Goal: Information Seeking & Learning: Learn about a topic

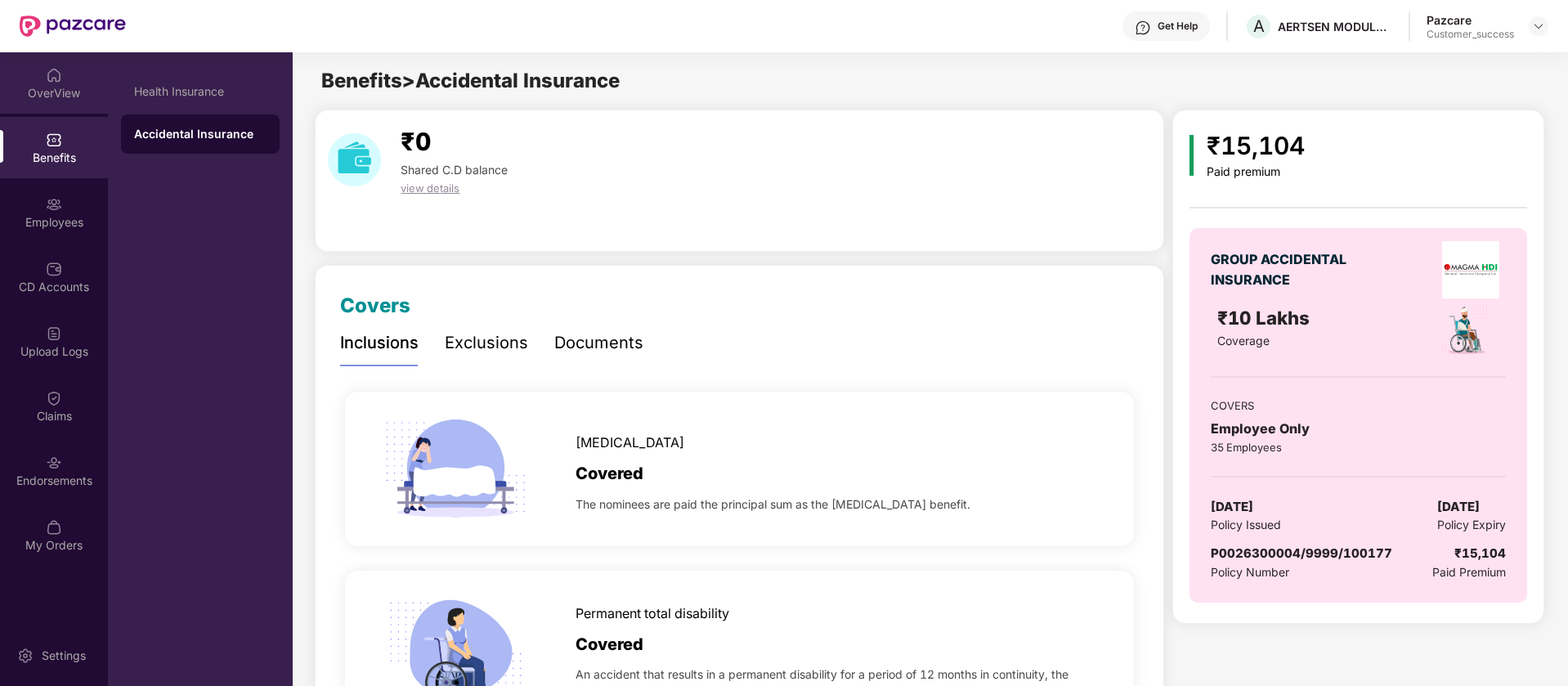
click at [90, 75] on div "OverView" at bounding box center [53, 83] width 108 height 61
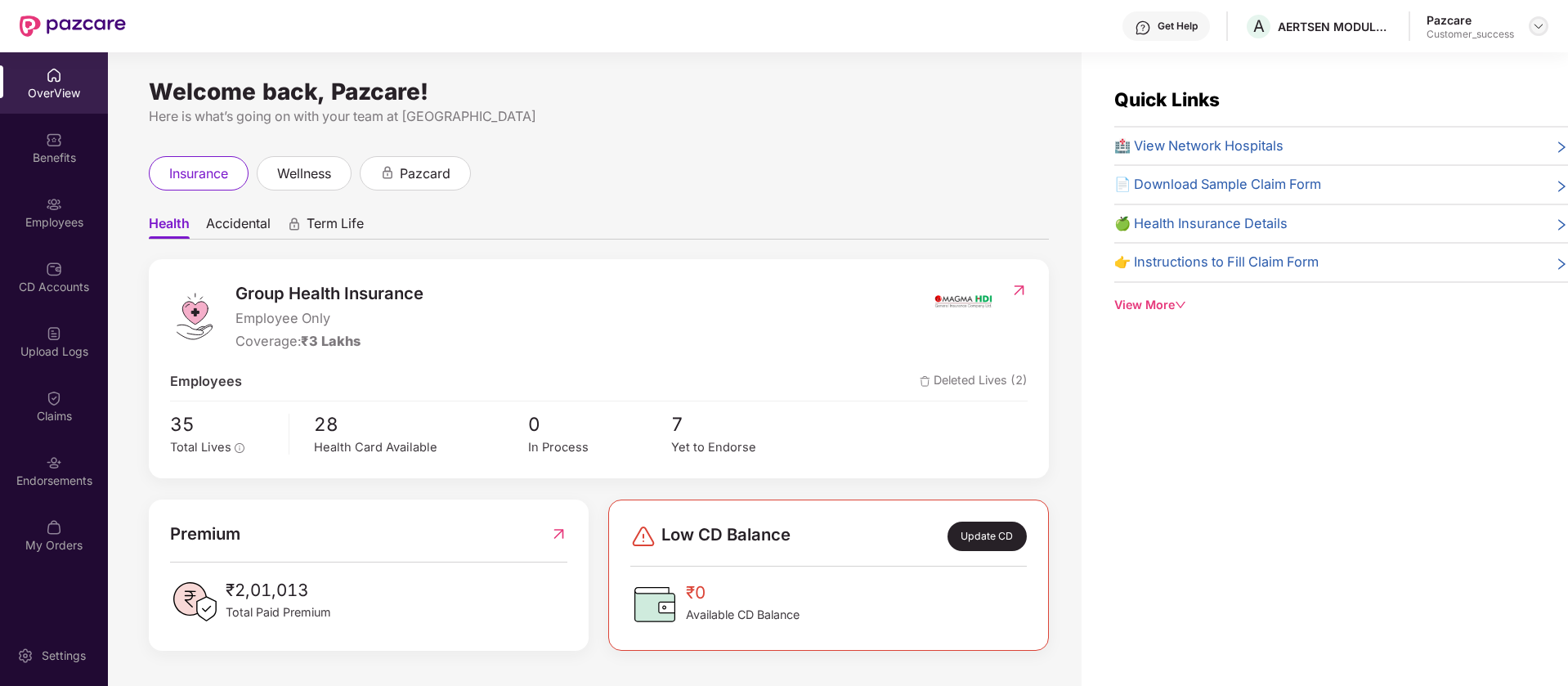
click at [1542, 30] on img at bounding box center [1538, 26] width 13 height 13
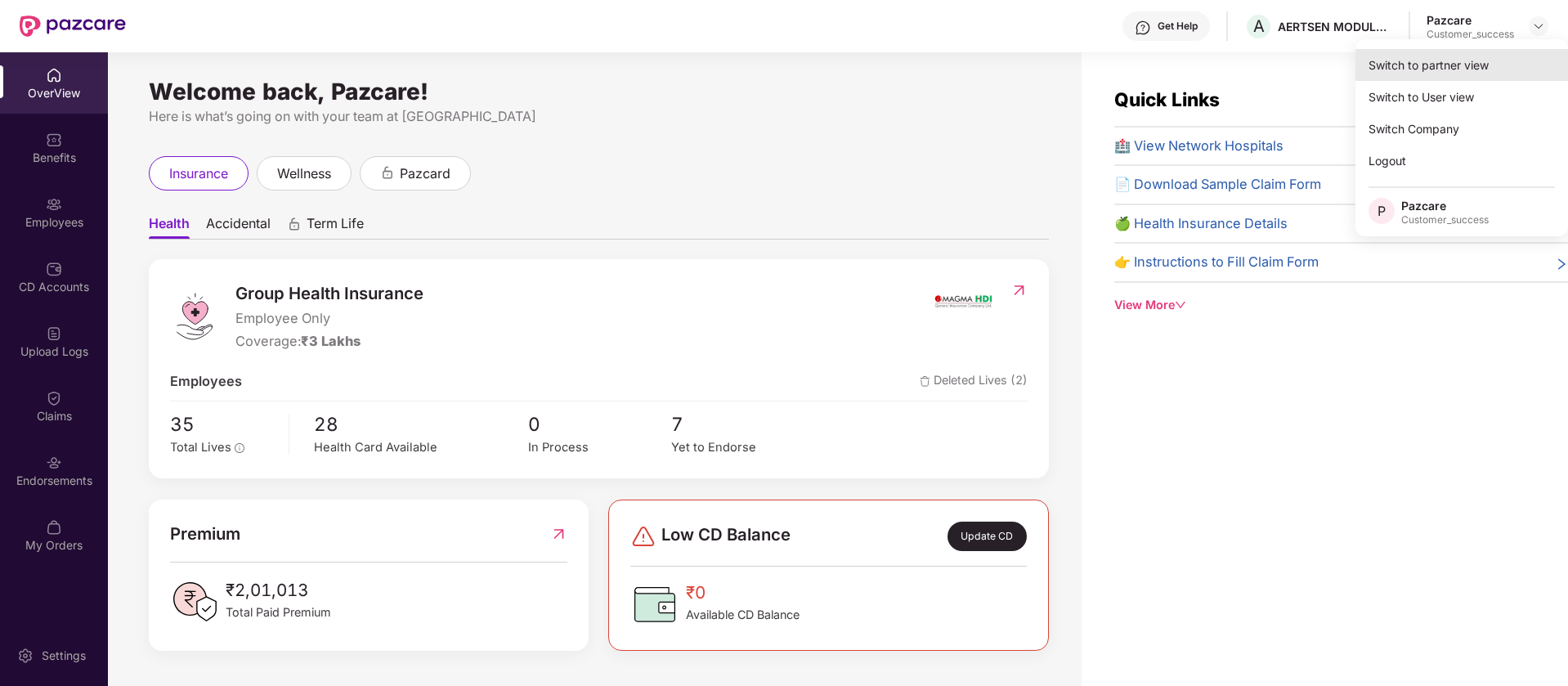
click at [1466, 65] on div "Switch to partner view" at bounding box center [1461, 65] width 213 height 32
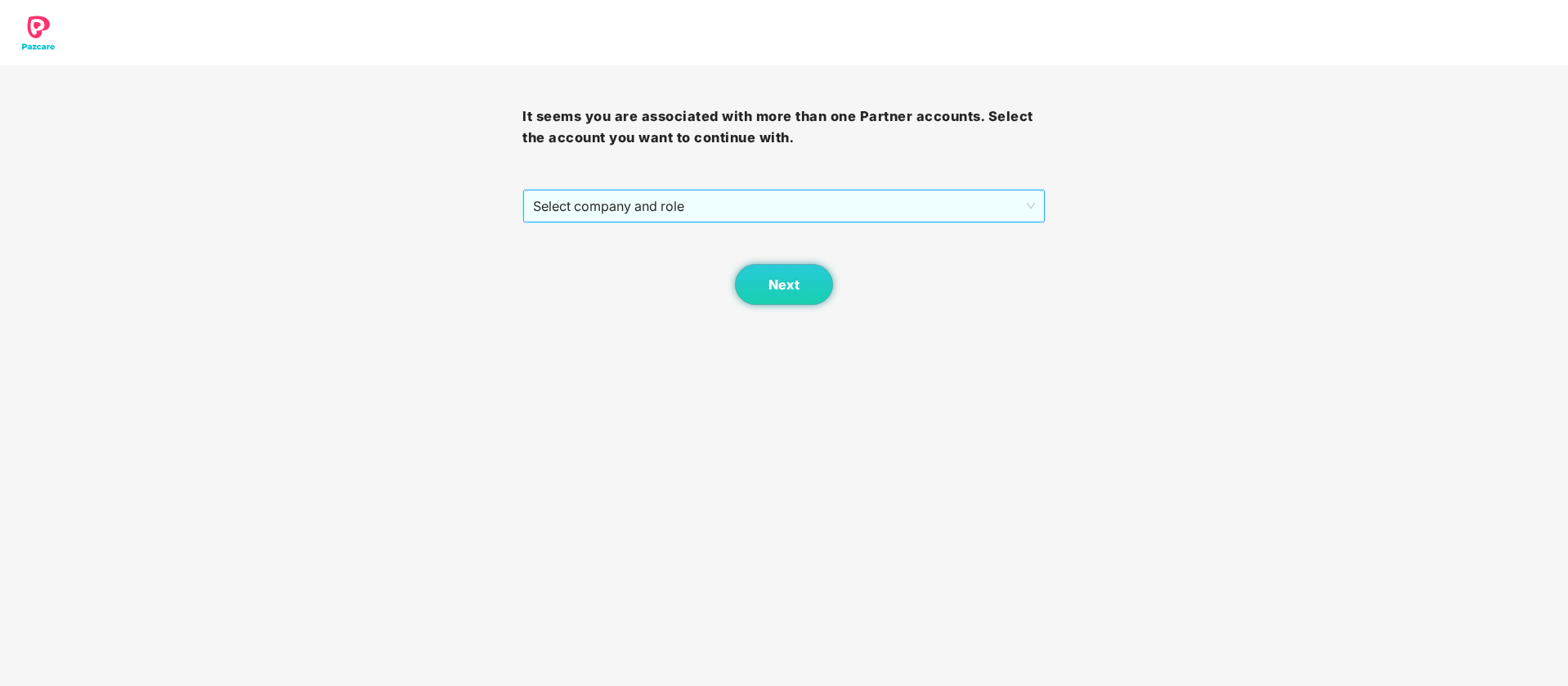
click at [867, 213] on span "Select company and role" at bounding box center [783, 206] width 501 height 31
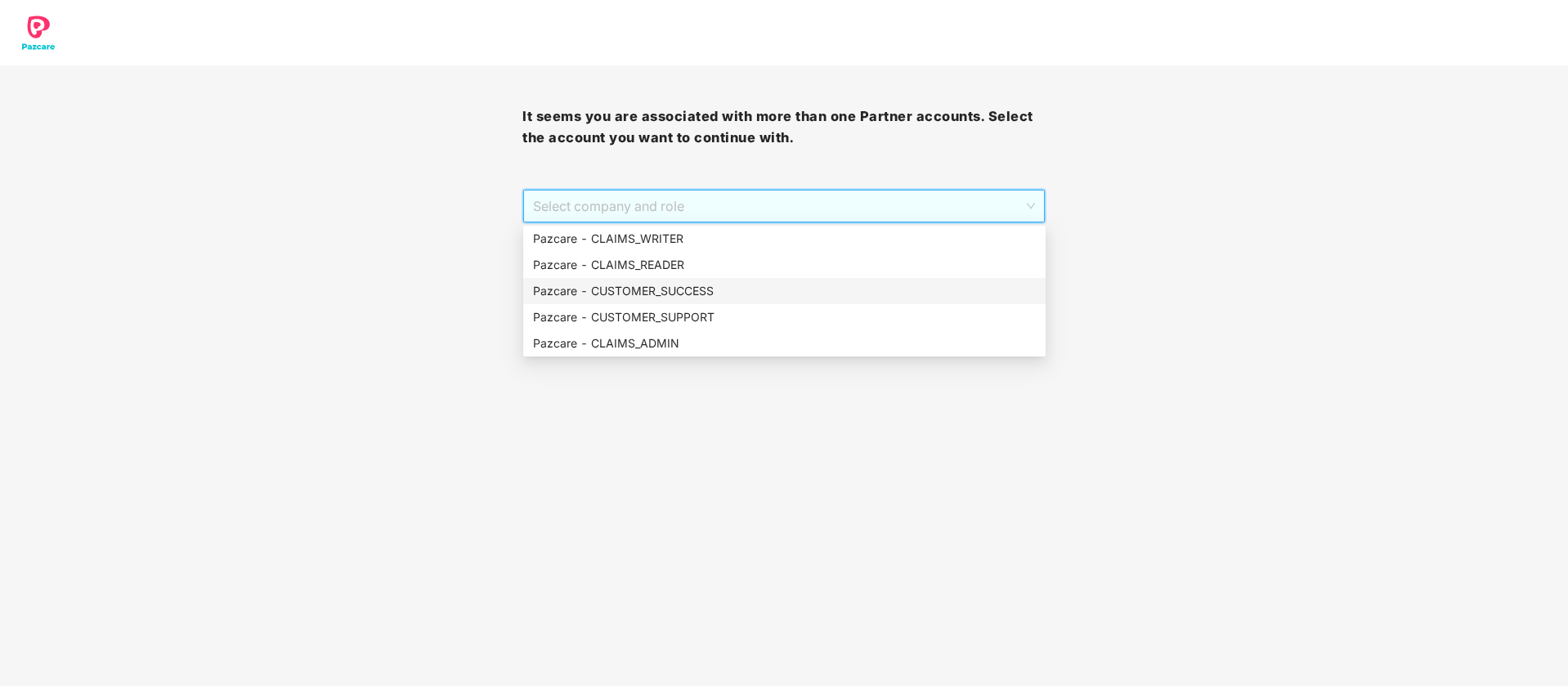
click at [704, 283] on div "Pazcare - CUSTOMER_SUCCESS" at bounding box center [784, 291] width 502 height 18
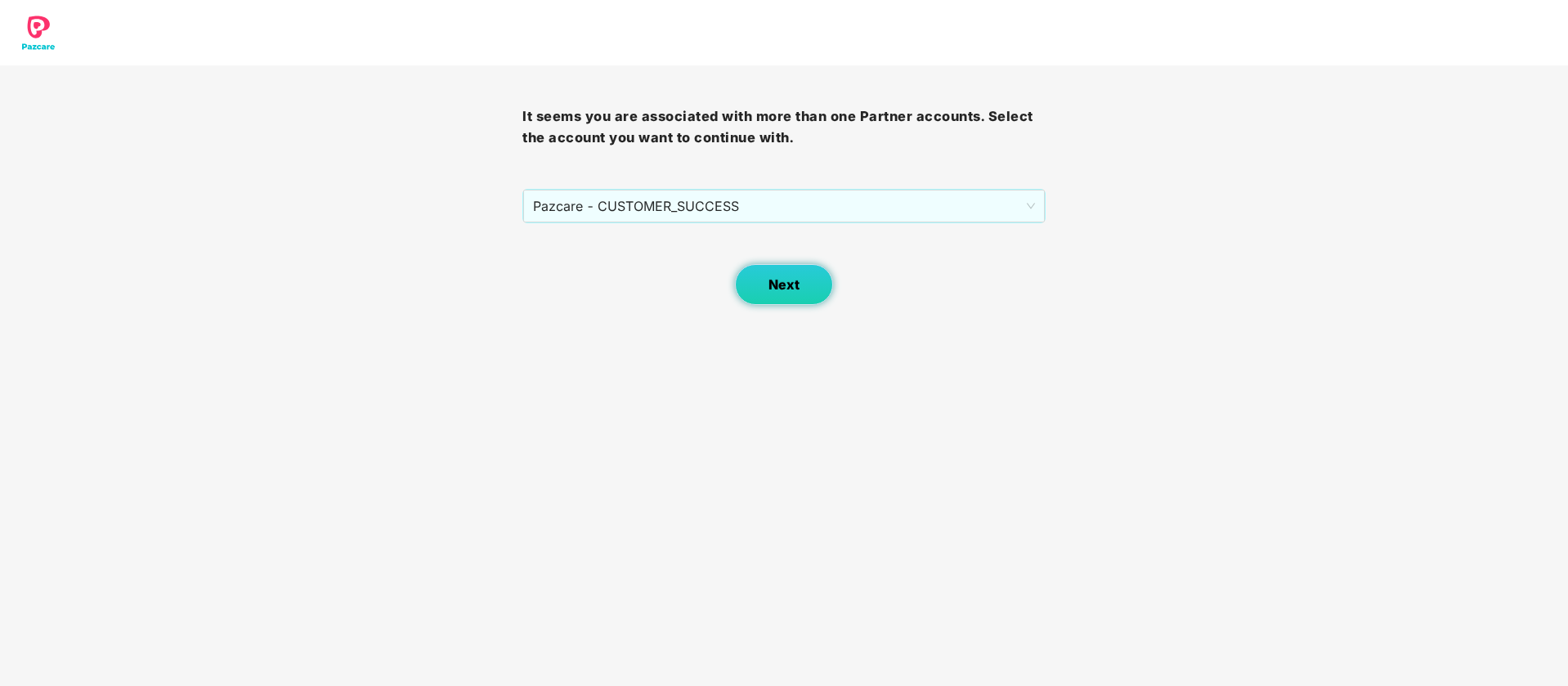
click at [768, 284] on span "Next" at bounding box center [783, 284] width 31 height 15
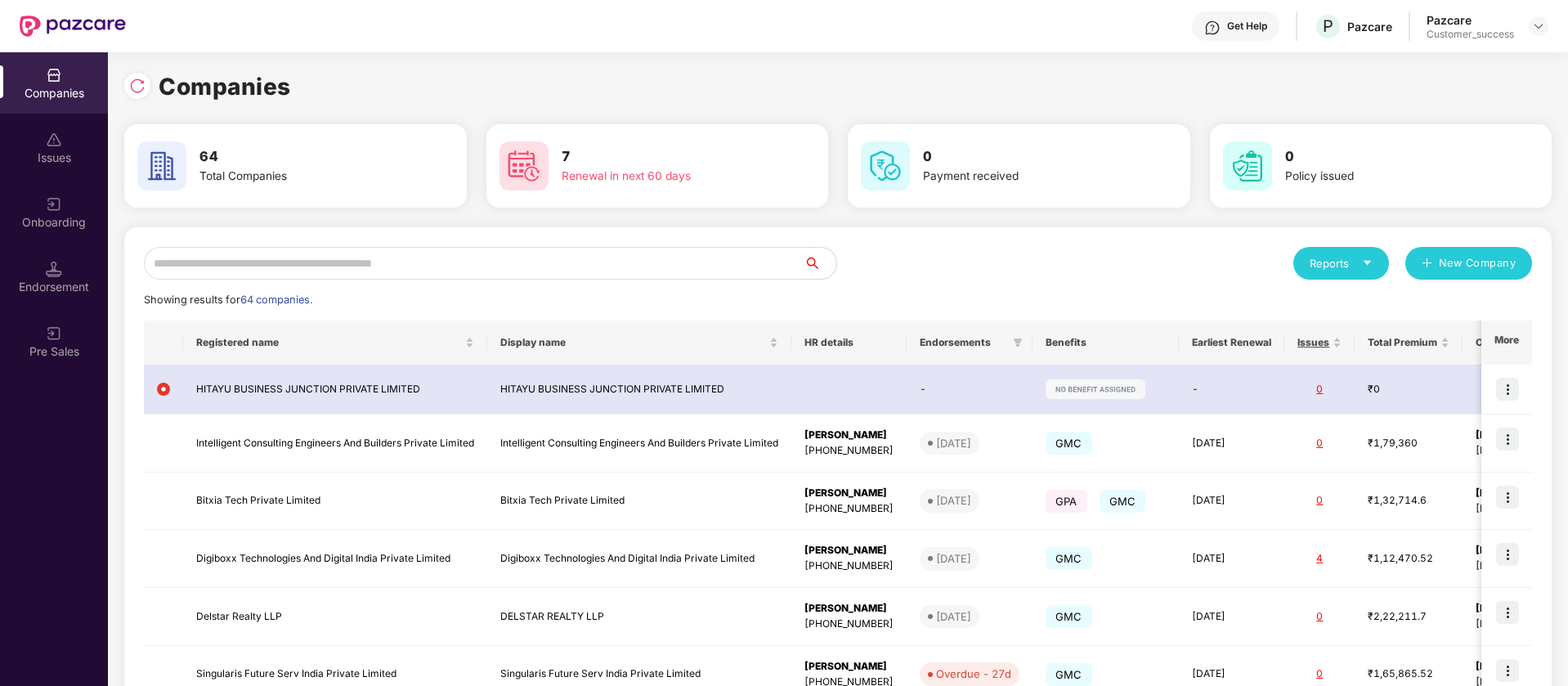
click at [494, 270] on input "text" at bounding box center [473, 263] width 659 height 33
type input "*"
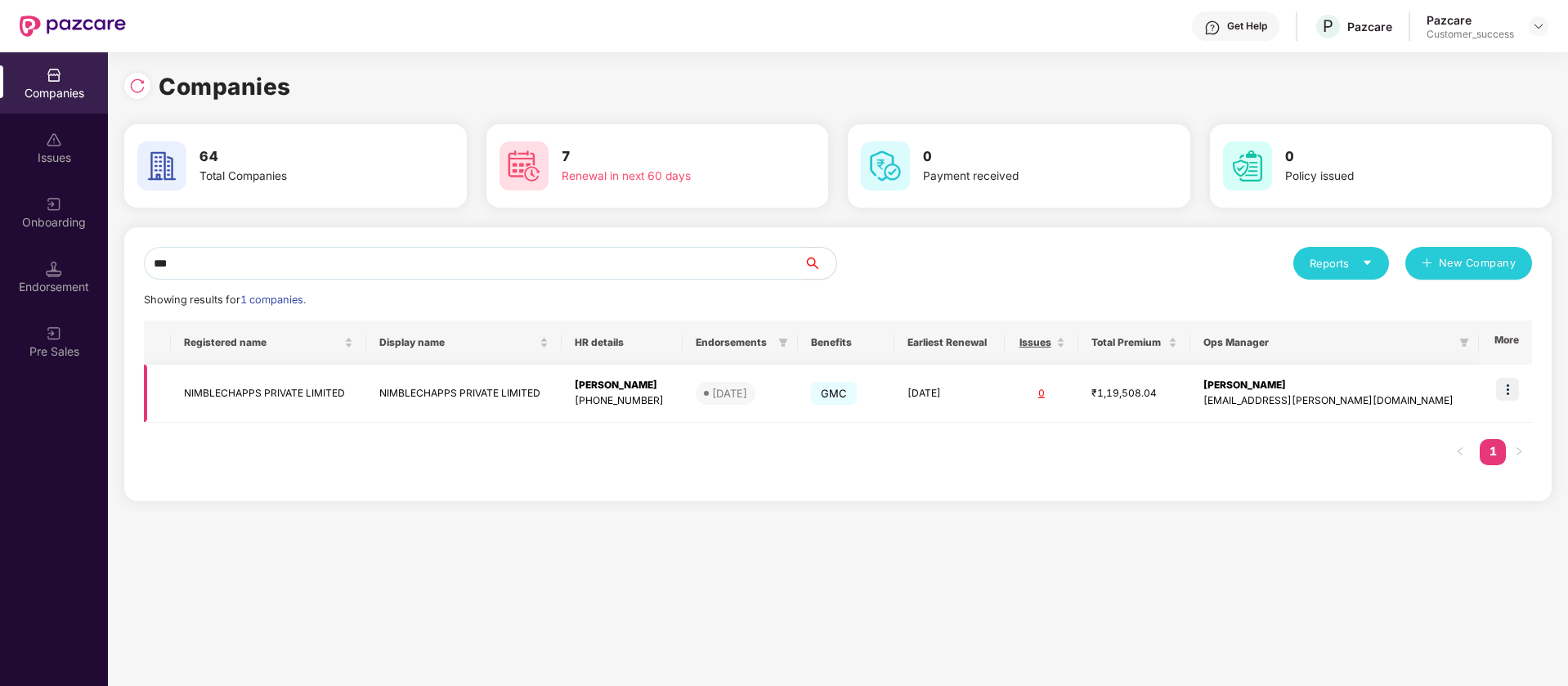
type input "***"
click at [1508, 388] on img at bounding box center [1507, 389] width 23 height 23
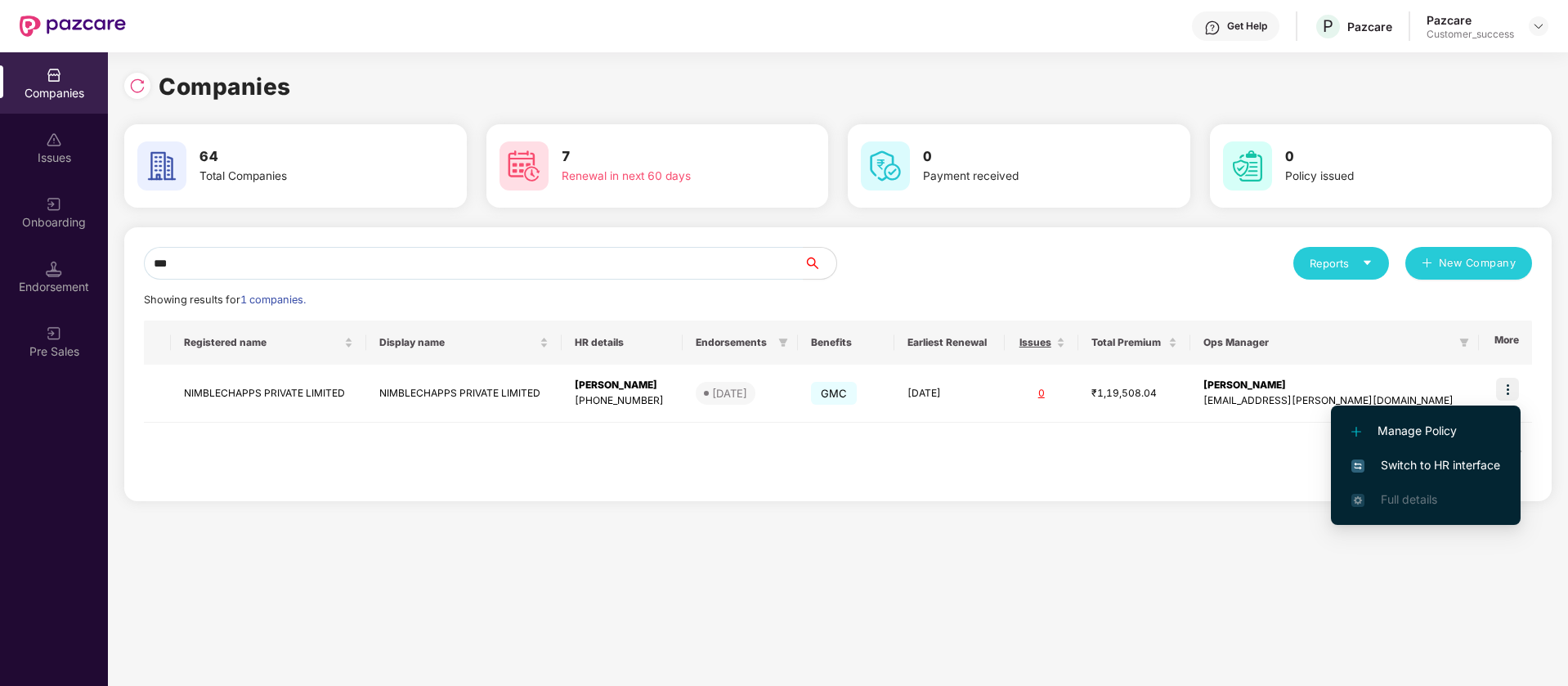
click at [1424, 475] on li "Switch to HR interface" at bounding box center [1425, 465] width 190 height 35
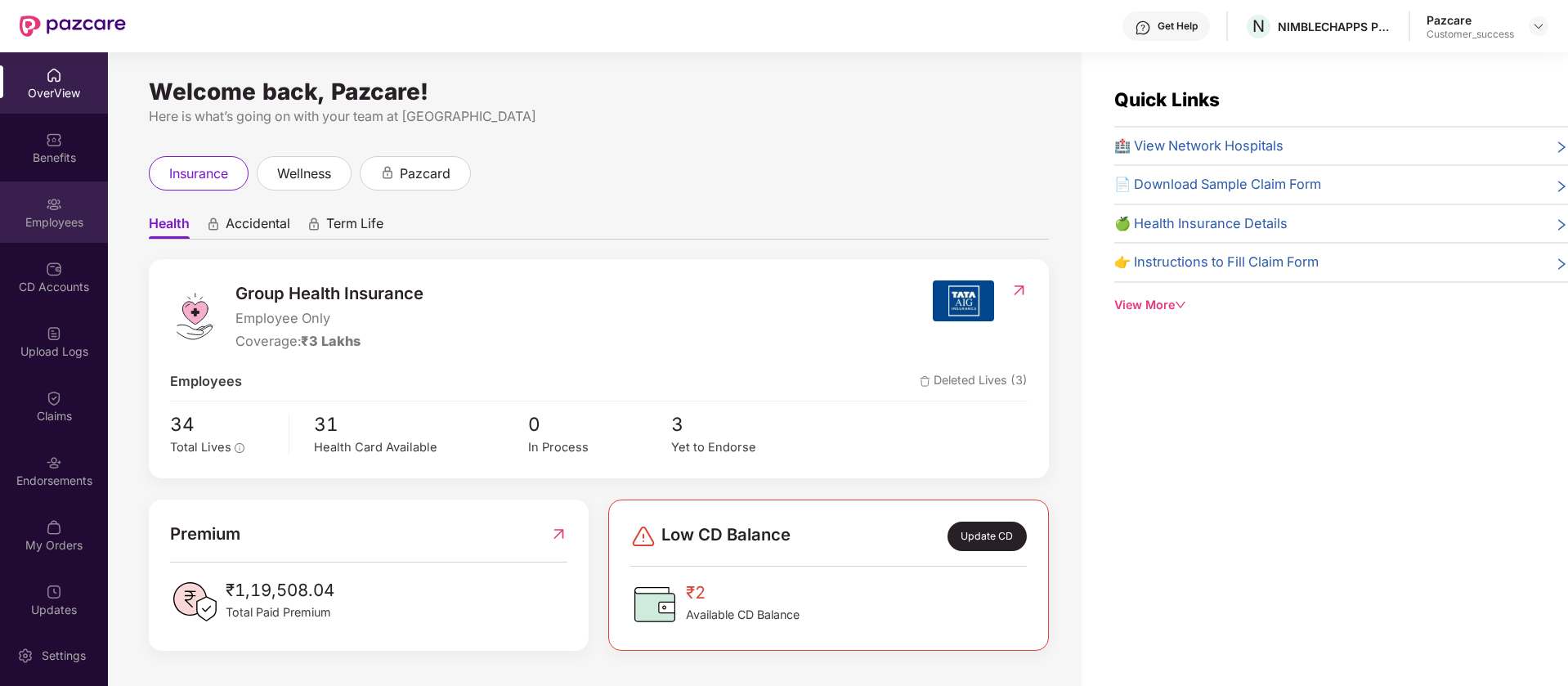
click at [62, 213] on div "Employees" at bounding box center [53, 212] width 108 height 61
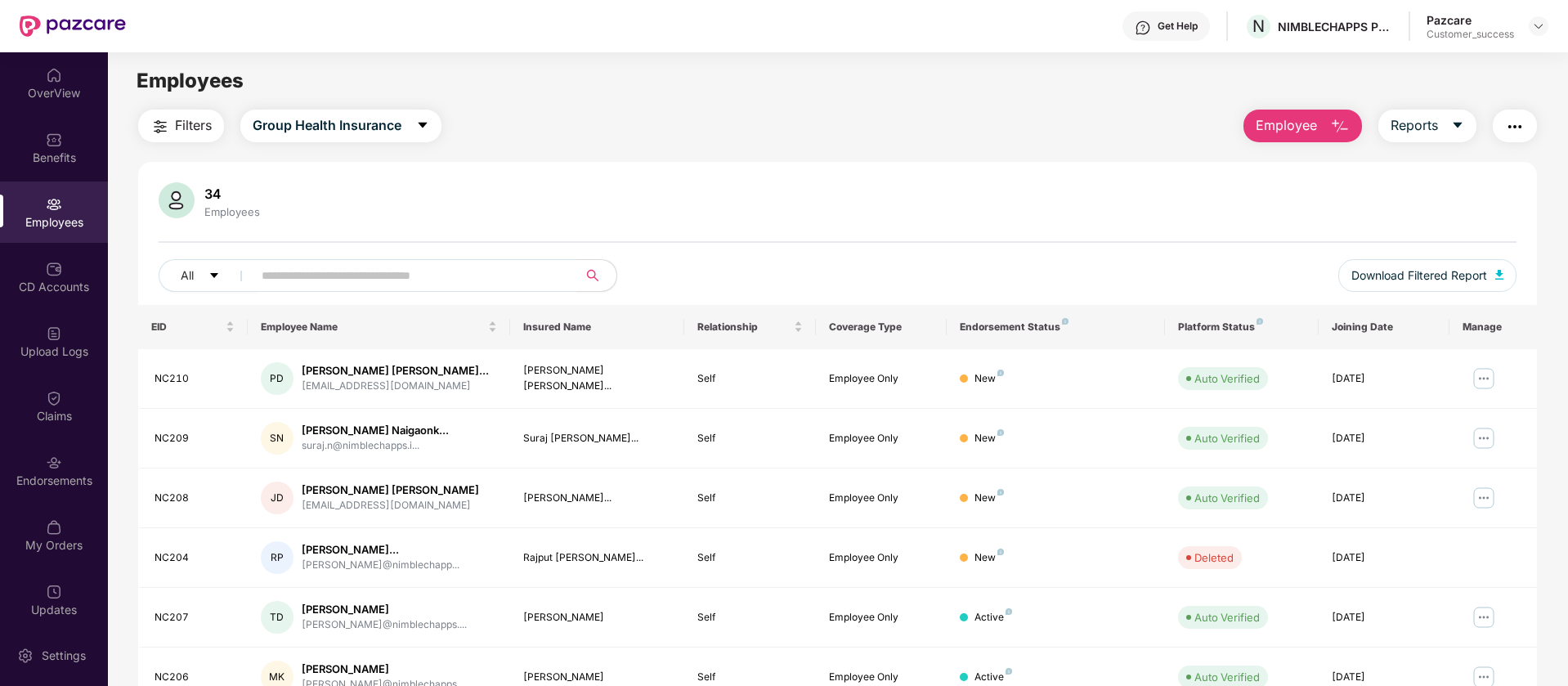
click at [1528, 122] on button "button" at bounding box center [1515, 126] width 45 height 33
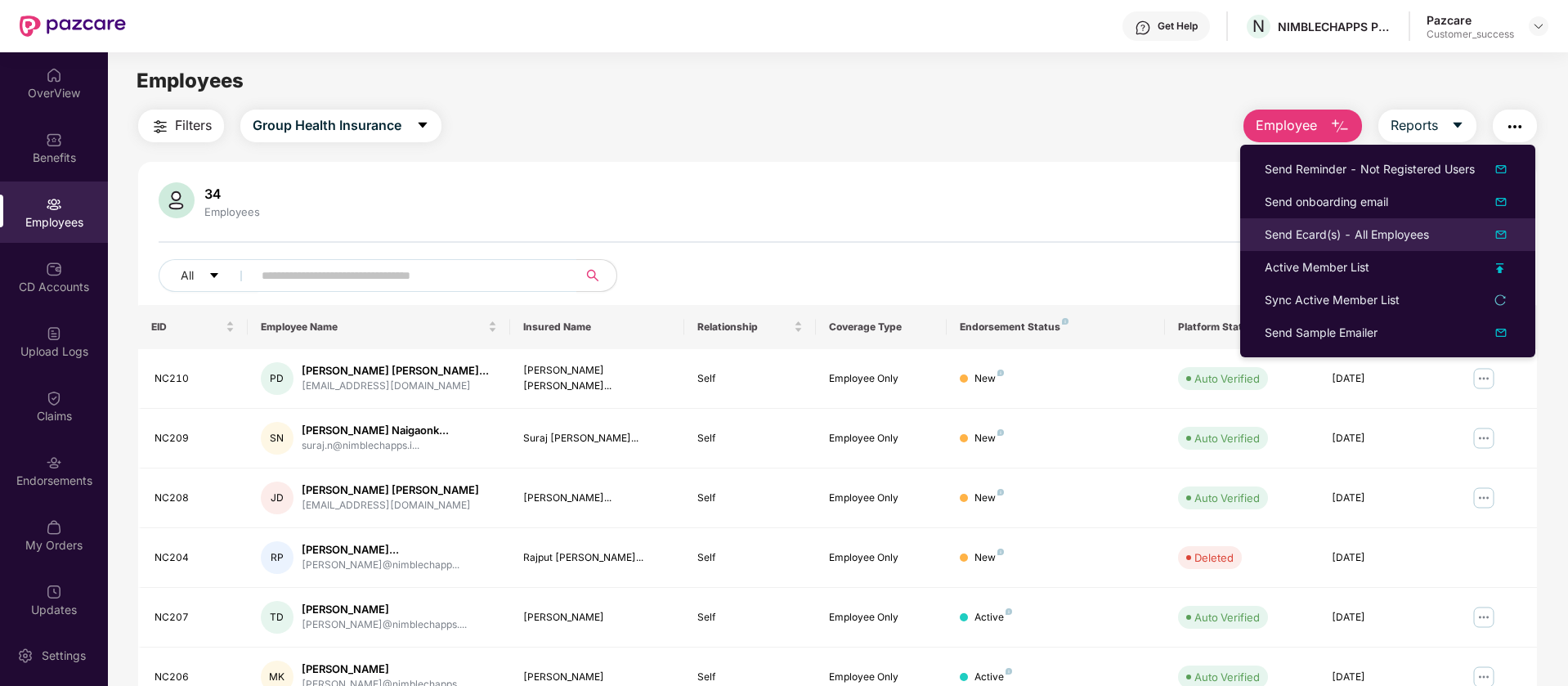
click at [1504, 233] on img at bounding box center [1500, 234] width 20 height 20
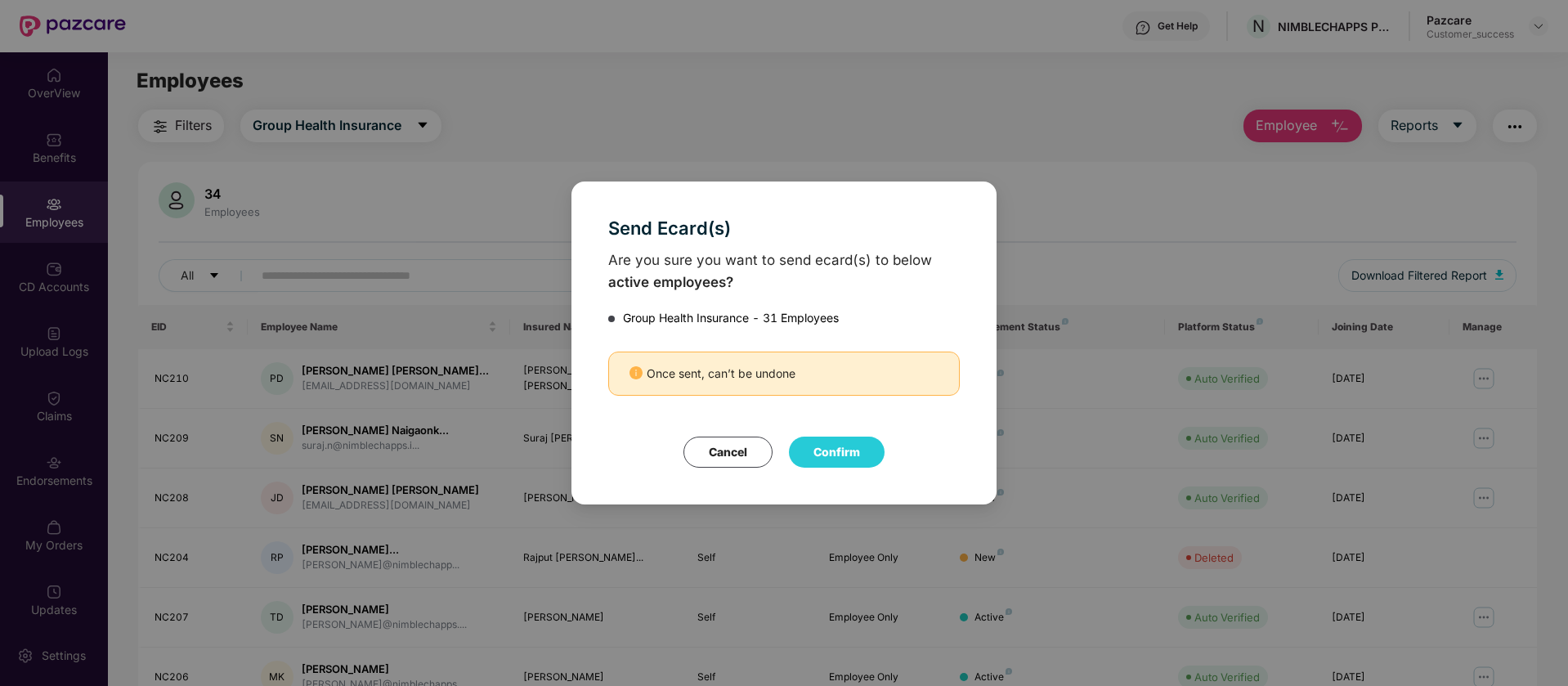
click at [748, 455] on button "Cancel" at bounding box center [728, 452] width 89 height 31
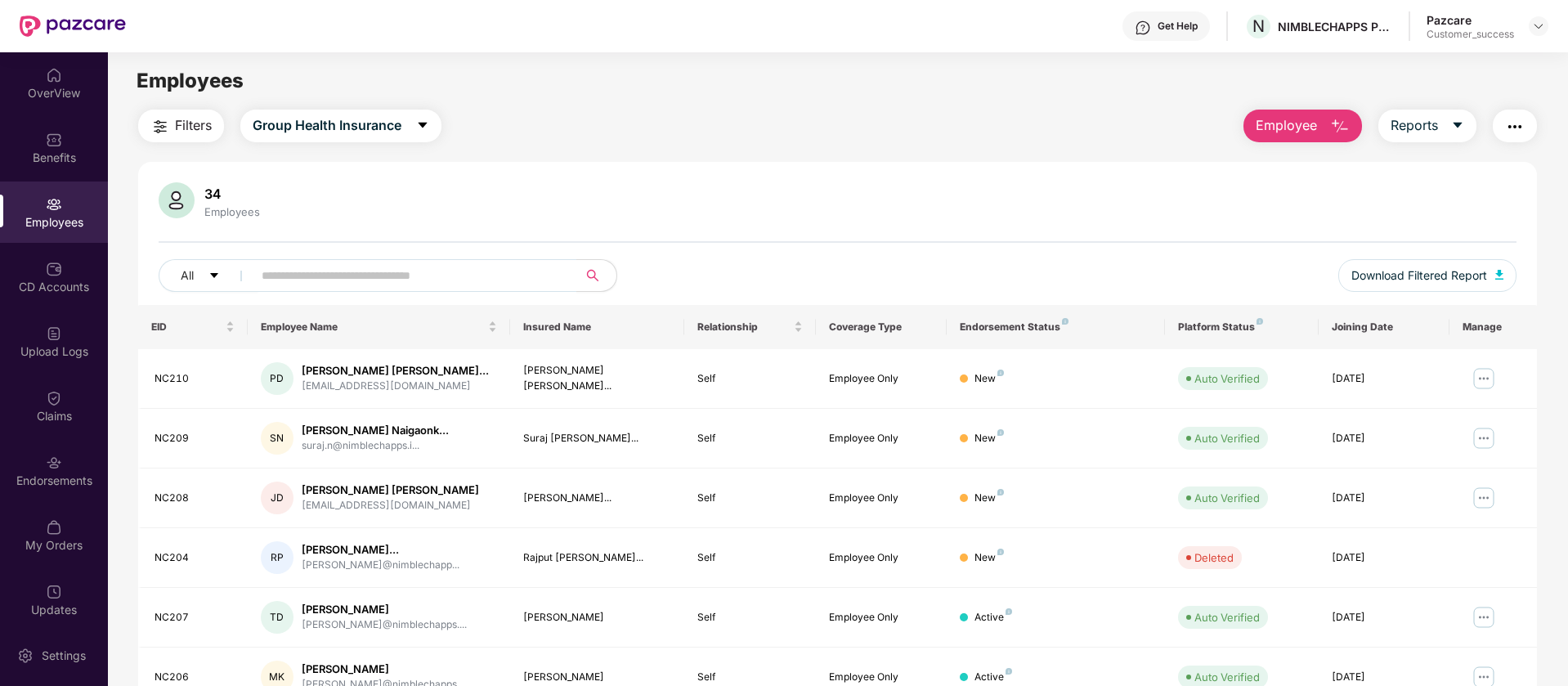
click at [1509, 117] on img "button" at bounding box center [1515, 127] width 20 height 20
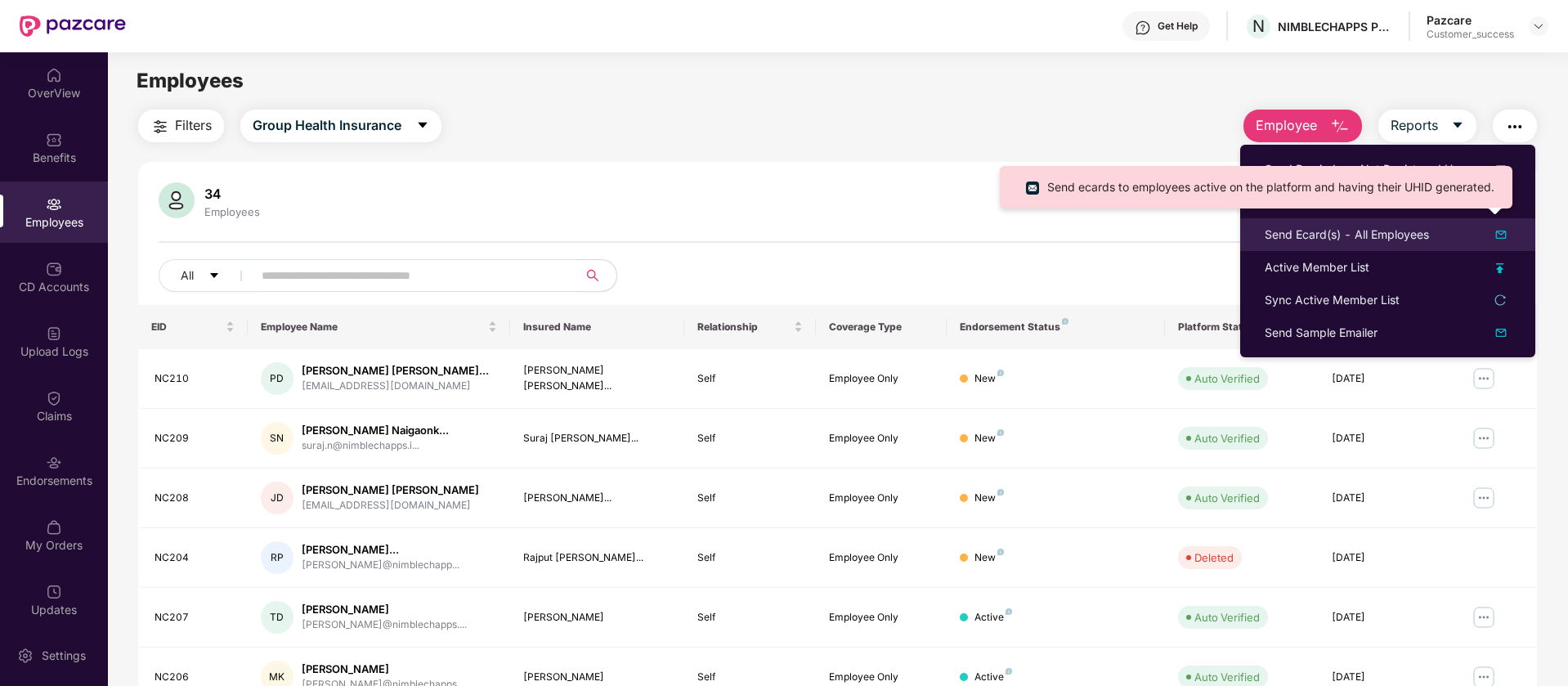
click at [1506, 238] on img at bounding box center [1500, 234] width 20 height 20
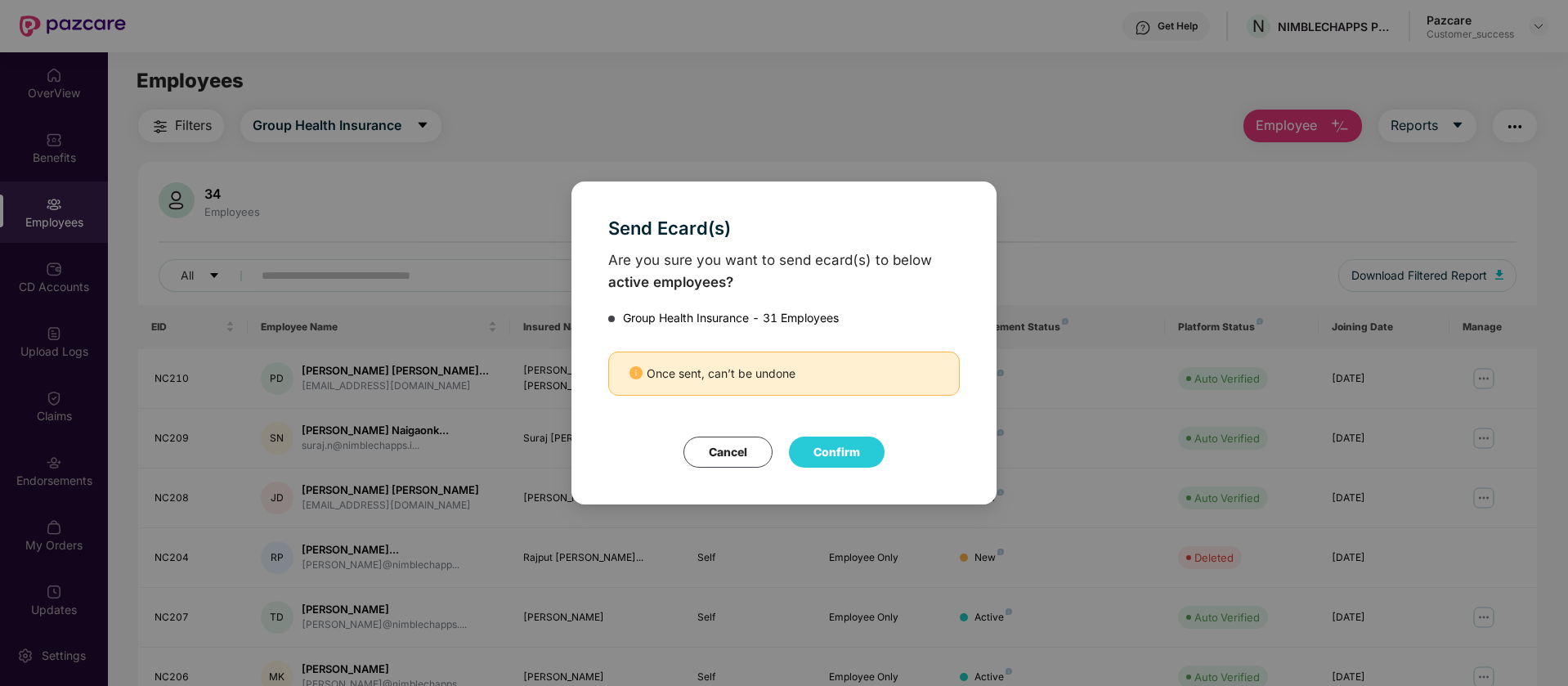
click at [843, 451] on button "Confirm" at bounding box center [836, 452] width 95 height 31
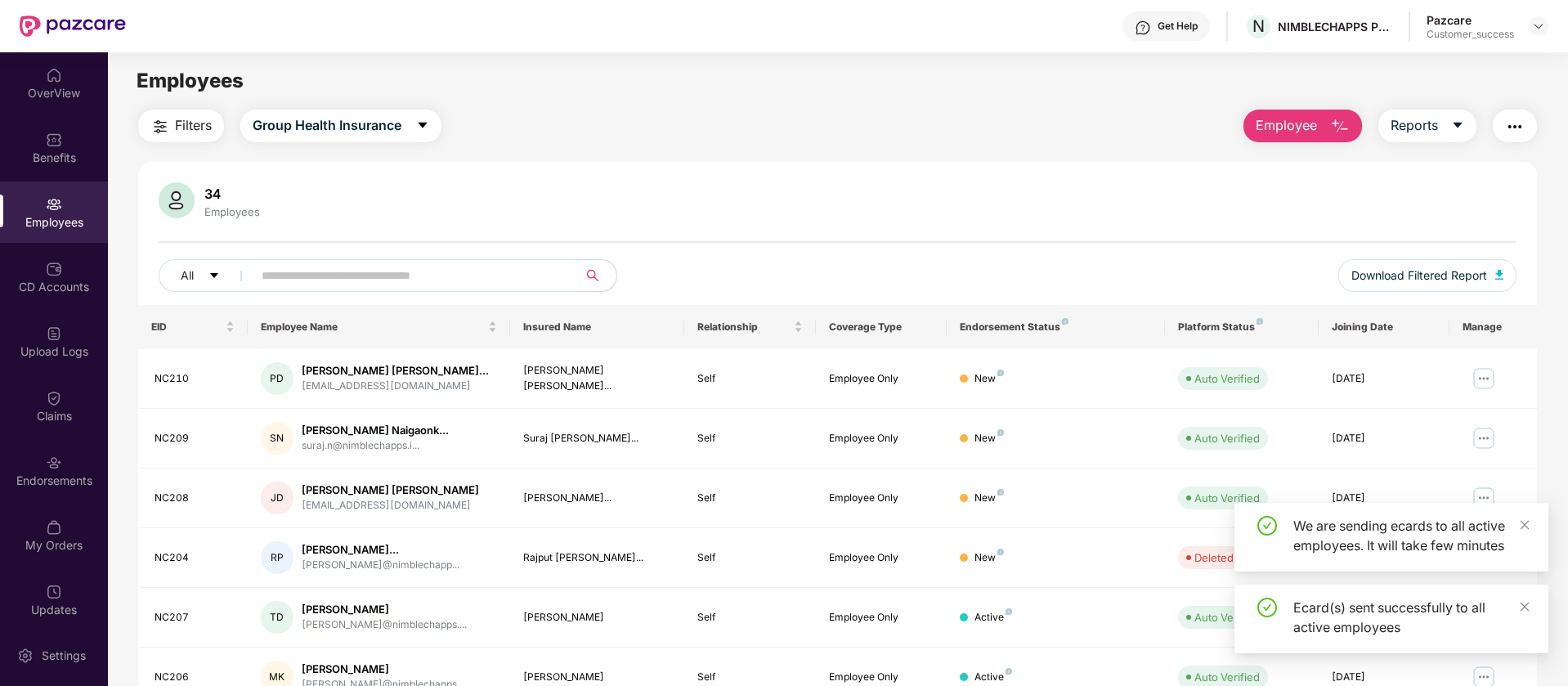
click at [1517, 134] on img "button" at bounding box center [1515, 127] width 20 height 20
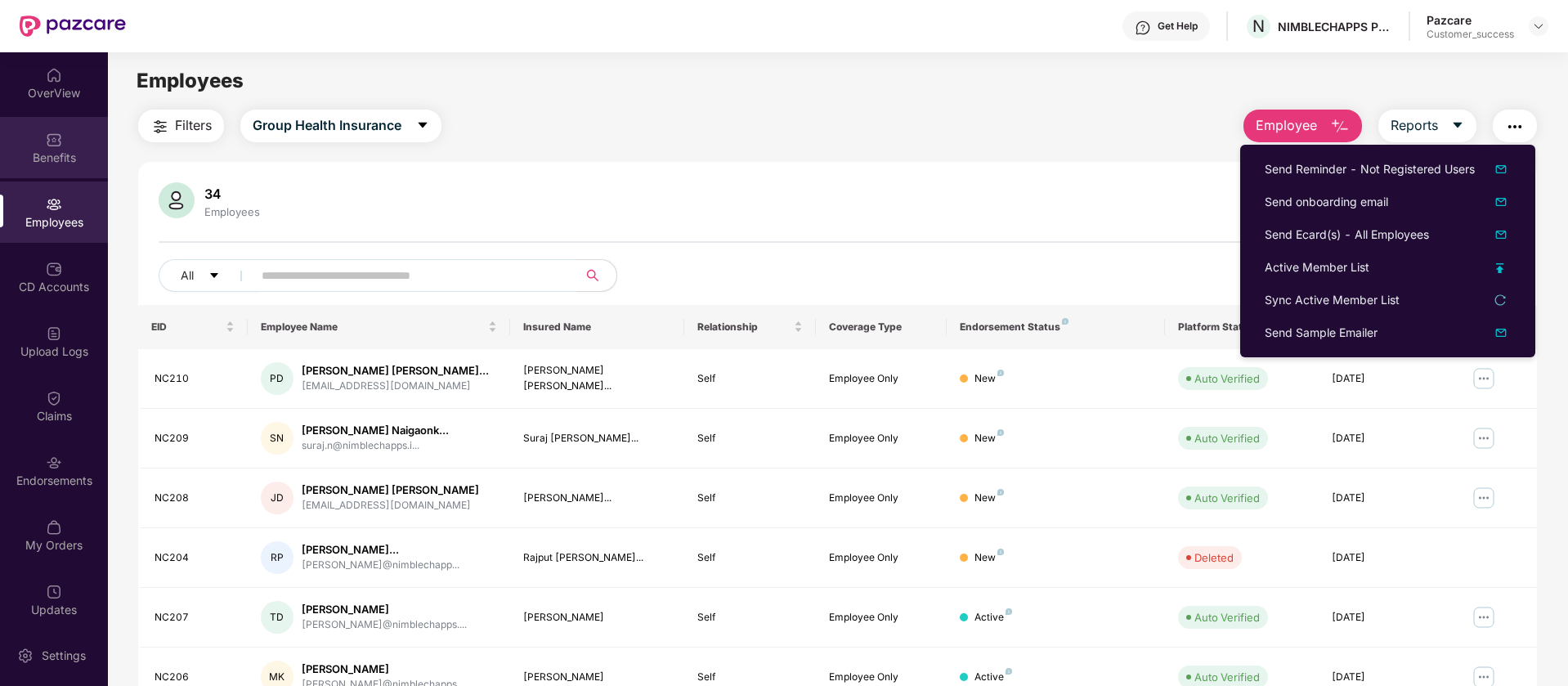
click at [47, 150] on div "Benefits" at bounding box center [53, 158] width 108 height 16
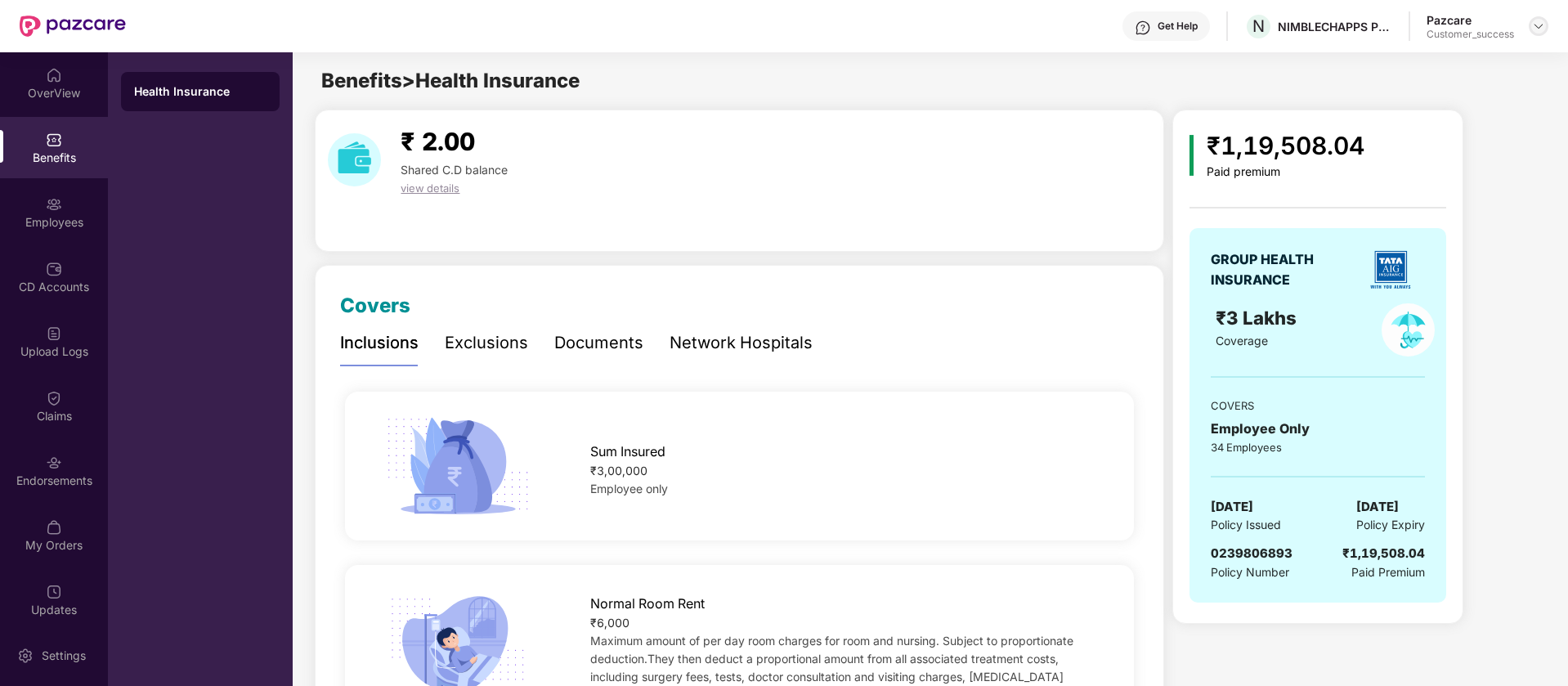
click at [1539, 33] on div at bounding box center [1539, 26] width 20 height 20
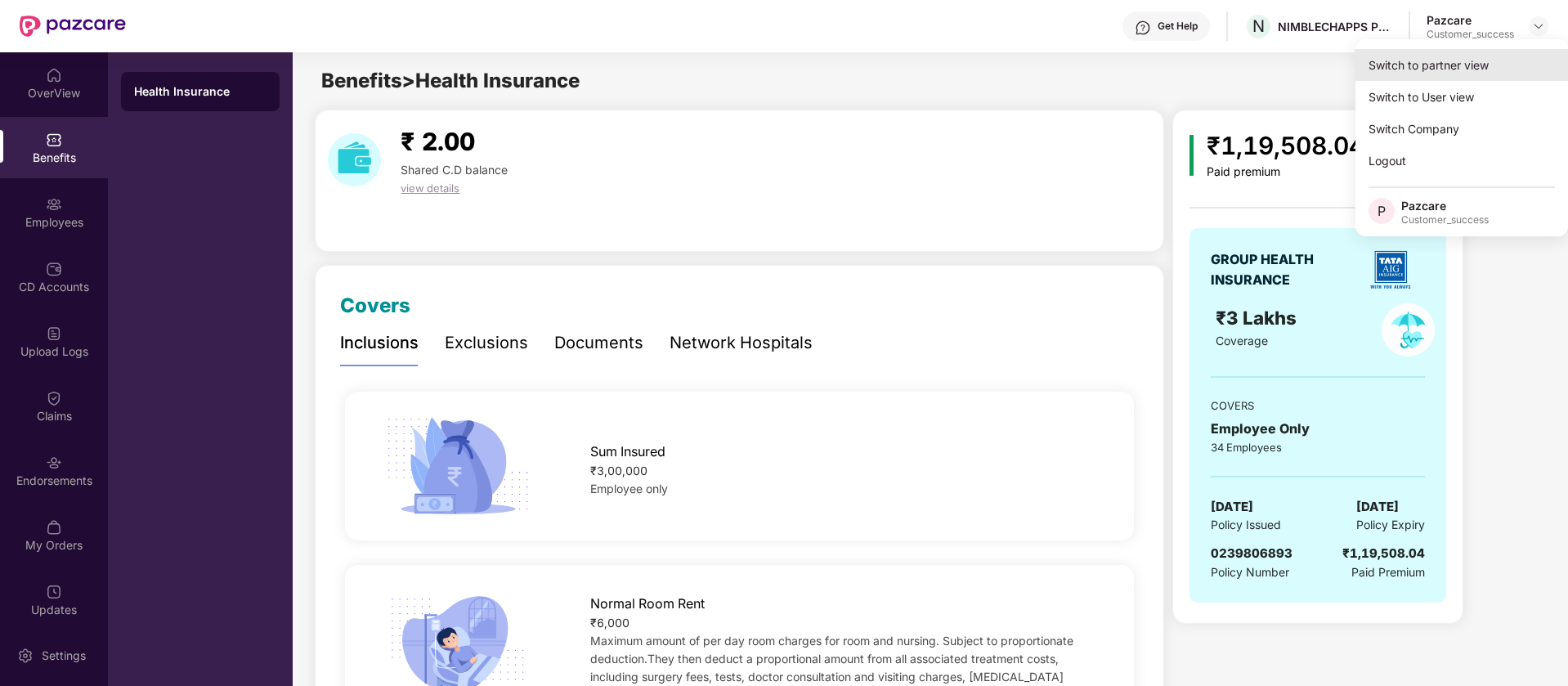
click at [1429, 67] on div "Switch to partner view" at bounding box center [1461, 65] width 213 height 32
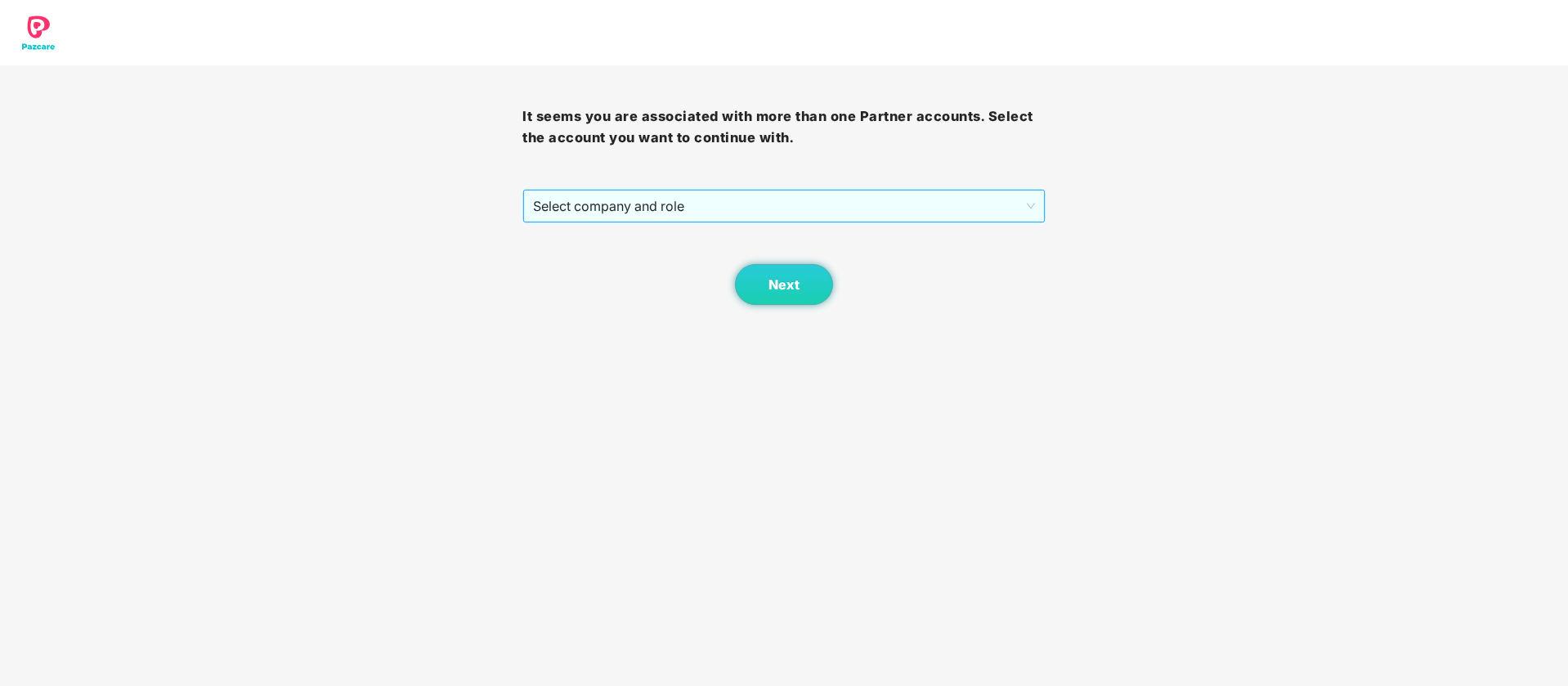
click at [751, 202] on span "Select company and role" at bounding box center [783, 206] width 501 height 31
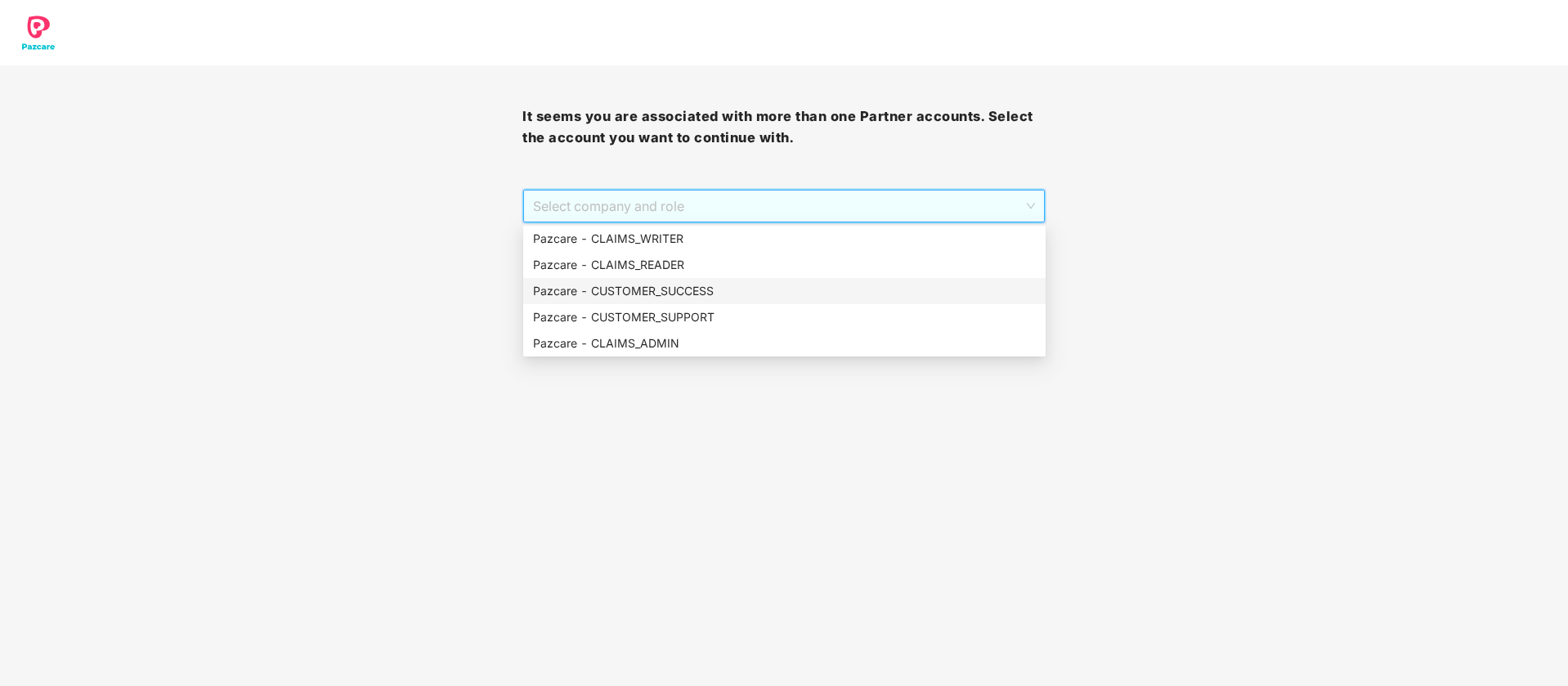
click at [666, 290] on div "Pazcare - CUSTOMER_SUCCESS" at bounding box center [784, 291] width 502 height 18
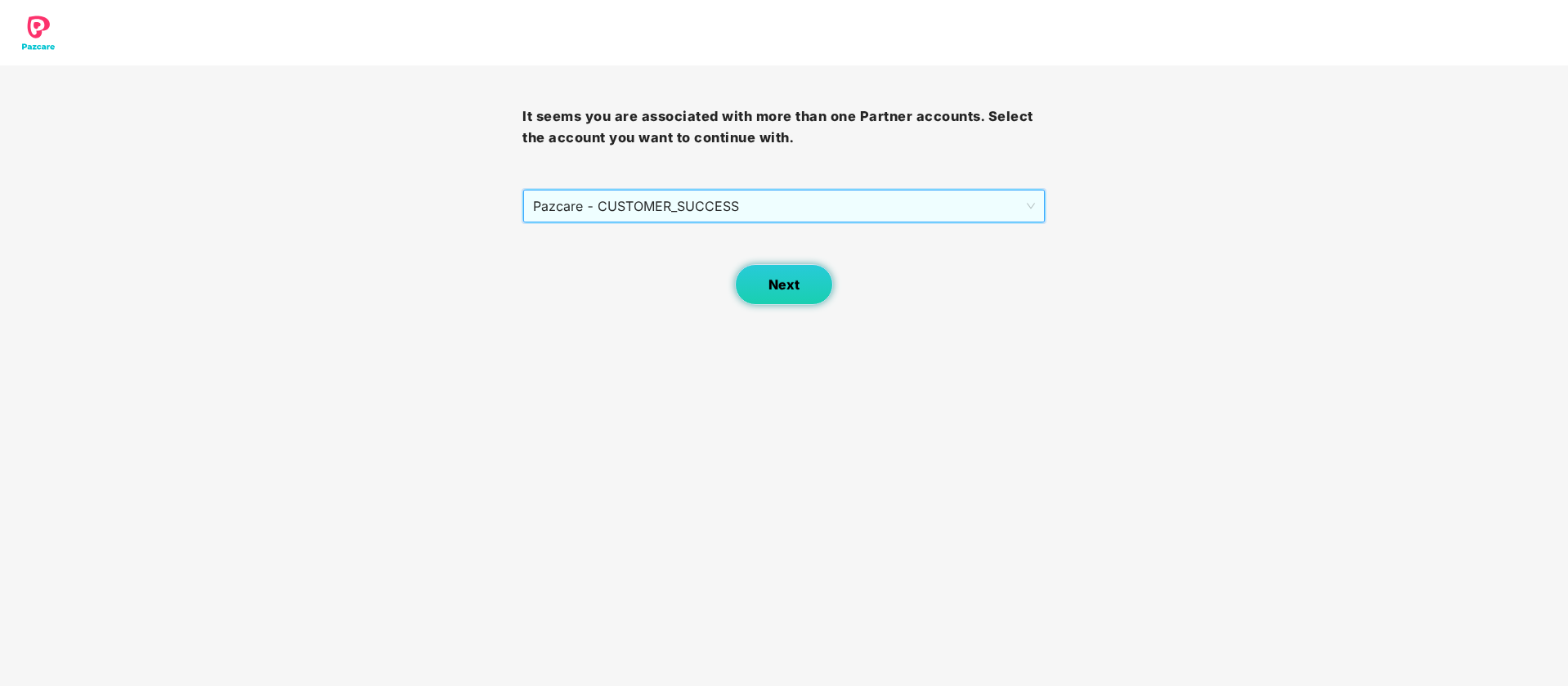
click at [755, 286] on button "Next" at bounding box center [784, 284] width 98 height 41
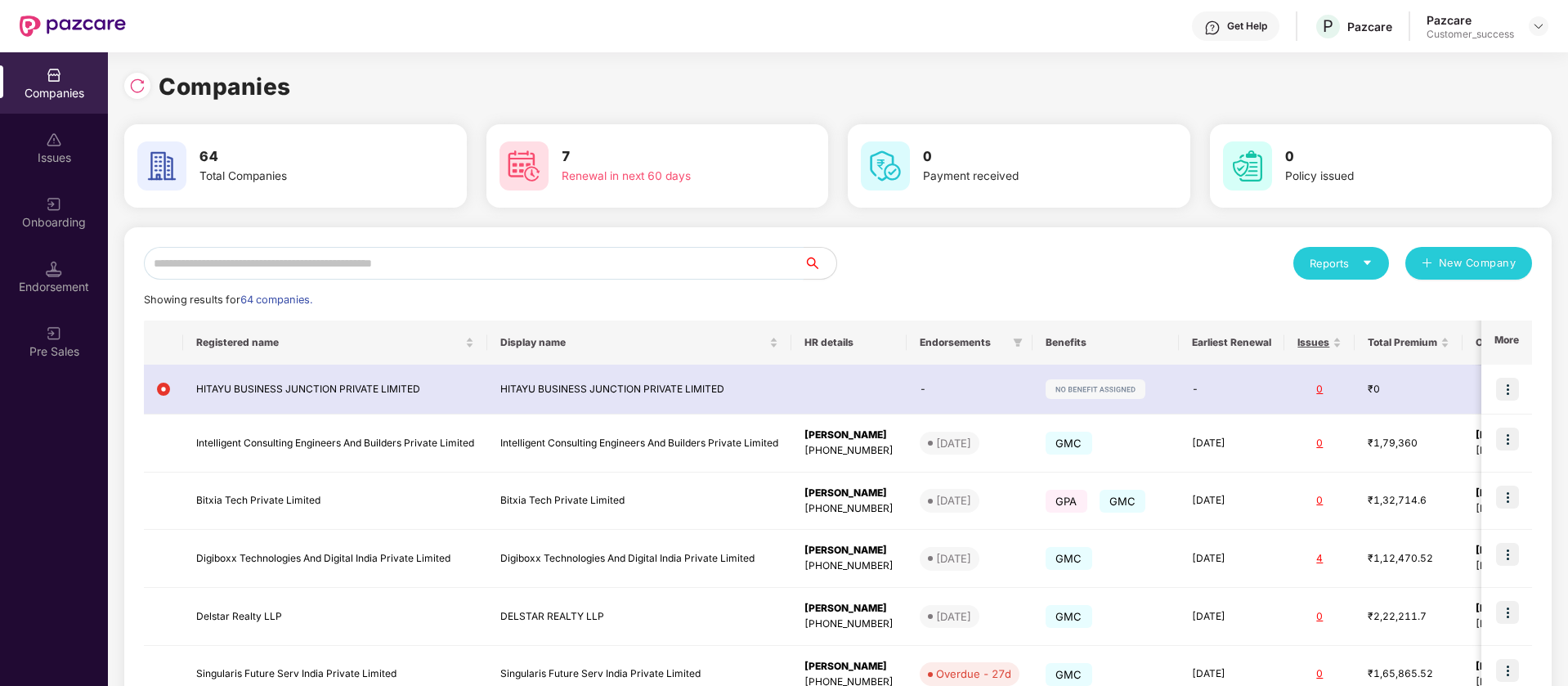
click at [448, 259] on input "text" at bounding box center [473, 263] width 659 height 33
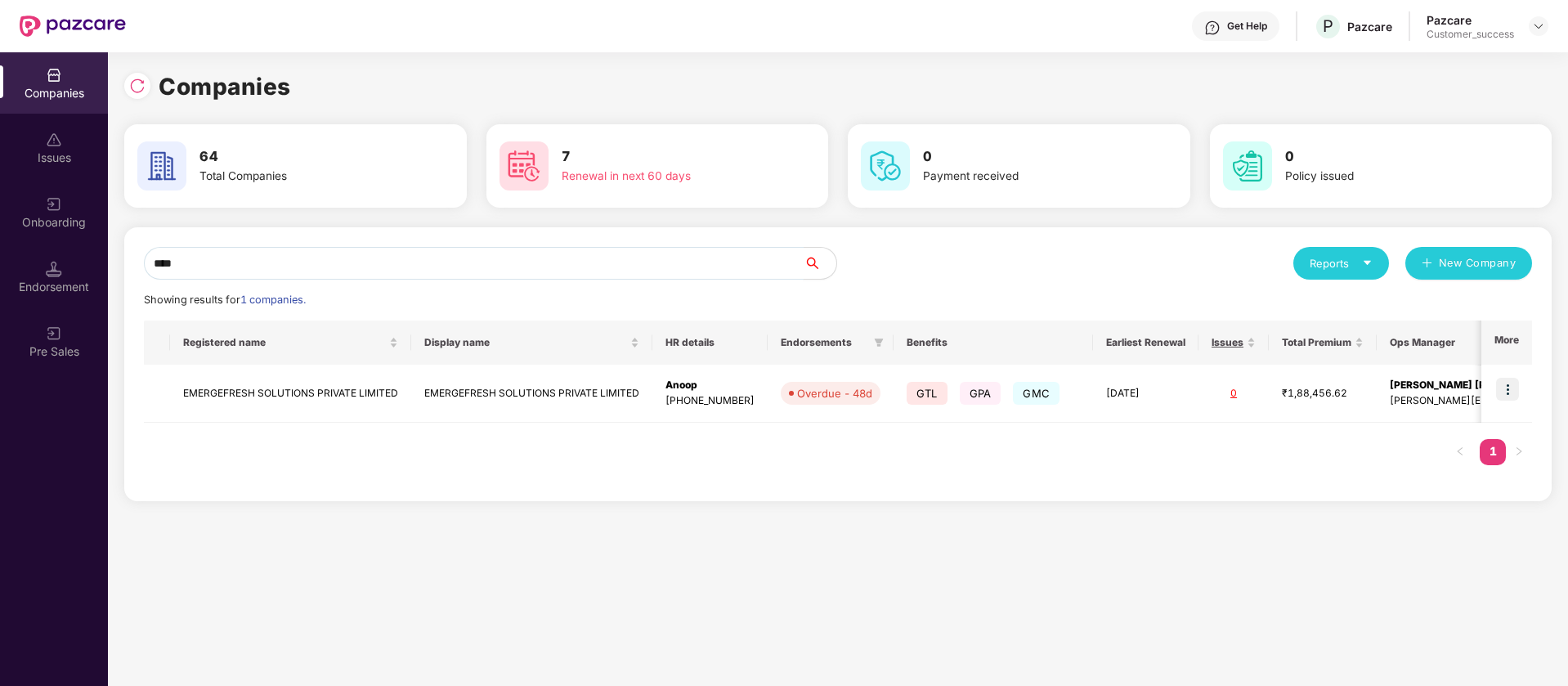
type input "****"
click at [1512, 382] on img at bounding box center [1507, 389] width 23 height 23
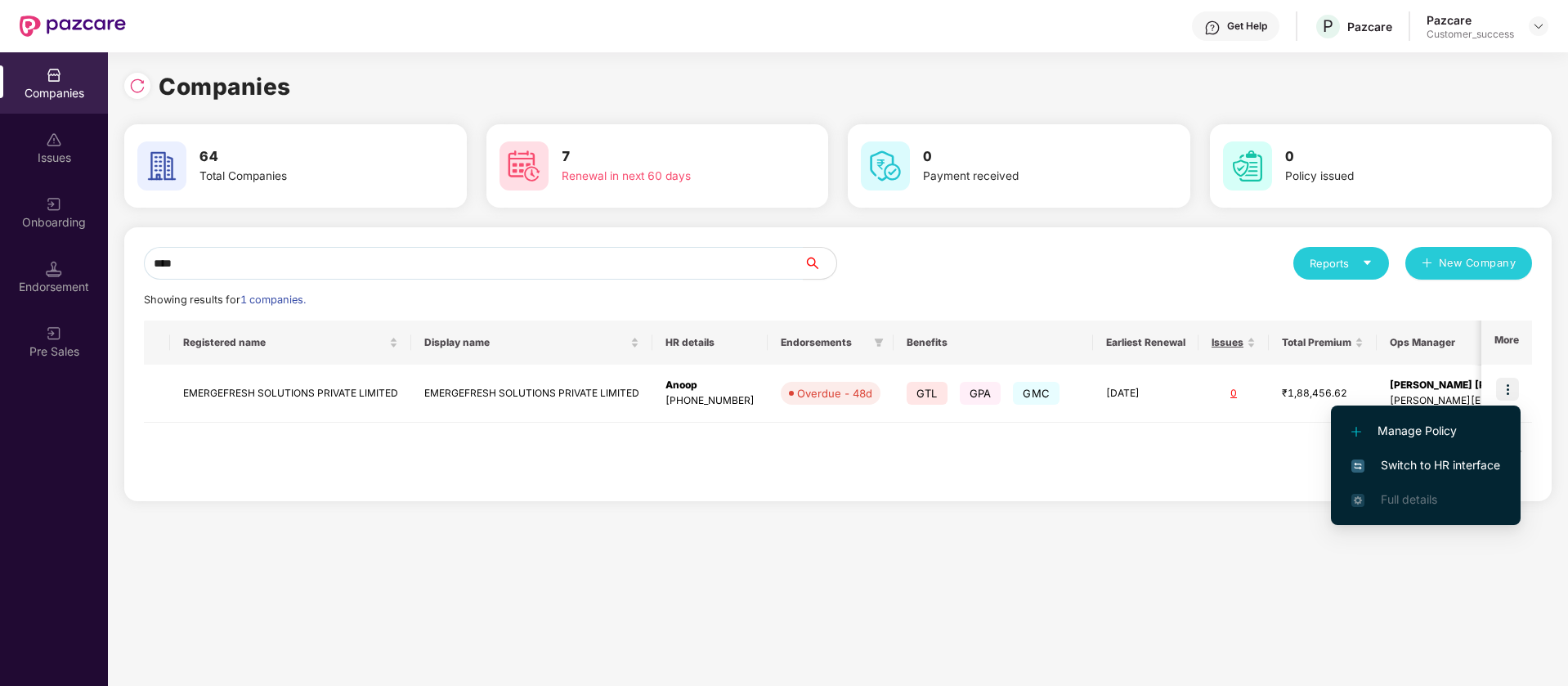
click at [1473, 466] on span "Switch to HR interface" at bounding box center [1425, 465] width 149 height 18
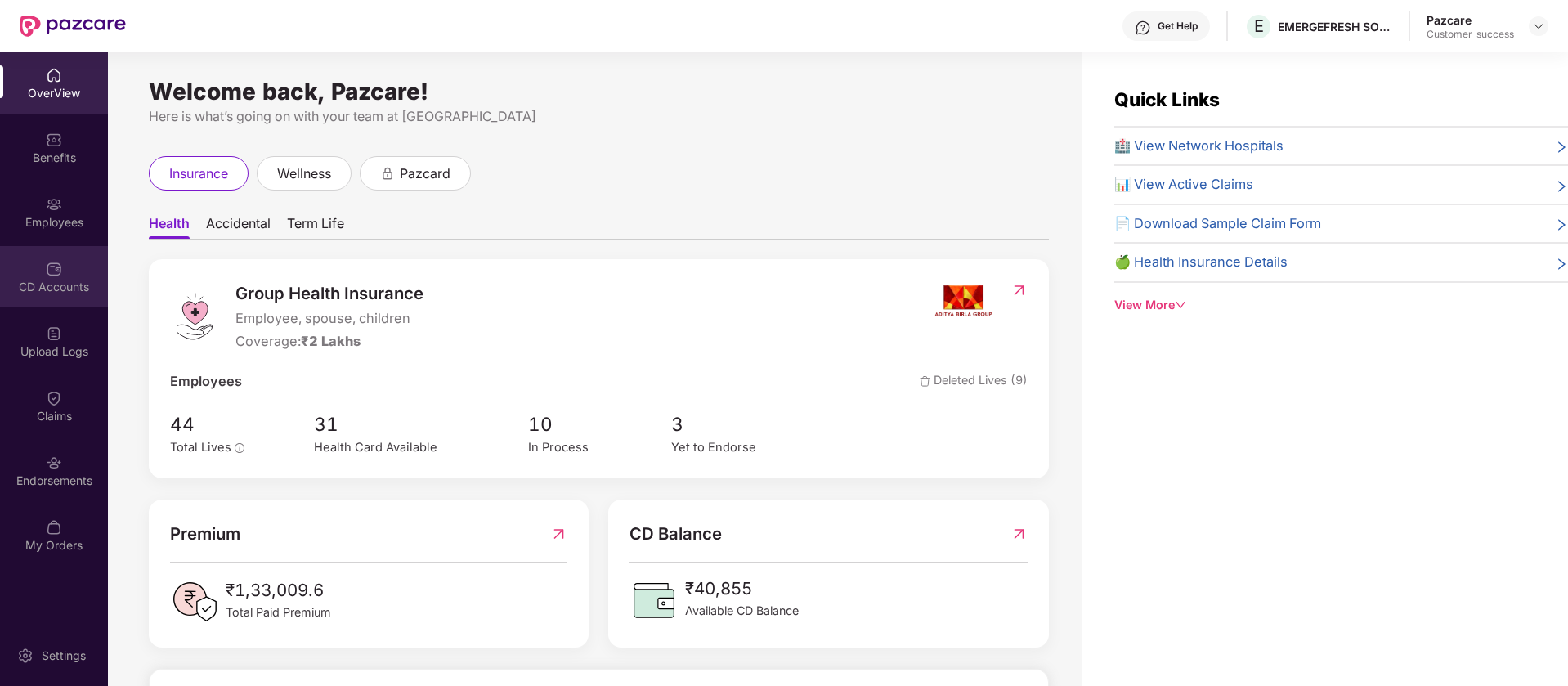
click at [78, 304] on div "CD Accounts" at bounding box center [53, 276] width 108 height 61
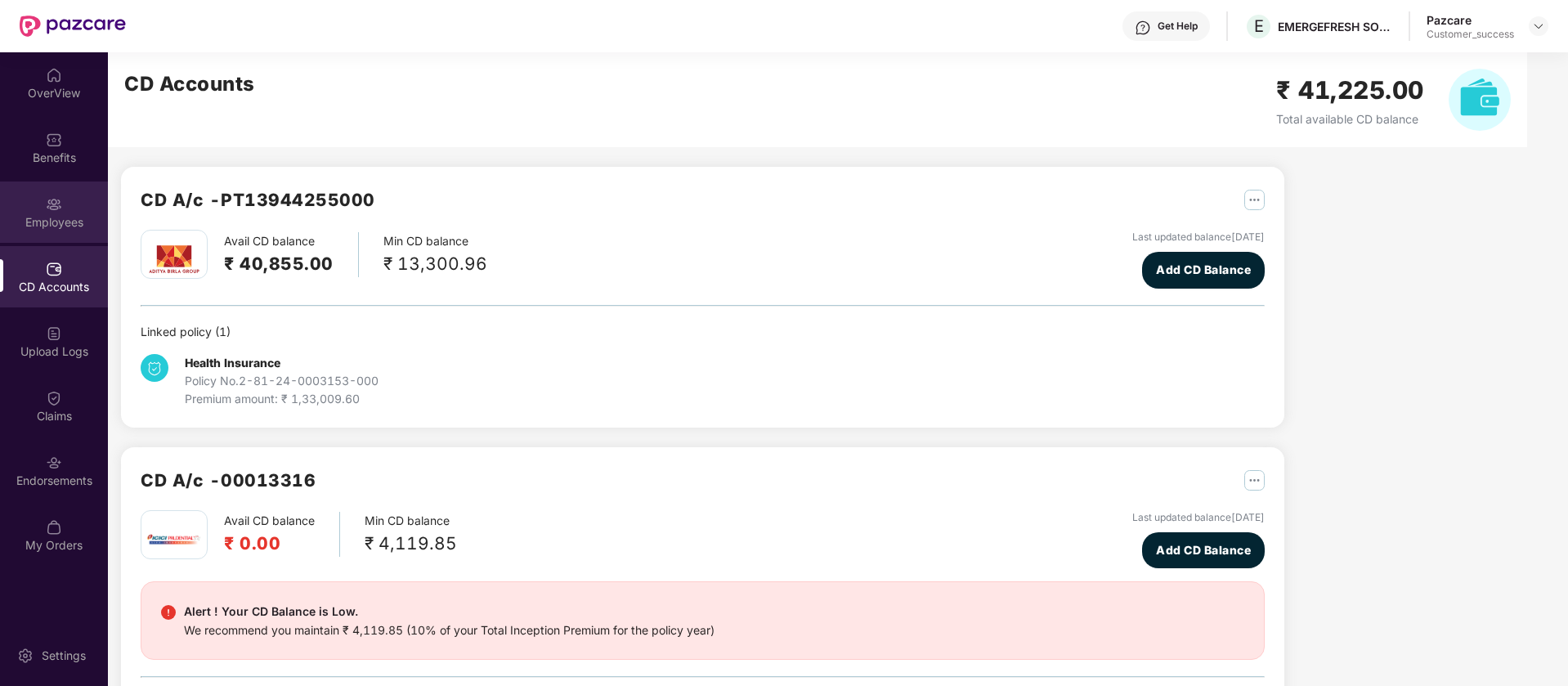
click at [65, 219] on div "Employees" at bounding box center [53, 222] width 108 height 16
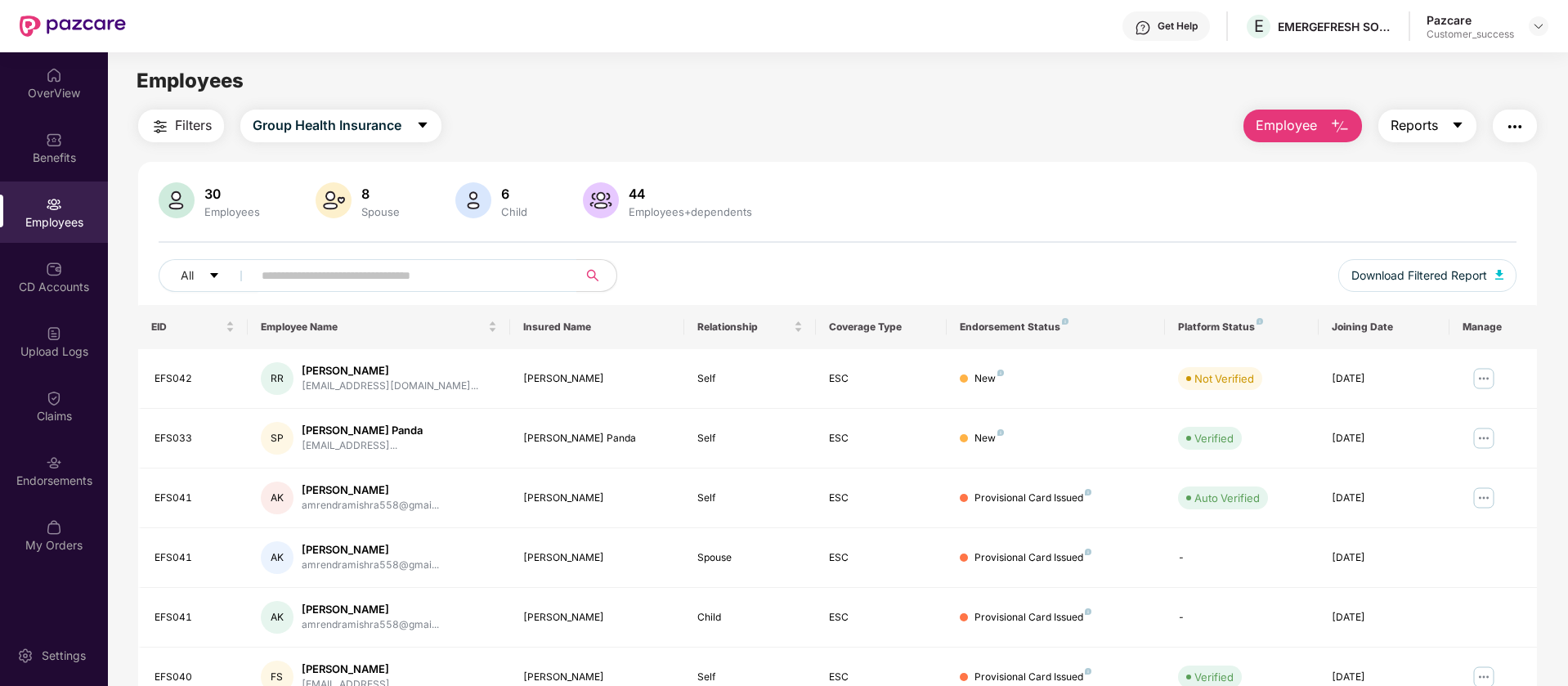
click at [1440, 125] on button "Reports" at bounding box center [1427, 126] width 98 height 33
click at [1500, 276] on img "button" at bounding box center [1499, 274] width 8 height 10
click at [1539, 26] on img at bounding box center [1538, 26] width 13 height 13
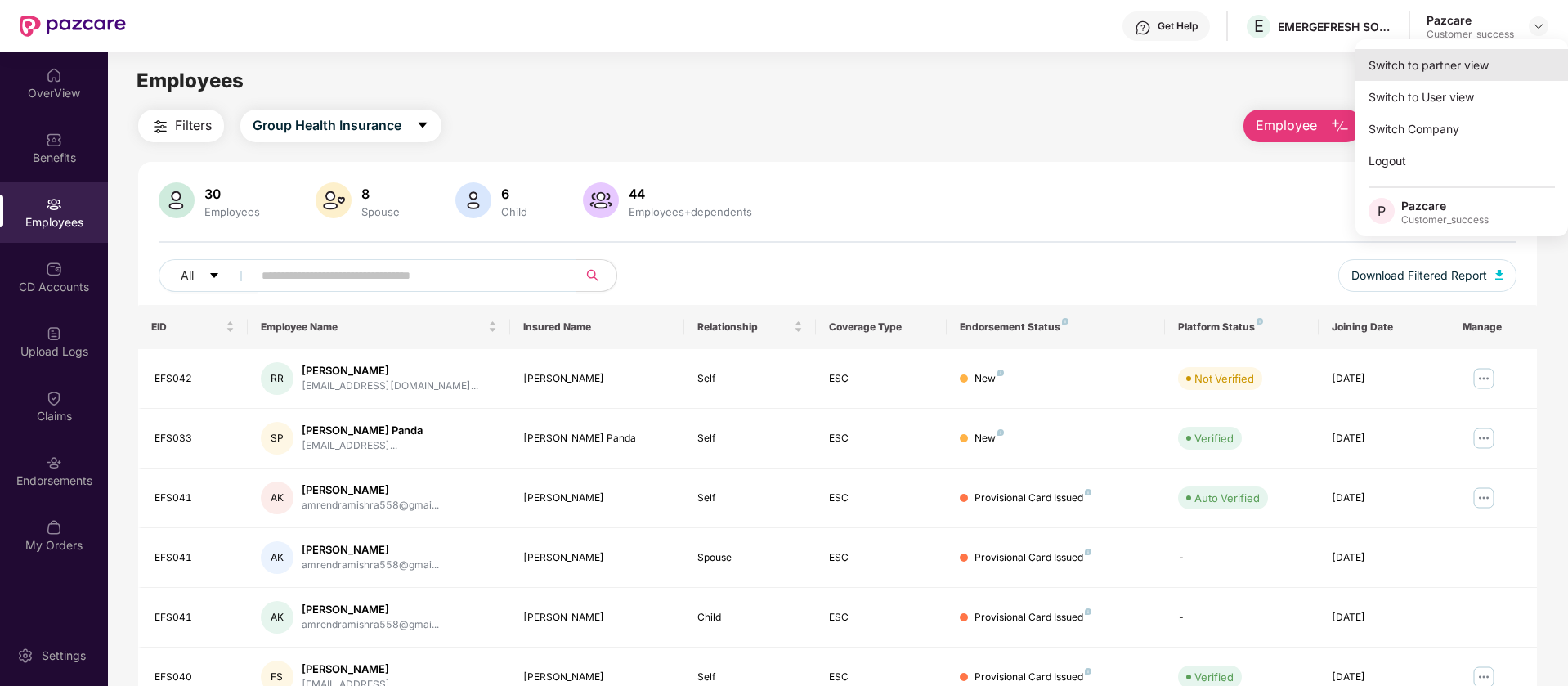
click at [1487, 58] on div "Switch to partner view" at bounding box center [1461, 65] width 213 height 32
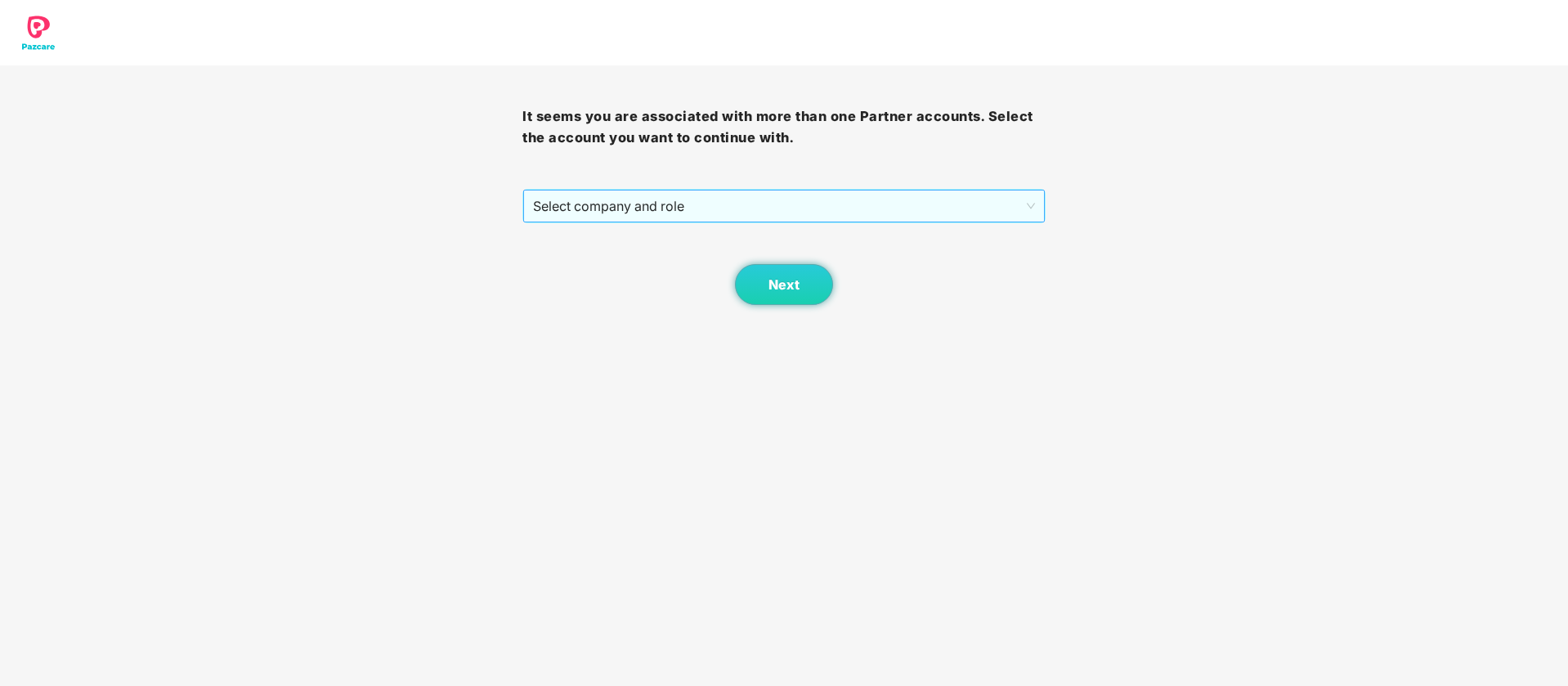
click at [666, 208] on span "Select company and role" at bounding box center [783, 206] width 501 height 31
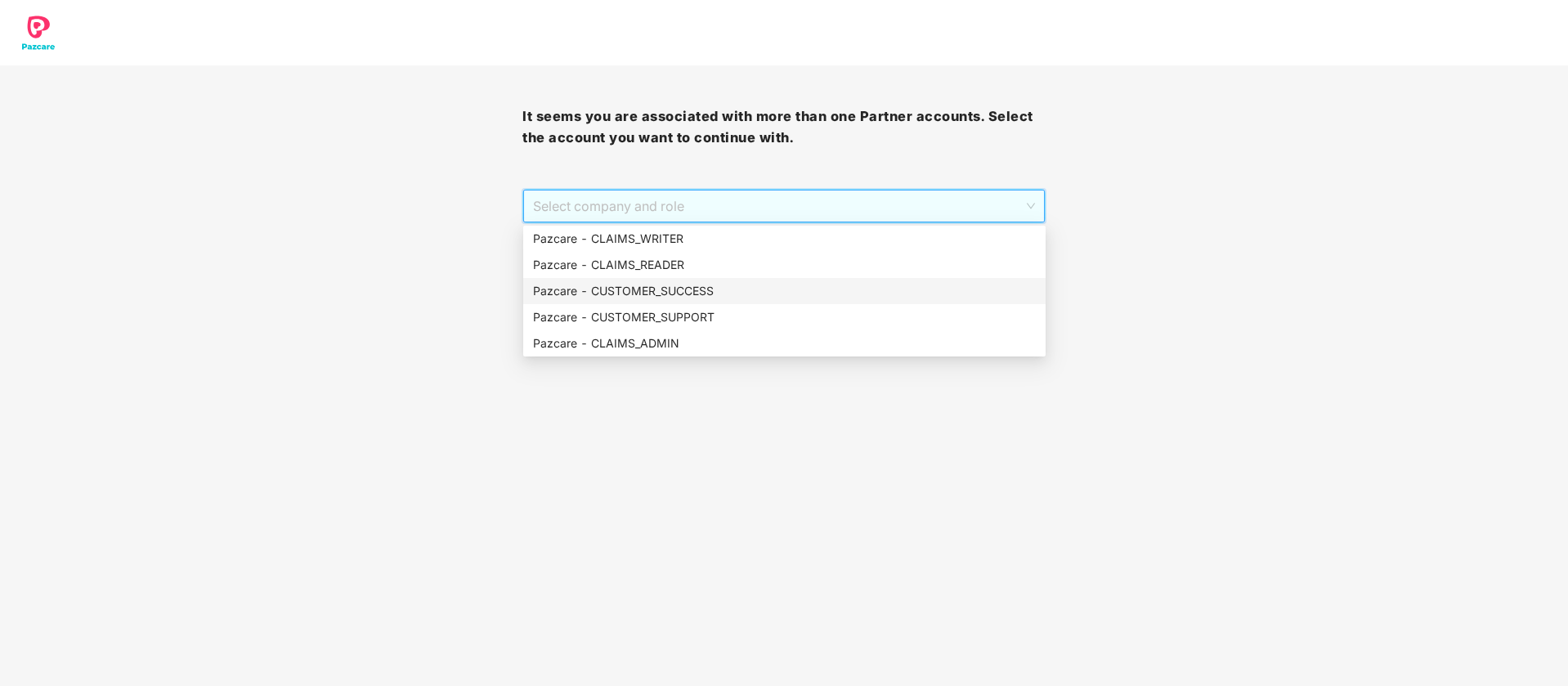
click at [740, 290] on div "Pazcare - CUSTOMER_SUCCESS" at bounding box center [784, 291] width 502 height 18
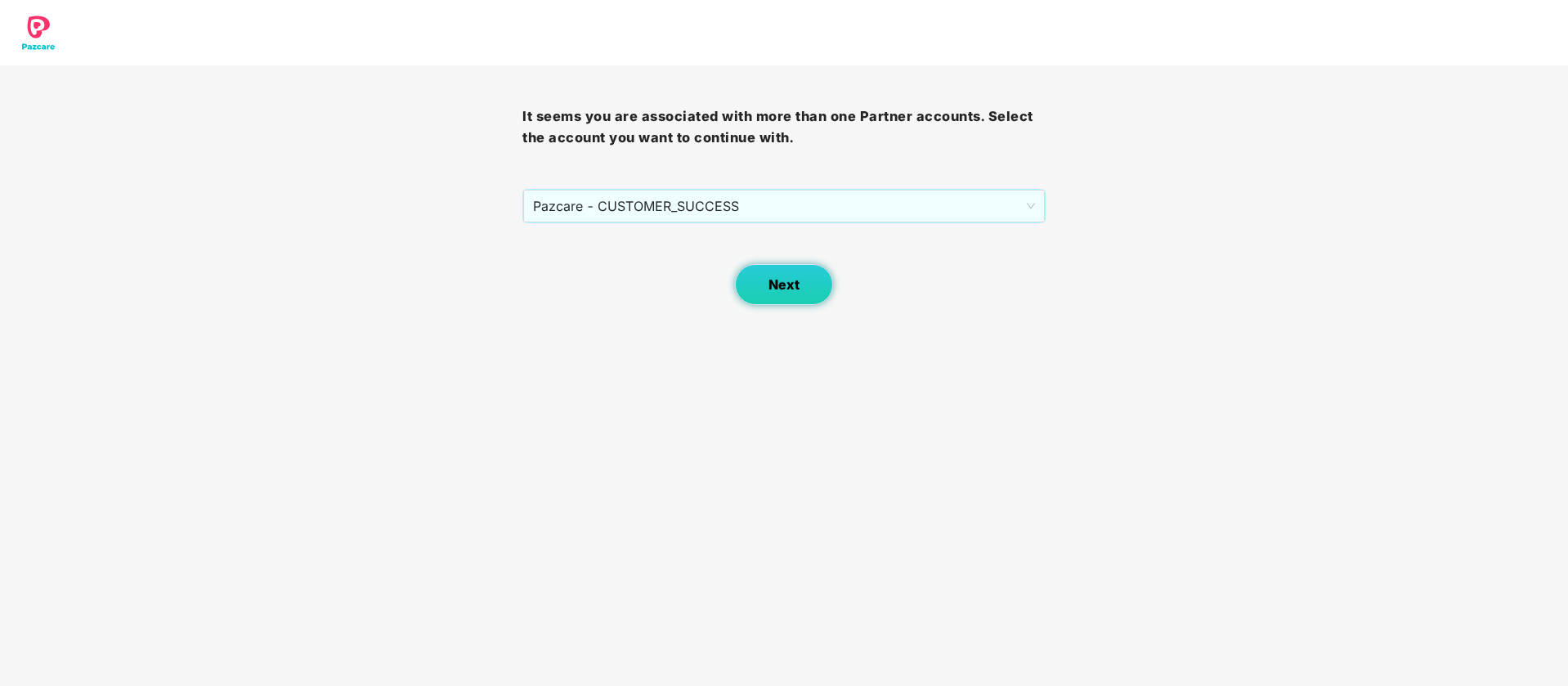
click at [774, 292] on span "Next" at bounding box center [783, 284] width 31 height 15
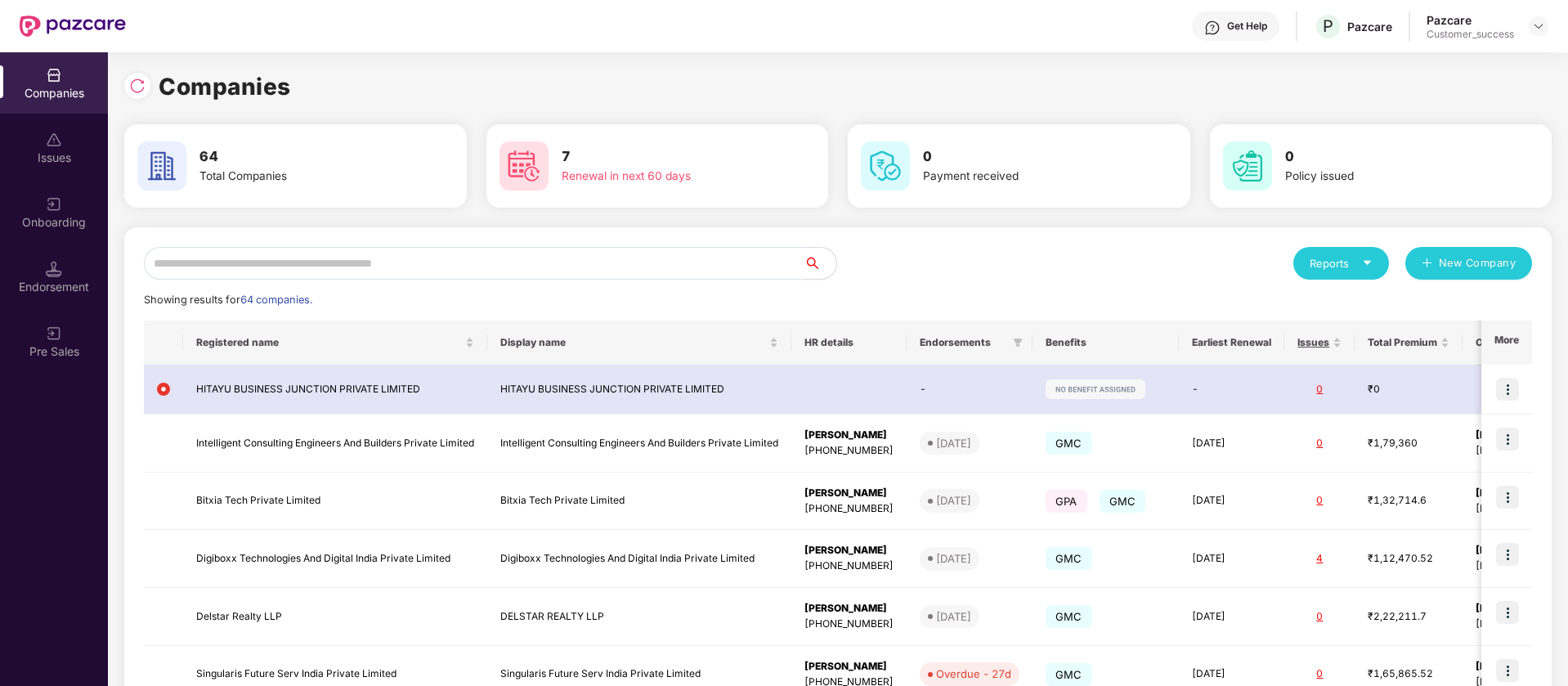
click at [344, 255] on input "text" at bounding box center [473, 263] width 659 height 33
paste input "**********"
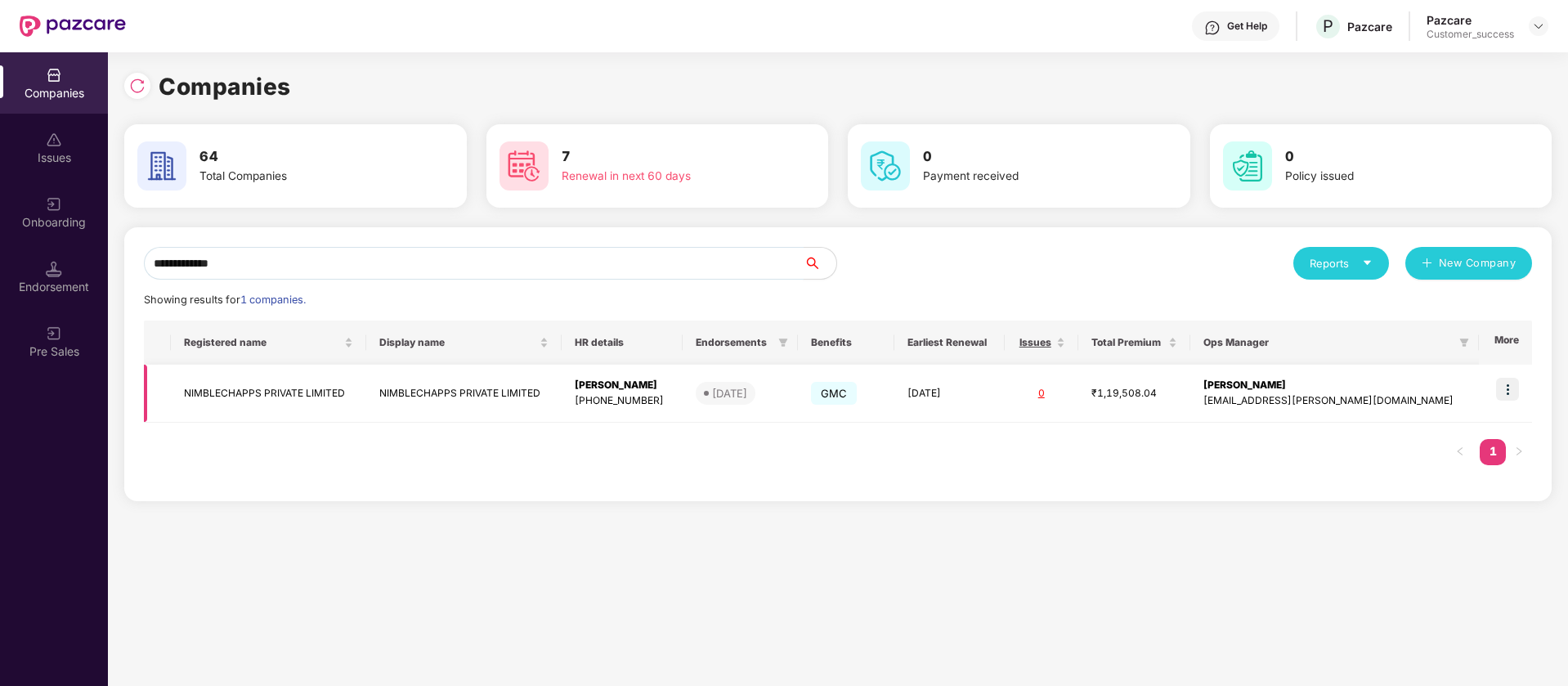
type input "**********"
click at [265, 403] on td "NIMBLECHAPPS PRIVATE LIMITED" at bounding box center [268, 393] width 195 height 58
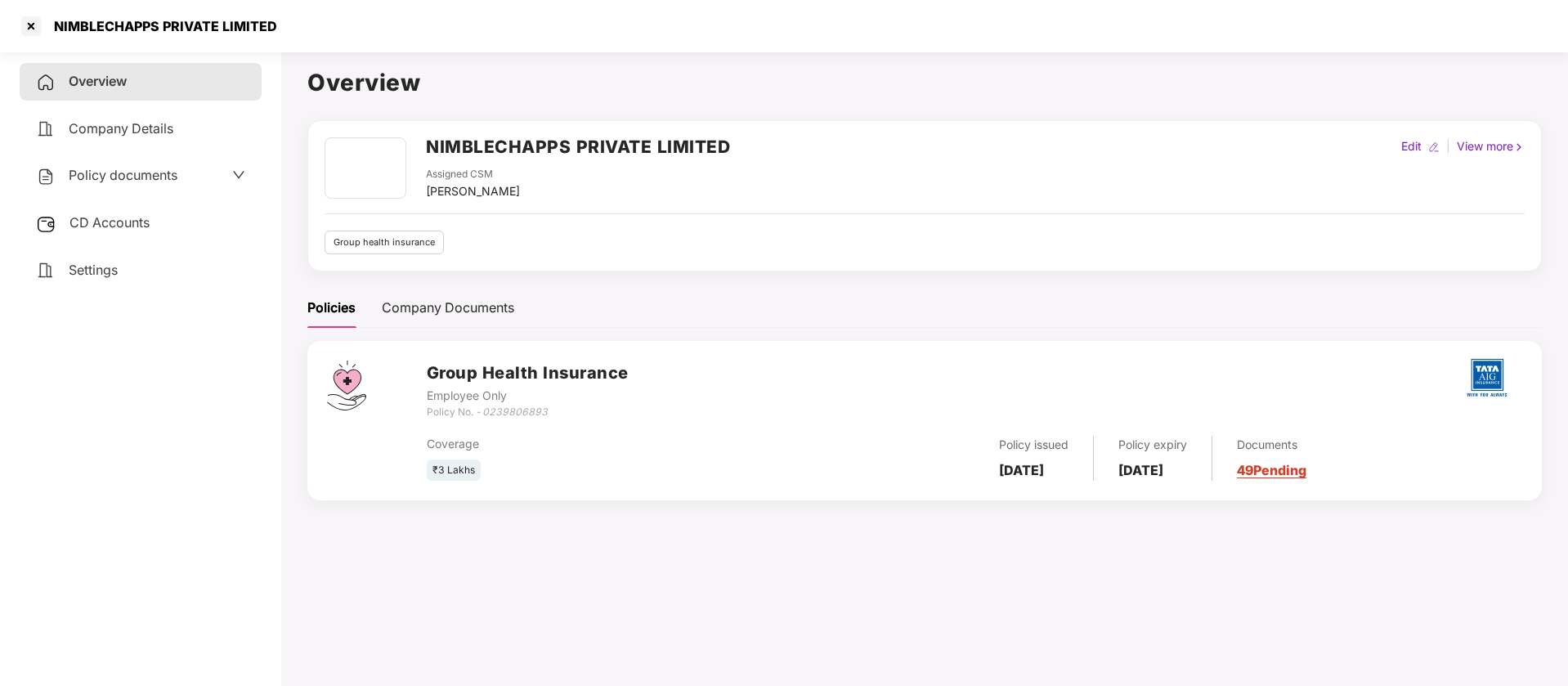
click at [578, 138] on h2 "NIMBLECHAPPS PRIVATE LIMITED" at bounding box center [577, 147] width 304 height 27
copy h2 "NIMBLECHAPPS PRIVATE LIMITED"
click at [35, 24] on div at bounding box center [30, 26] width 26 height 26
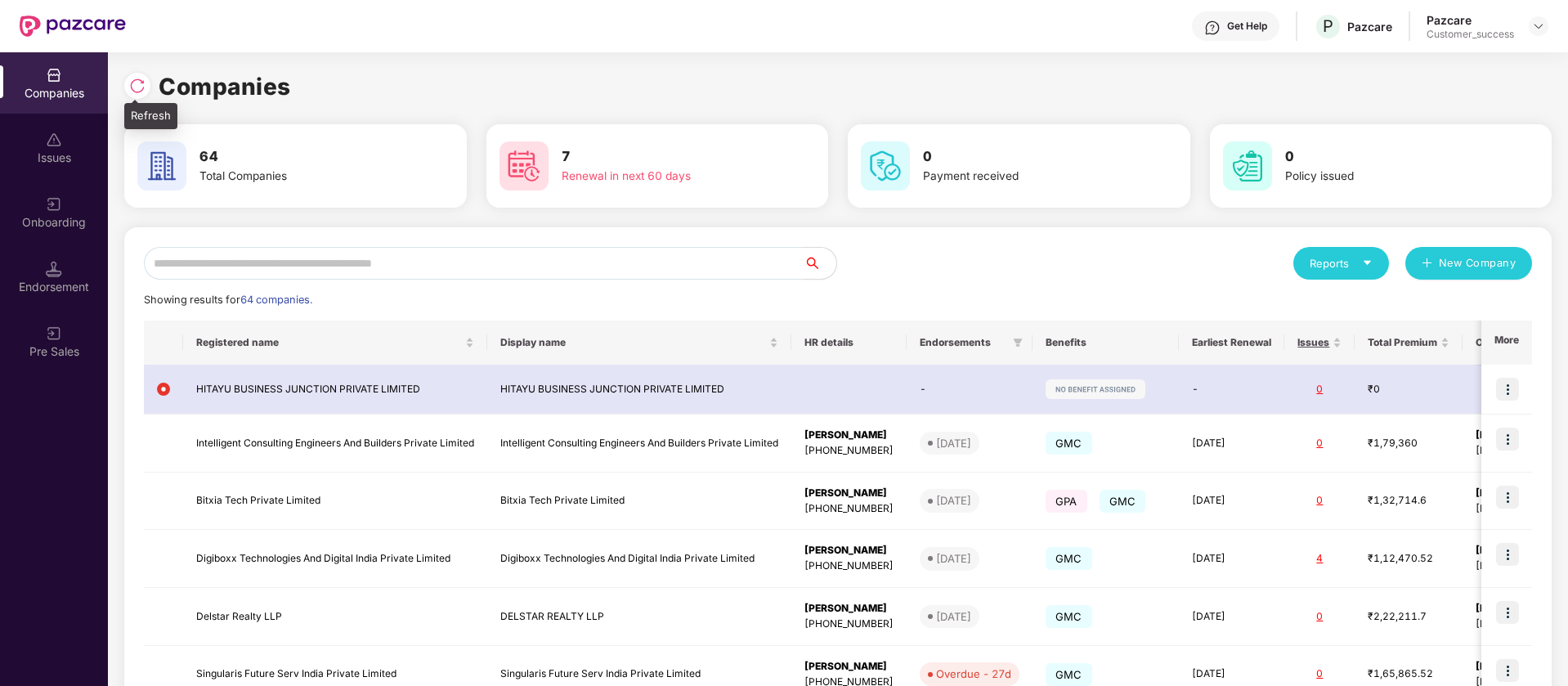
click at [138, 81] on img at bounding box center [137, 86] width 16 height 16
click at [49, 135] on img at bounding box center [53, 140] width 16 height 16
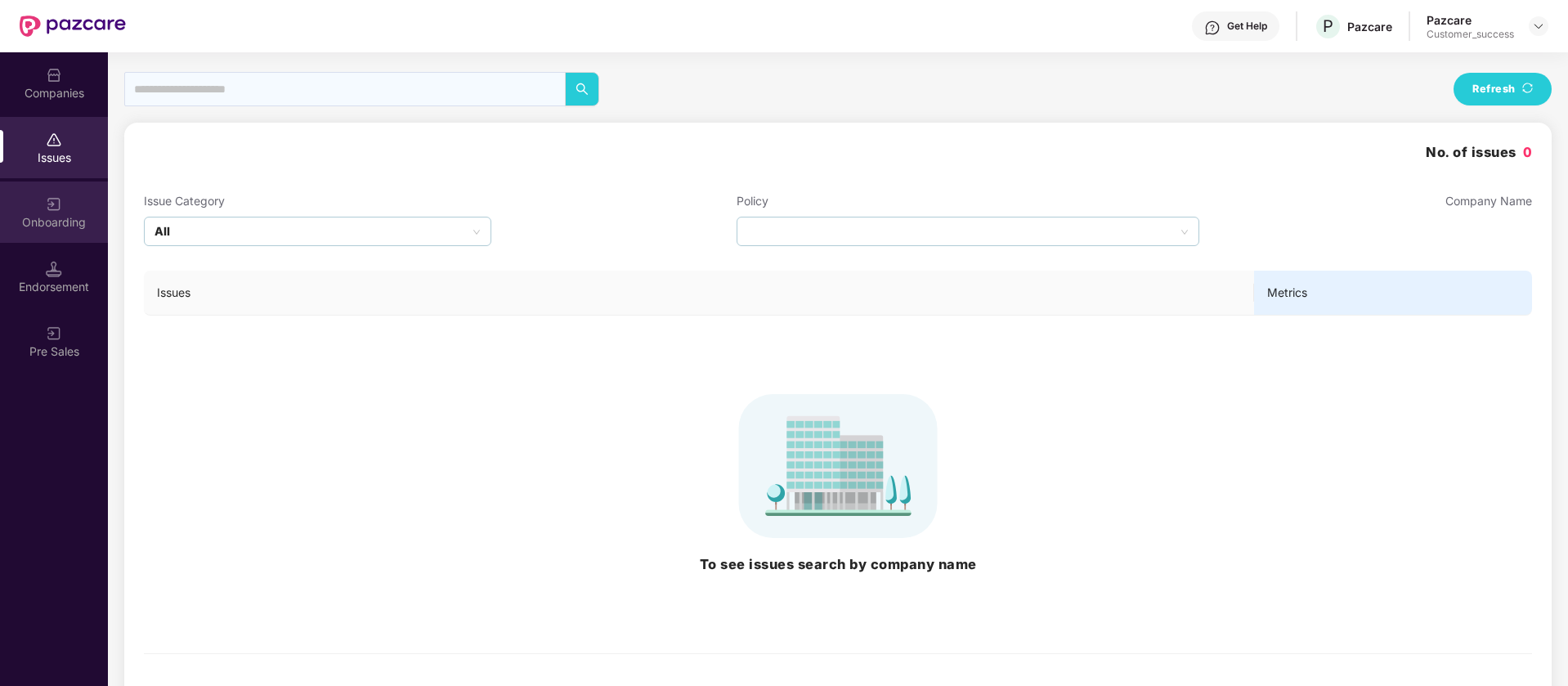
click at [81, 206] on div "Onboarding" at bounding box center [53, 212] width 108 height 61
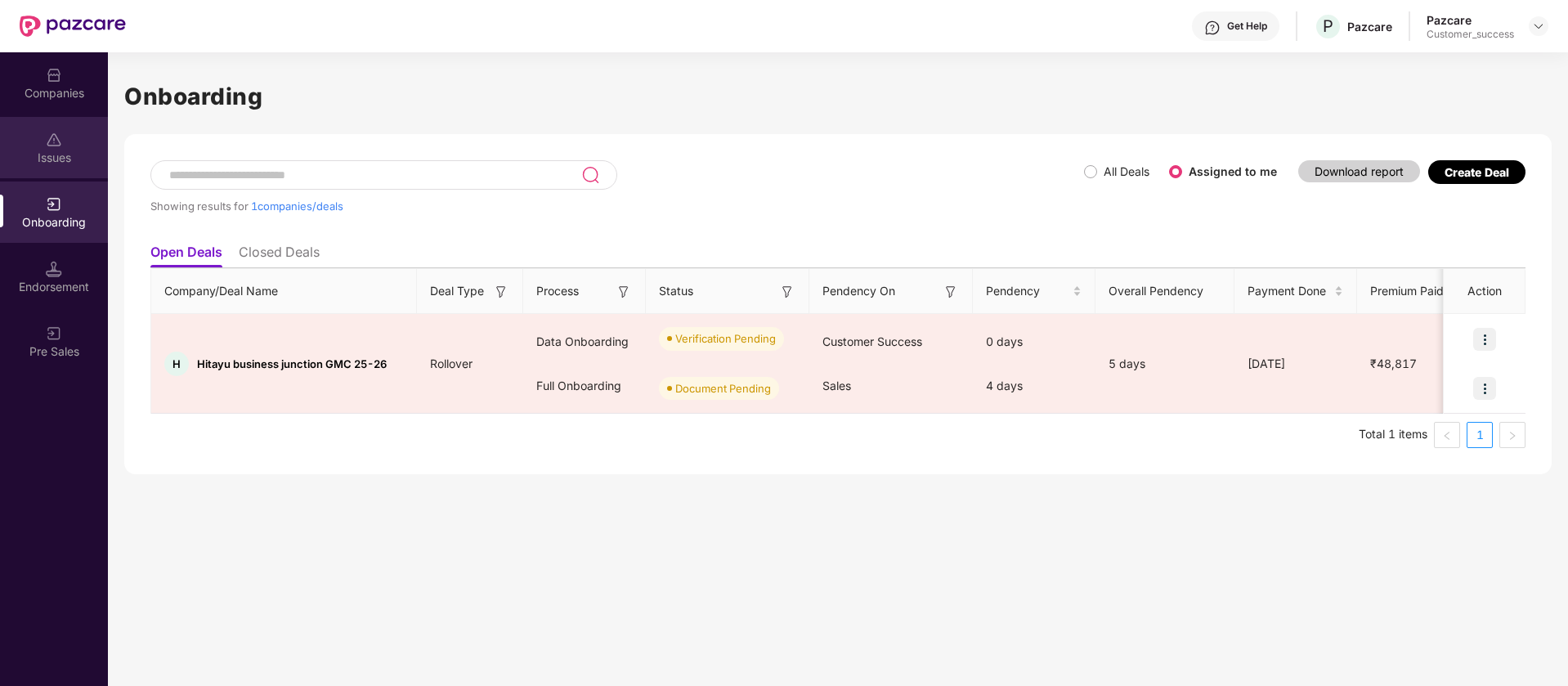
click at [38, 169] on div "Issues" at bounding box center [53, 147] width 108 height 61
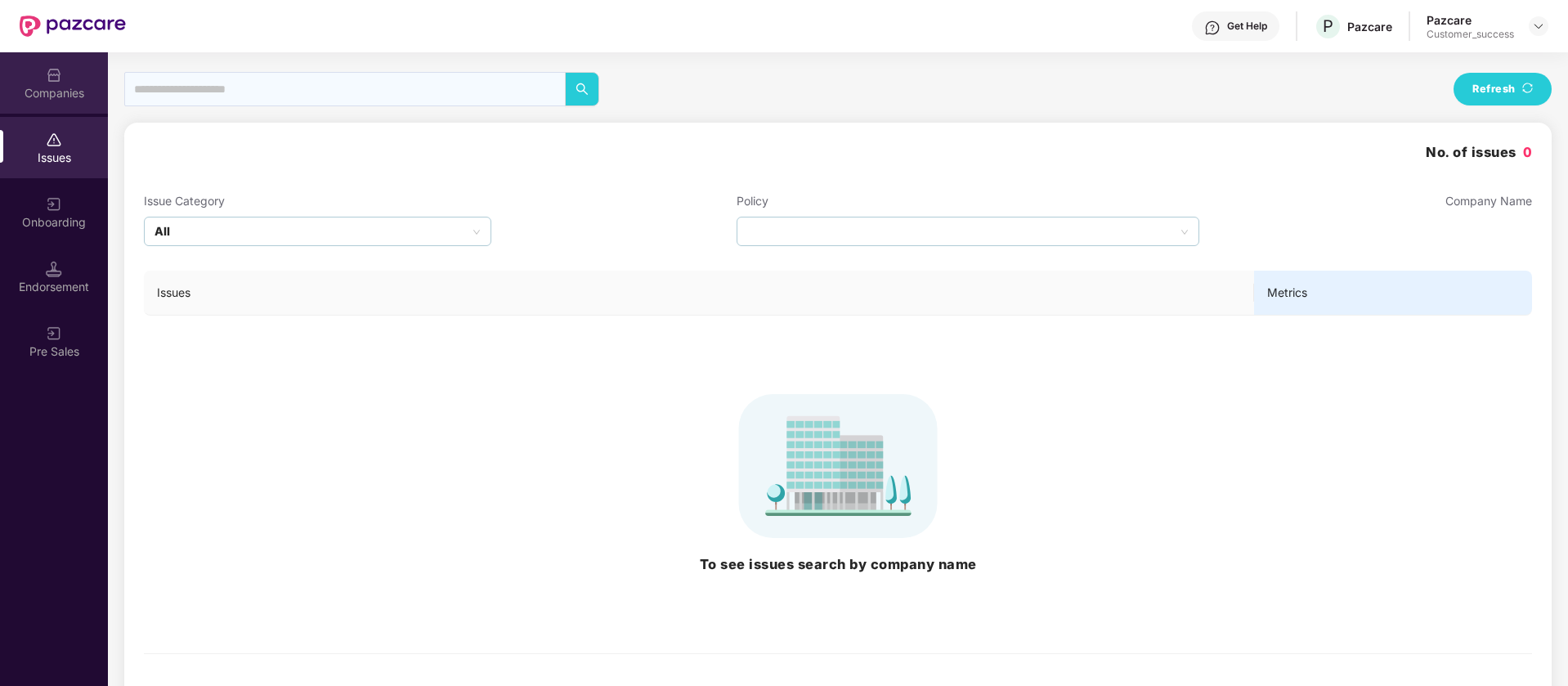
click at [20, 94] on div "Companies" at bounding box center [53, 93] width 108 height 16
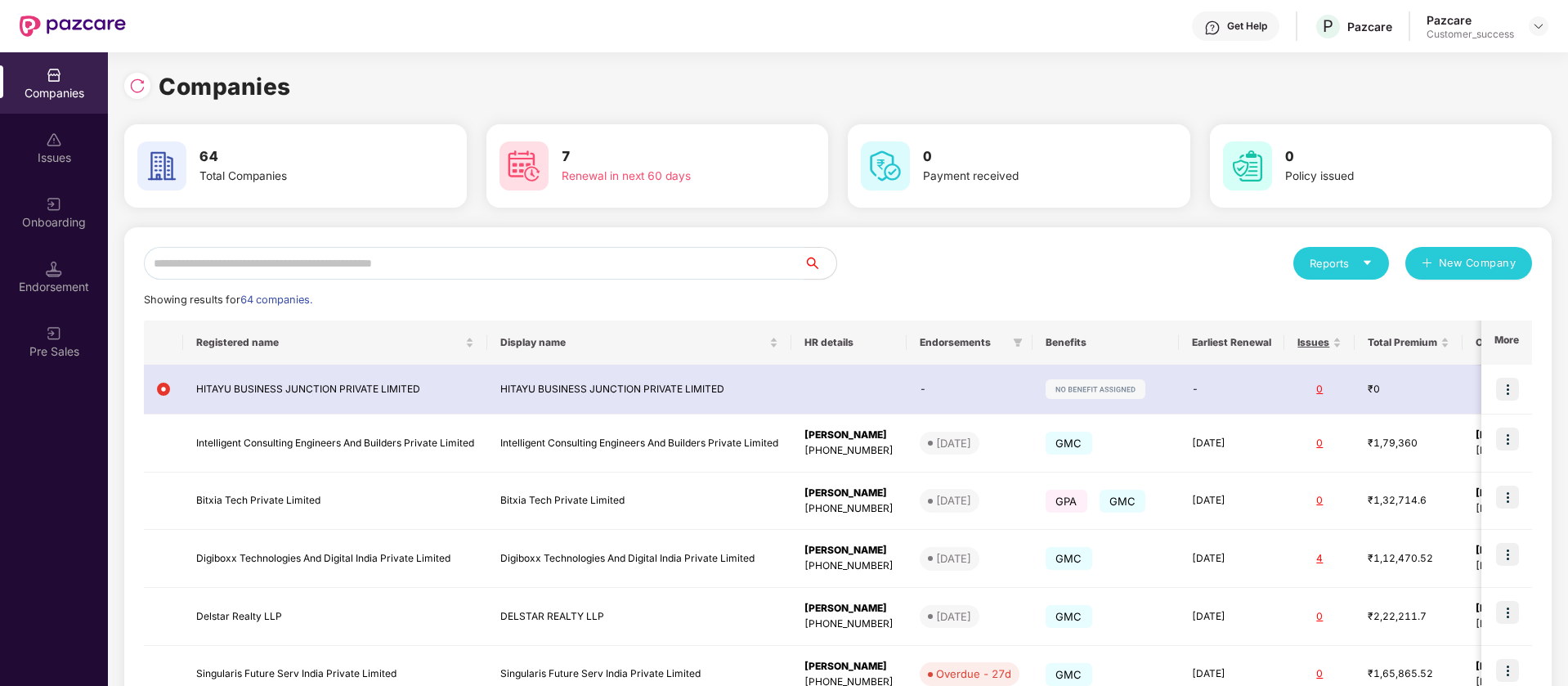
click at [411, 261] on input "text" at bounding box center [473, 263] width 659 height 33
paste input "**********"
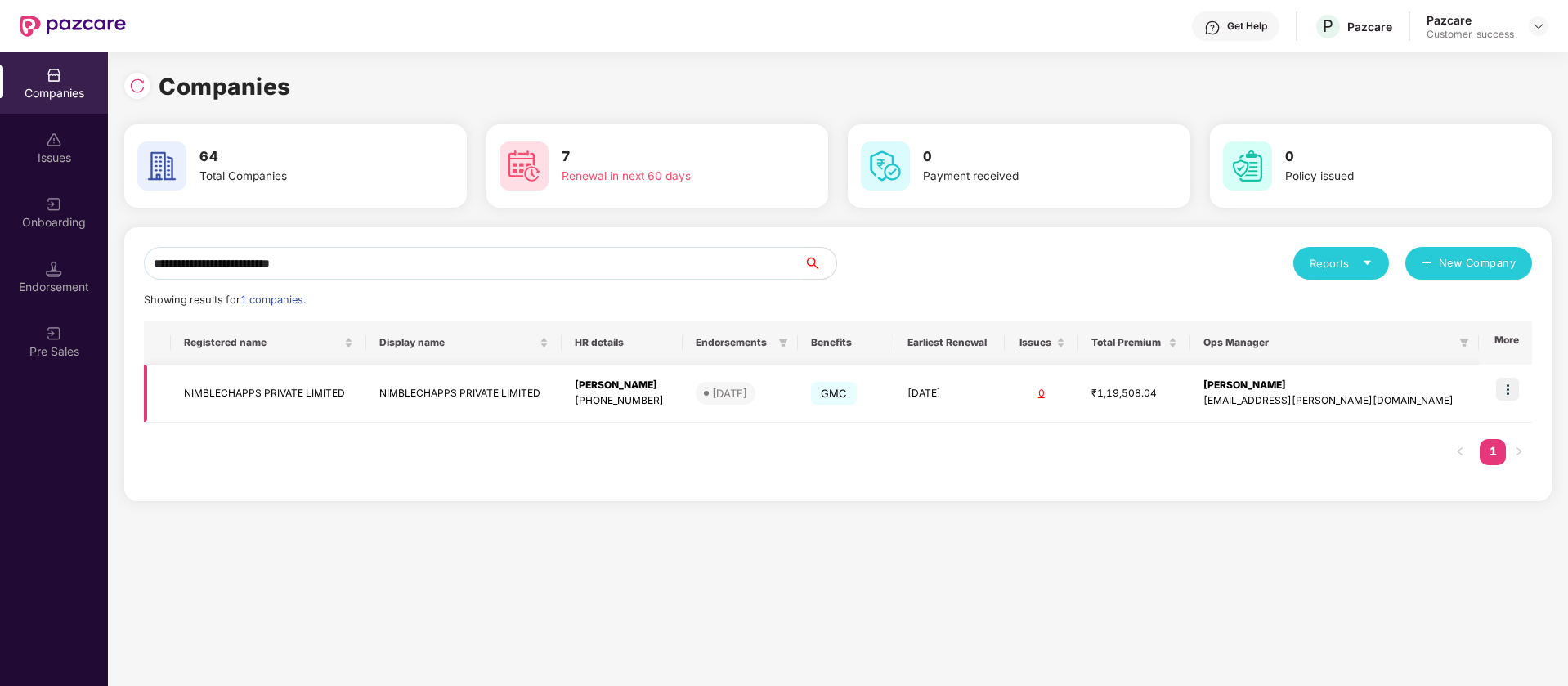
type input "**********"
click at [1511, 388] on img at bounding box center [1507, 389] width 23 height 23
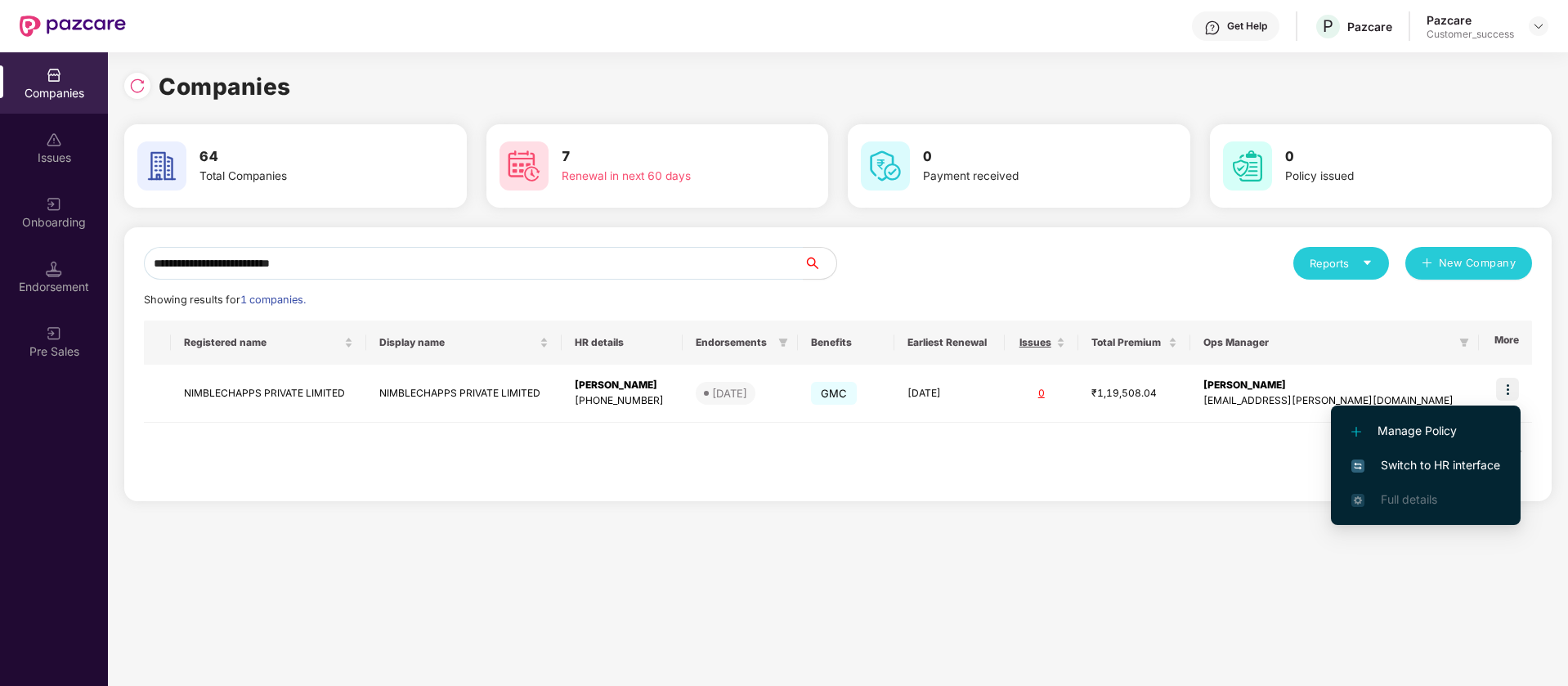
click at [1422, 456] on span "Switch to HR interface" at bounding box center [1425, 465] width 149 height 18
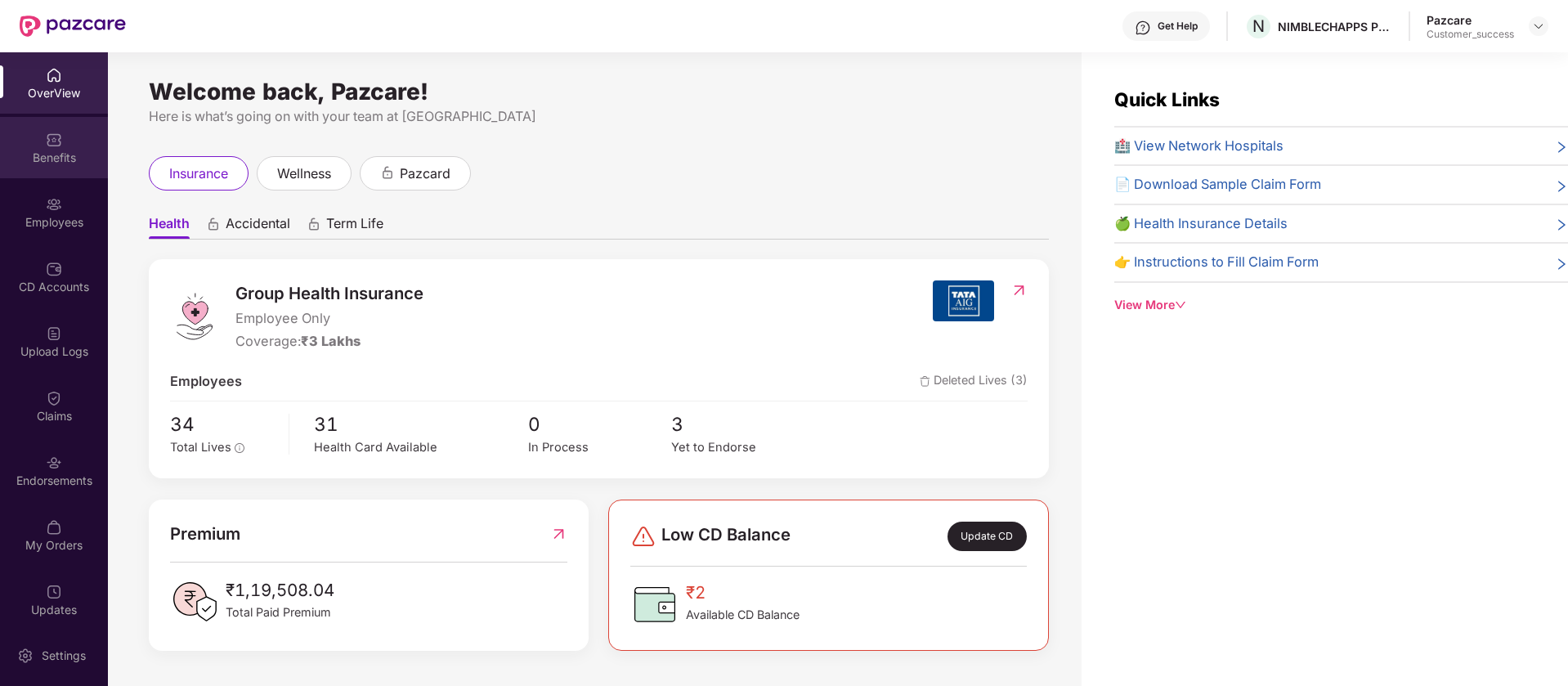
click at [68, 164] on div "Benefits" at bounding box center [53, 158] width 108 height 16
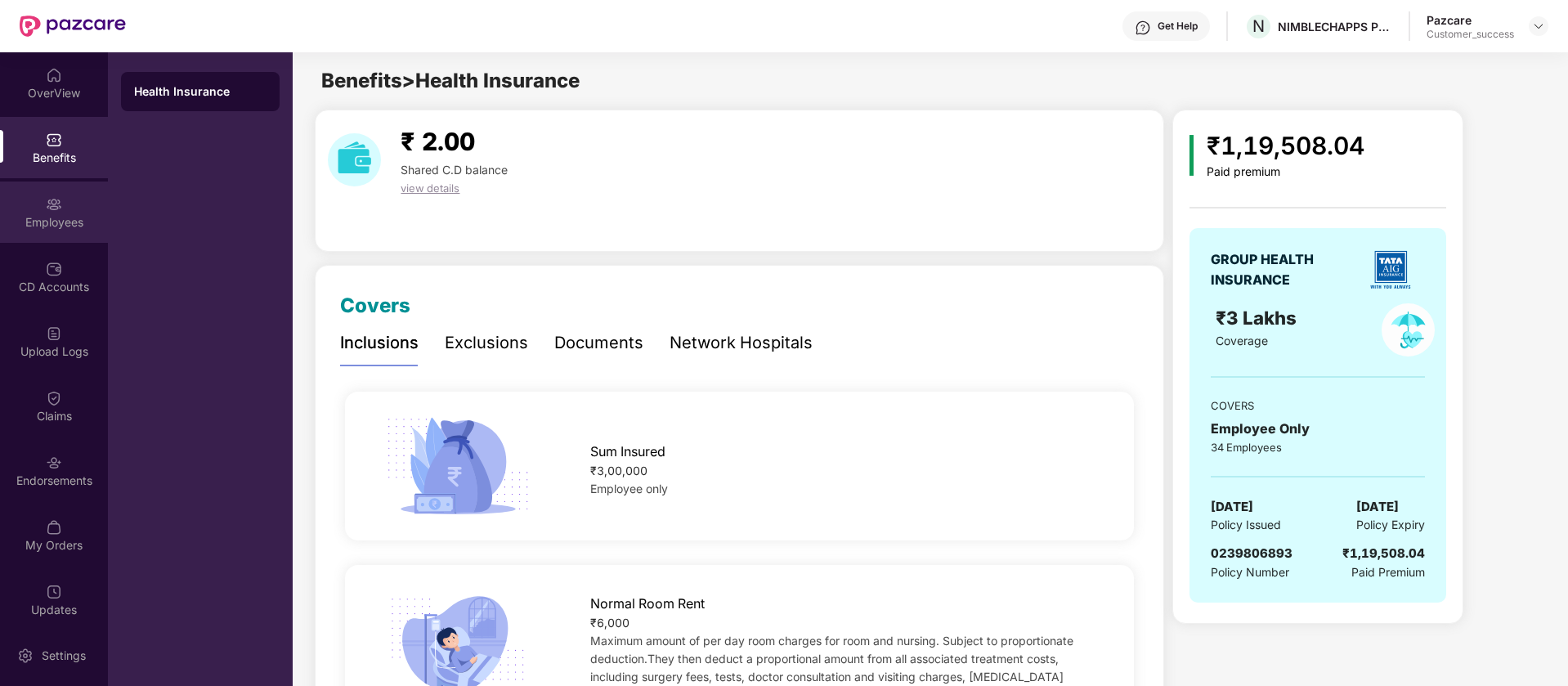
click at [69, 222] on div "Employees" at bounding box center [53, 222] width 108 height 16
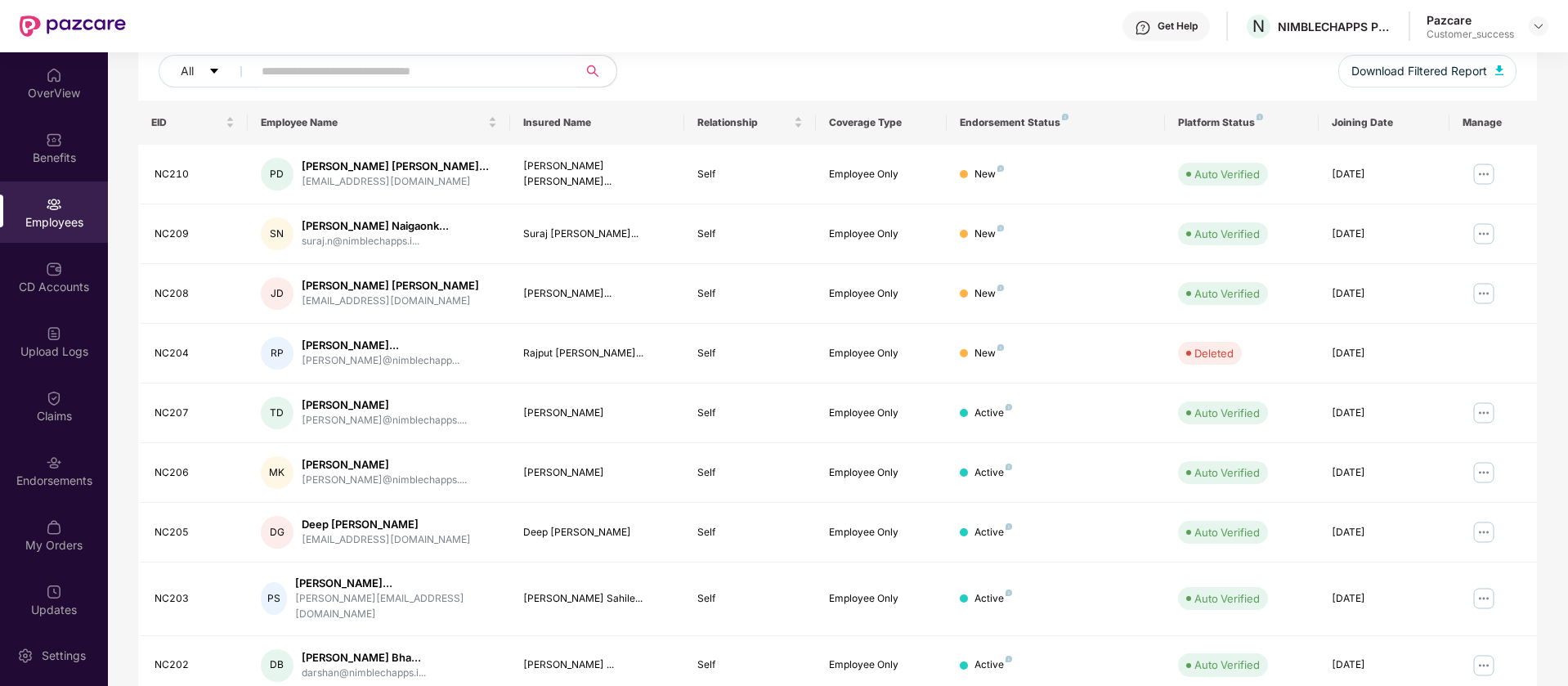
scroll to position [319, 0]
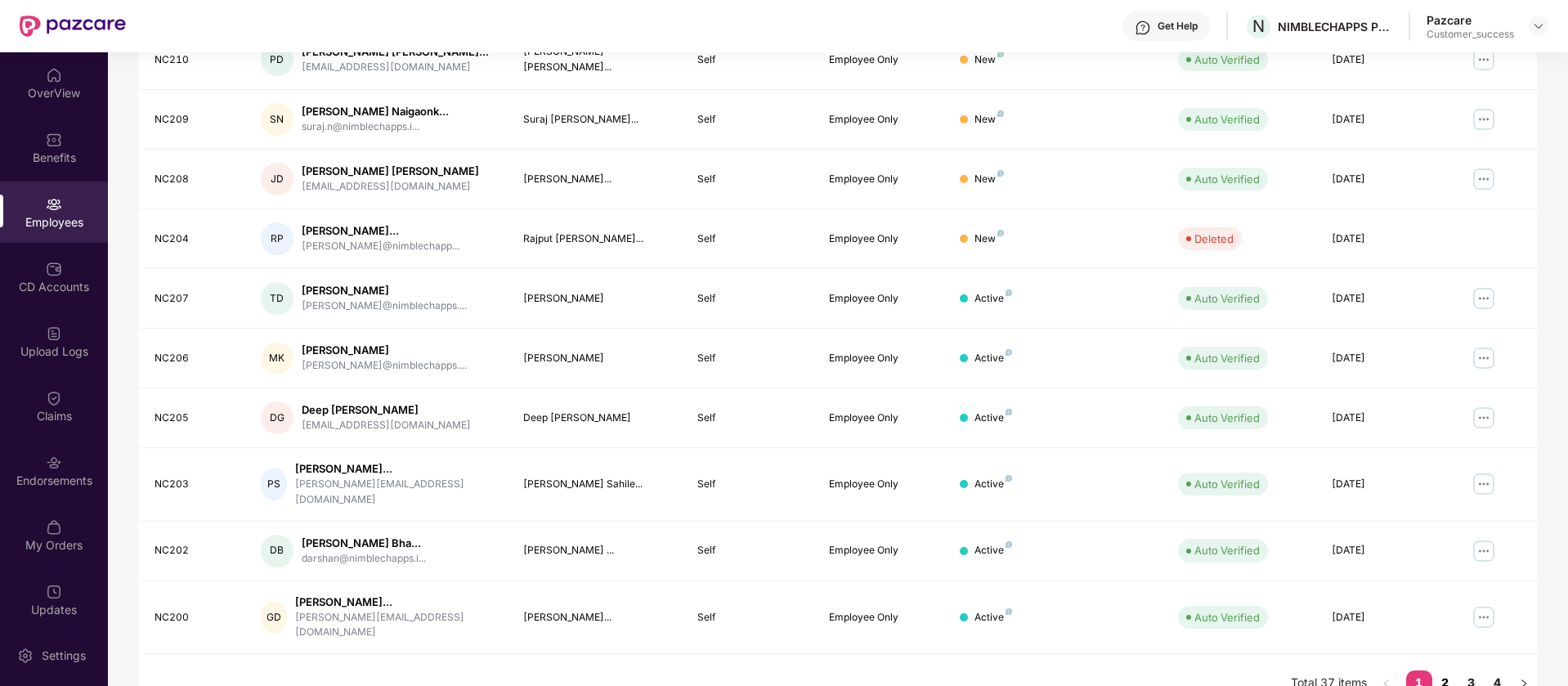
click at [1448, 670] on link "2" at bounding box center [1444, 682] width 26 height 25
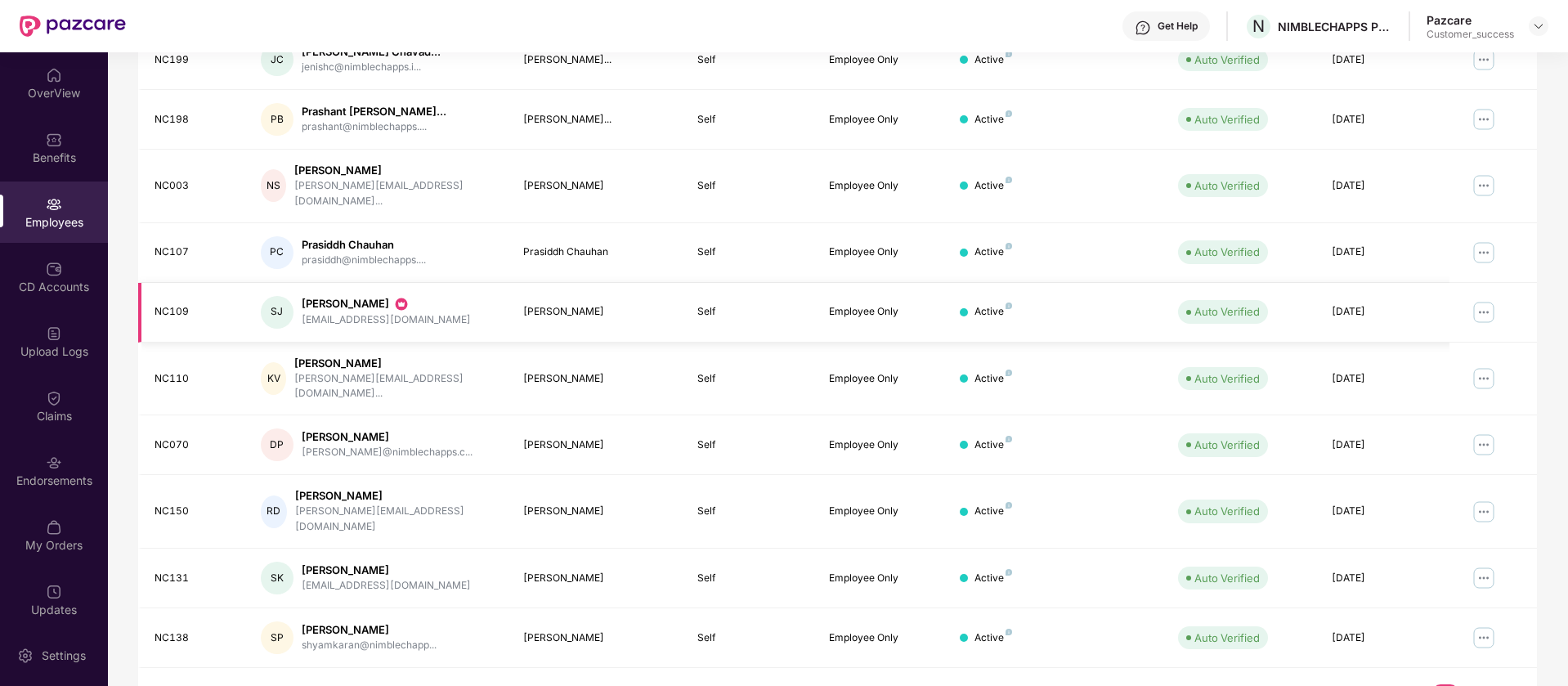
click at [1485, 299] on img at bounding box center [1482, 312] width 26 height 26
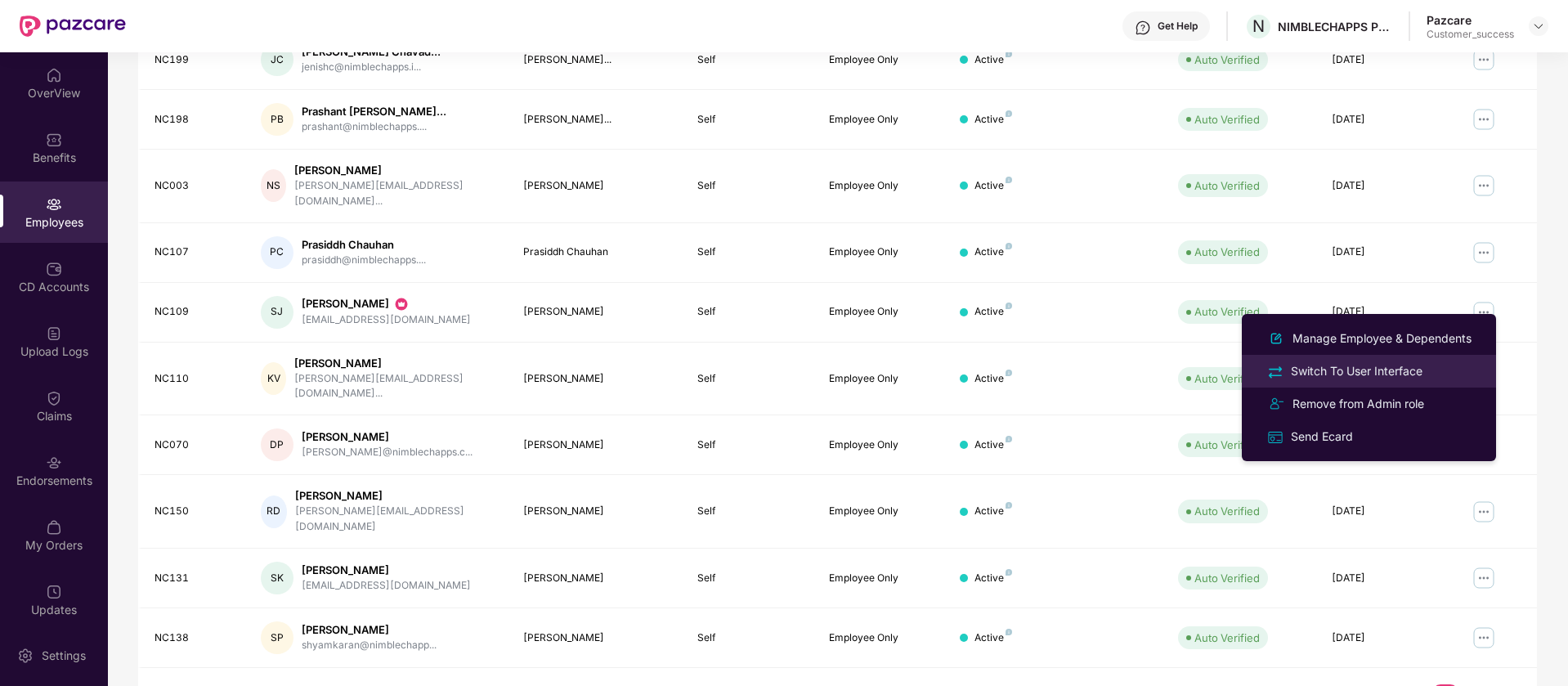
click at [1370, 363] on div "Switch To User Interface" at bounding box center [1356, 371] width 138 height 18
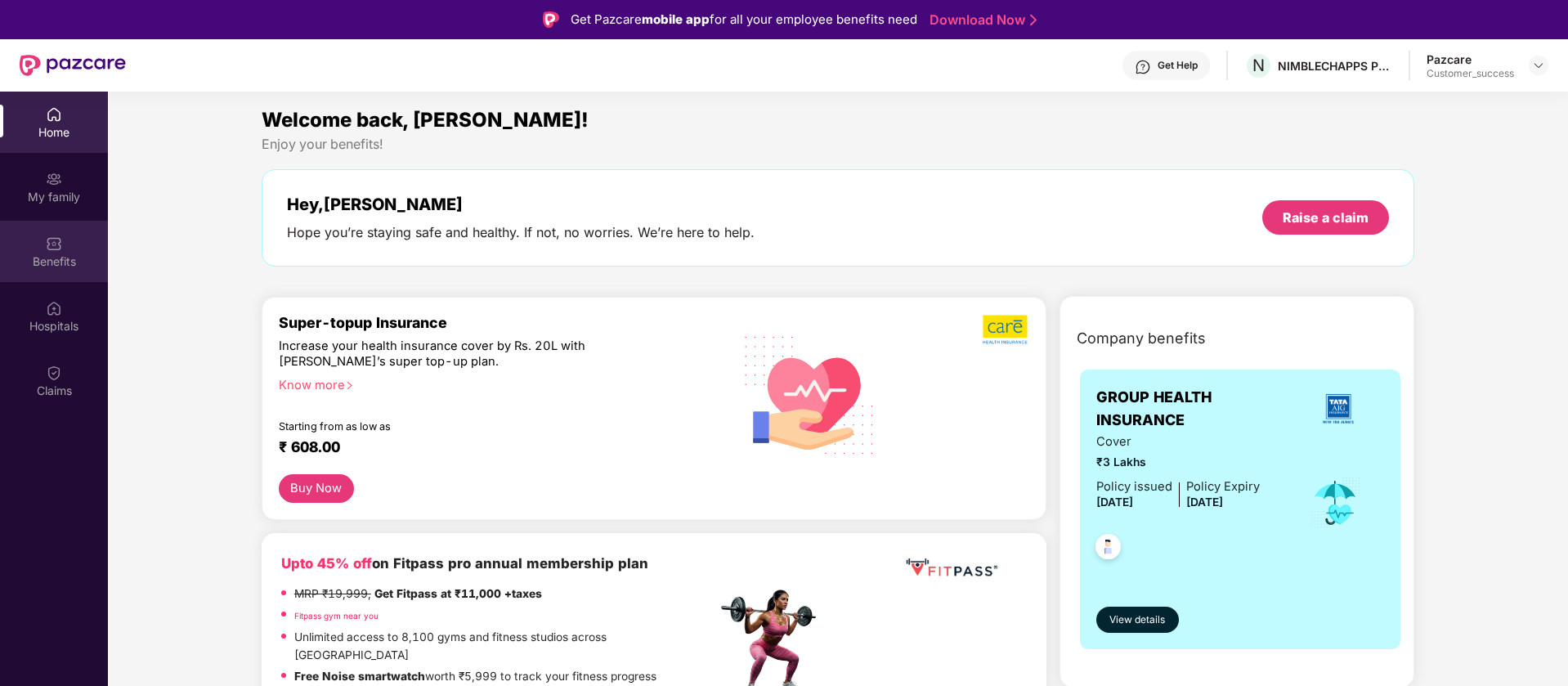
click at [55, 278] on div "Benefits" at bounding box center [53, 251] width 108 height 61
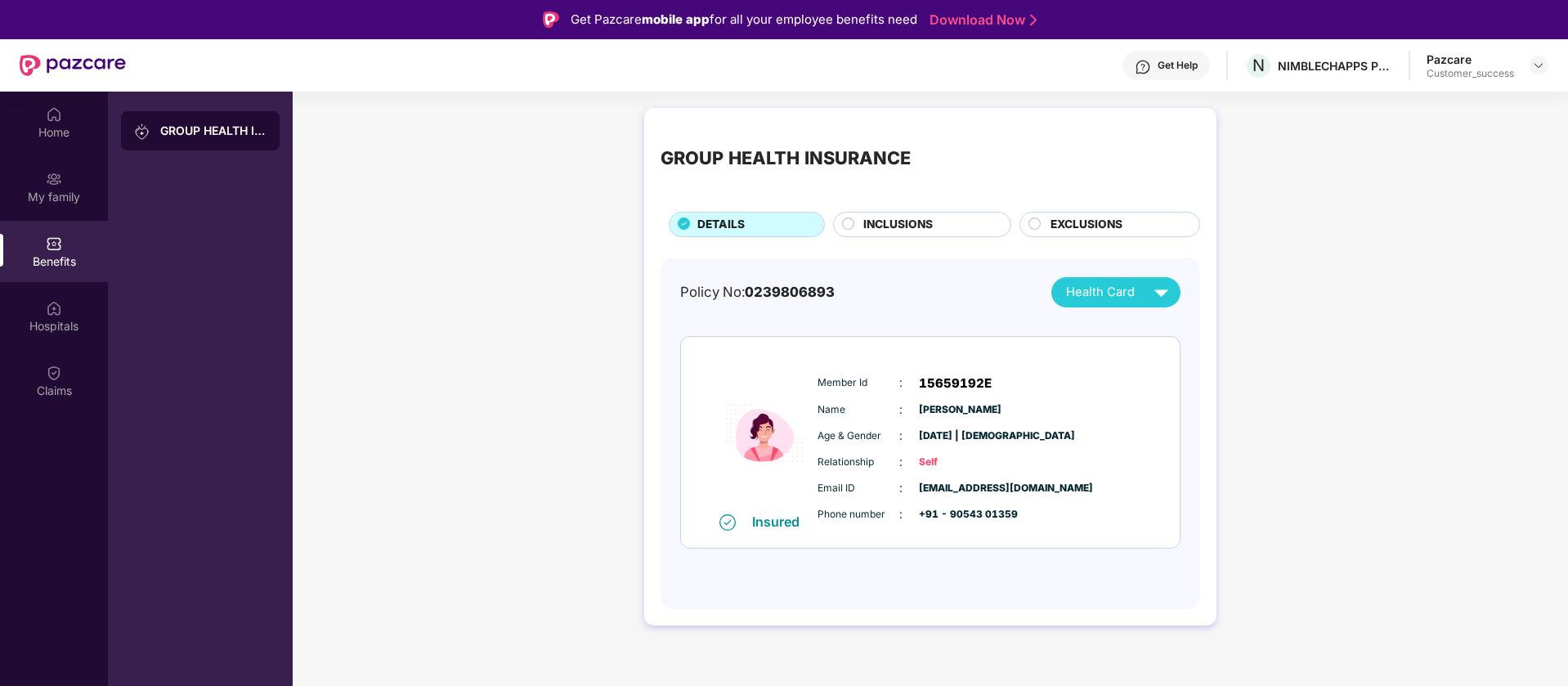
click at [907, 225] on span "INCLUSIONS" at bounding box center [898, 225] width 69 height 18
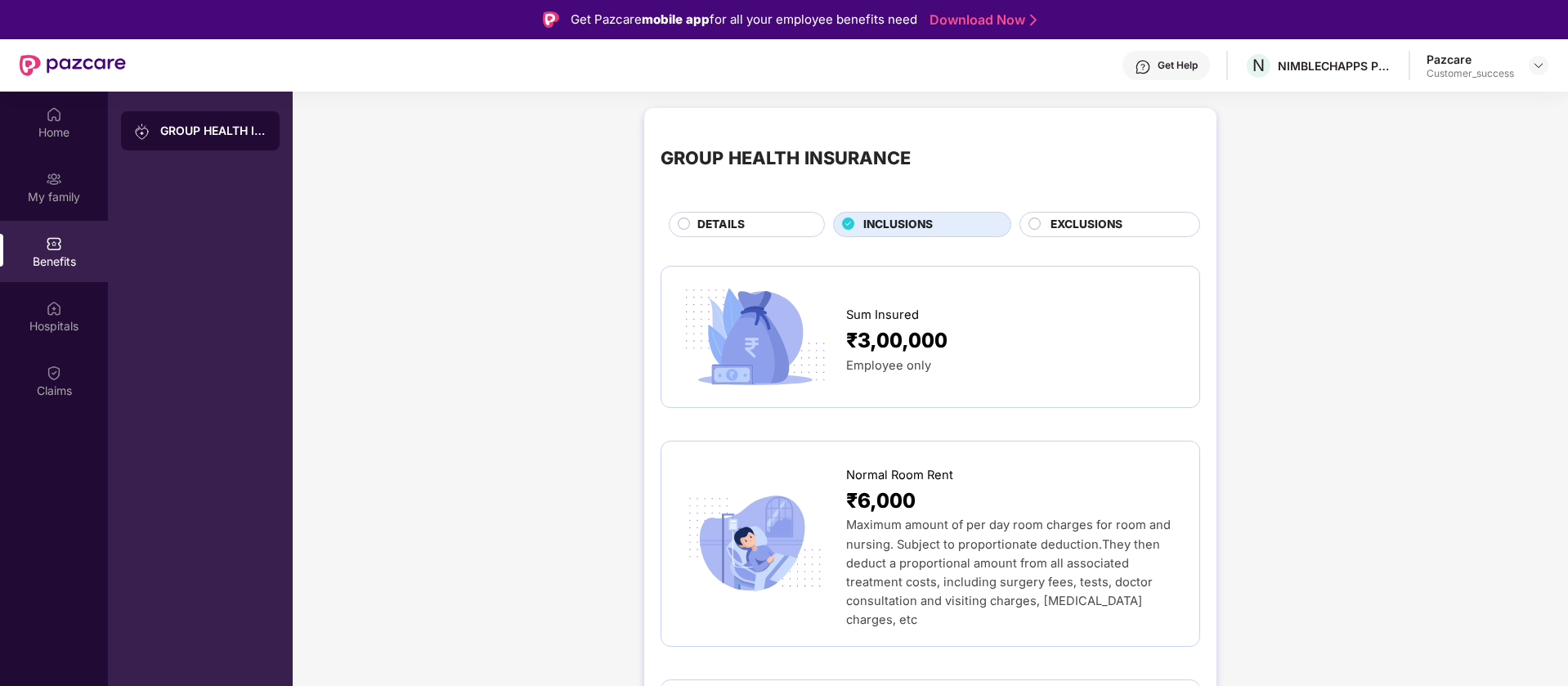
click at [720, 227] on span "DETAILS" at bounding box center [721, 225] width 47 height 18
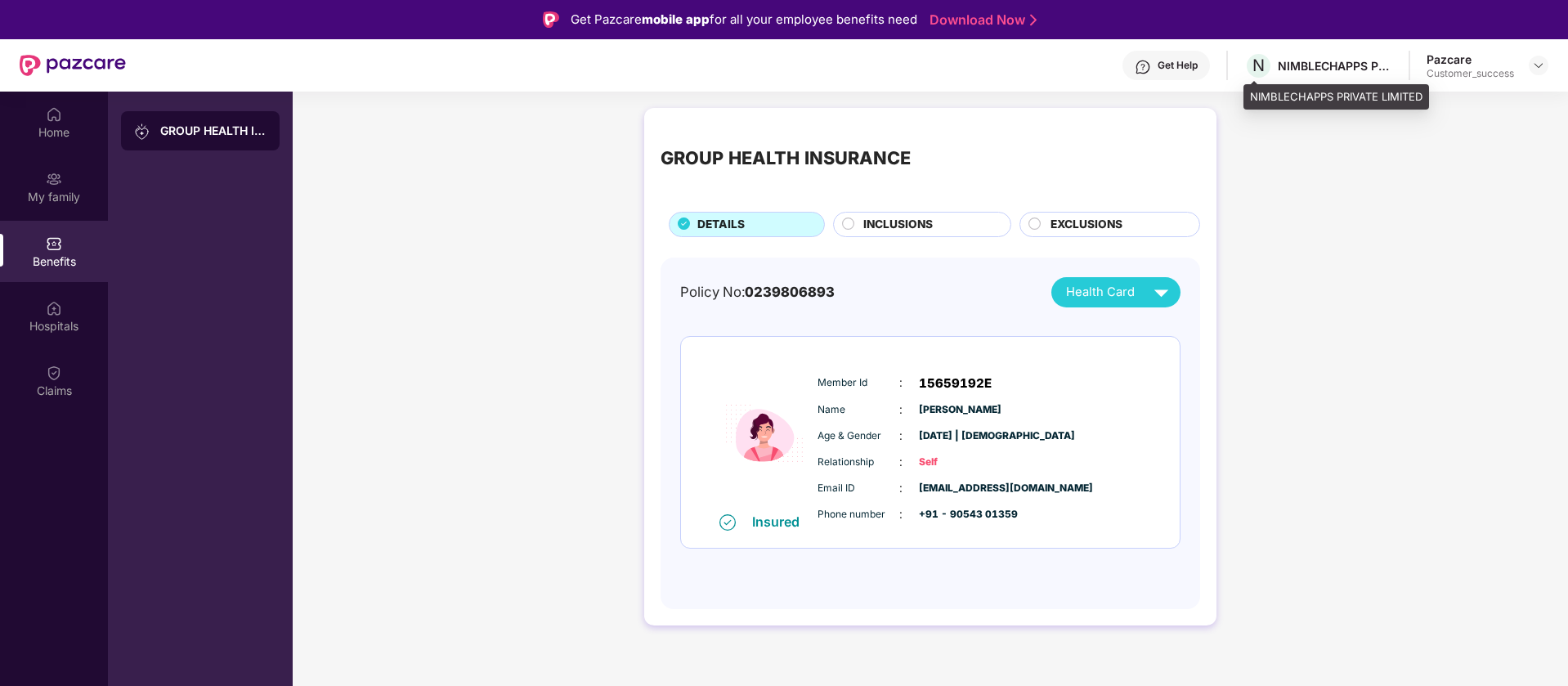
click at [1299, 63] on div "NIMBLECHAPPS PRIVATE LIMITED" at bounding box center [1335, 65] width 114 height 15
copy div "NIMBLECHAPPS"
click at [1541, 65] on img at bounding box center [1538, 65] width 13 height 13
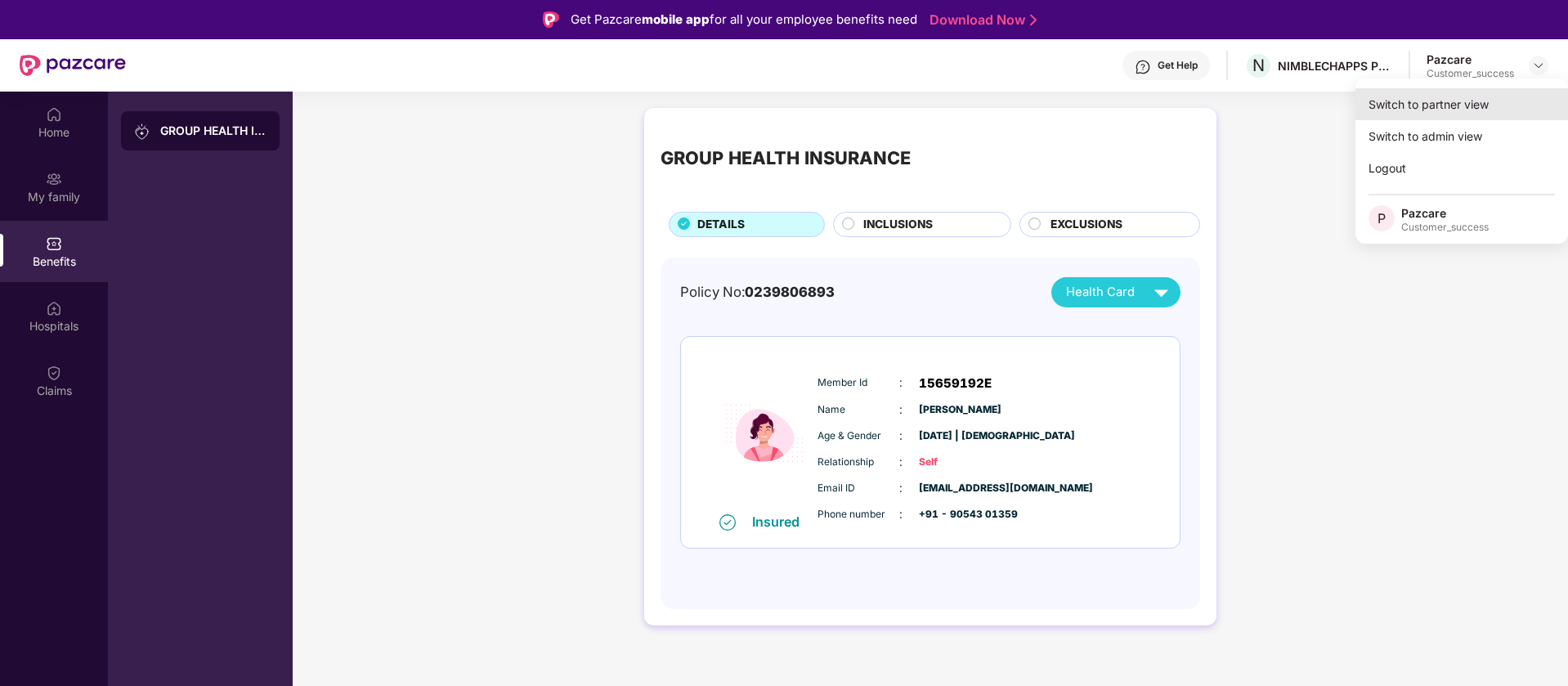
click at [1414, 114] on div "Switch to partner view" at bounding box center [1461, 104] width 213 height 32
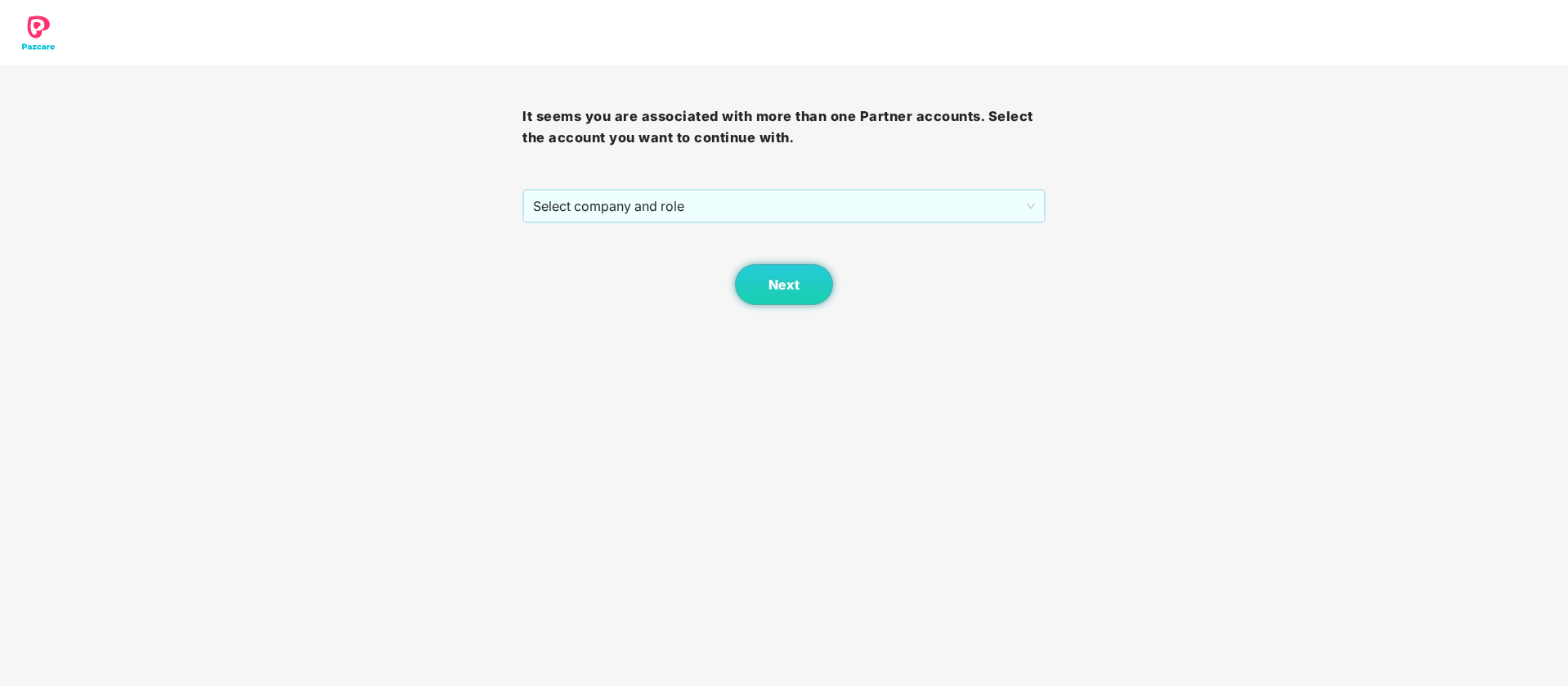
click at [880, 231] on div "Next" at bounding box center [783, 264] width 522 height 82
click at [894, 203] on span "Select company and role" at bounding box center [783, 206] width 501 height 31
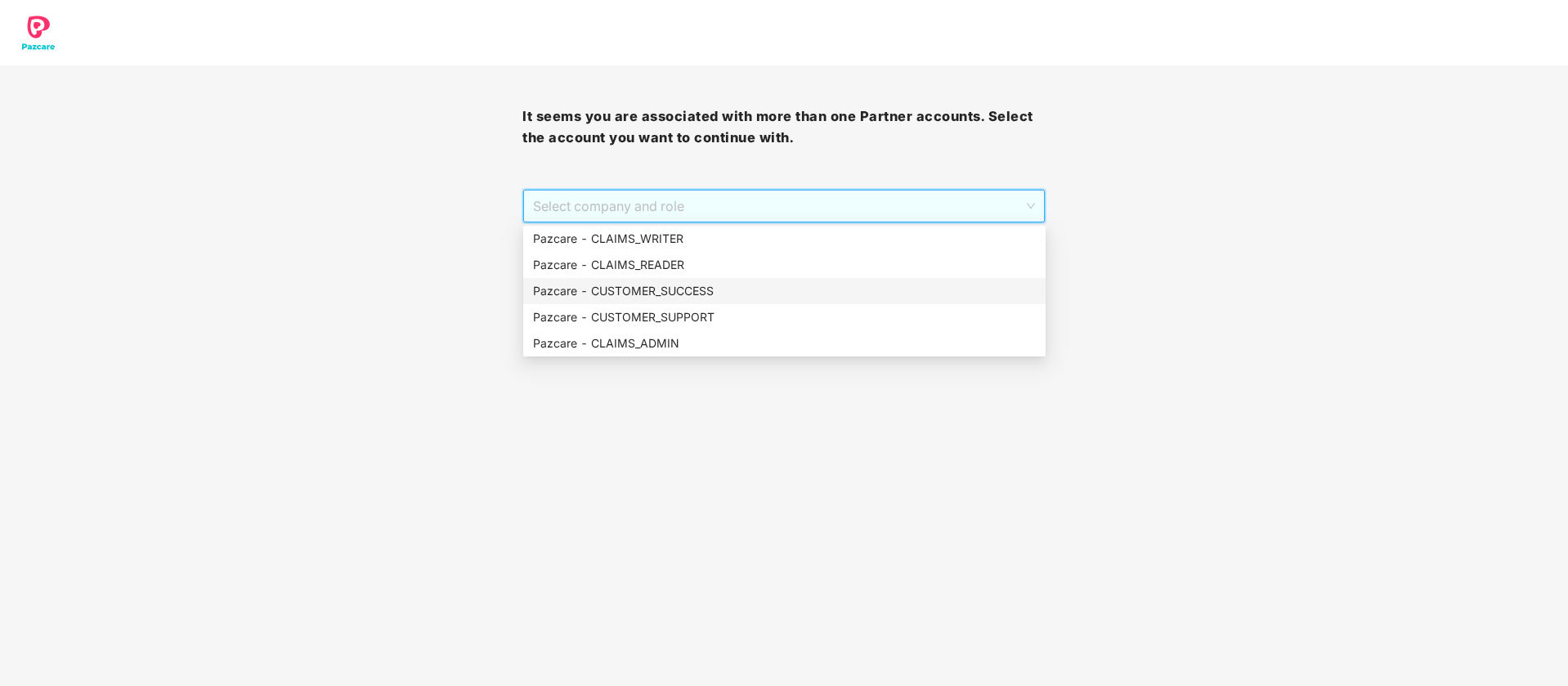
click at [748, 298] on div "Pazcare - CUSTOMER_SUCCESS" at bounding box center [784, 291] width 502 height 18
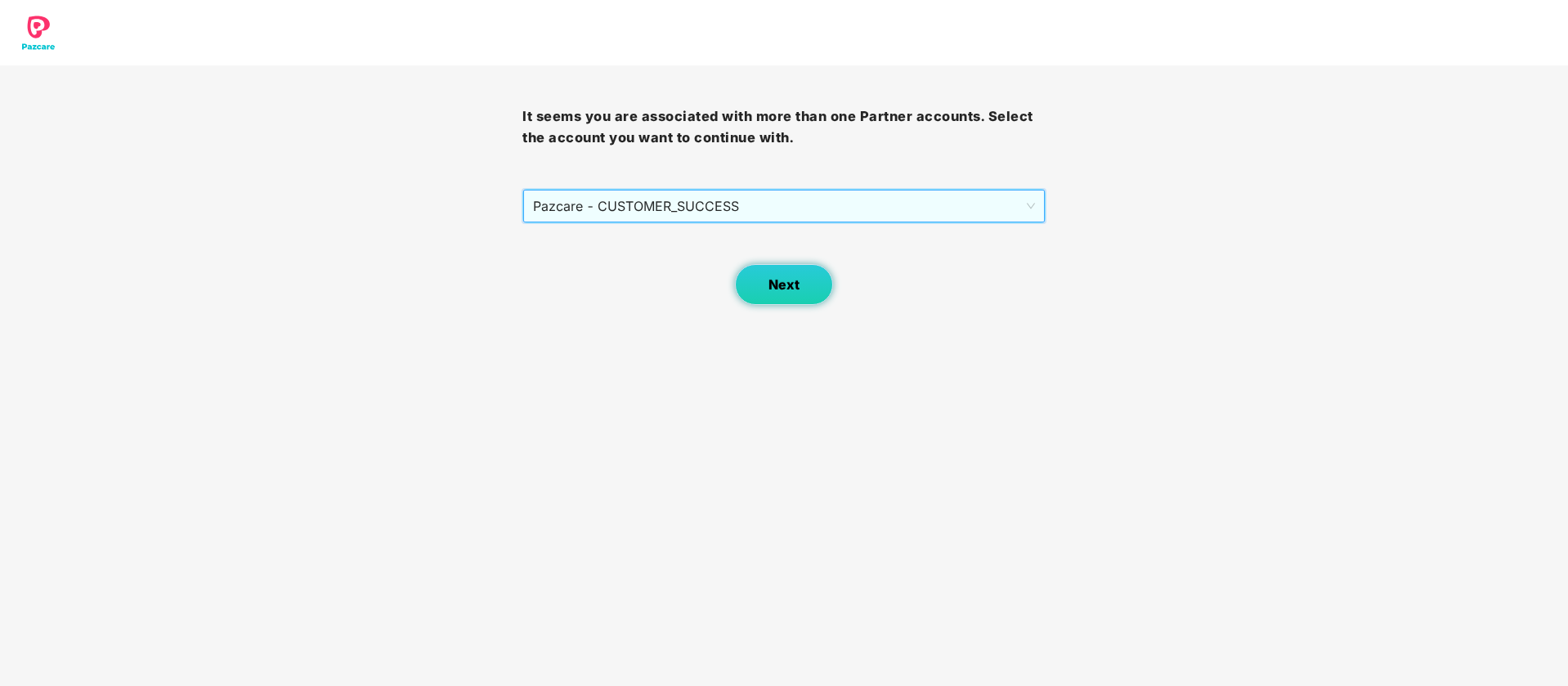
click at [789, 297] on button "Next" at bounding box center [784, 284] width 98 height 41
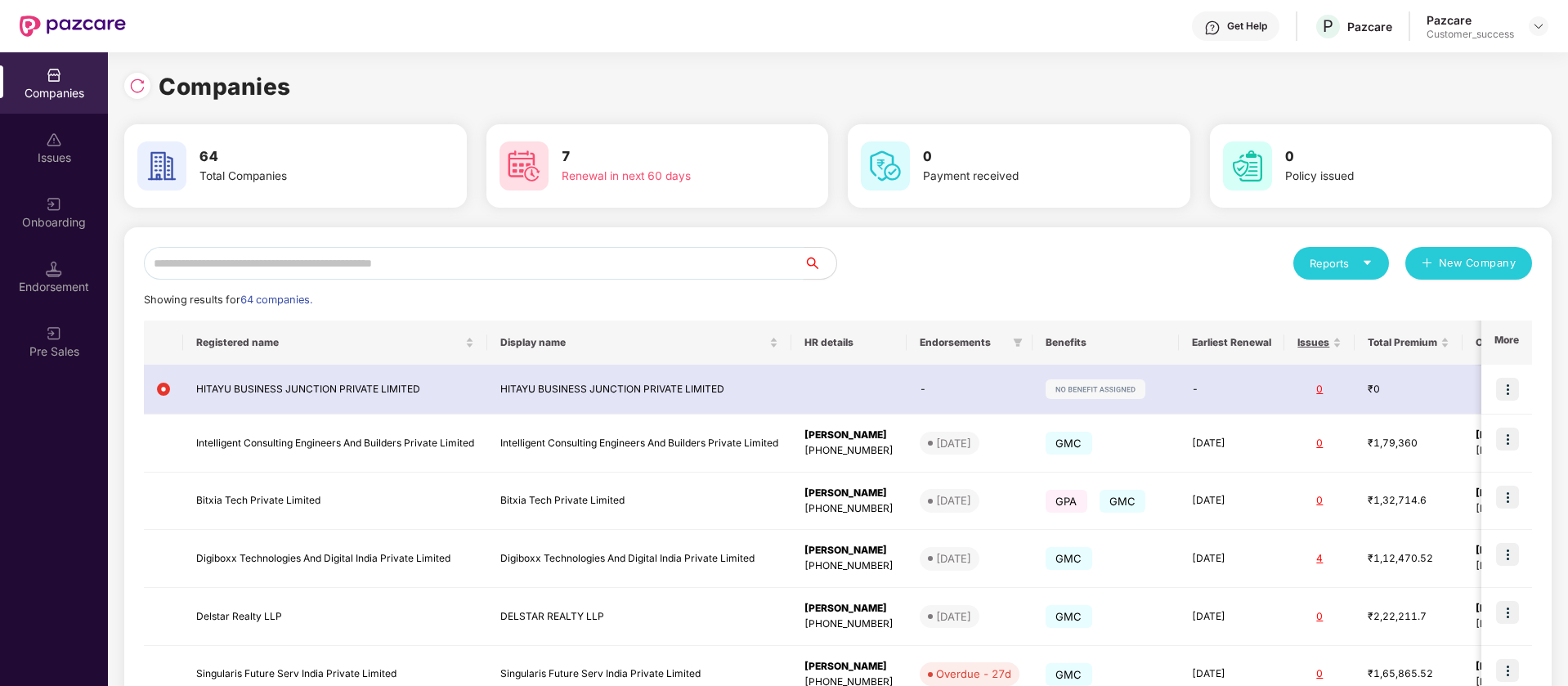
click at [659, 277] on input "text" at bounding box center [473, 263] width 659 height 33
paste input "**********"
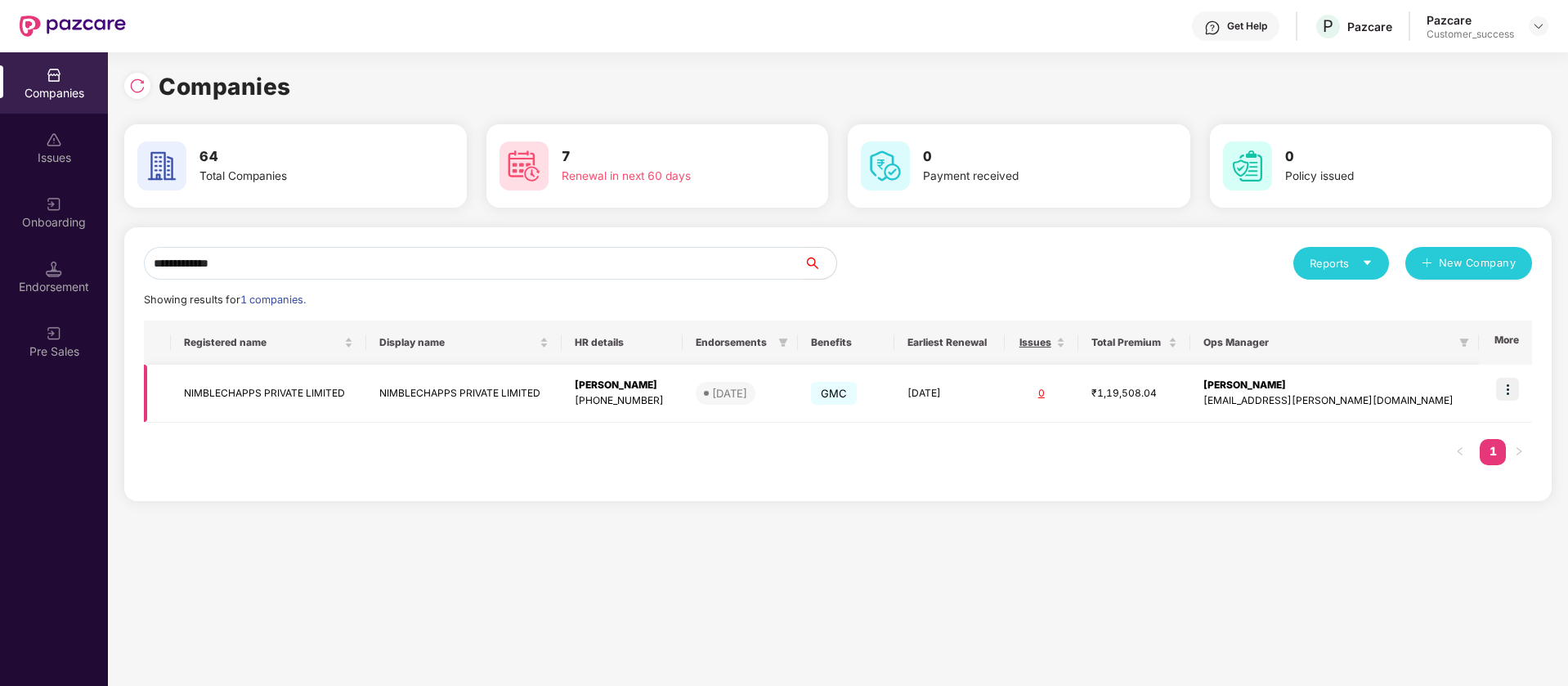
type input "**********"
click at [1512, 392] on img at bounding box center [1507, 389] width 23 height 23
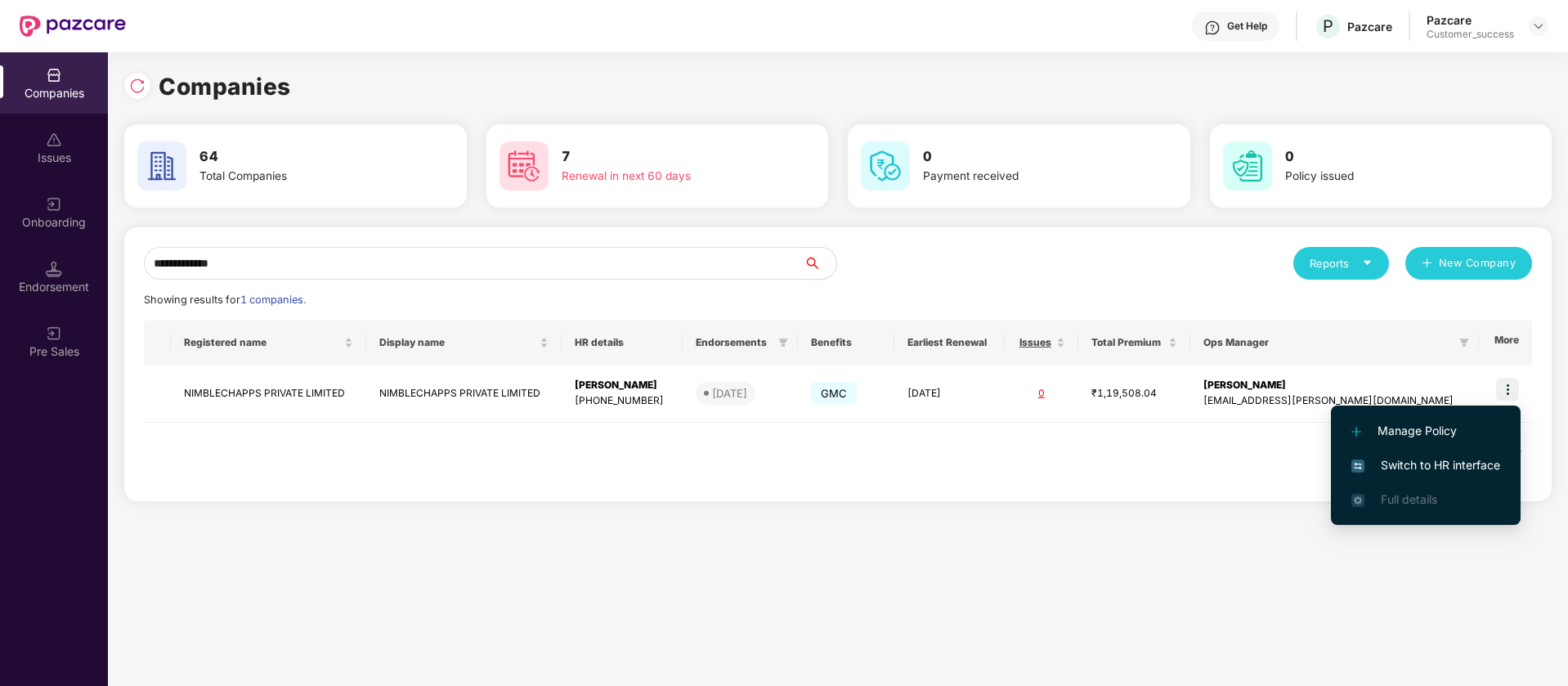
click at [1450, 470] on span "Switch to HR interface" at bounding box center [1425, 465] width 149 height 18
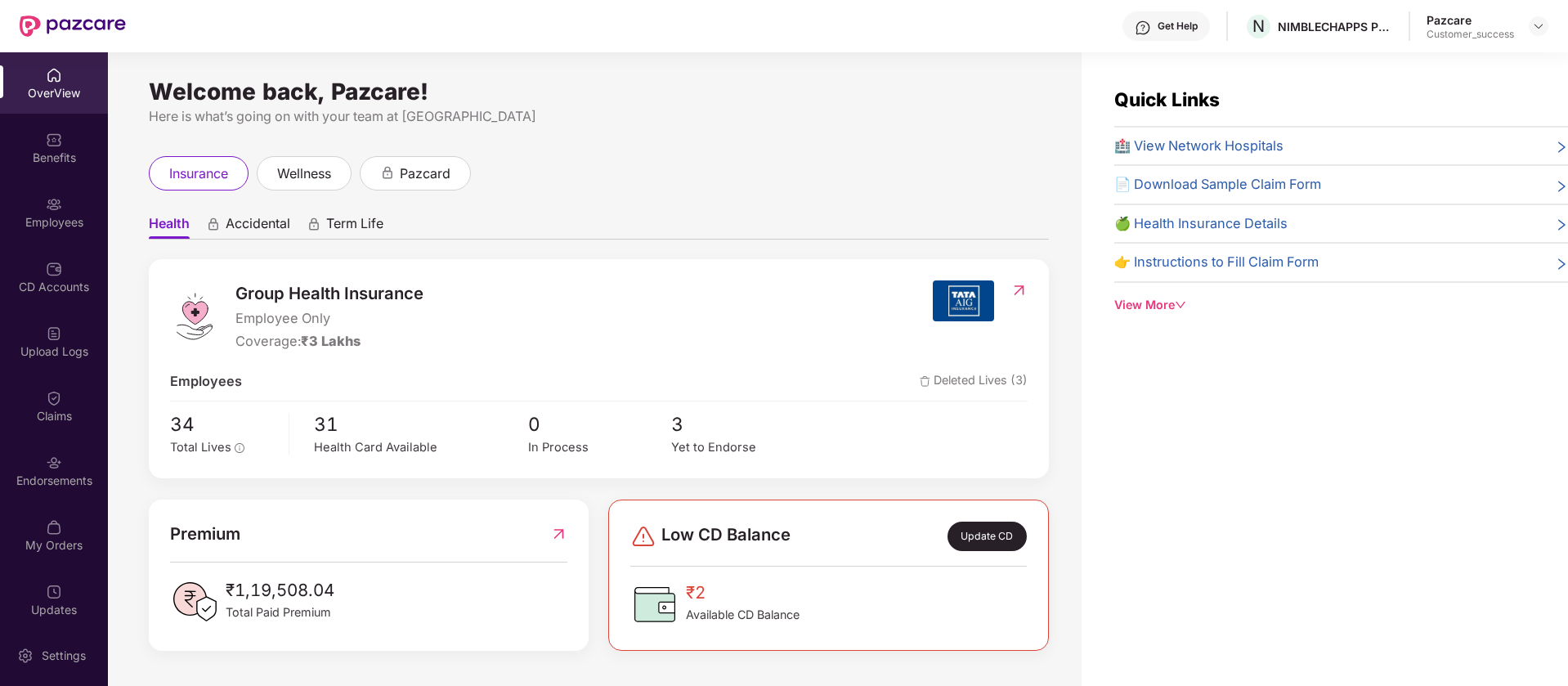
click at [53, 146] on img at bounding box center [53, 140] width 16 height 16
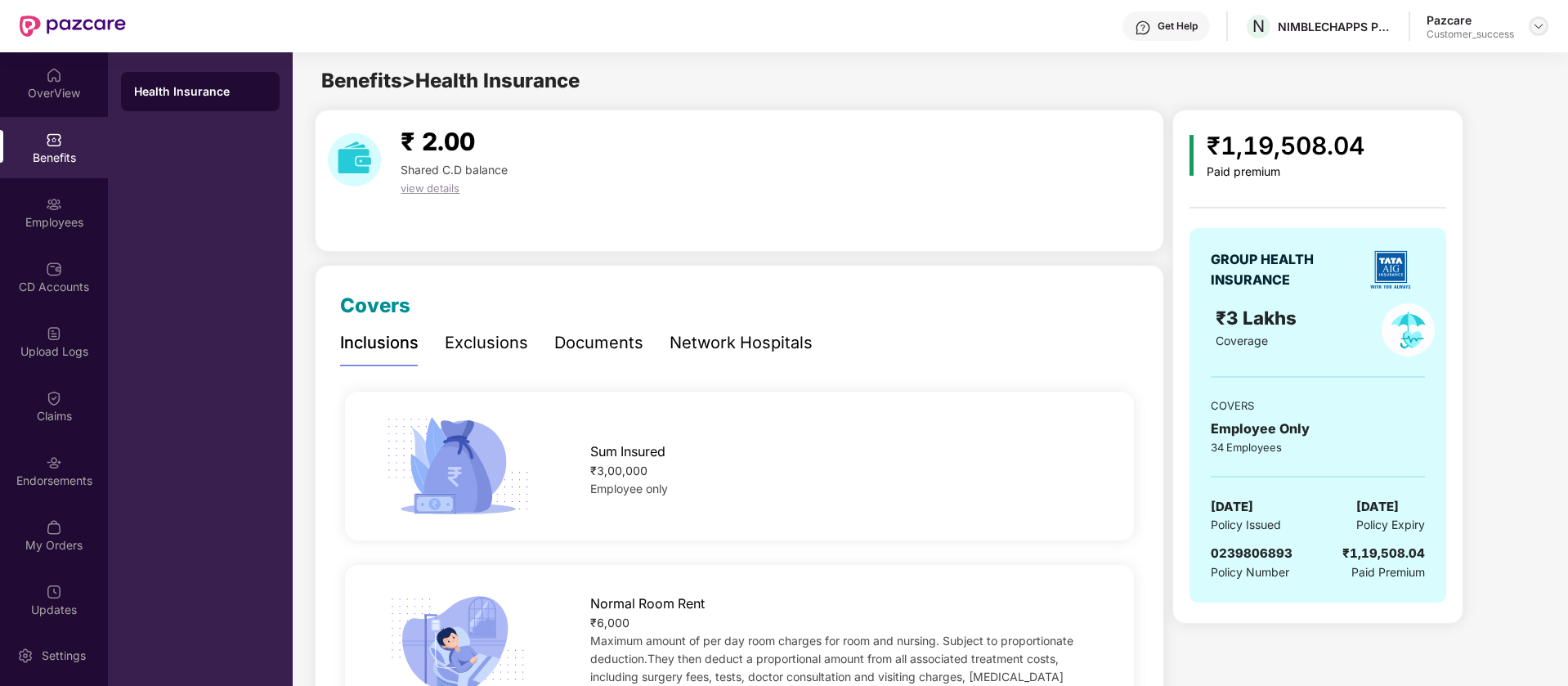
click at [1534, 28] on img at bounding box center [1538, 26] width 13 height 13
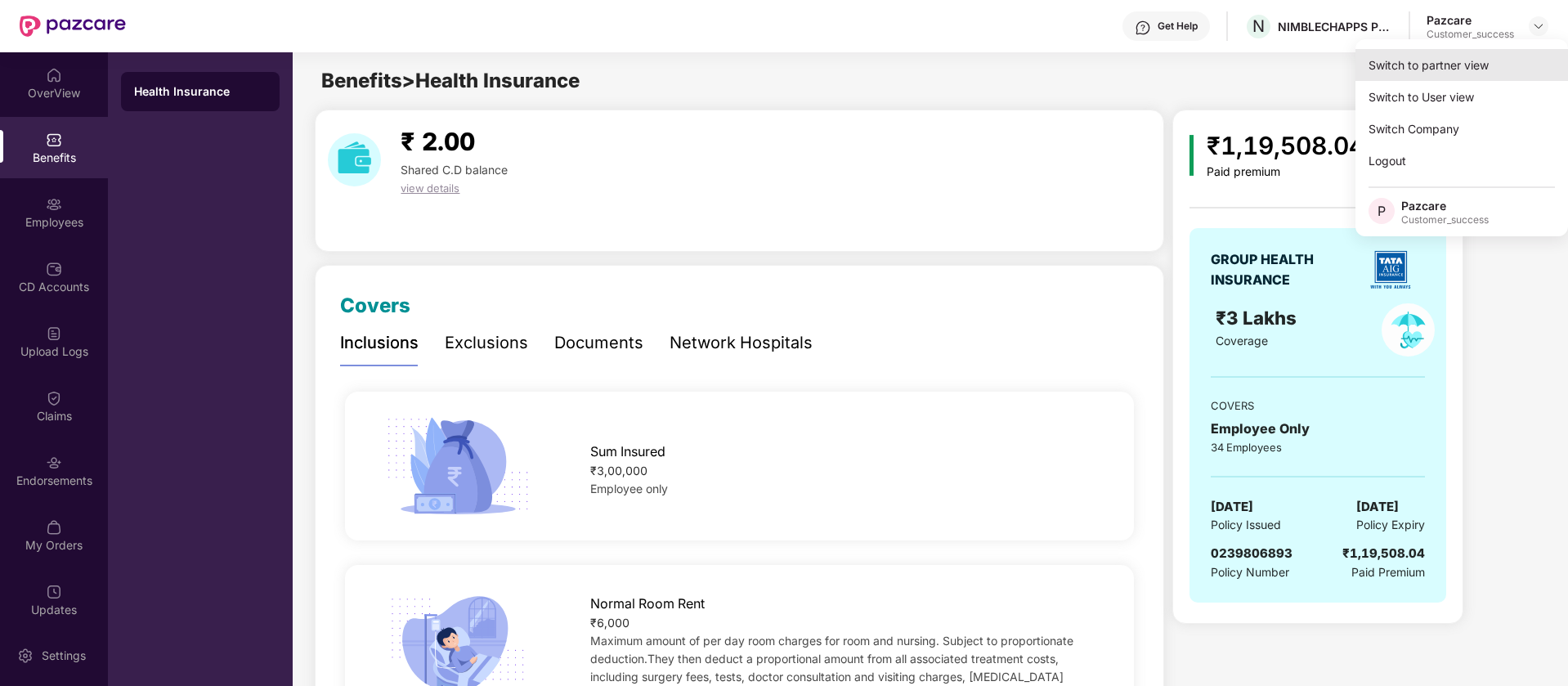
click at [1466, 62] on div "Switch to partner view" at bounding box center [1461, 65] width 213 height 32
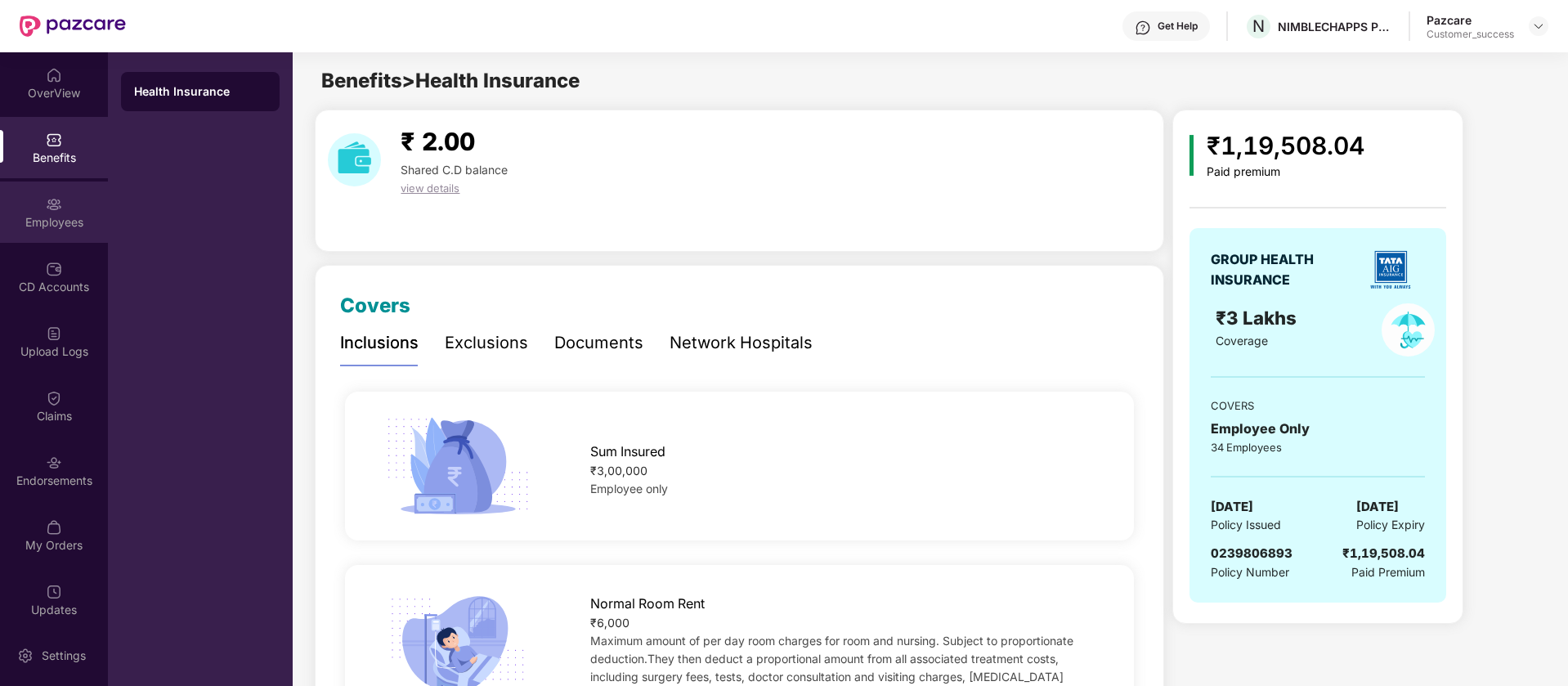
click at [67, 211] on div "Employees" at bounding box center [53, 212] width 108 height 61
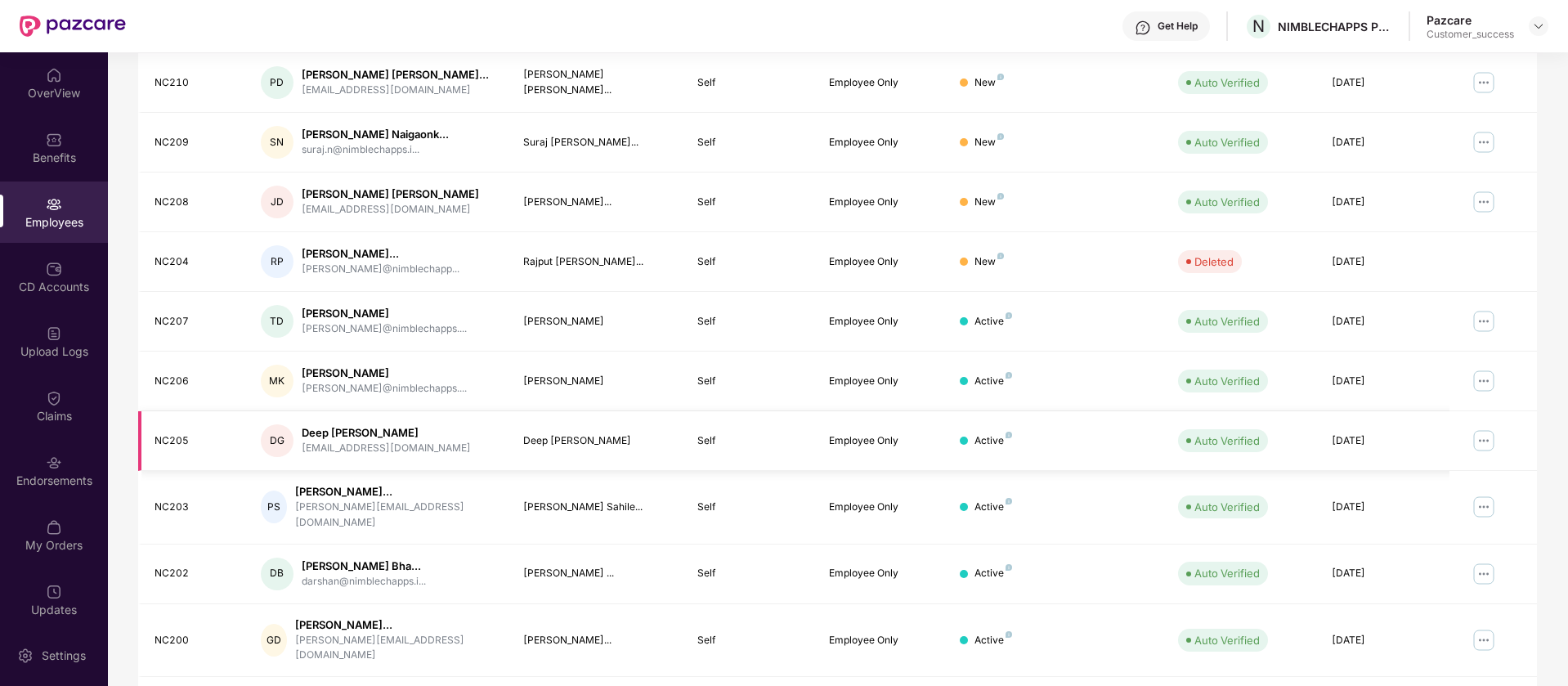
scroll to position [319, 0]
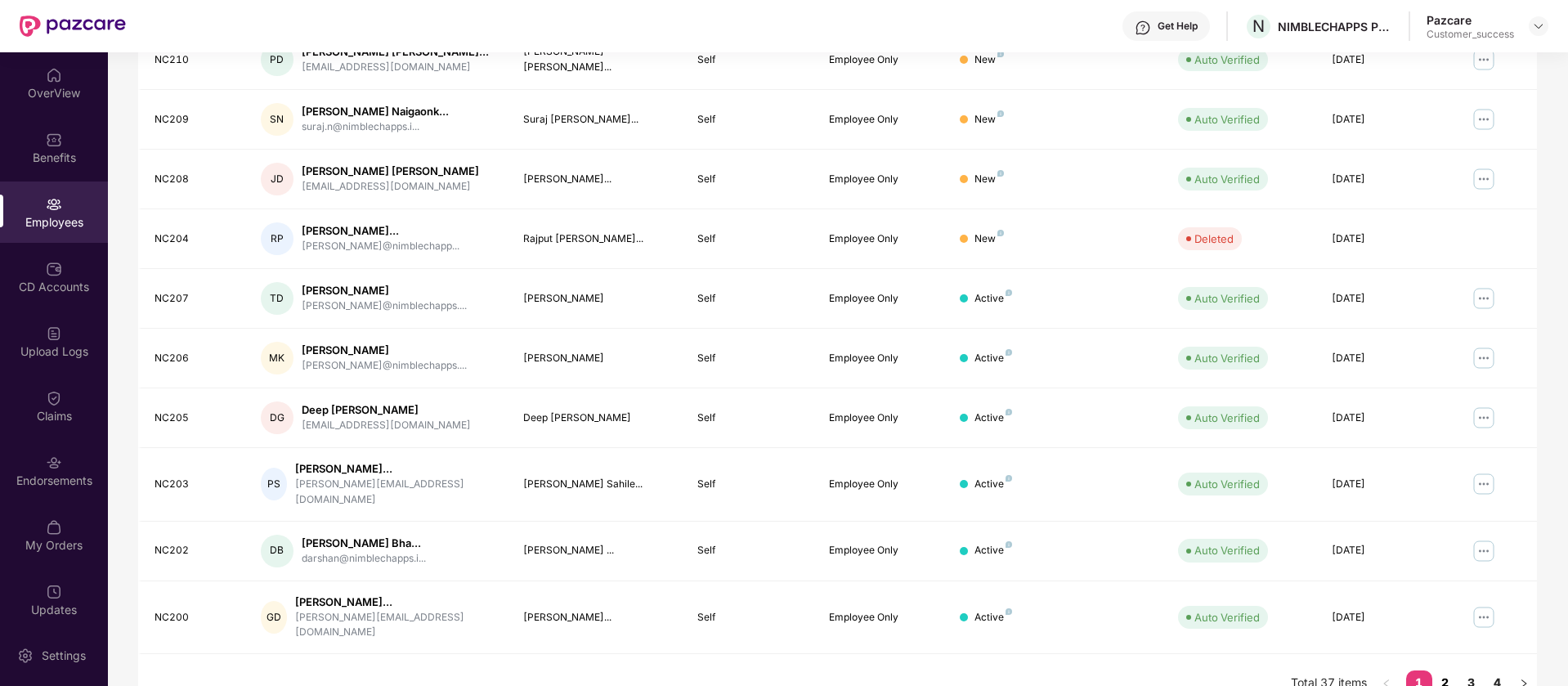
click at [1446, 670] on link "2" at bounding box center [1444, 682] width 26 height 25
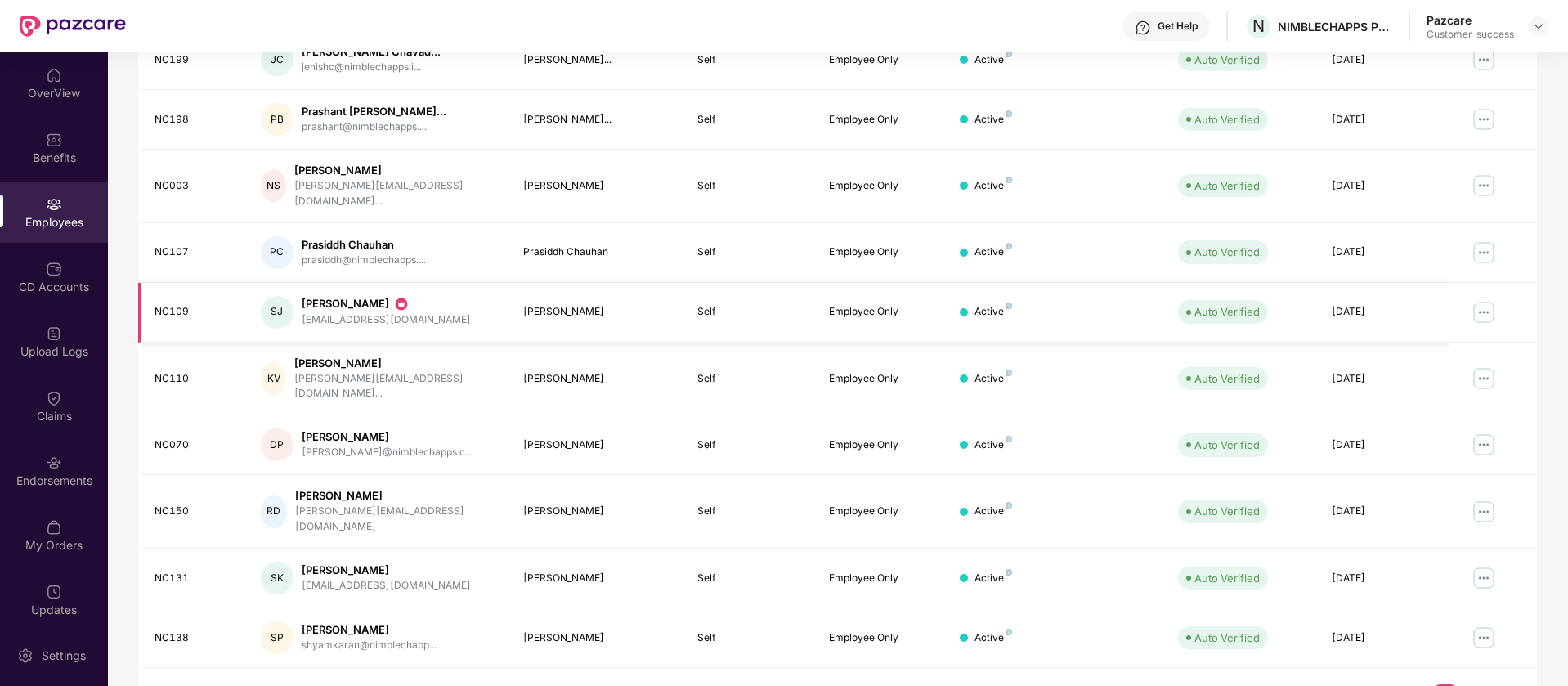
click at [1484, 299] on img at bounding box center [1482, 312] width 26 height 26
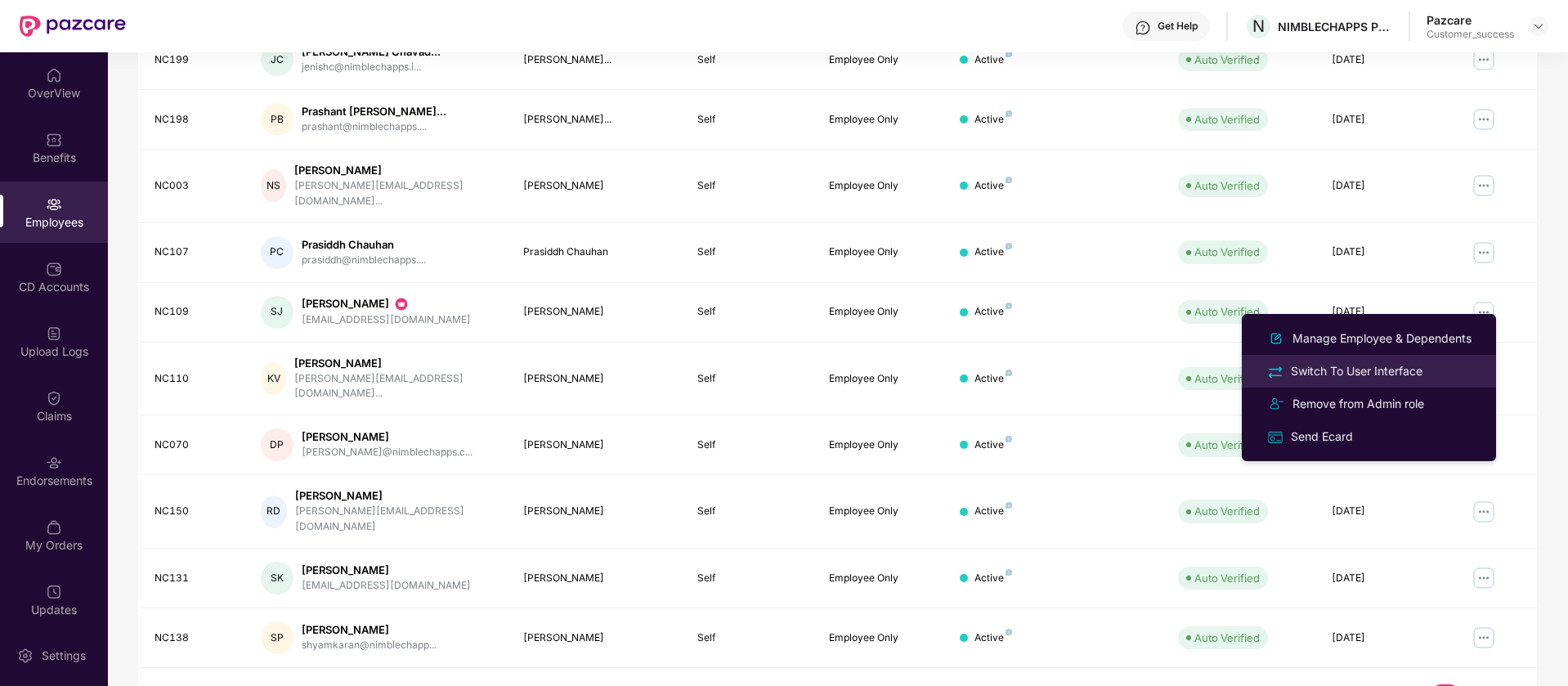
click at [1422, 371] on div "Switch To User Interface" at bounding box center [1356, 371] width 138 height 18
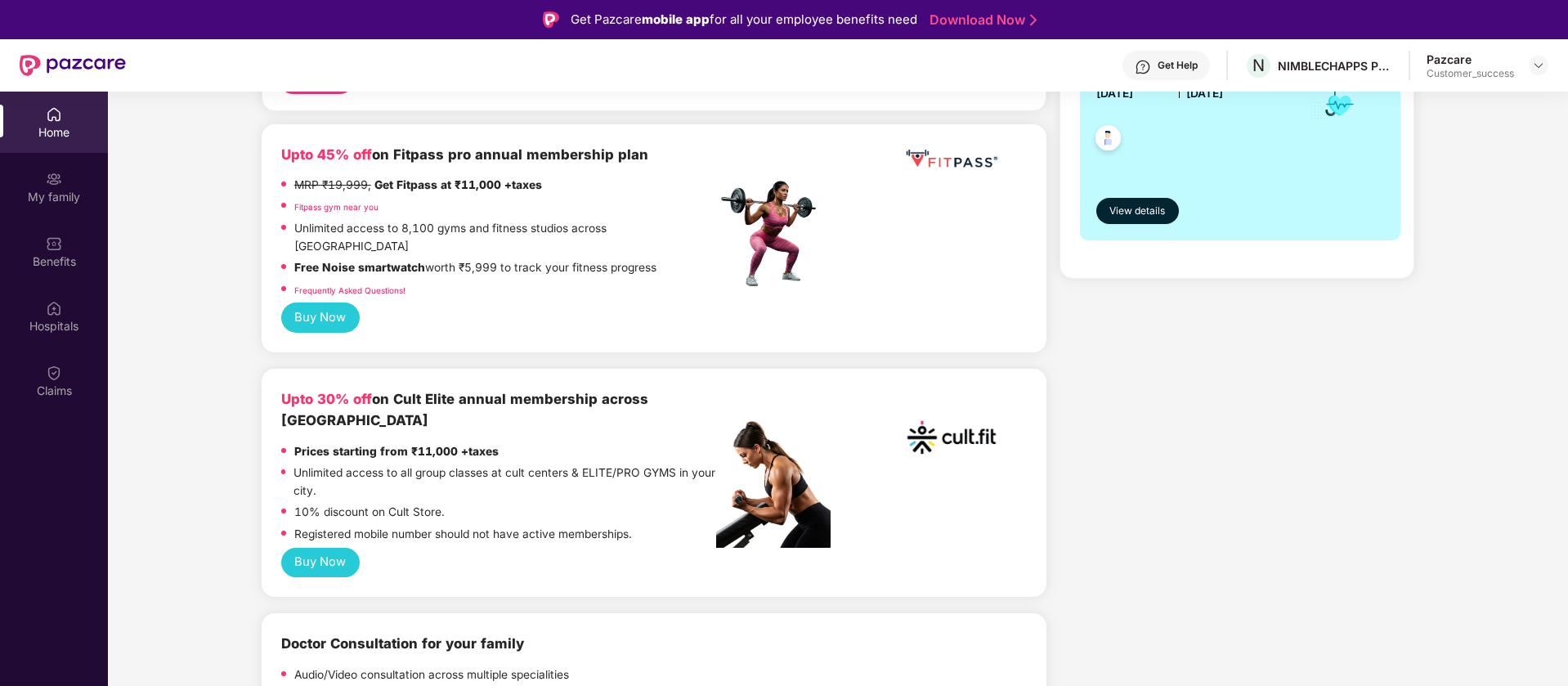
scroll to position [204, 0]
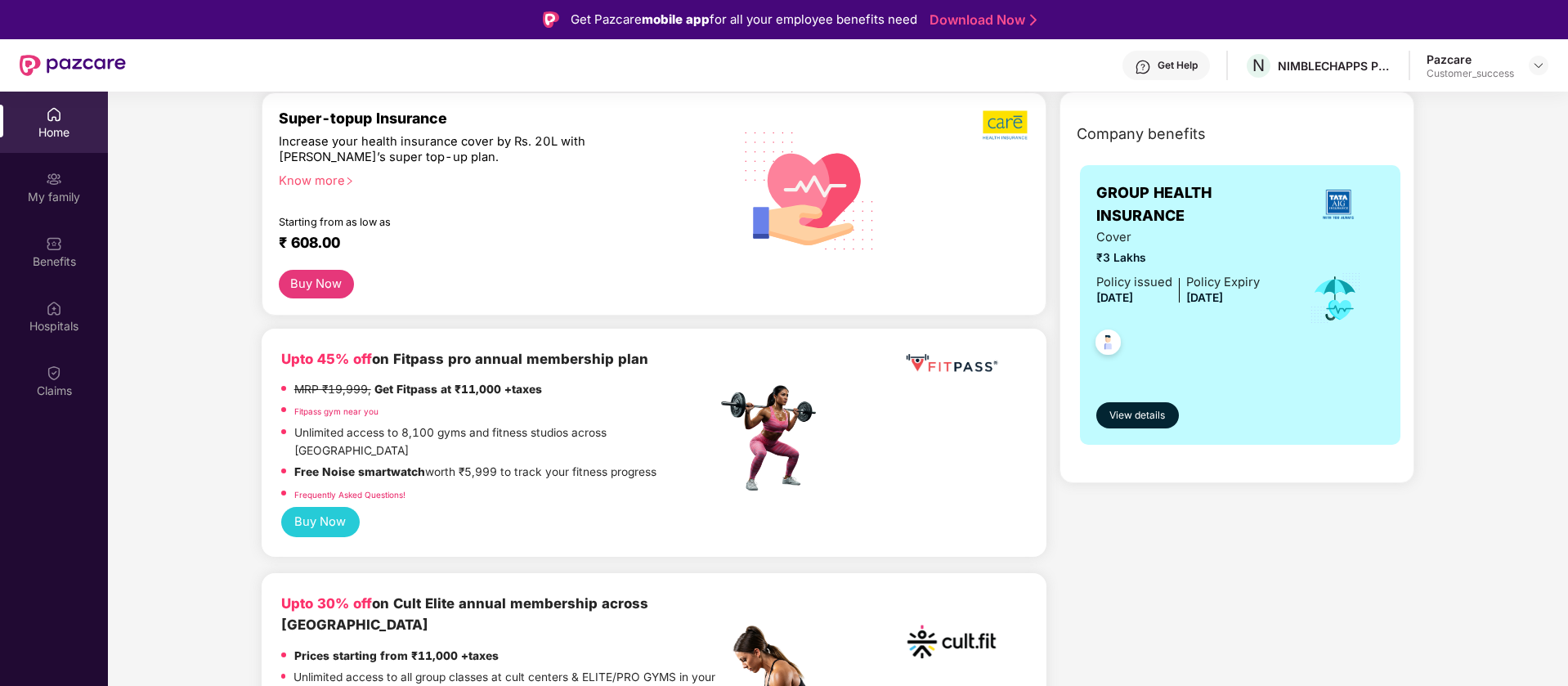
click at [1139, 399] on div "View details" at bounding box center [1240, 400] width 289 height 54
click at [1135, 415] on span "View details" at bounding box center [1137, 415] width 55 height 15
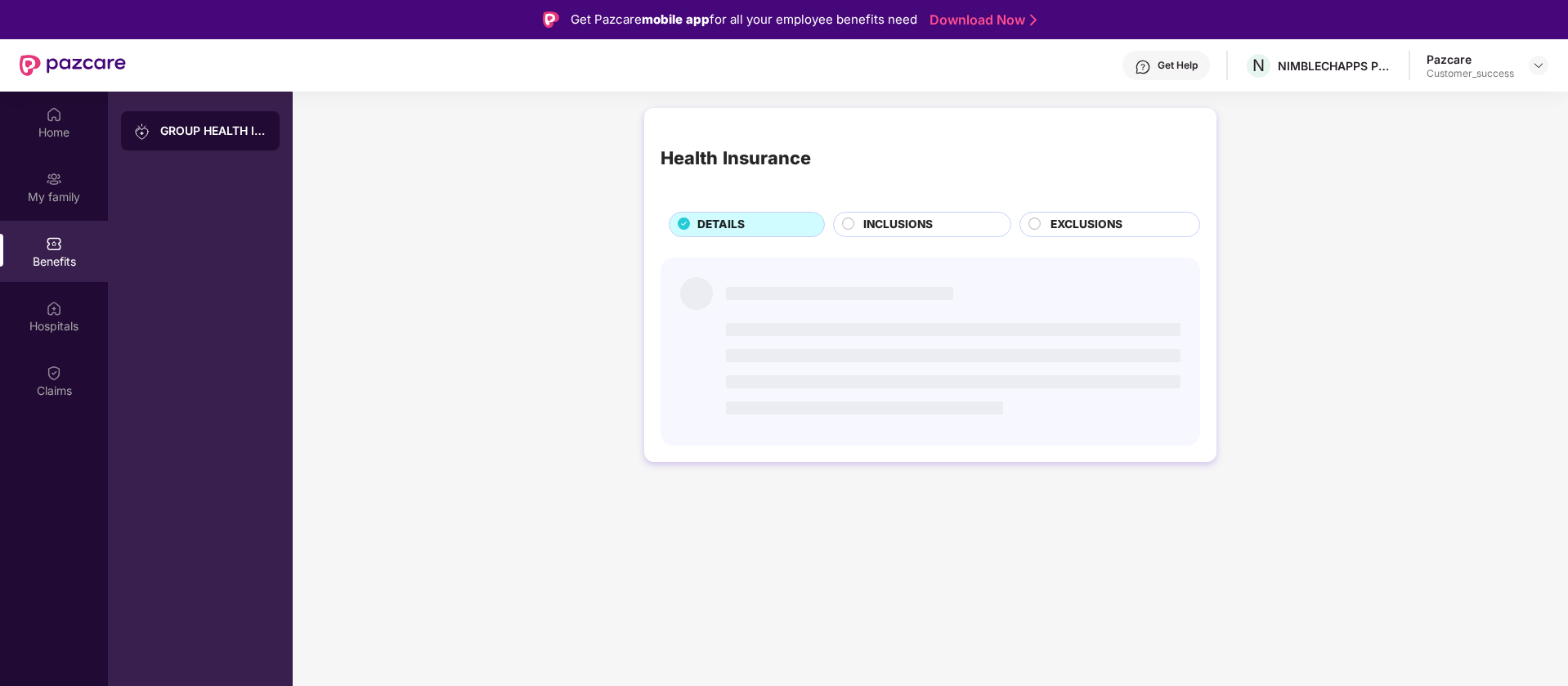
scroll to position [0, 0]
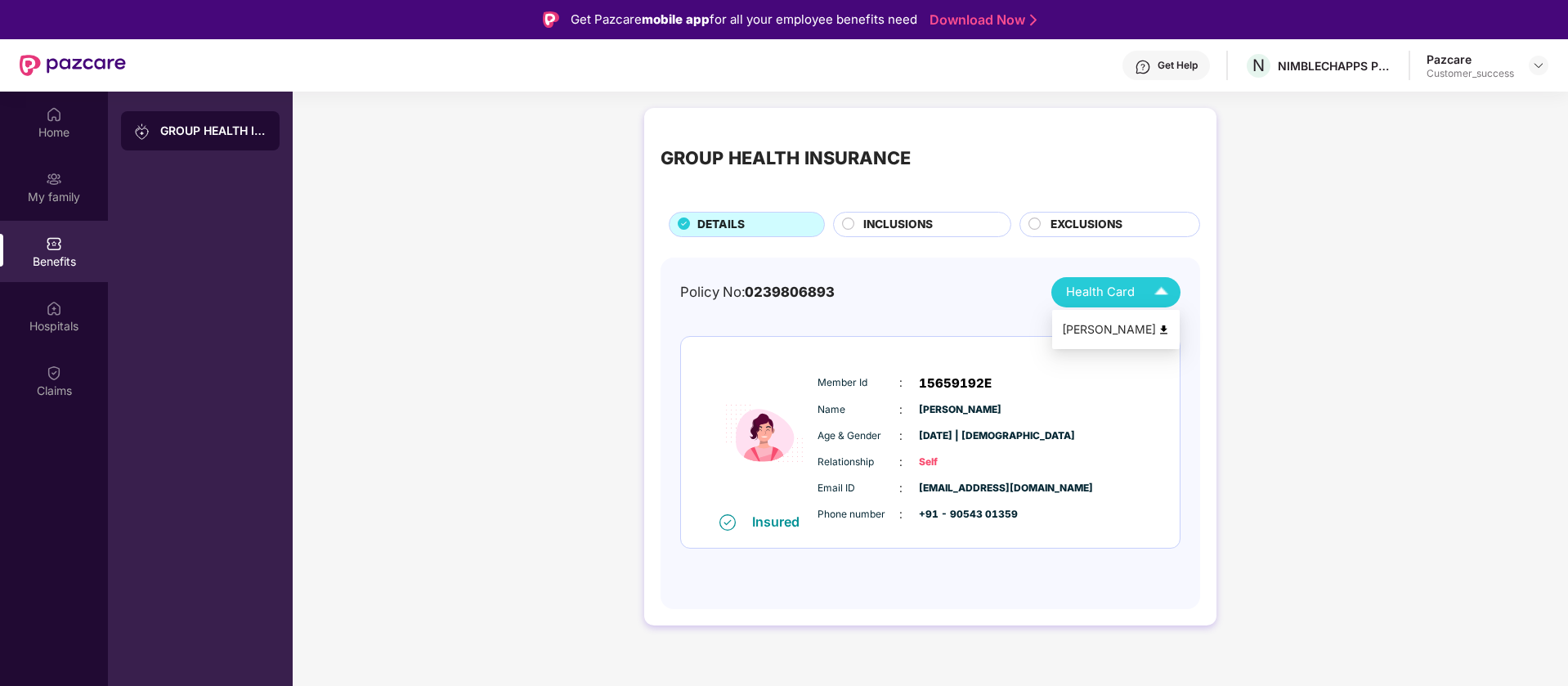
click at [1163, 325] on img at bounding box center [1164, 330] width 12 height 12
click at [59, 117] on img at bounding box center [53, 114] width 16 height 16
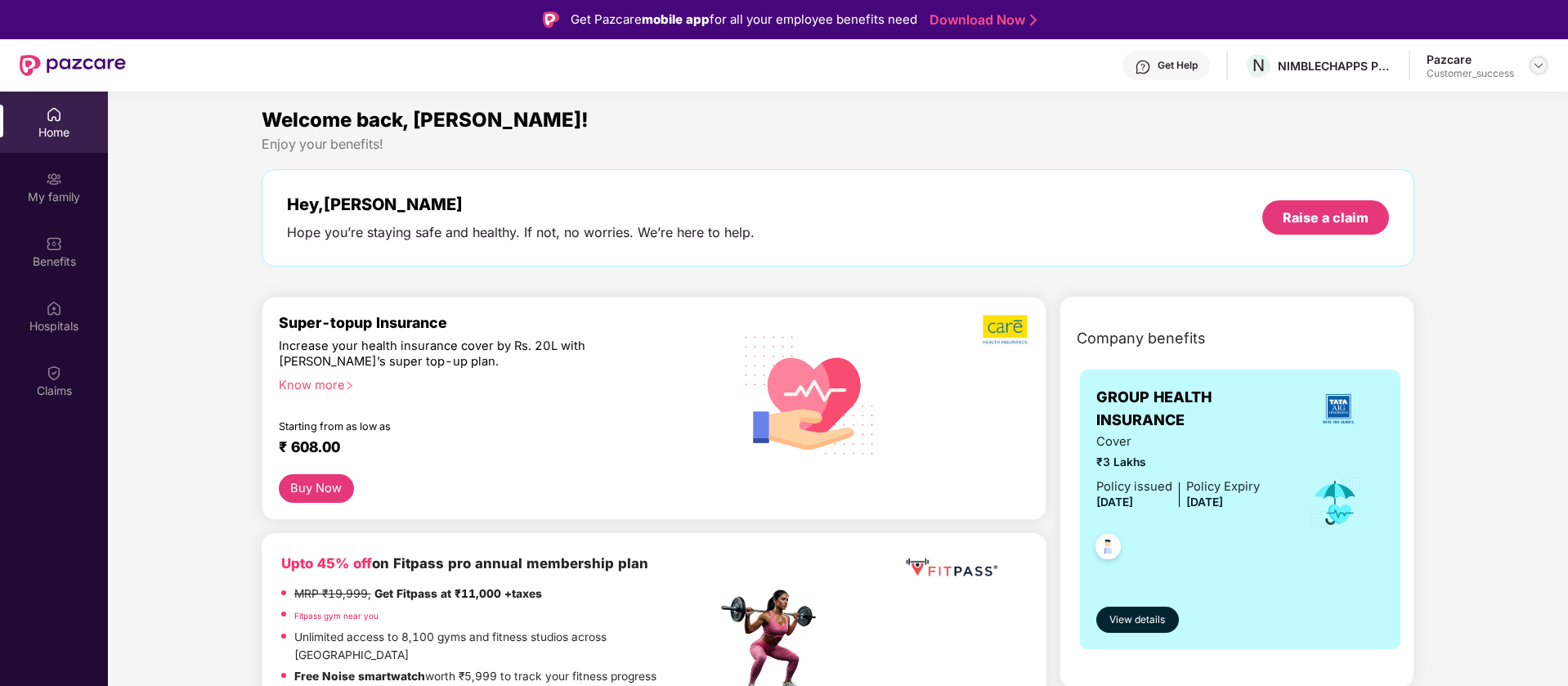
click at [1538, 61] on img at bounding box center [1538, 65] width 13 height 13
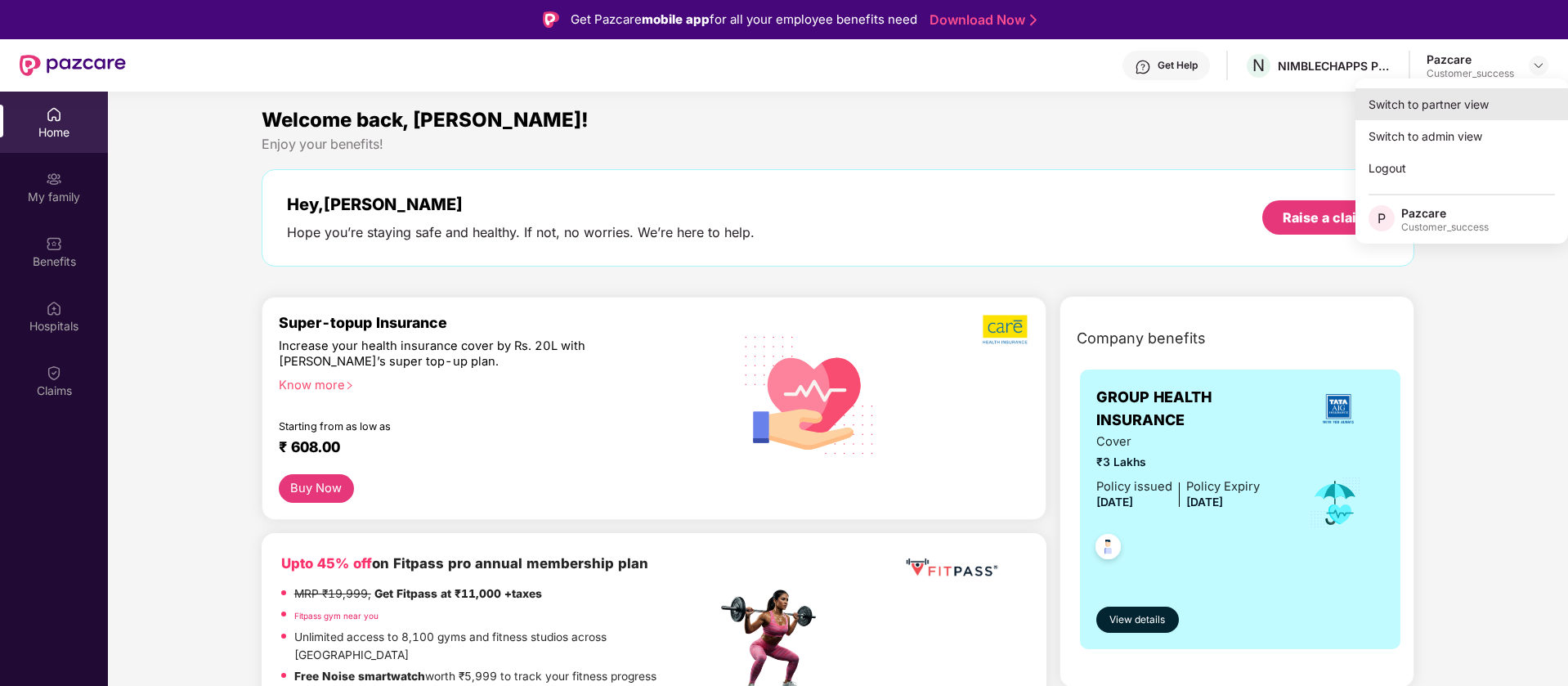
click at [1449, 104] on div "Switch to partner view" at bounding box center [1461, 104] width 213 height 32
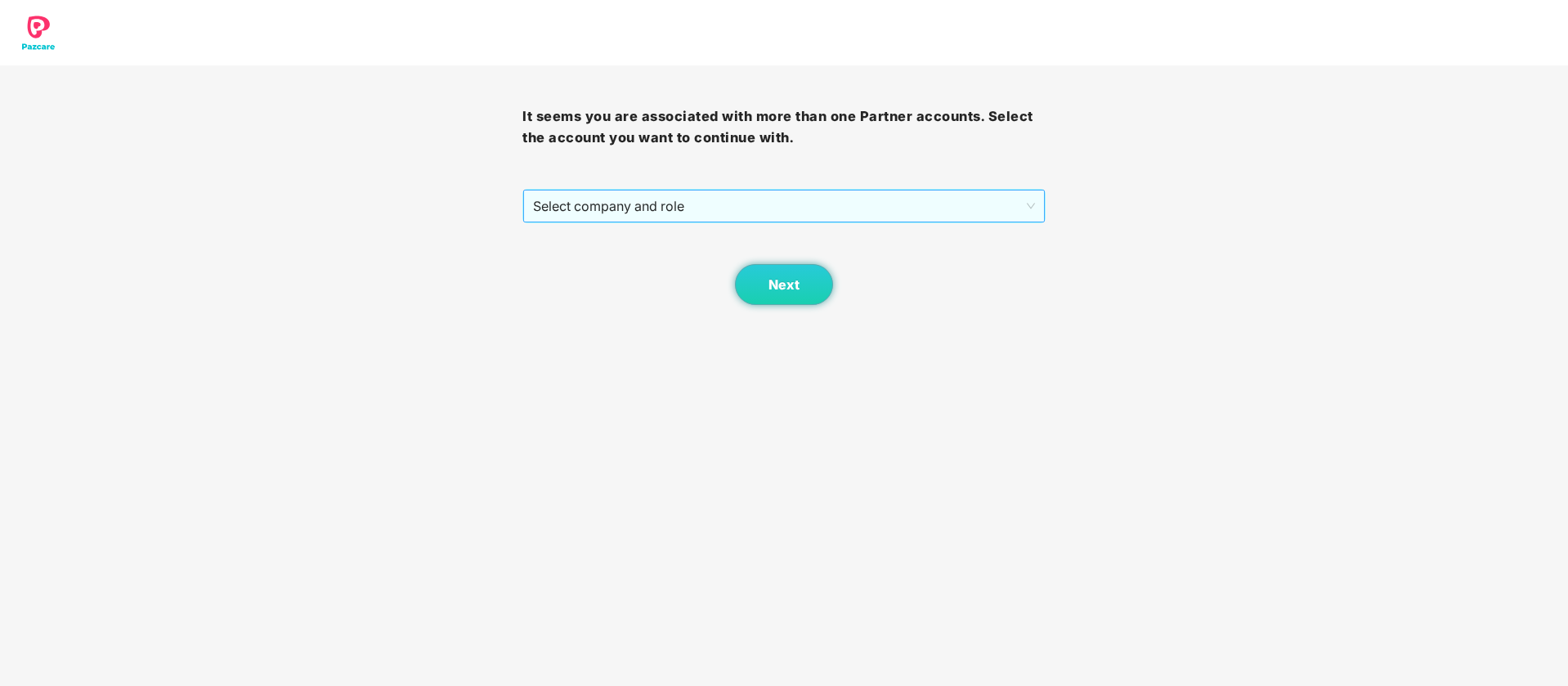
click at [754, 210] on span "Select company and role" at bounding box center [783, 206] width 501 height 31
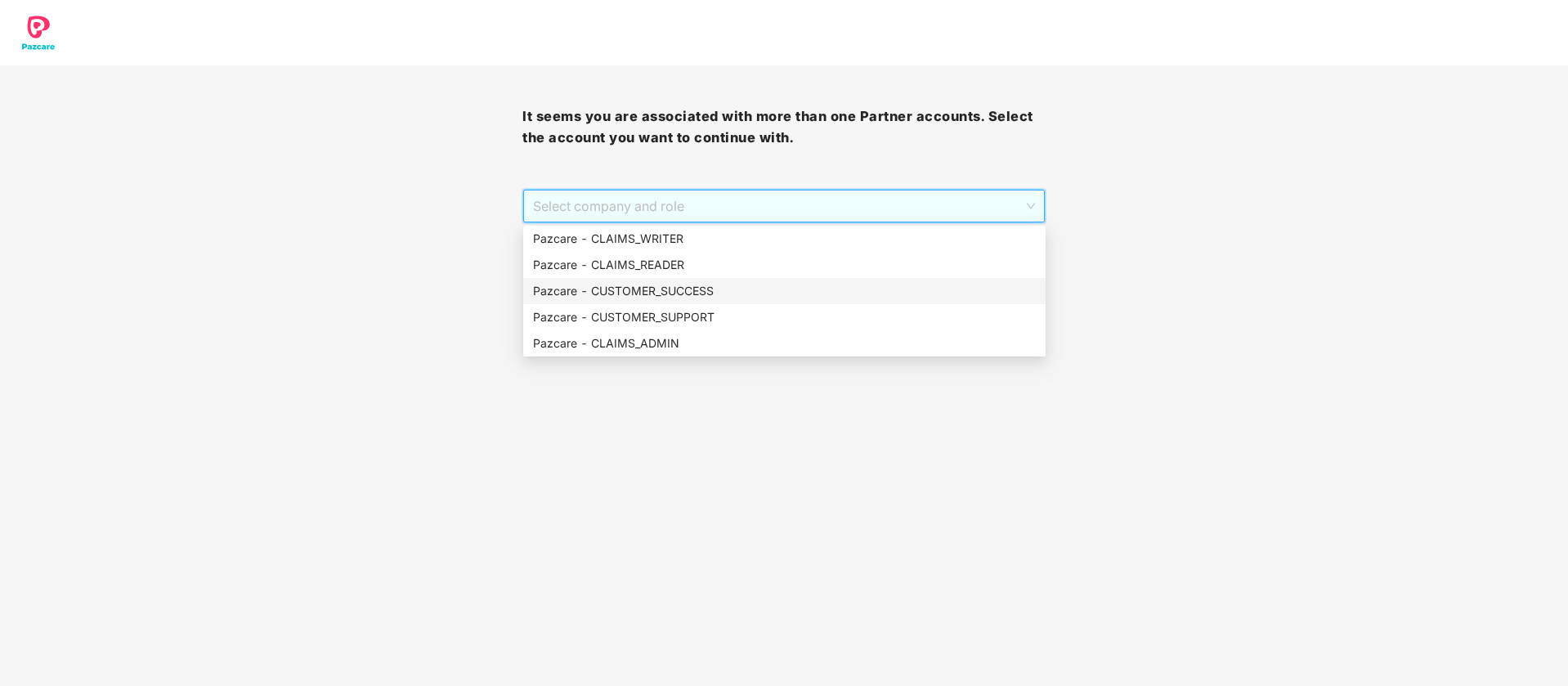
click at [732, 286] on div "Pazcare - CUSTOMER_SUCCESS" at bounding box center [784, 291] width 502 height 18
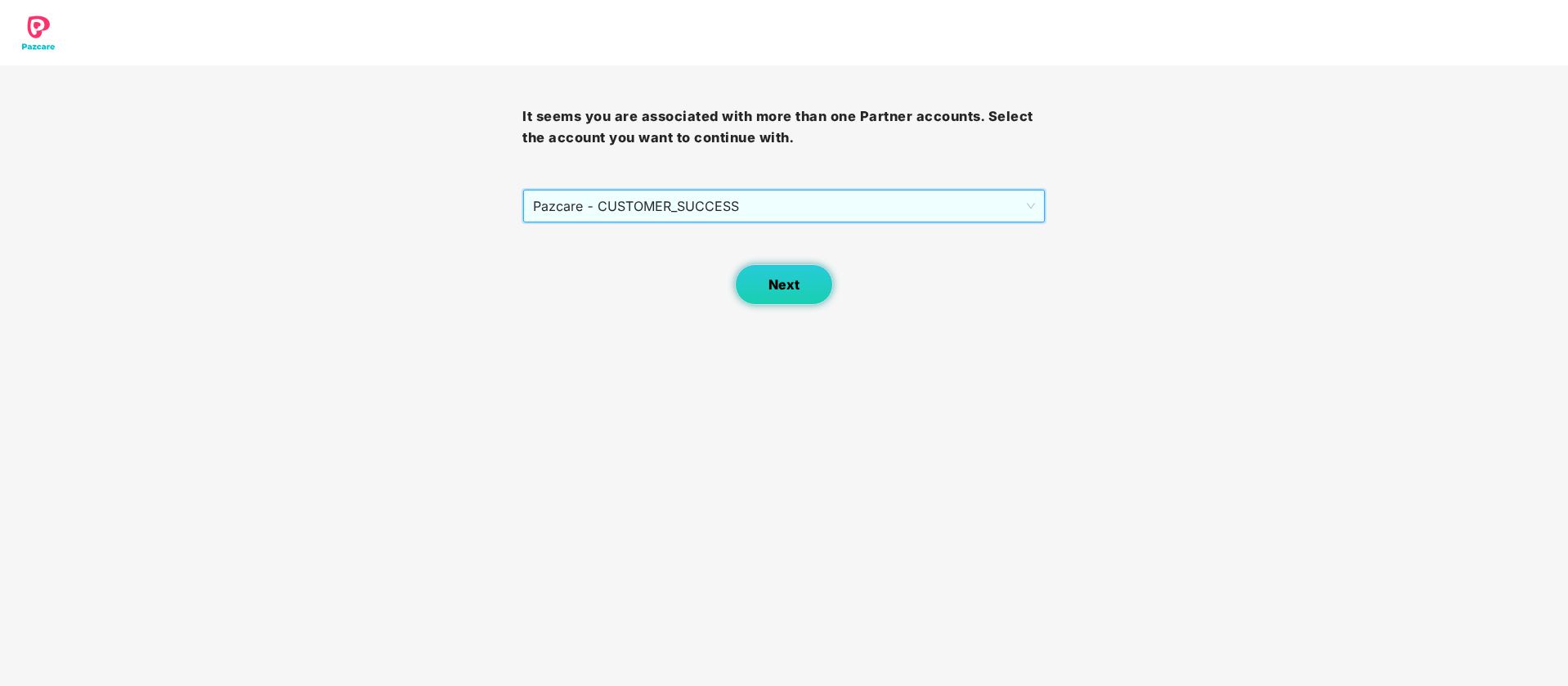
click at [801, 279] on button "Next" at bounding box center [784, 284] width 98 height 41
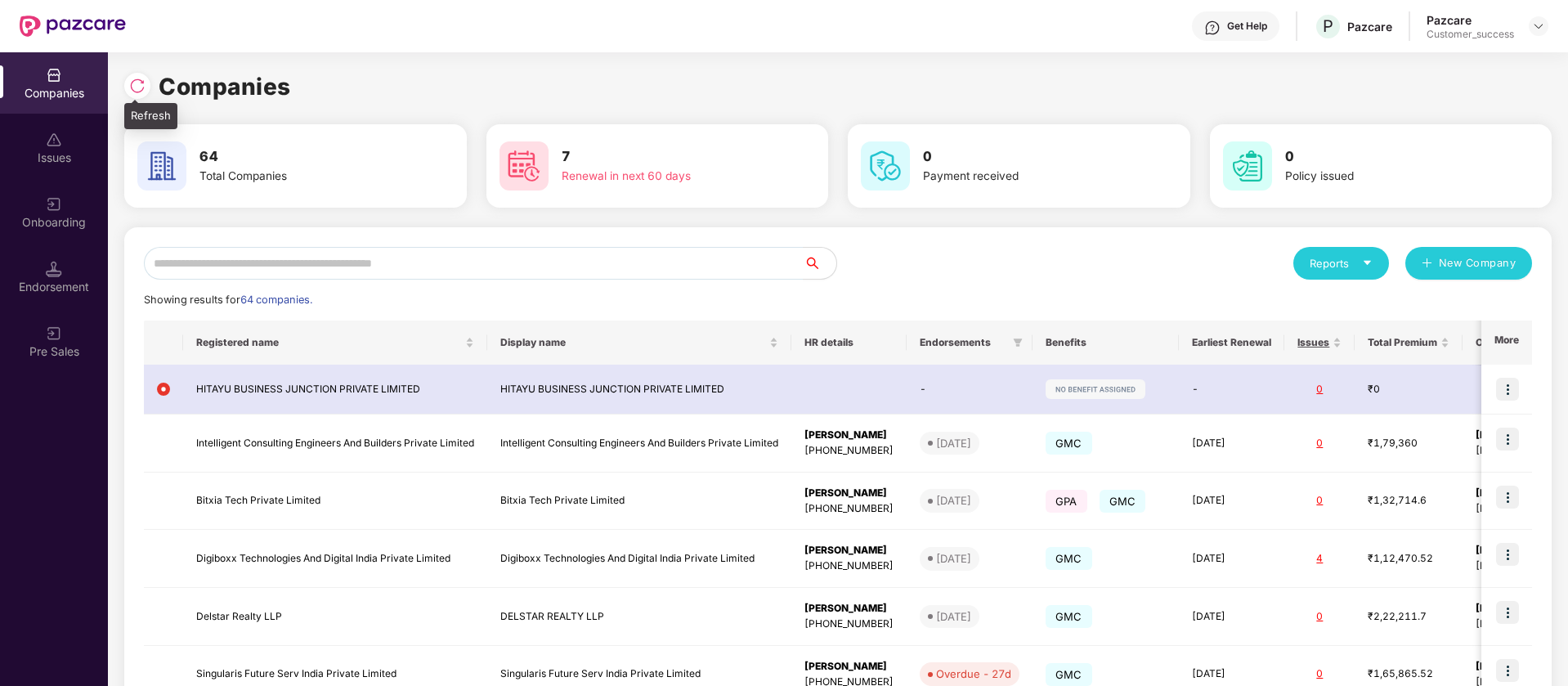
click at [144, 87] on img at bounding box center [137, 86] width 16 height 16
click at [266, 279] on input "text" at bounding box center [473, 263] width 659 height 33
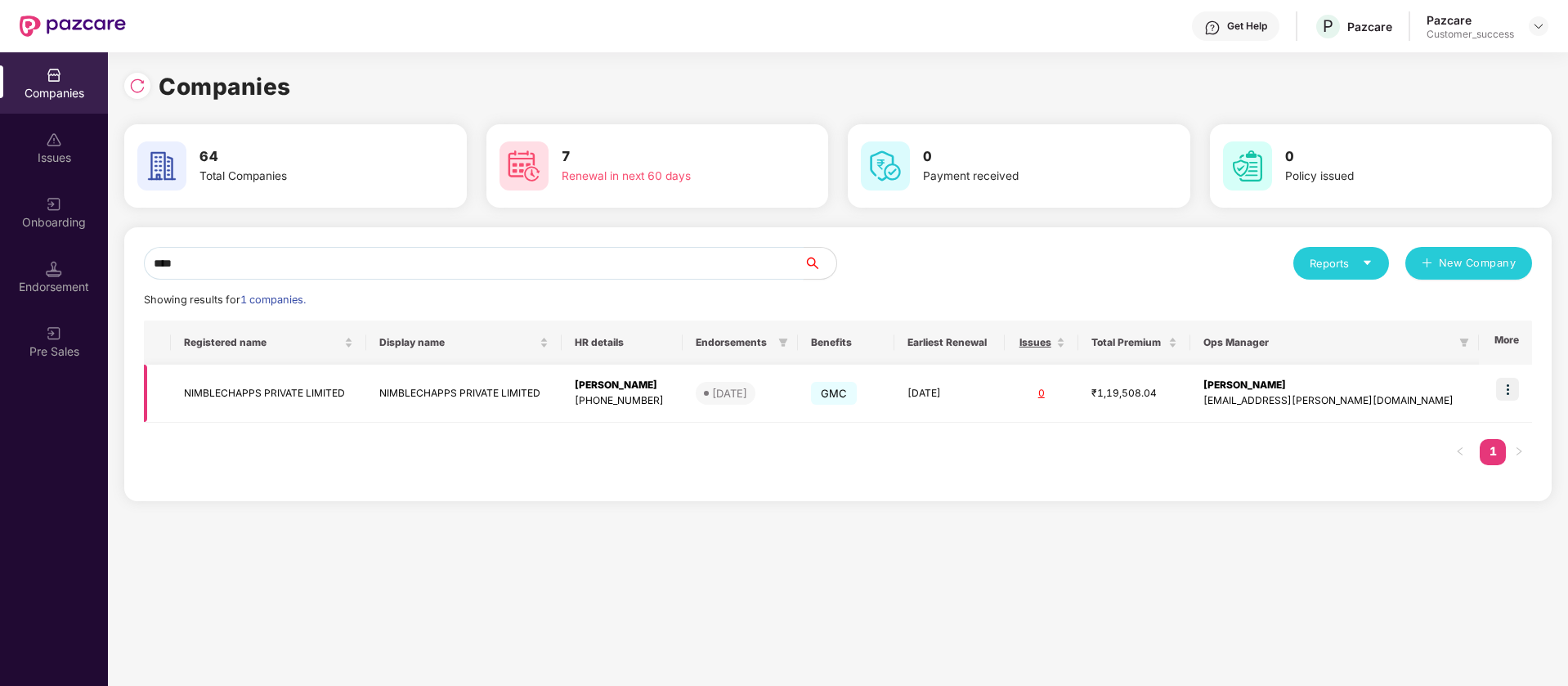
type input "****"
click at [1508, 388] on img at bounding box center [1507, 389] width 23 height 23
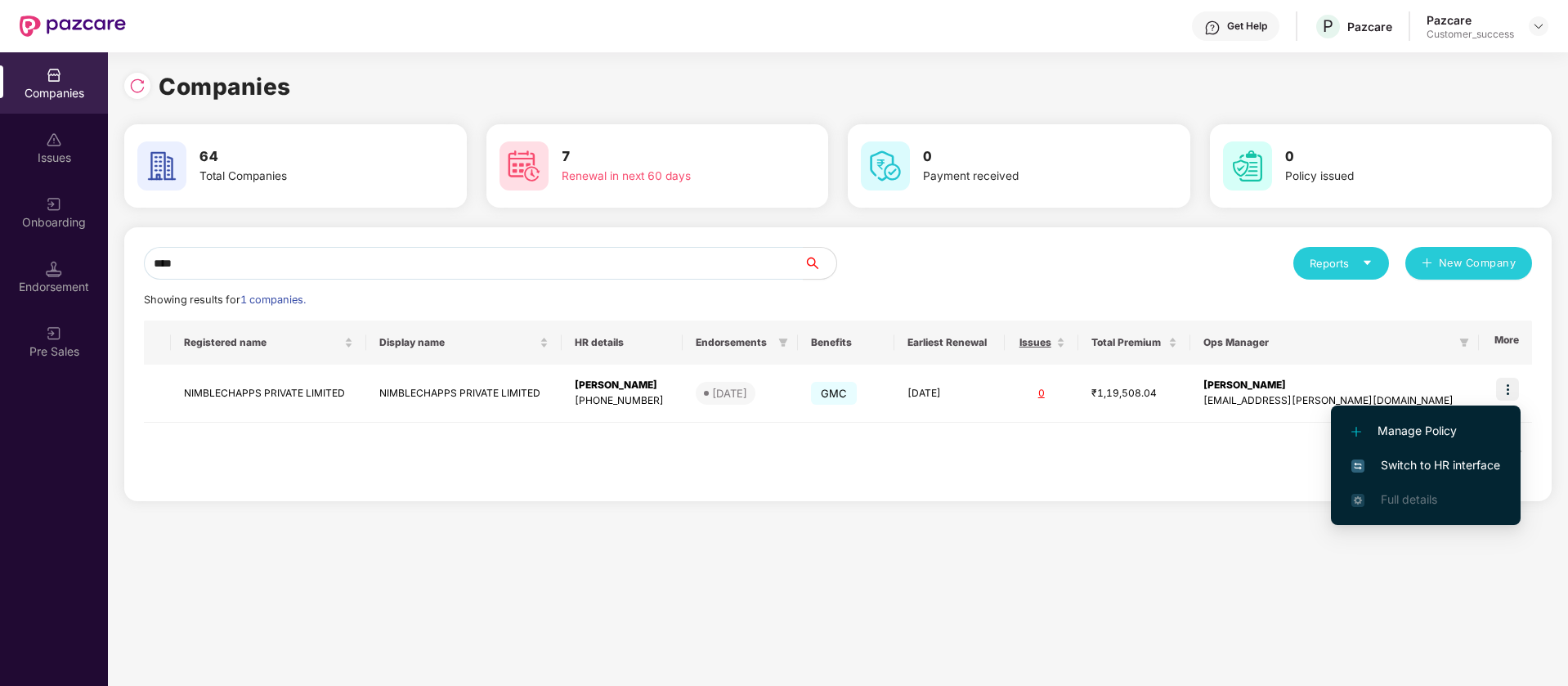
click at [1448, 461] on span "Switch to HR interface" at bounding box center [1425, 465] width 149 height 18
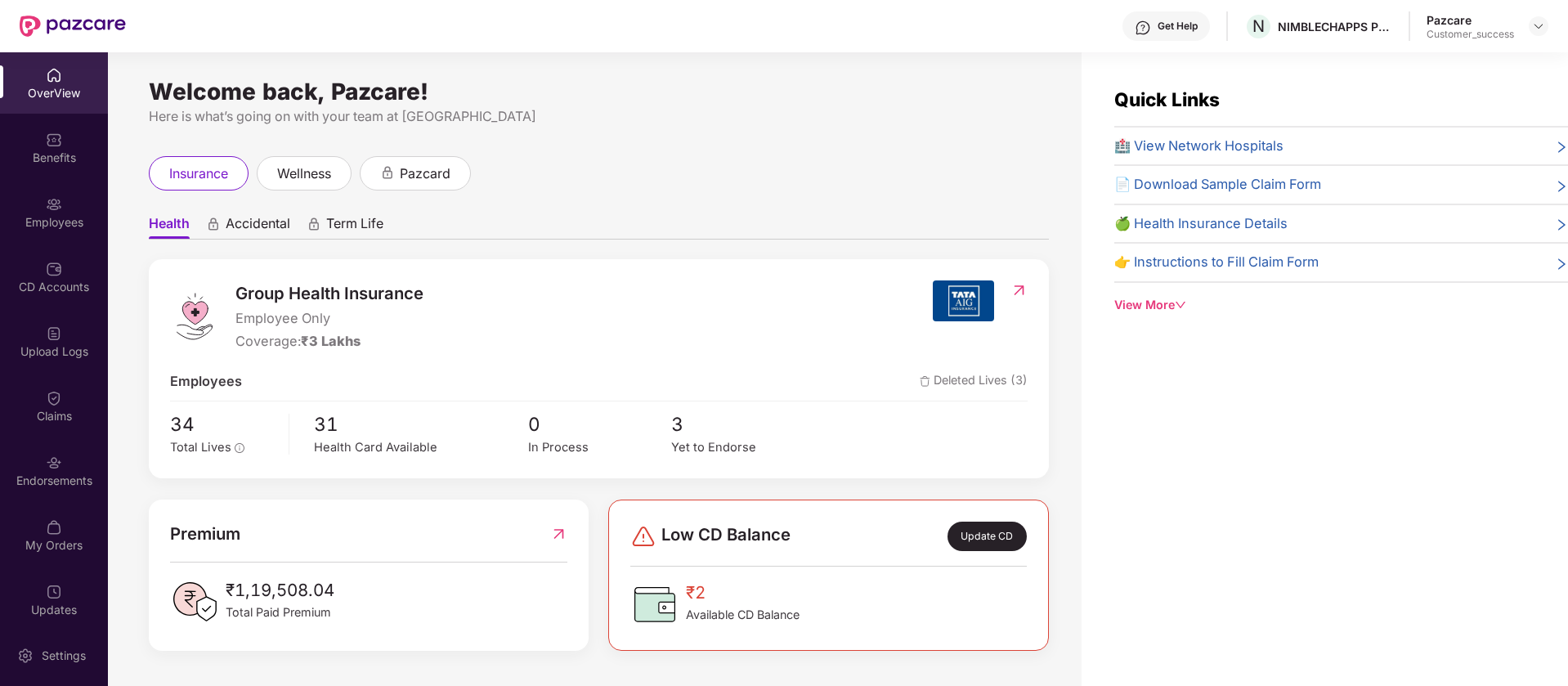
click at [54, 257] on div "CD Accounts" at bounding box center [53, 276] width 108 height 61
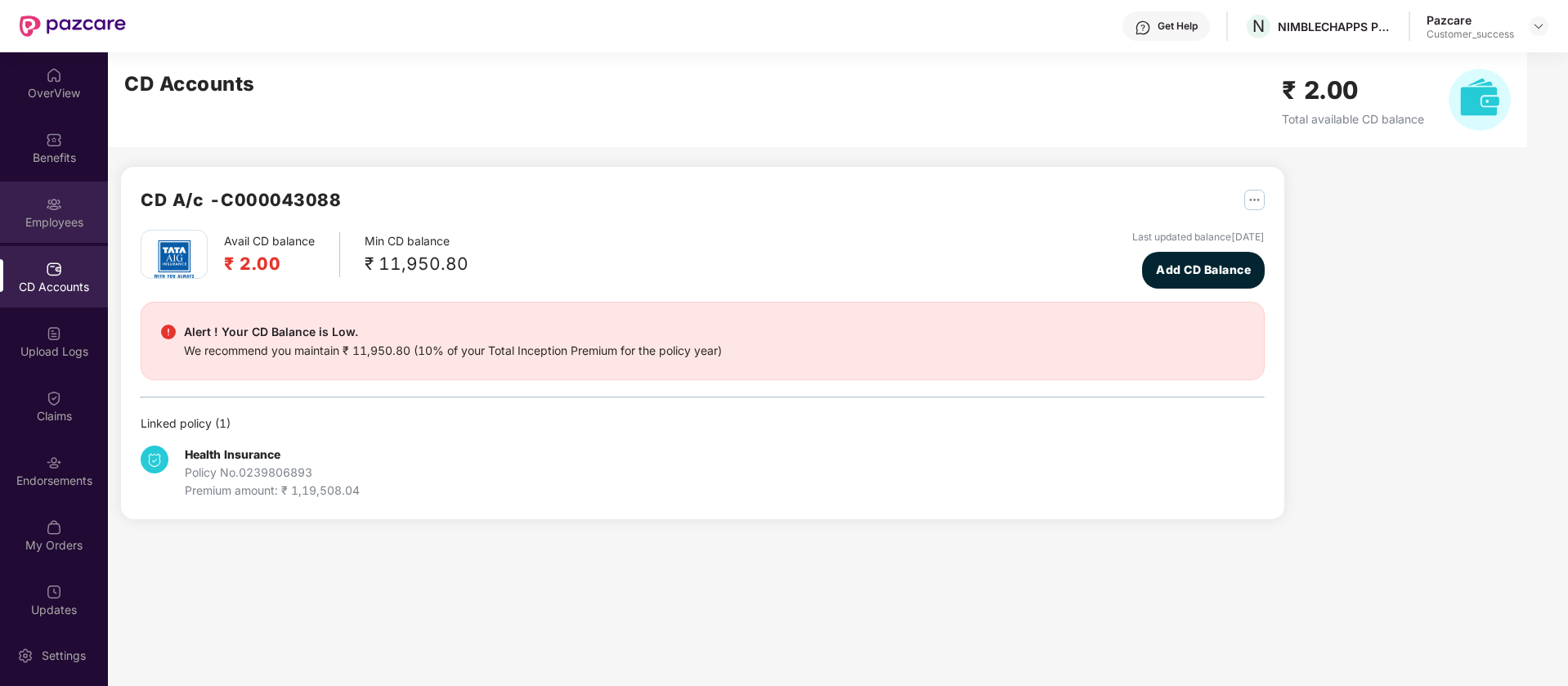
click at [66, 215] on div "Employees" at bounding box center [53, 222] width 108 height 16
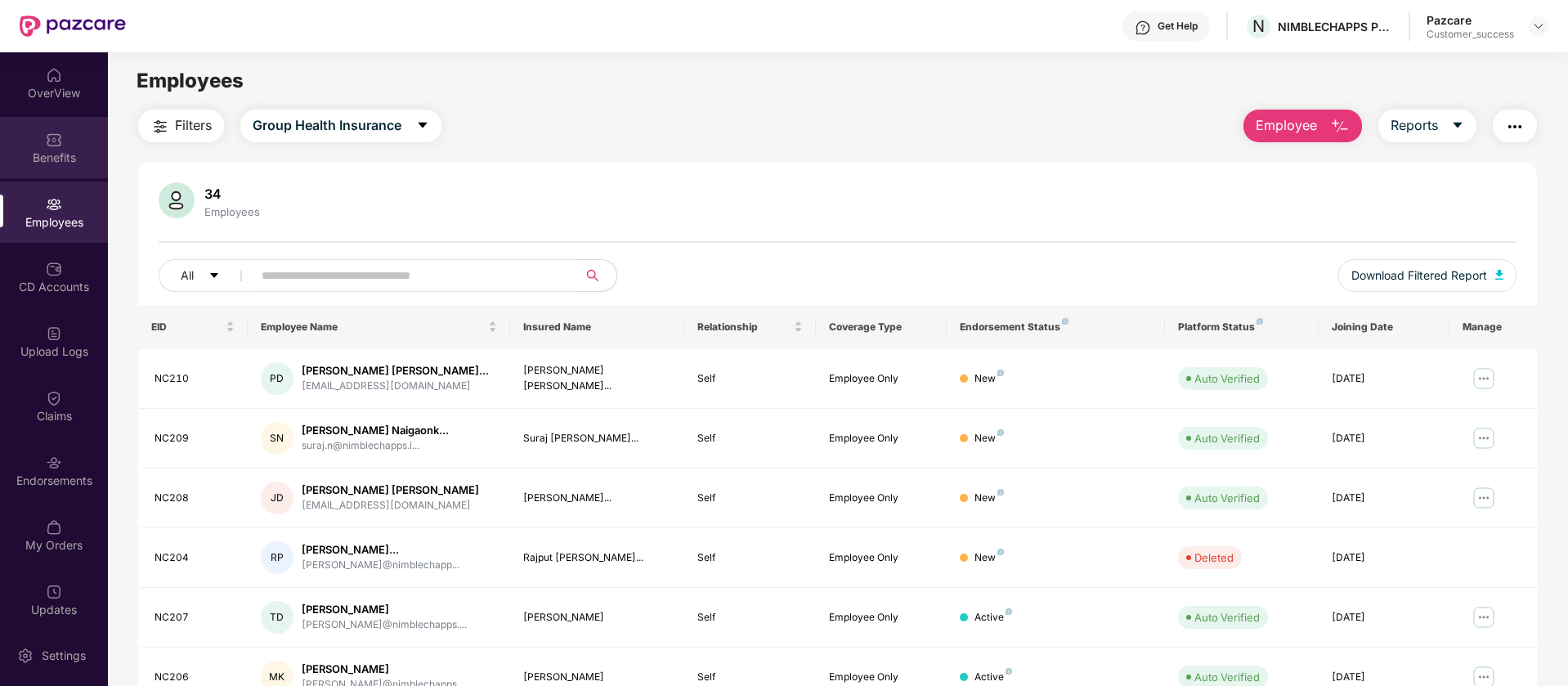
click at [69, 166] on div "Benefits" at bounding box center [53, 147] width 108 height 61
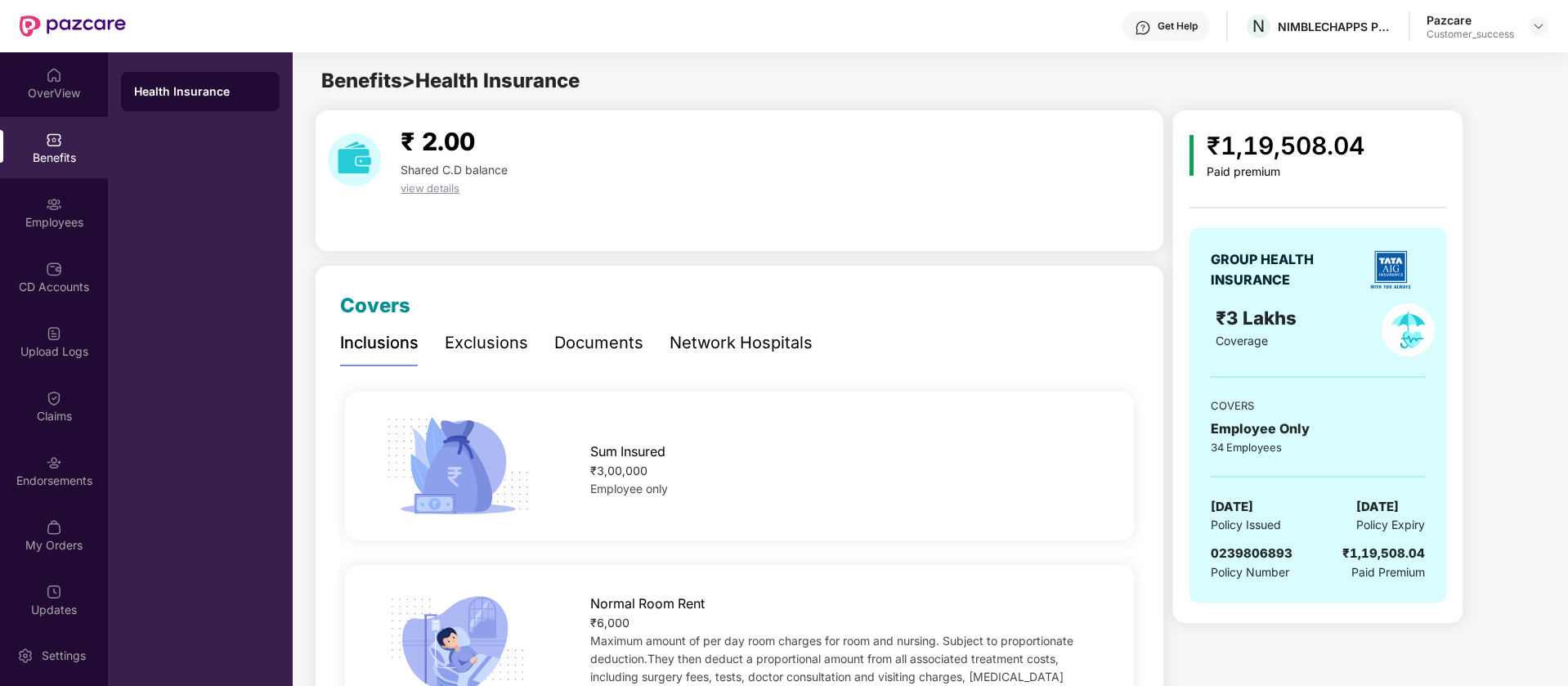
click at [1252, 263] on div "GROUP HEALTH INSURANCE" at bounding box center [1282, 270] width 143 height 41
copy div "GROUP HEALTH INSURANCE"
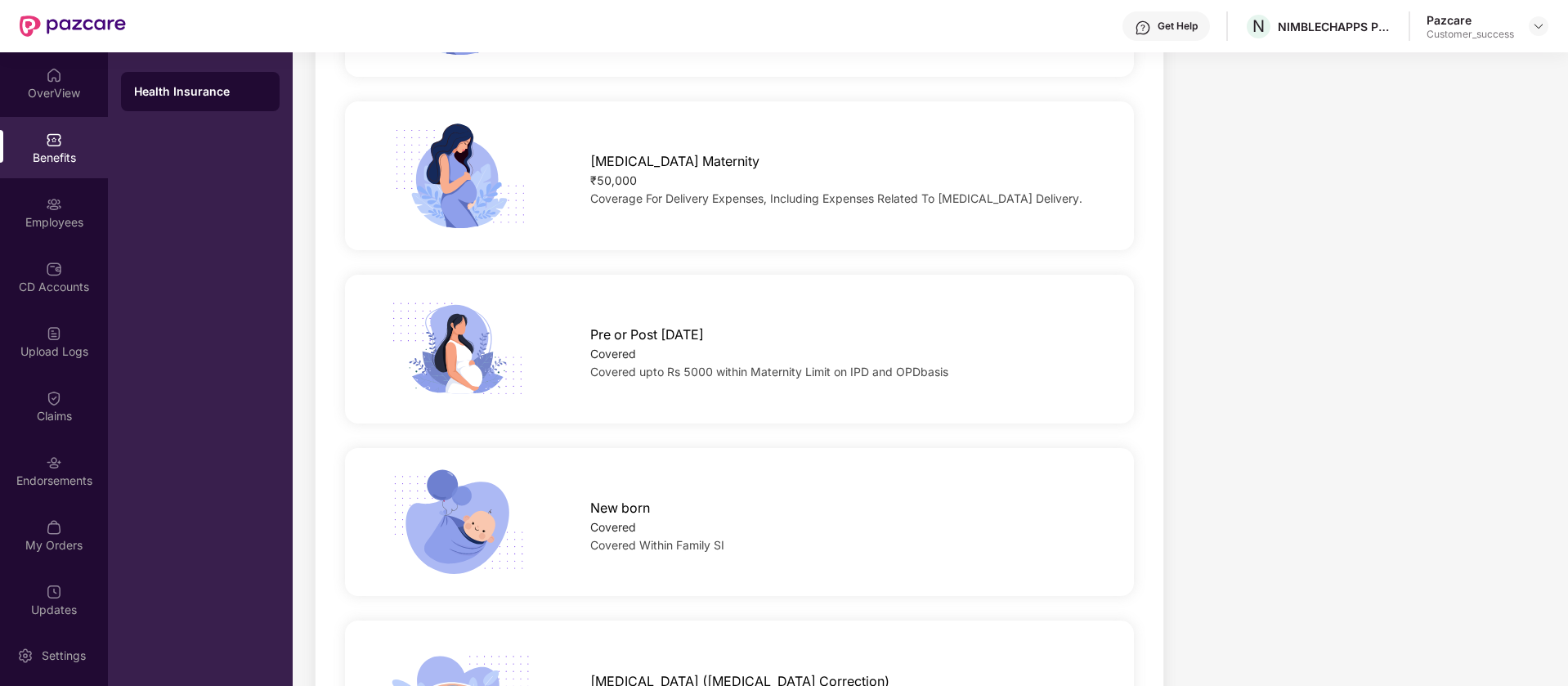
scroll to position [2248, 0]
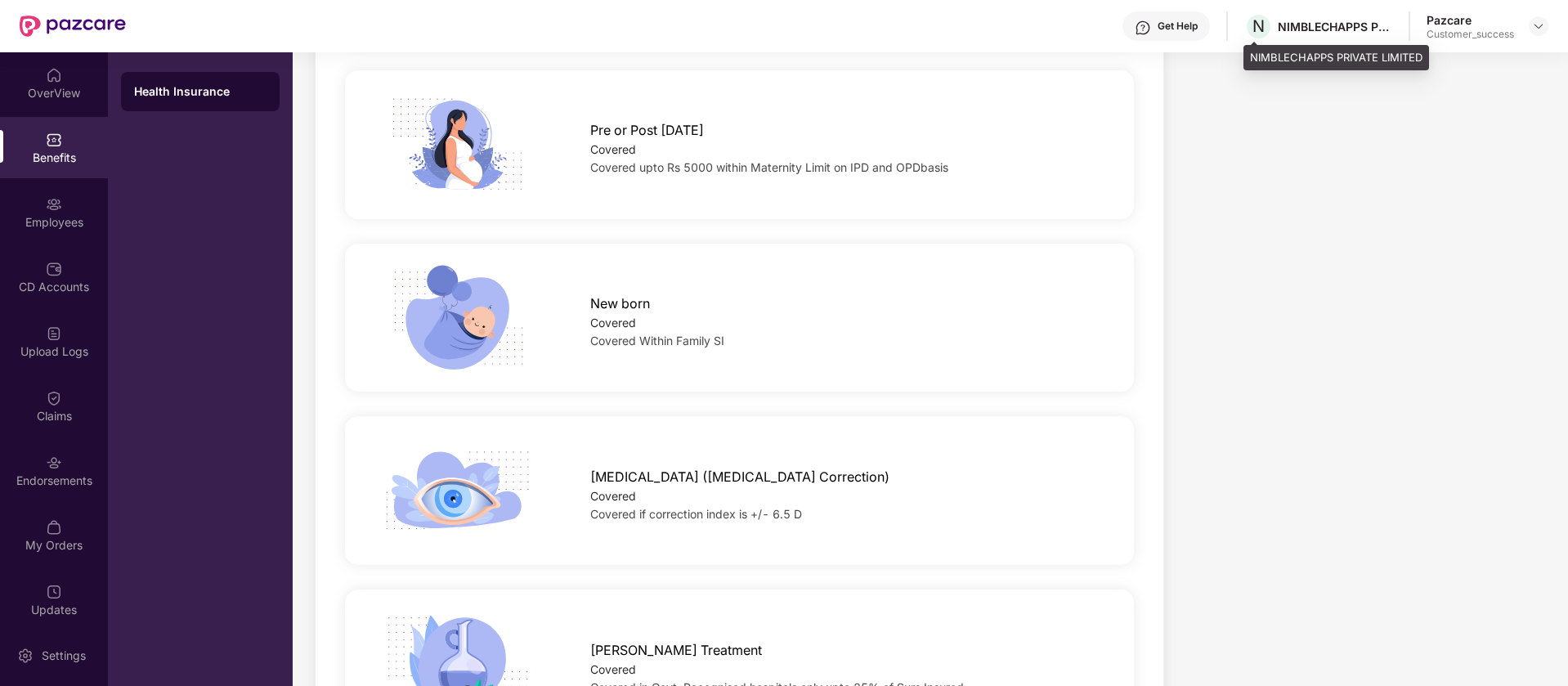
click at [1318, 20] on div "NIMBLECHAPPS PRIVATE LIMITED" at bounding box center [1335, 26] width 114 height 15
copy div "NIMBLECHAPPS"
click at [1535, 25] on img at bounding box center [1538, 26] width 13 height 13
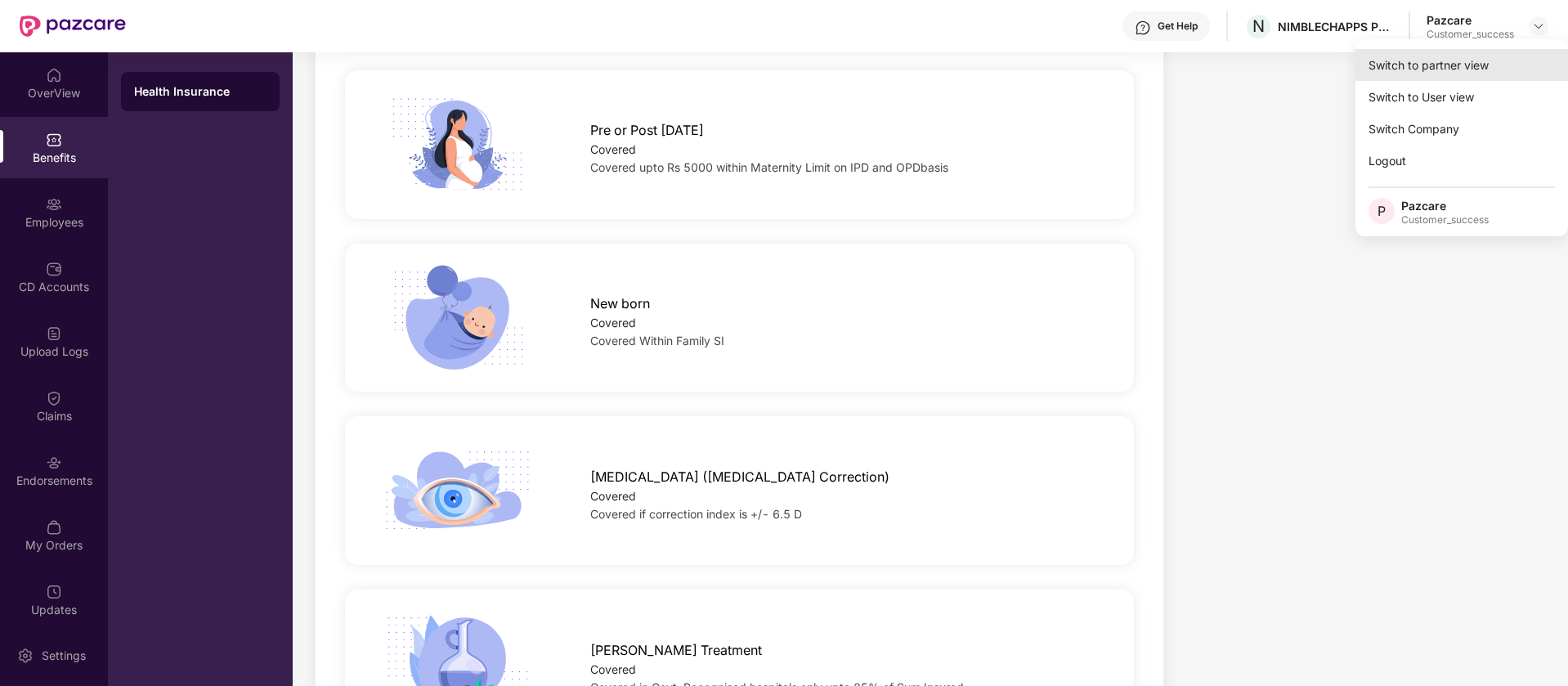
click at [1430, 74] on div "Switch to partner view" at bounding box center [1461, 65] width 213 height 32
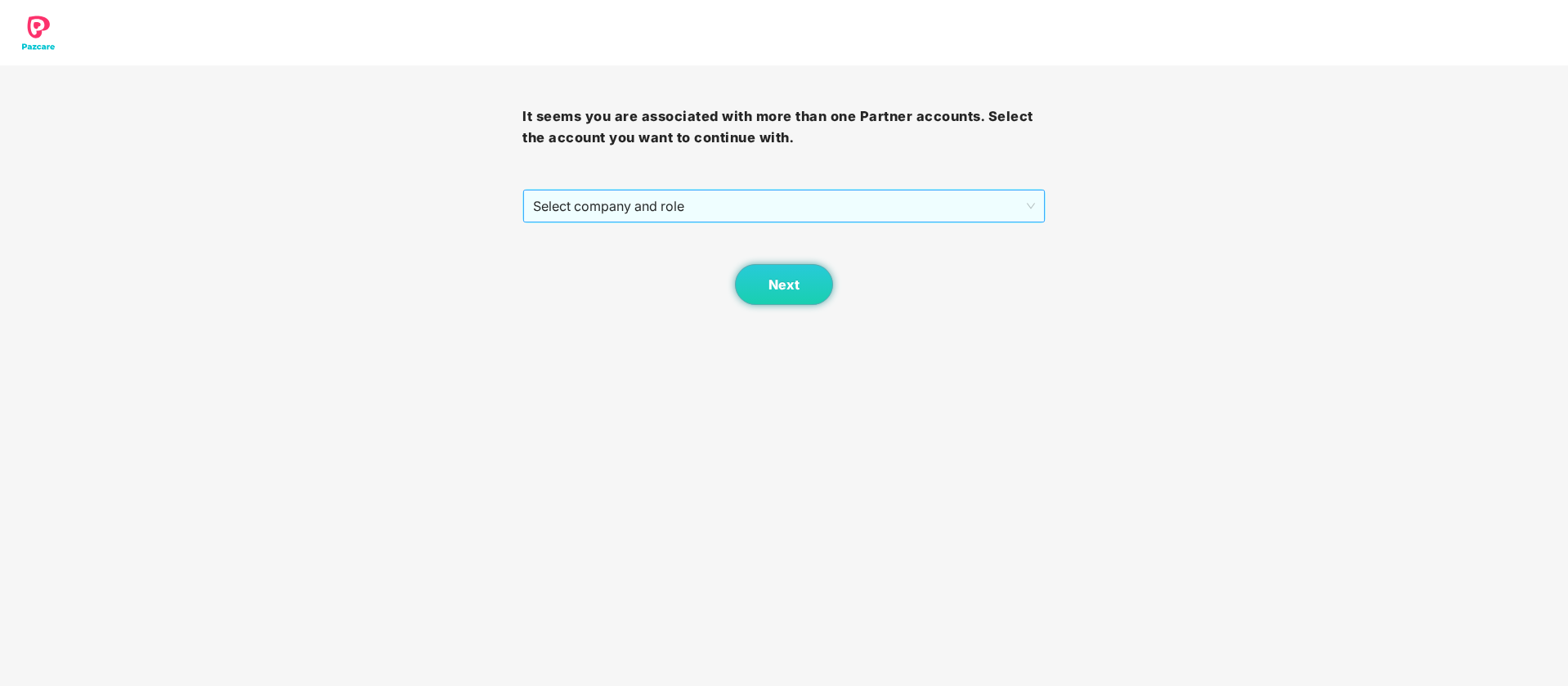
click at [820, 196] on span "Select company and role" at bounding box center [783, 206] width 501 height 31
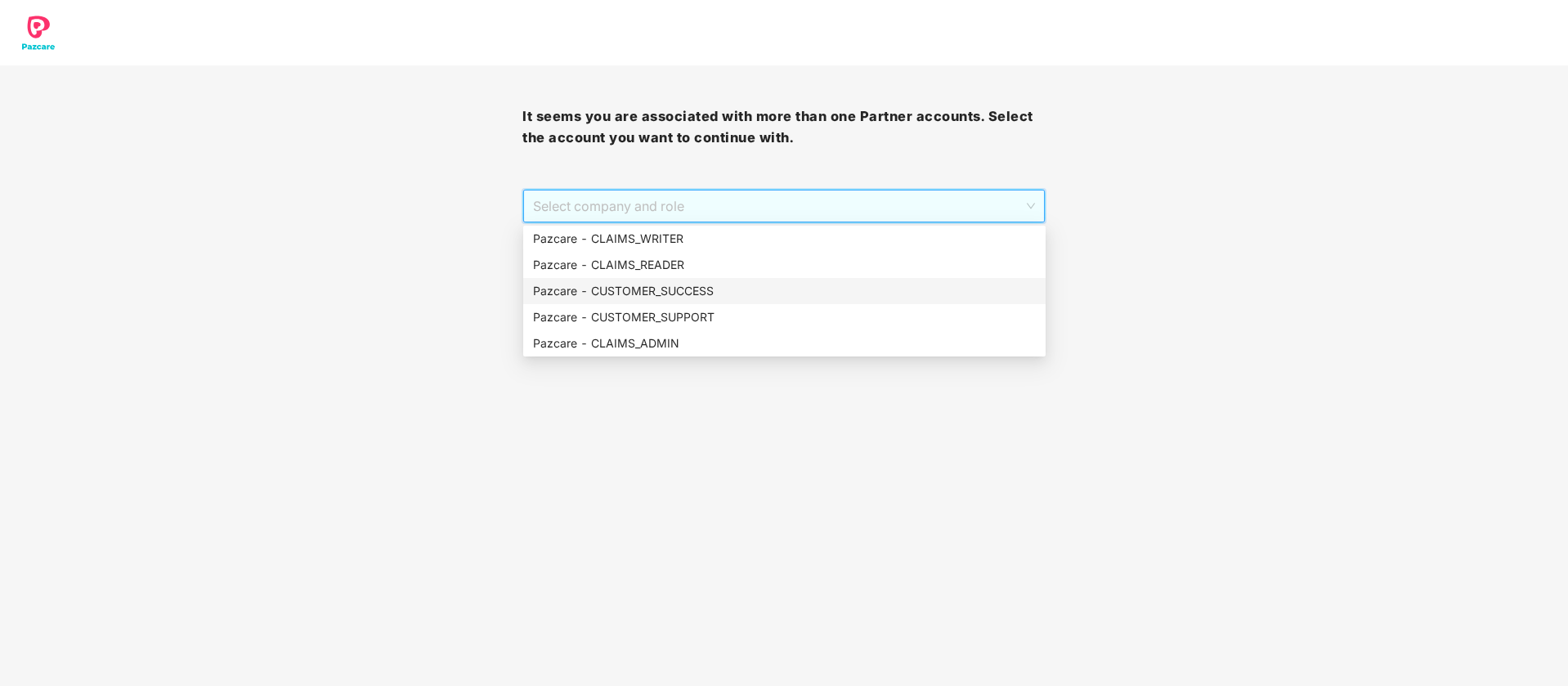
drag, startPoint x: 722, startPoint y: 288, endPoint x: 774, endPoint y: 312, distance: 57.3
click at [722, 290] on div "Pazcare - CUSTOMER_SUCCESS" at bounding box center [784, 291] width 502 height 18
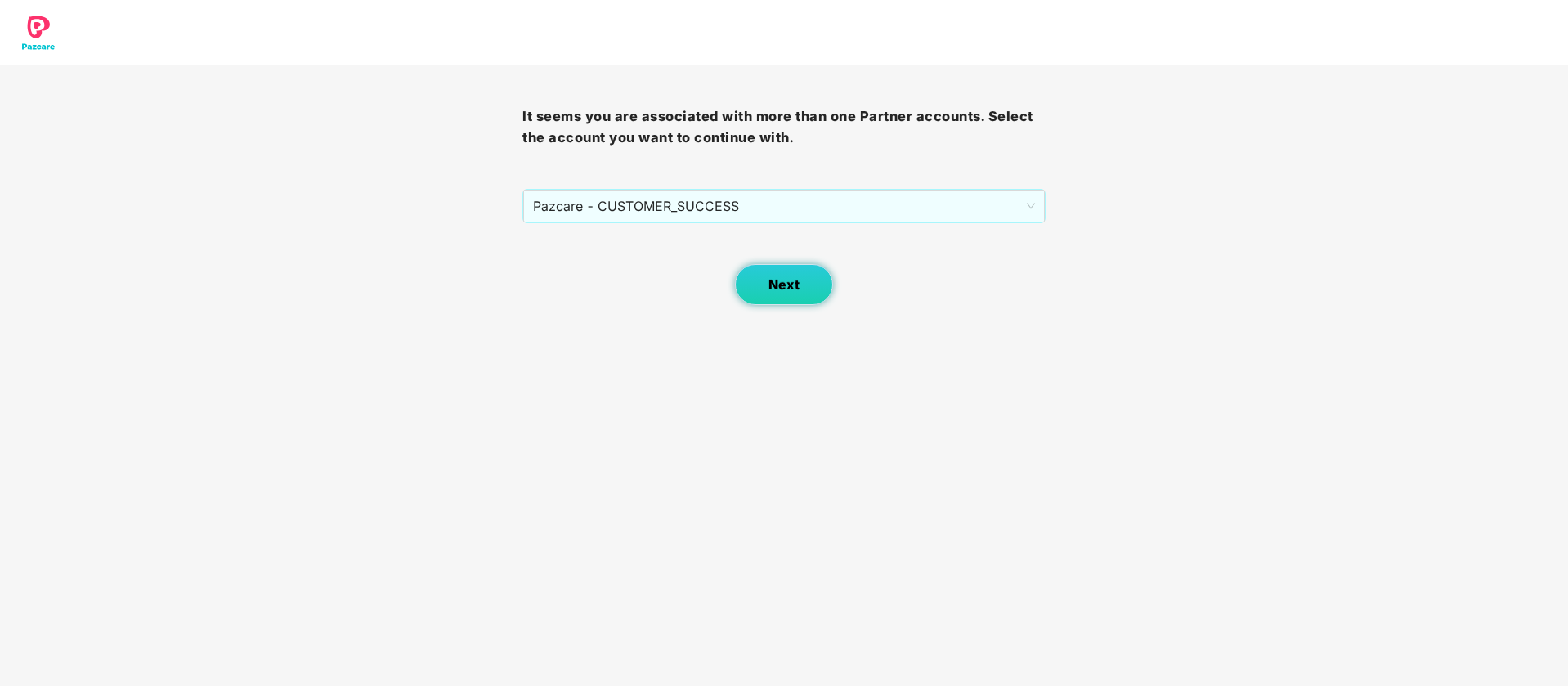
click at [796, 284] on span "Next" at bounding box center [783, 284] width 31 height 15
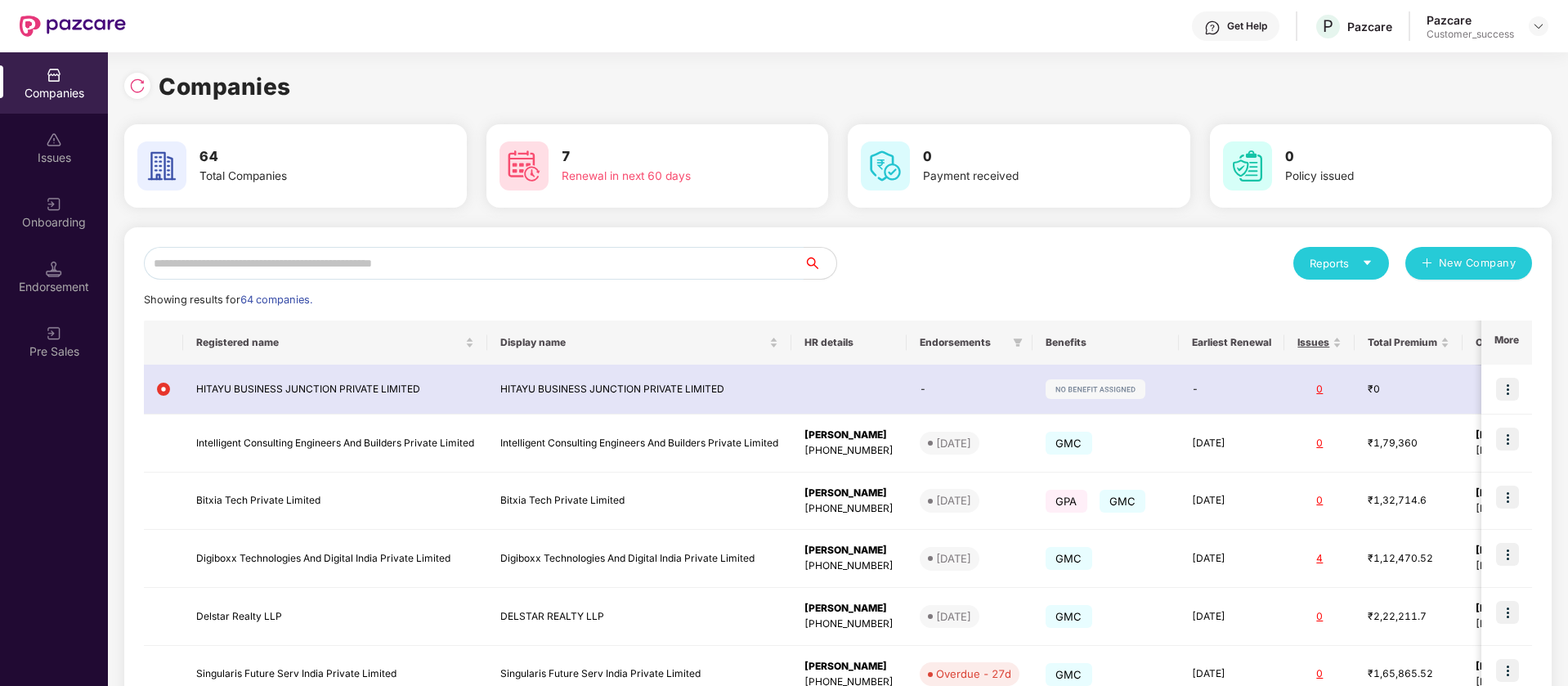
click at [269, 250] on input "text" at bounding box center [473, 263] width 659 height 33
paste input "**********"
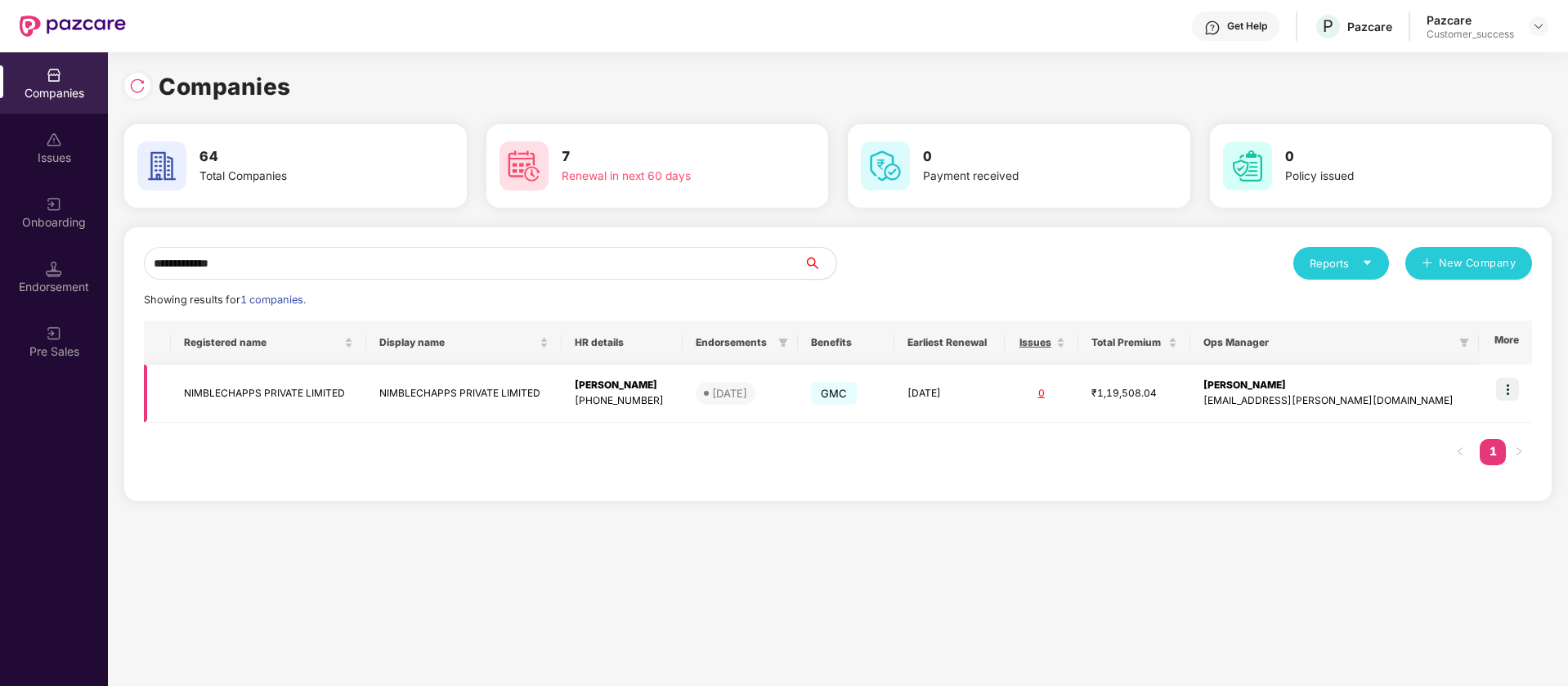
type input "**********"
click at [1509, 391] on img at bounding box center [1507, 389] width 23 height 23
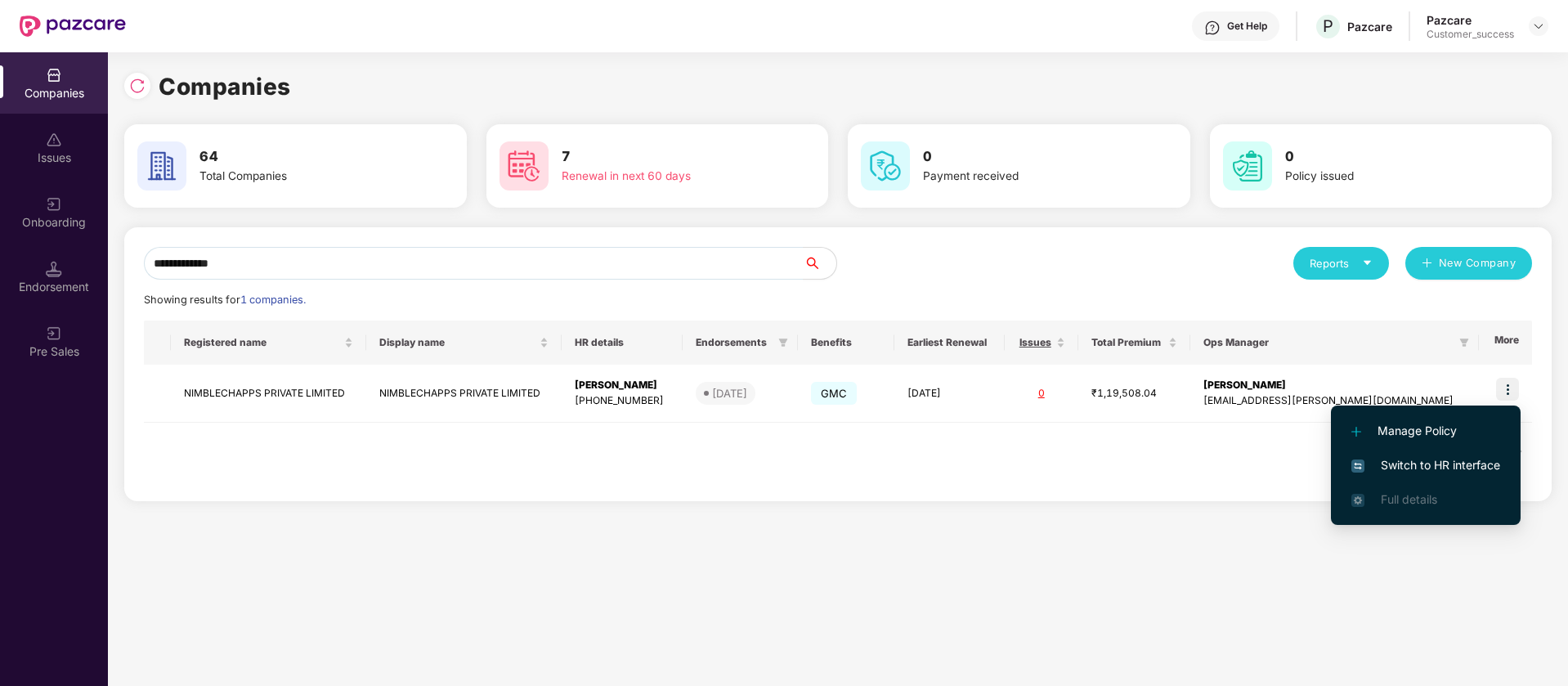
click at [1445, 432] on span "Manage Policy" at bounding box center [1425, 430] width 149 height 18
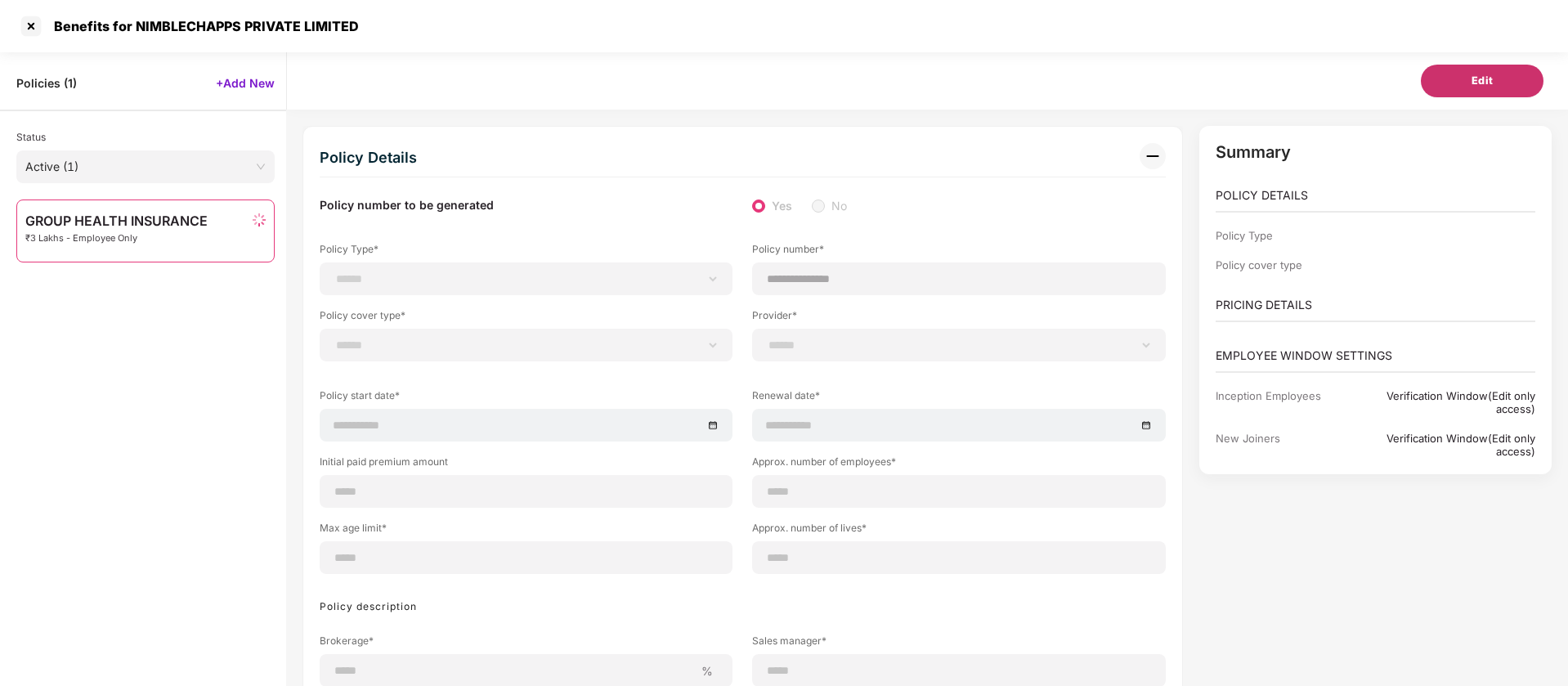
scroll to position [49, 0]
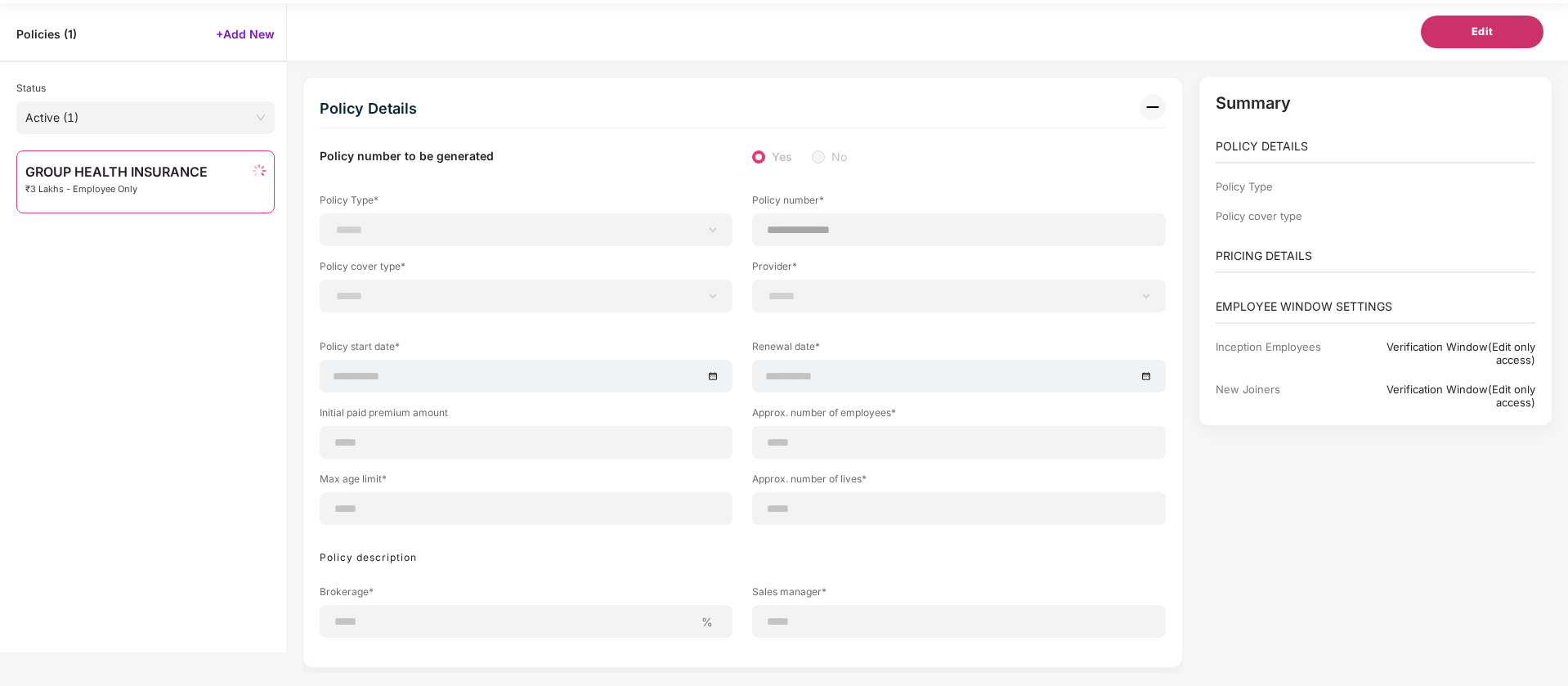
select select "**********"
select select "*"
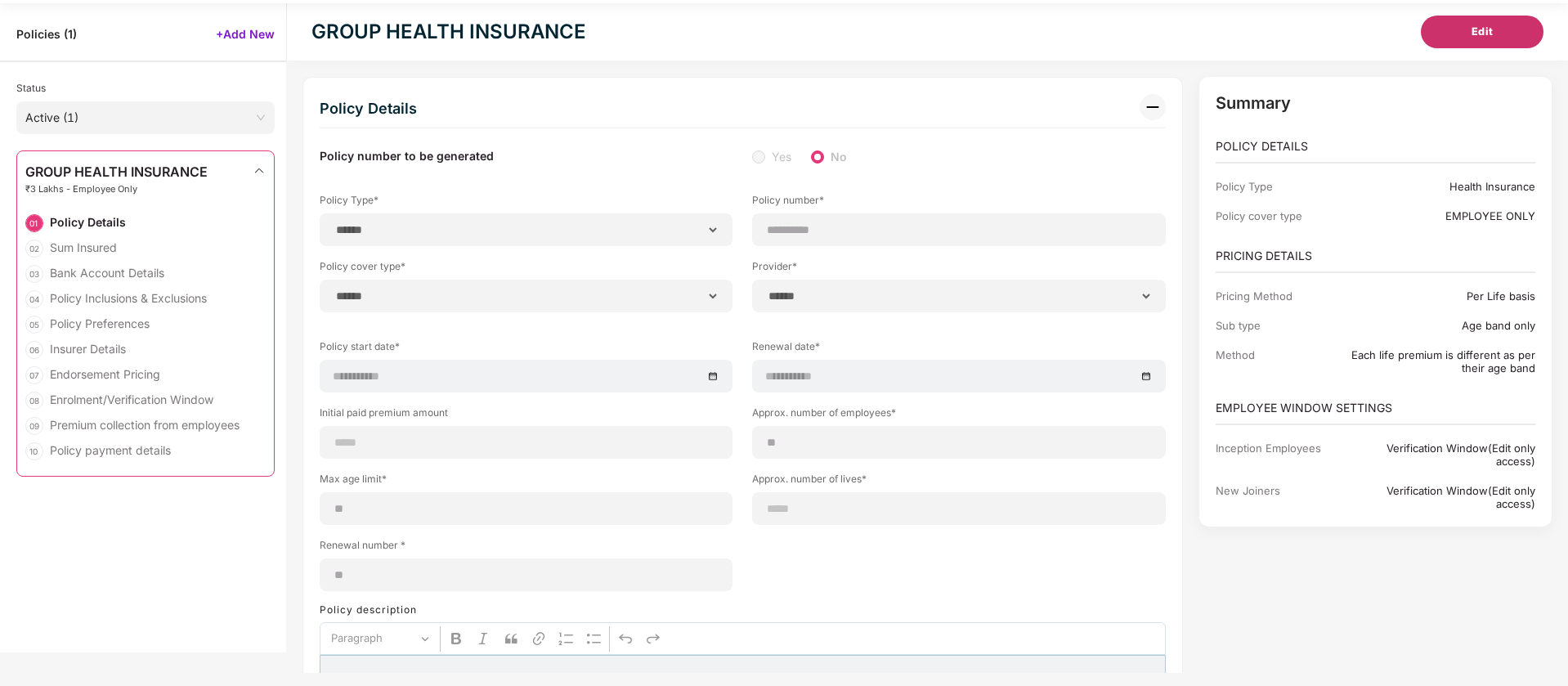
select select "**********"
type input "**********"
select select "**********"
type input "**********"
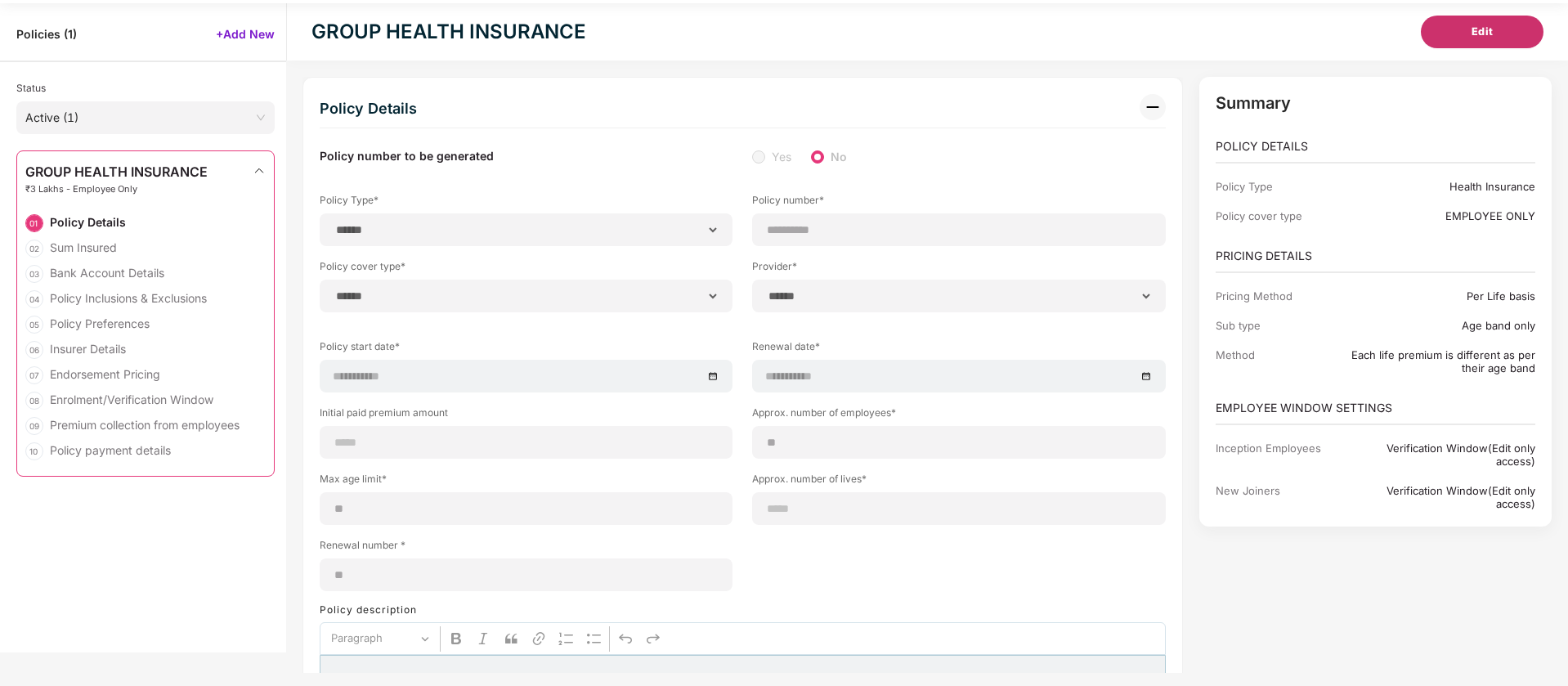
type input "**"
type input "*"
type input "**"
select select "*****"
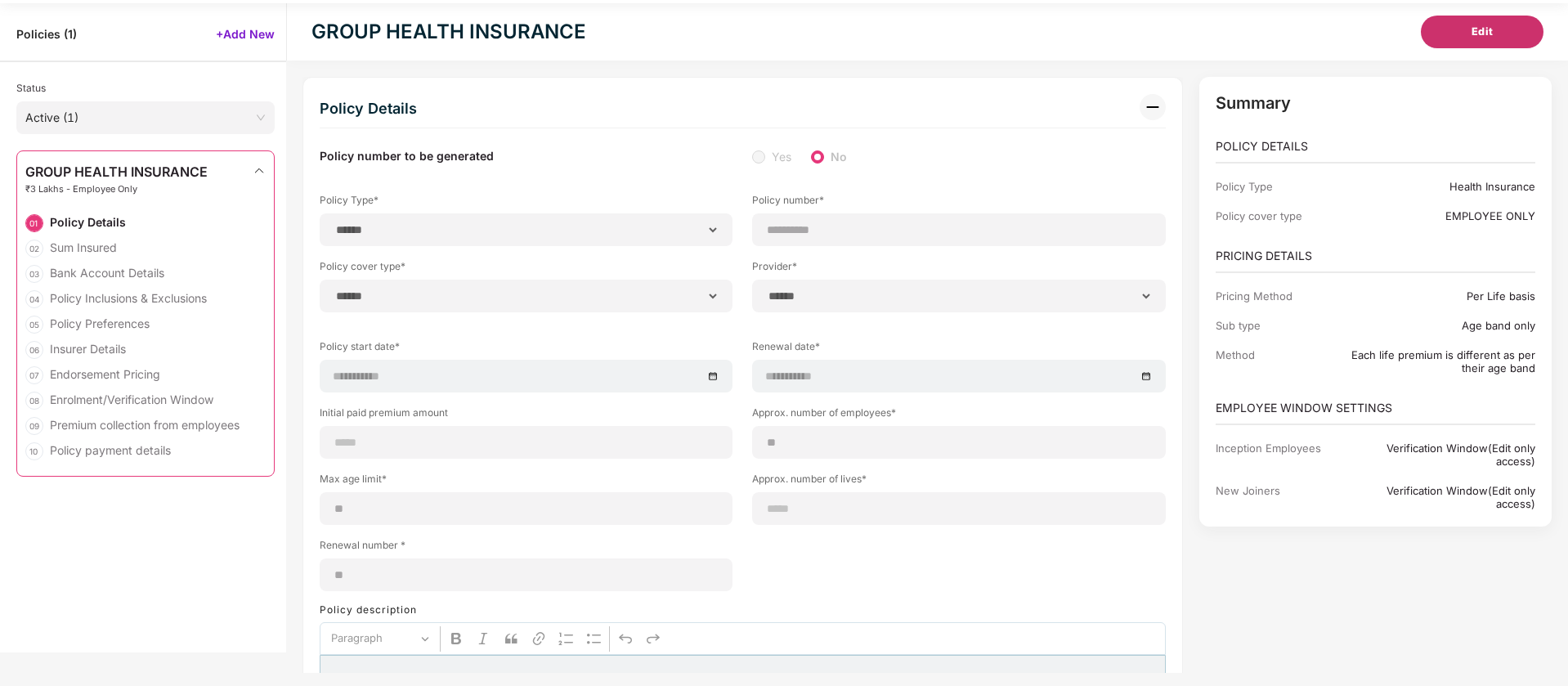
type input "******"
type input "**********"
select select "******"
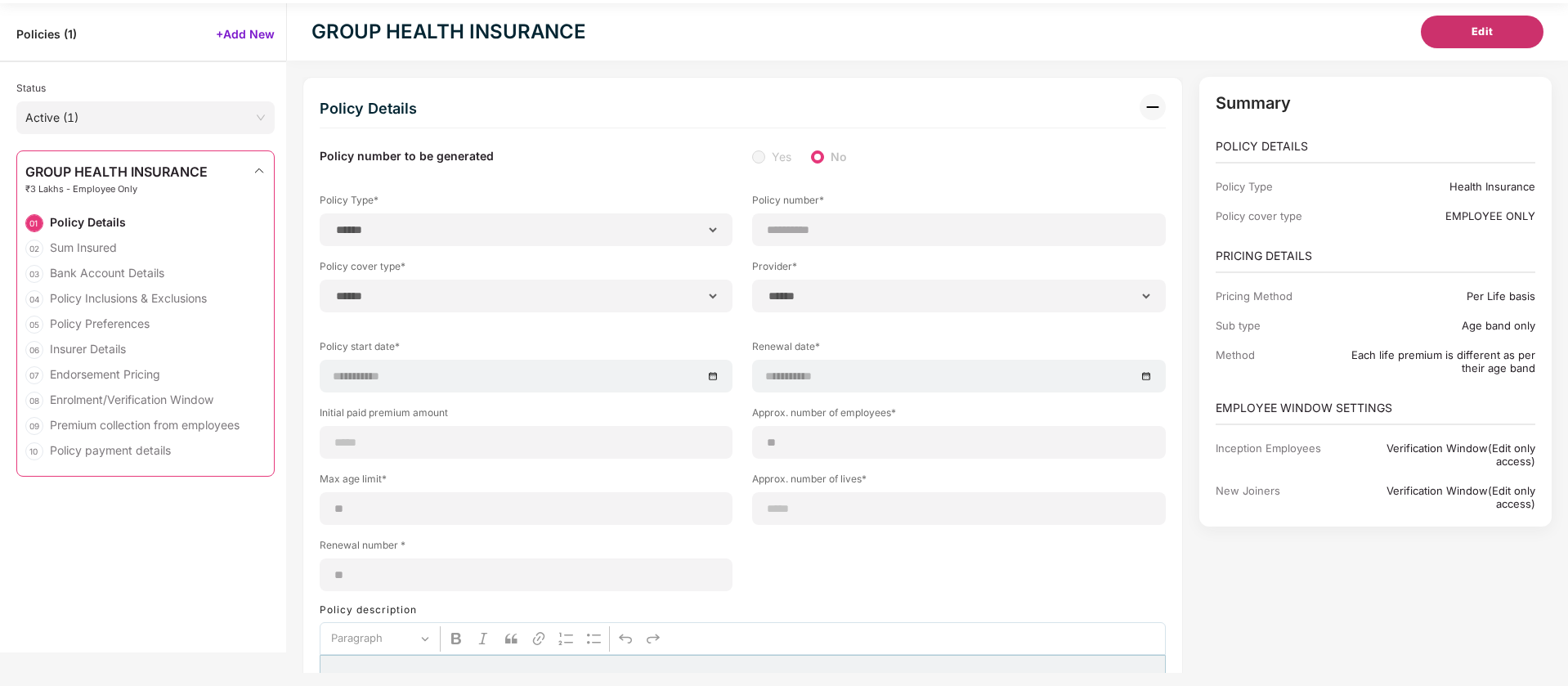
type input "********"
select select "********"
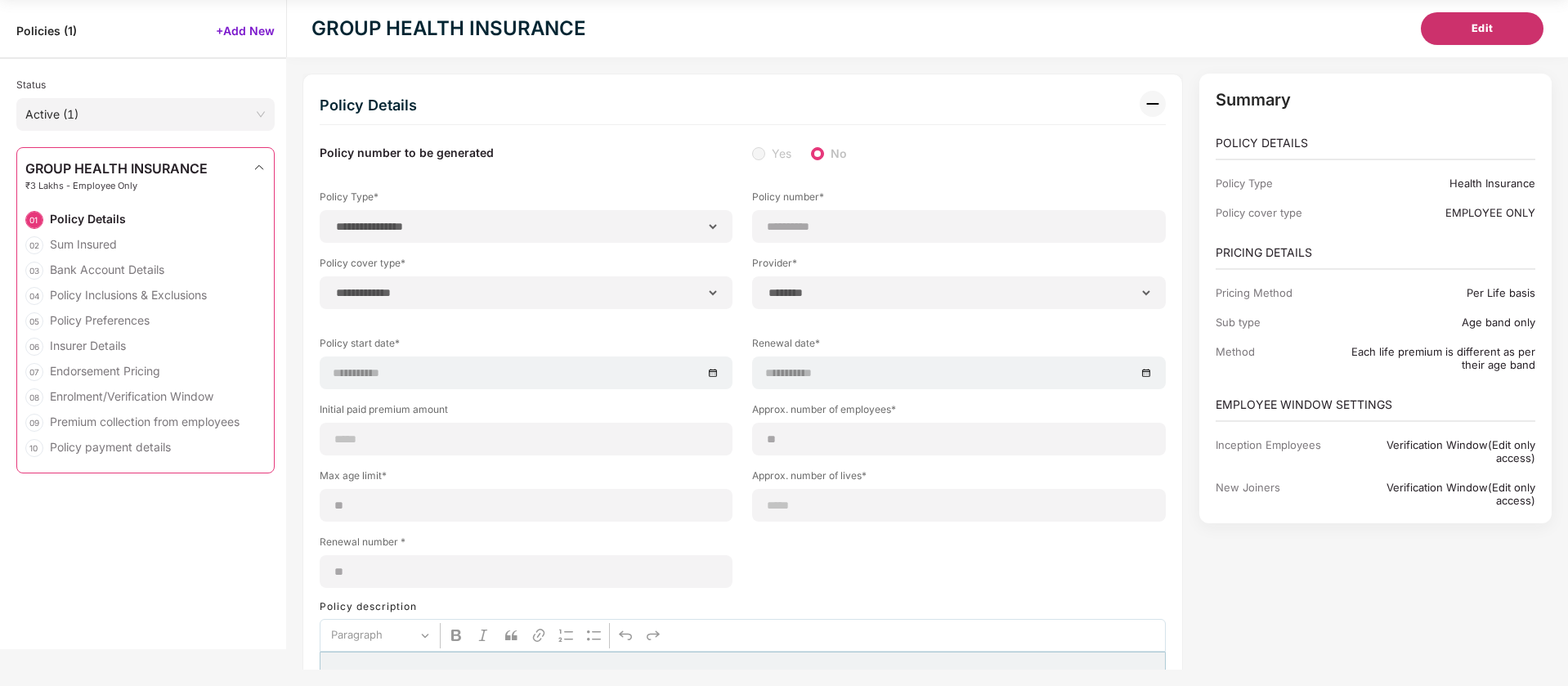
click at [1492, 33] on span "Edit" at bounding box center [1482, 29] width 22 height 16
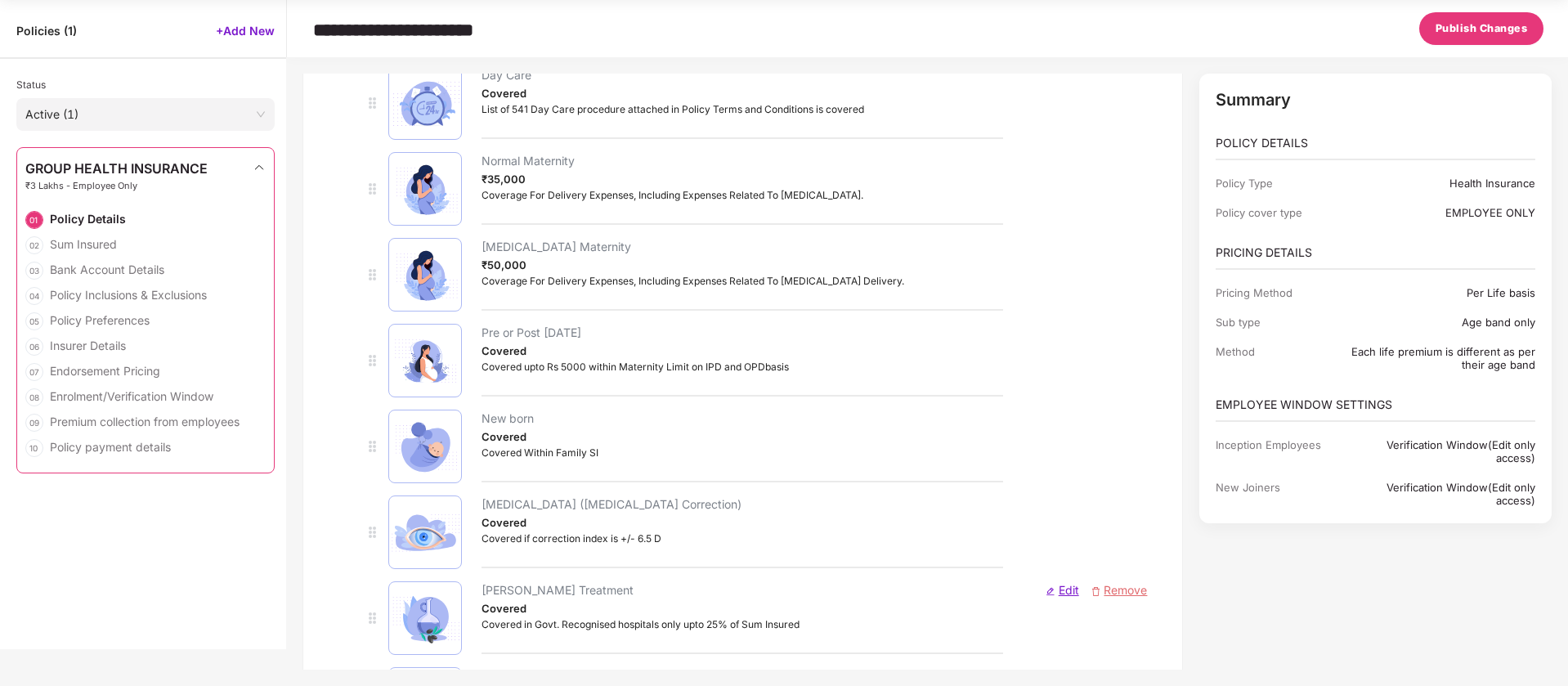
scroll to position [2452, 0]
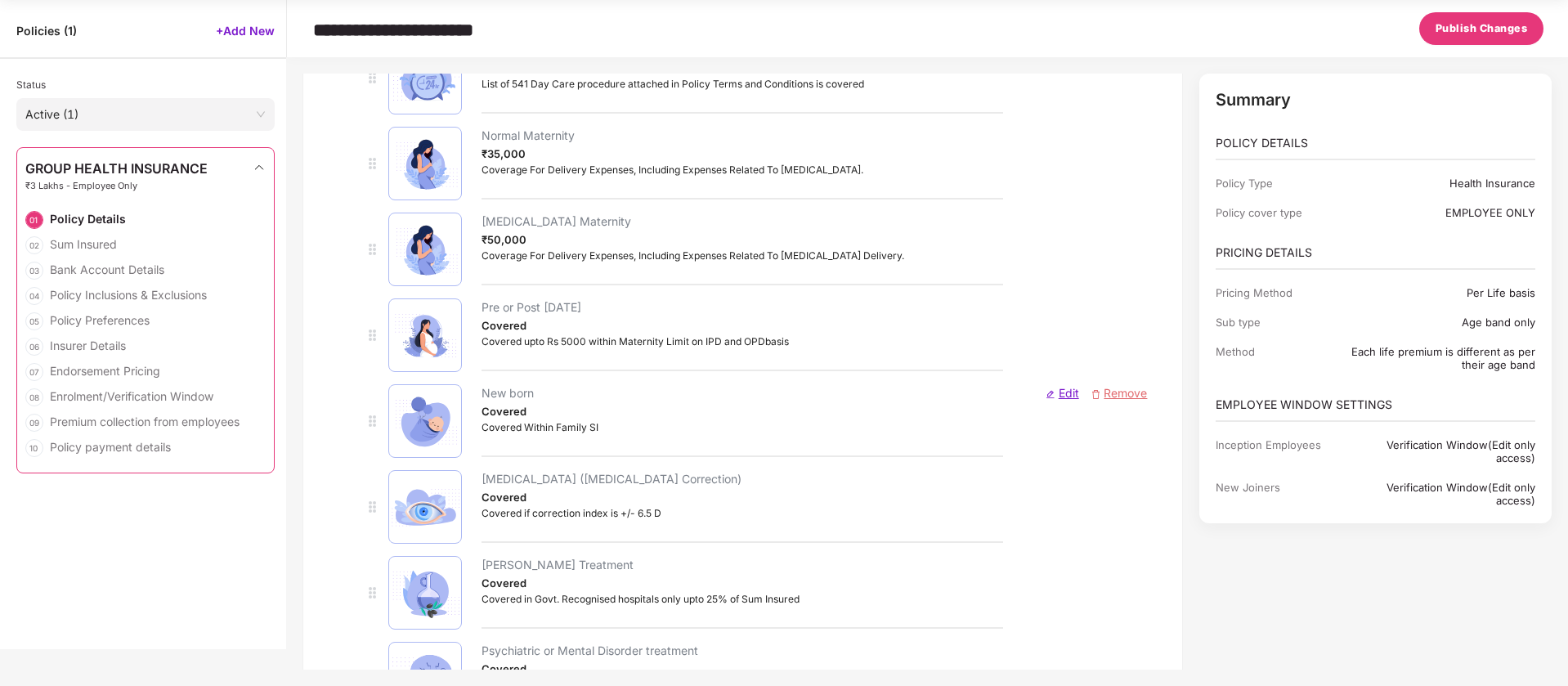
click at [1130, 402] on div "Edit Remove" at bounding box center [1084, 421] width 143 height 74
click at [1121, 394] on span "Remove" at bounding box center [1123, 393] width 47 height 14
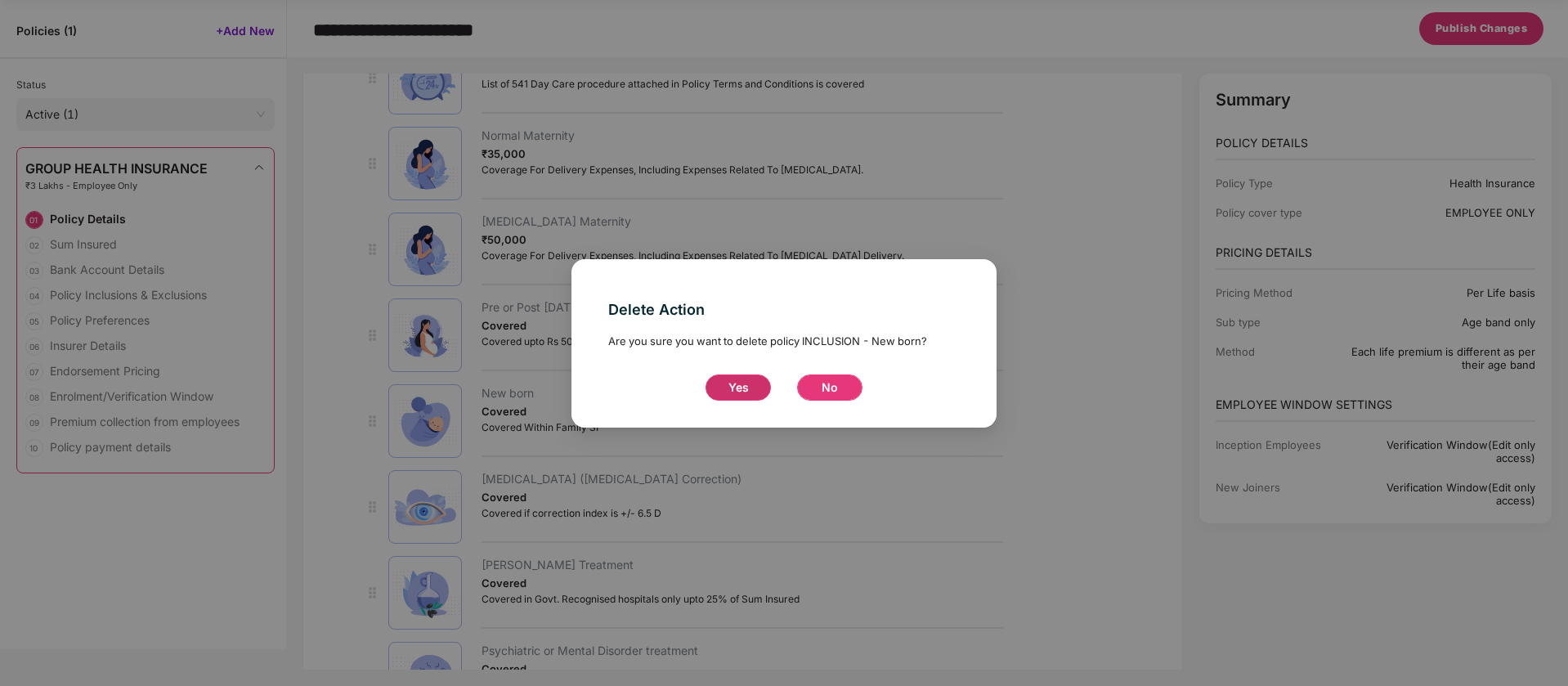
click at [747, 391] on span "Yes" at bounding box center [738, 388] width 20 height 18
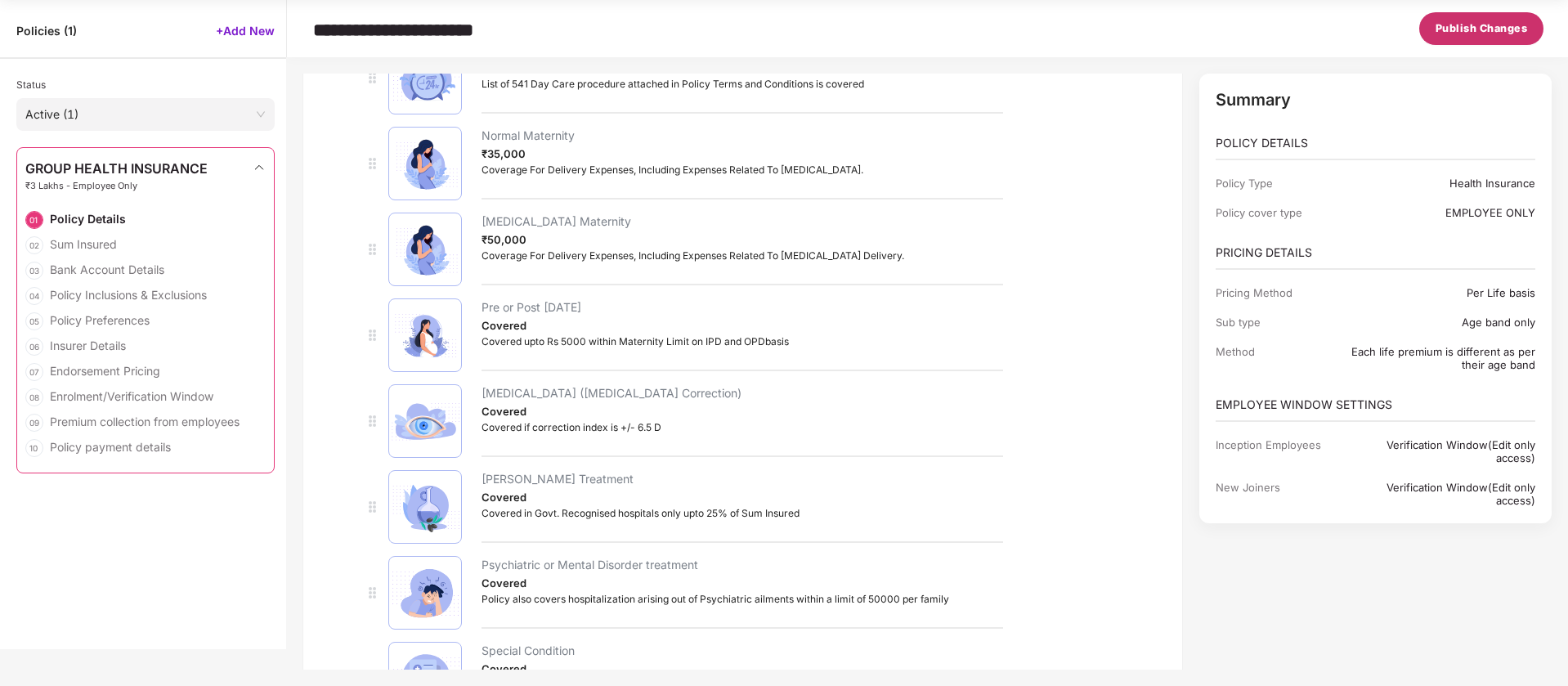
click at [1483, 29] on span "Publish Changes" at bounding box center [1482, 29] width 93 height 16
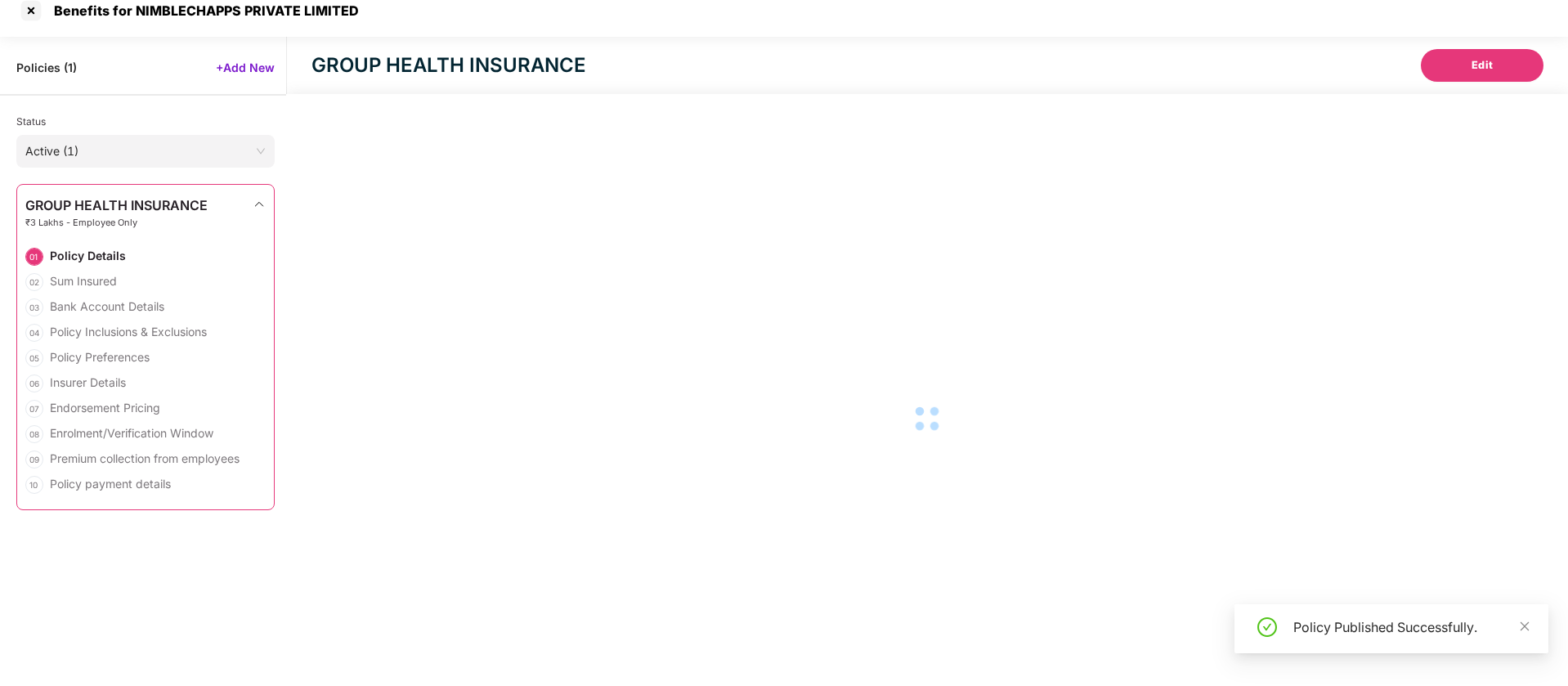
select select "**********"
select select "*****"
select select "******"
select select "**********"
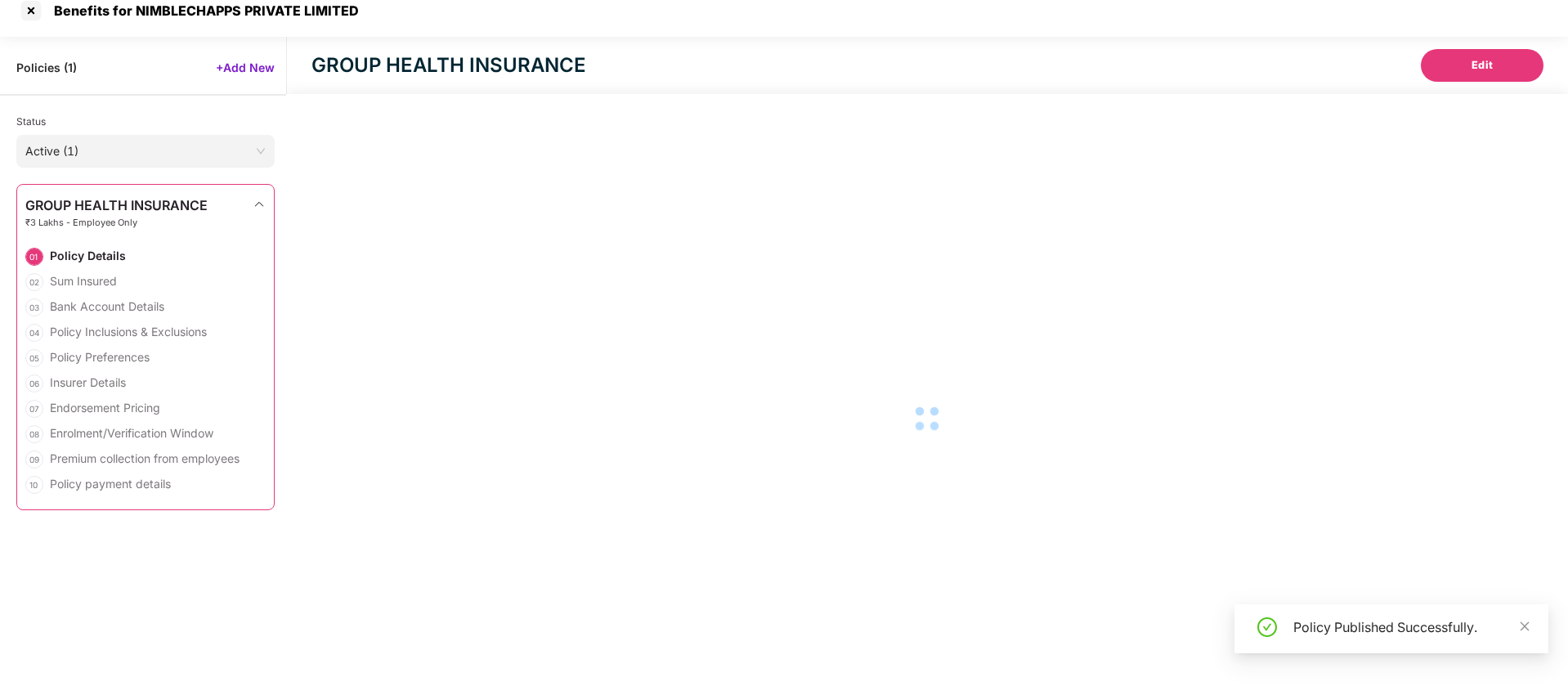
select select "*"
select select "********"
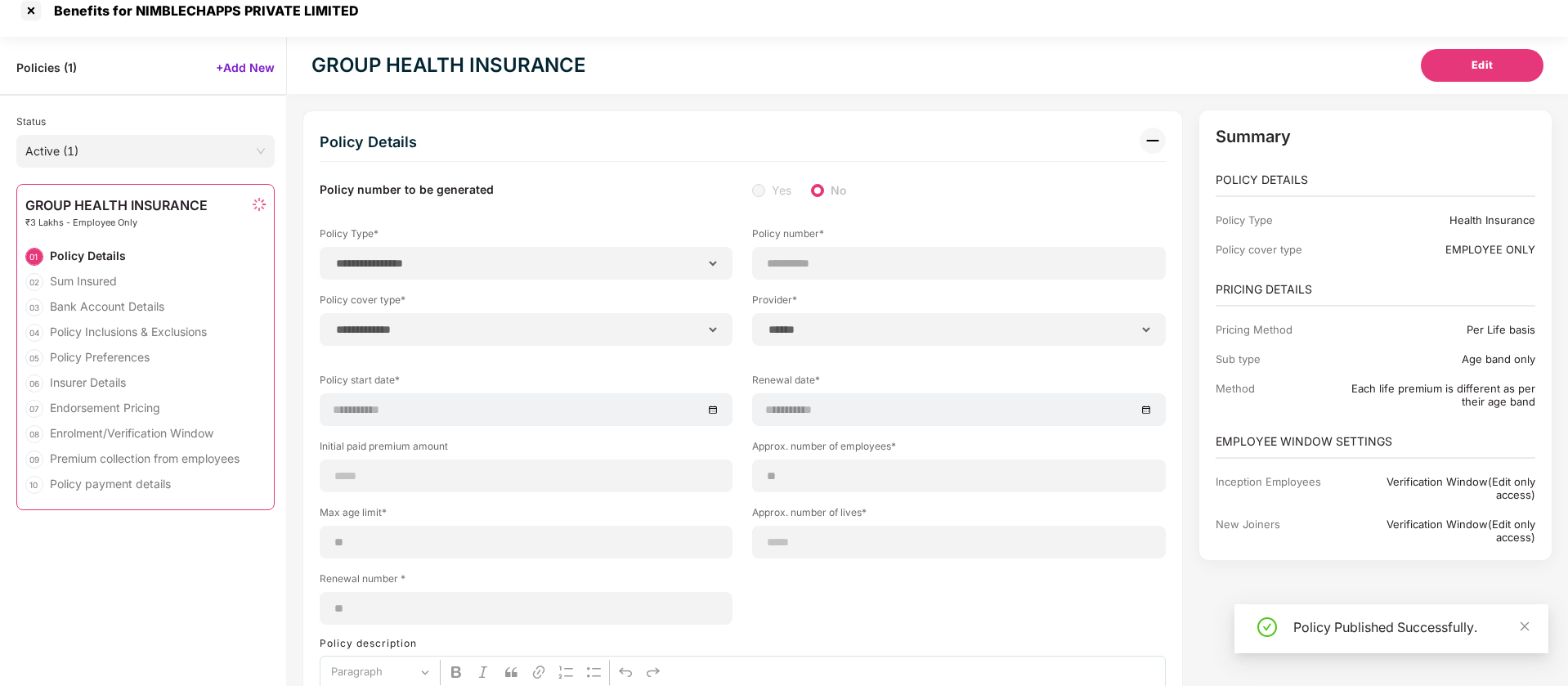
scroll to position [53, 0]
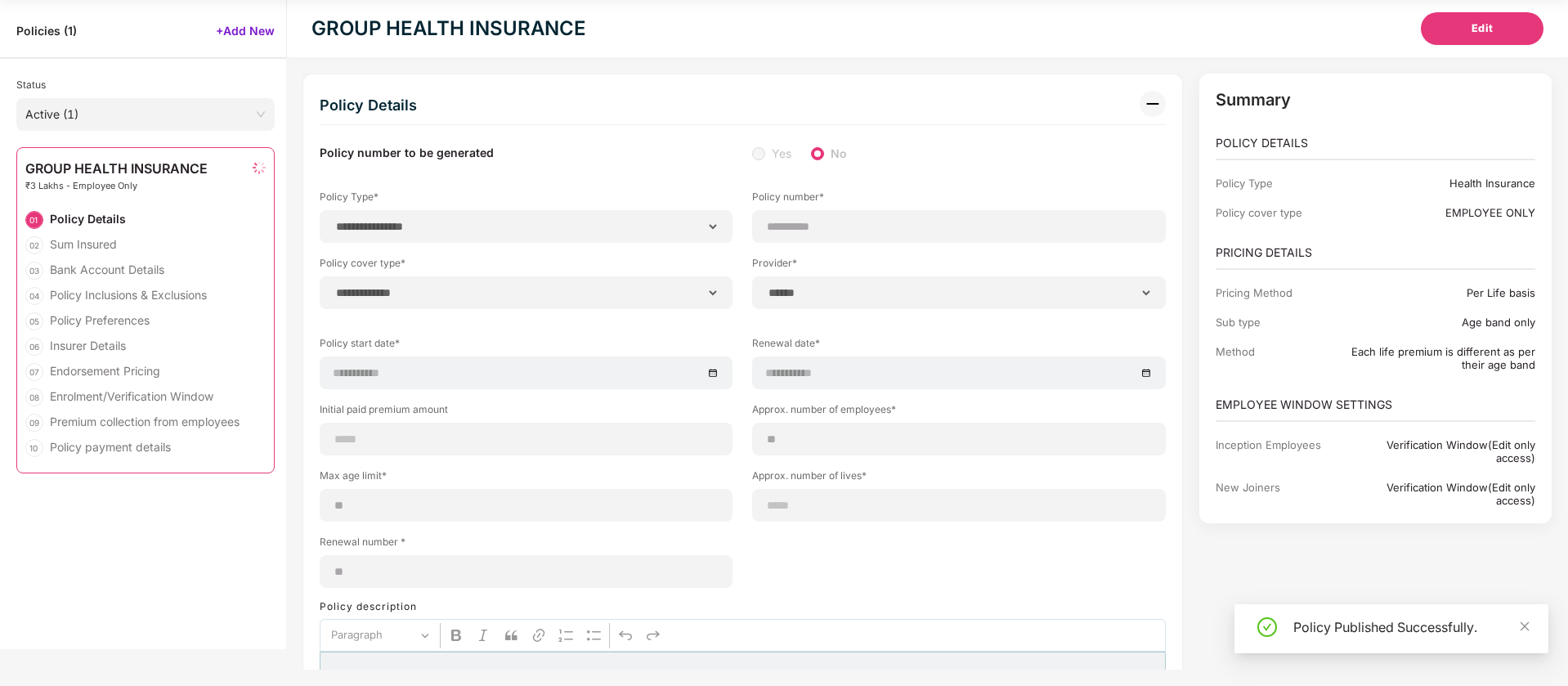
select select "**********"
select select "********"
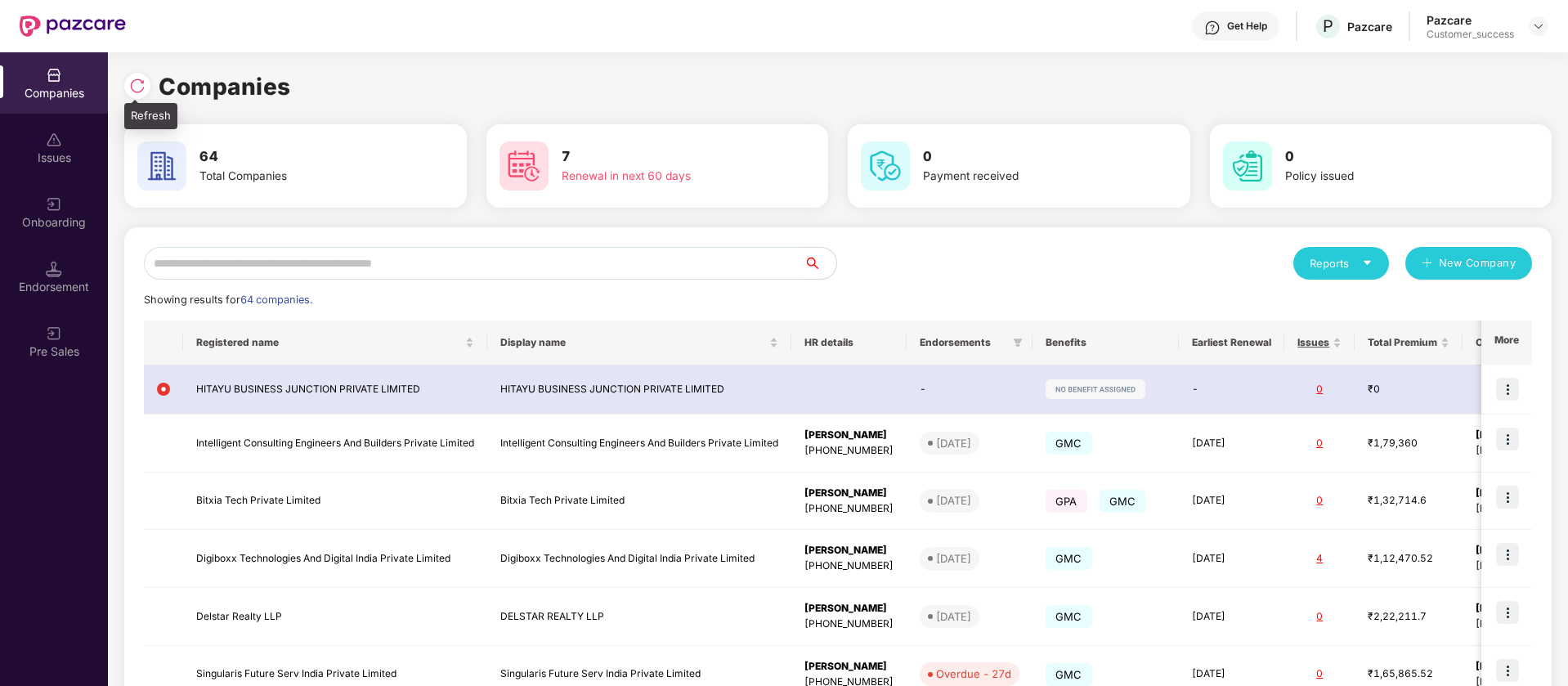
click at [144, 84] on img at bounding box center [137, 86] width 16 height 16
click at [342, 265] on input "text" at bounding box center [473, 263] width 659 height 33
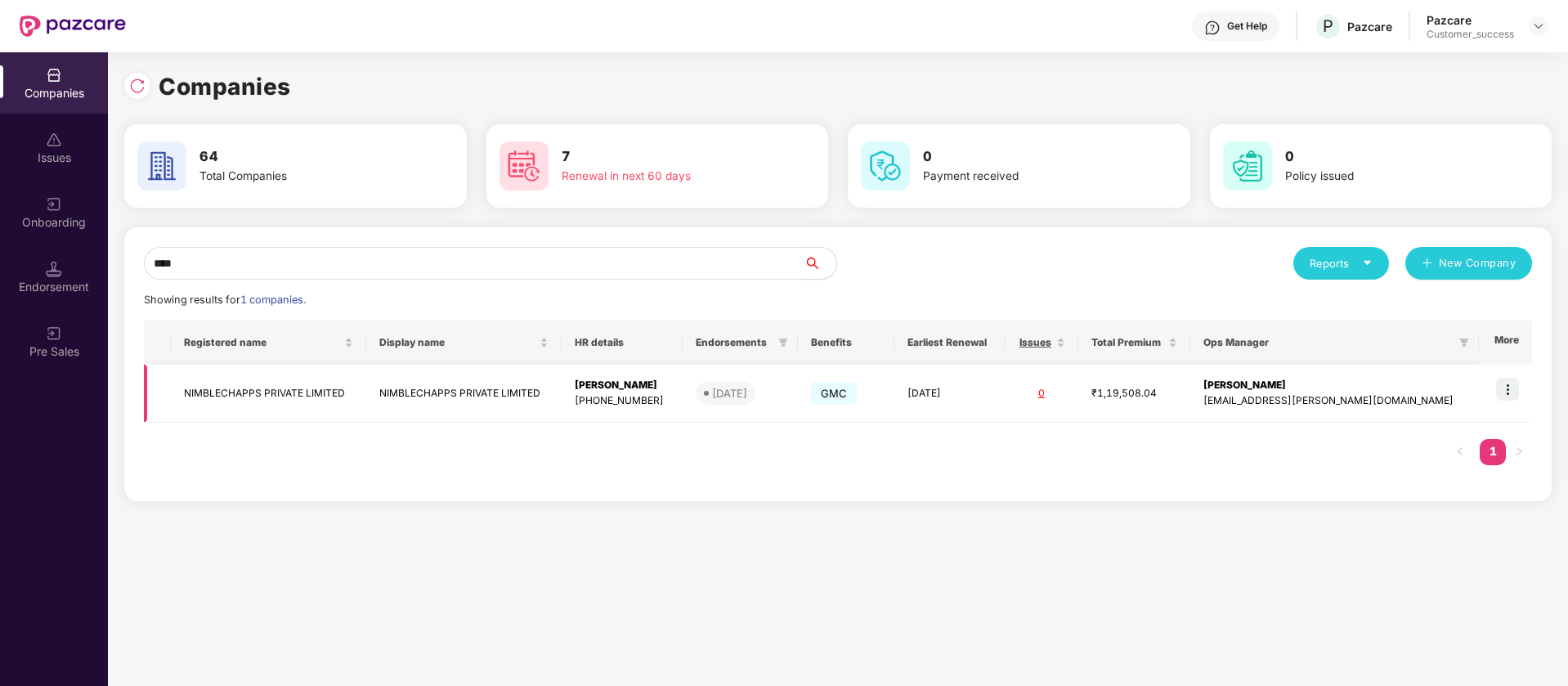
type input "****"
click at [1506, 392] on img at bounding box center [1507, 389] width 23 height 23
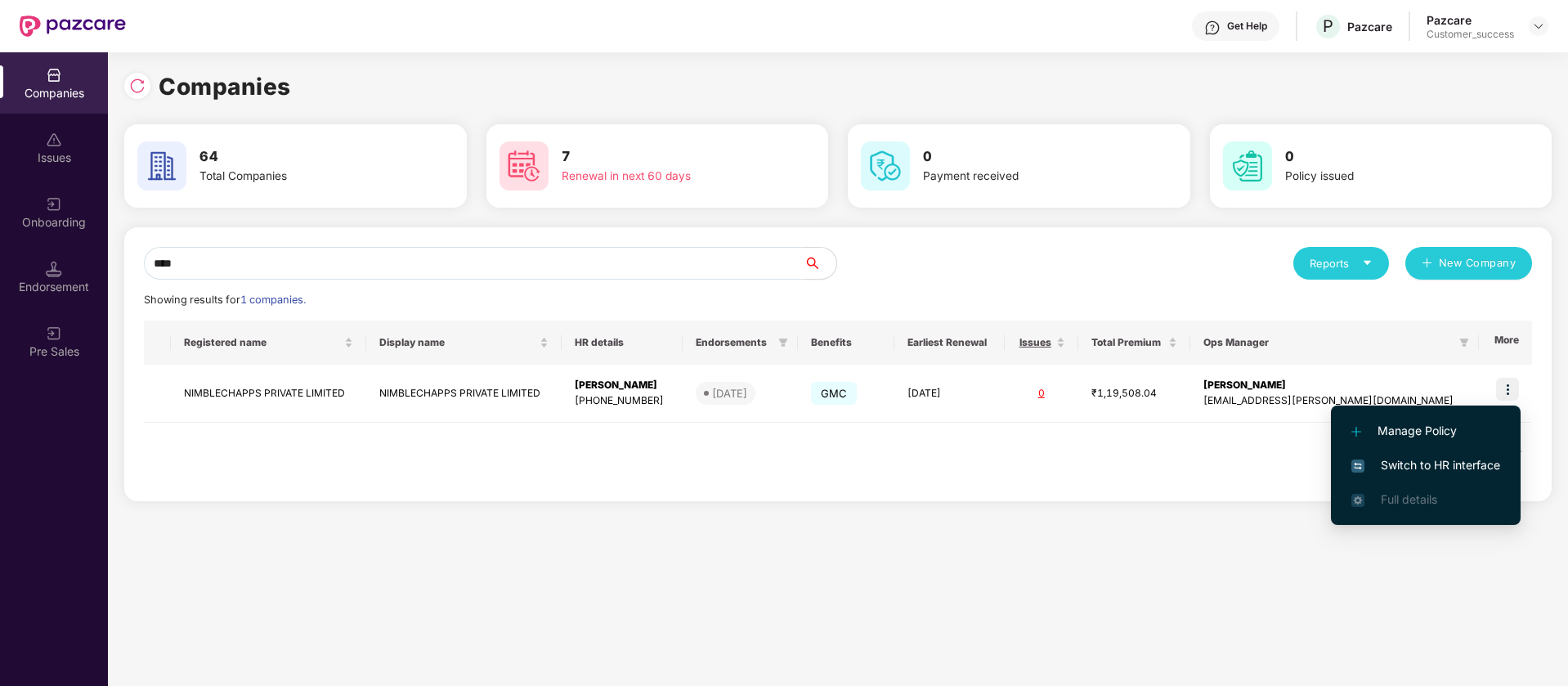
click at [1443, 470] on span "Switch to HR interface" at bounding box center [1425, 465] width 149 height 18
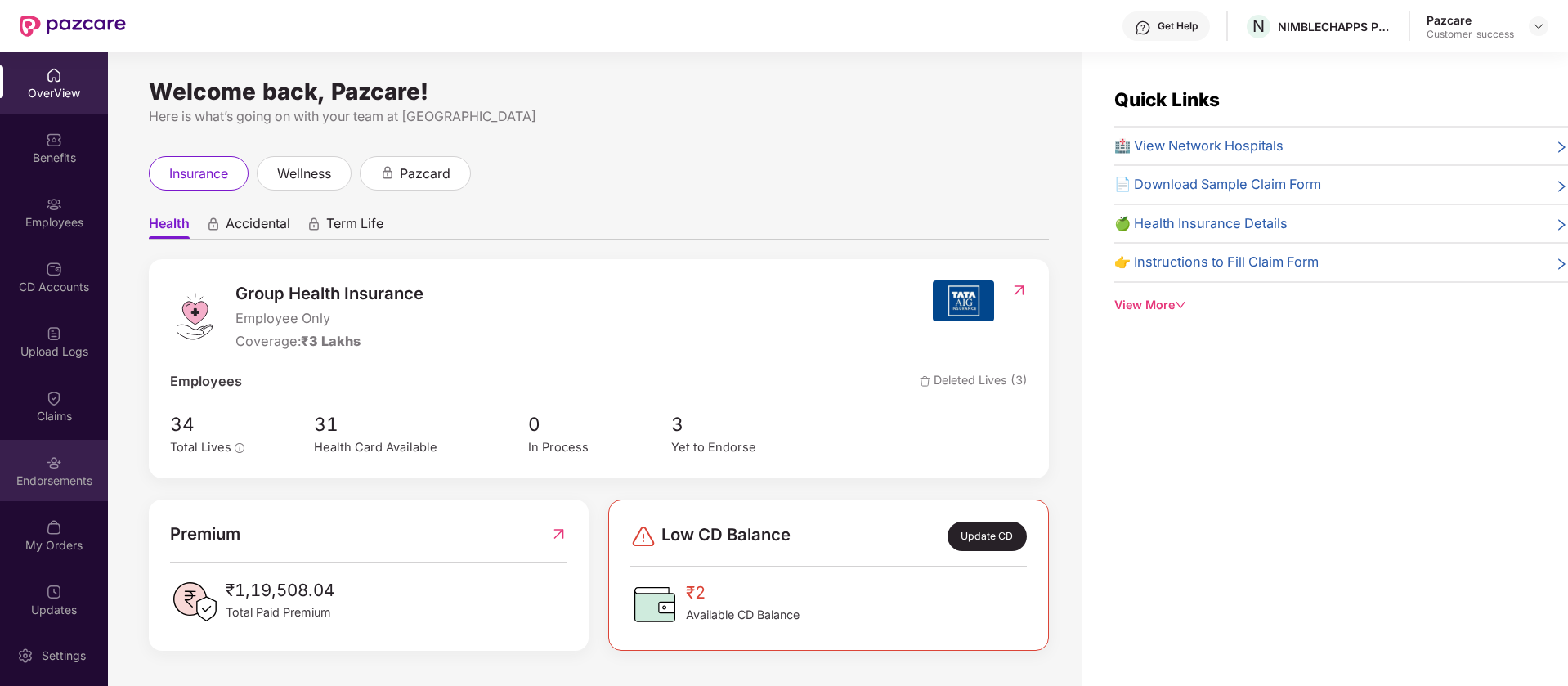
click at [61, 470] on div "Endorsements" at bounding box center [53, 470] width 108 height 61
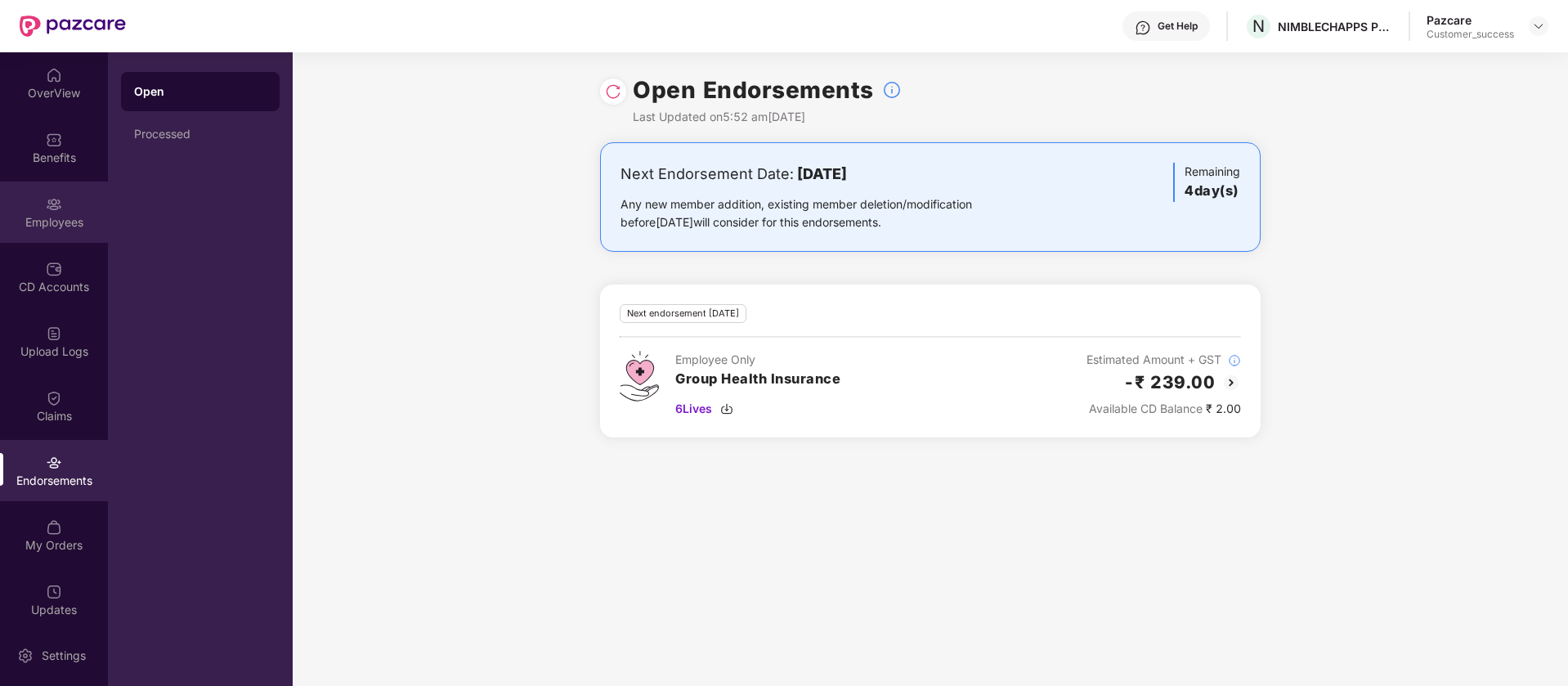
click at [51, 223] on div "Employees" at bounding box center [53, 222] width 108 height 16
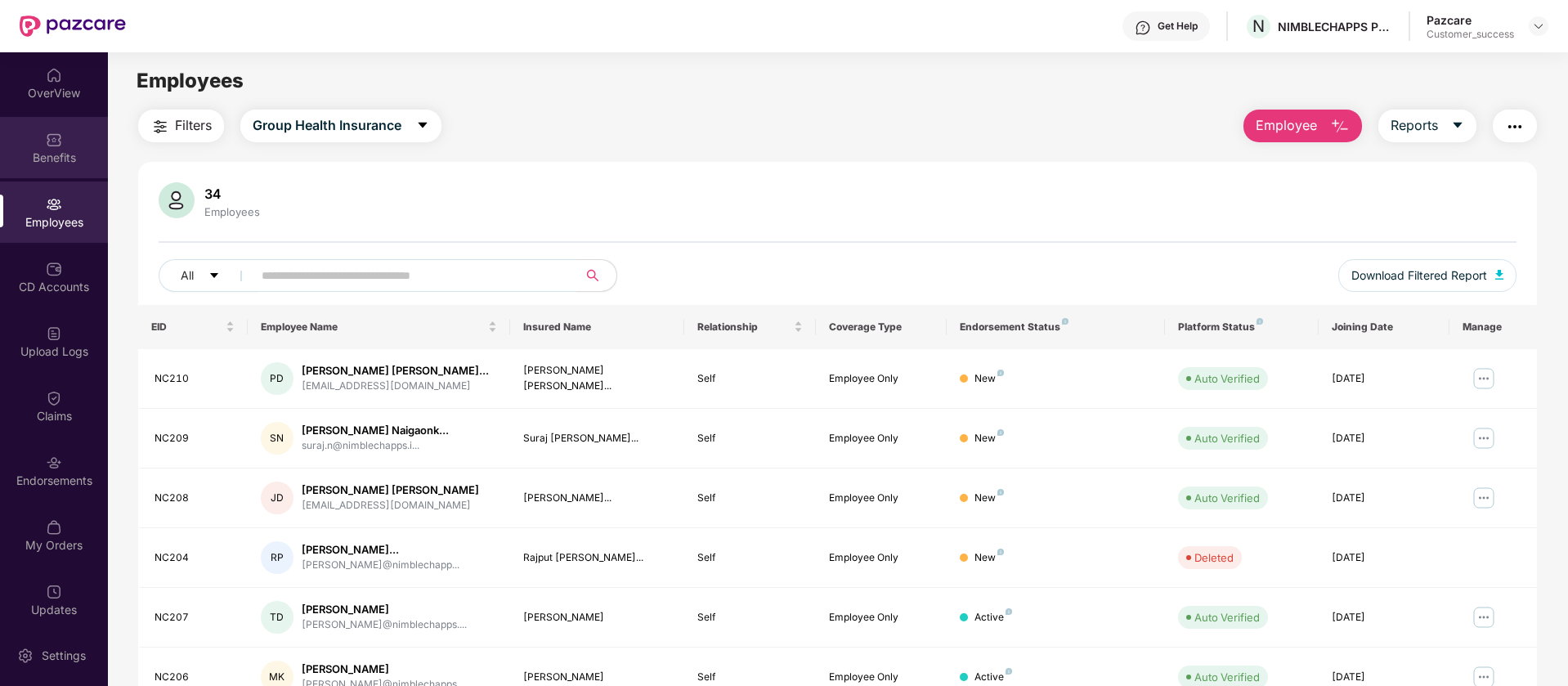
click at [66, 163] on div "Benefits" at bounding box center [53, 158] width 108 height 16
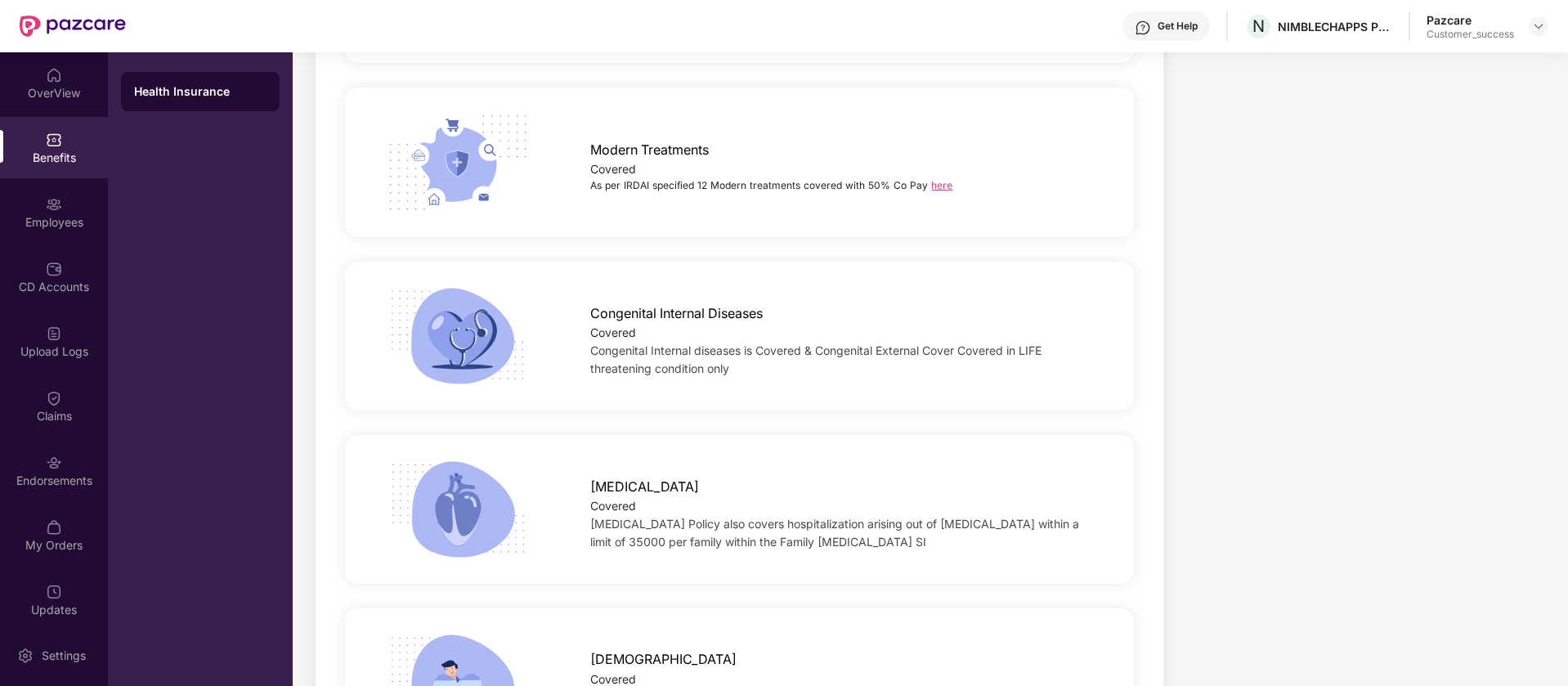
scroll to position [3409, 0]
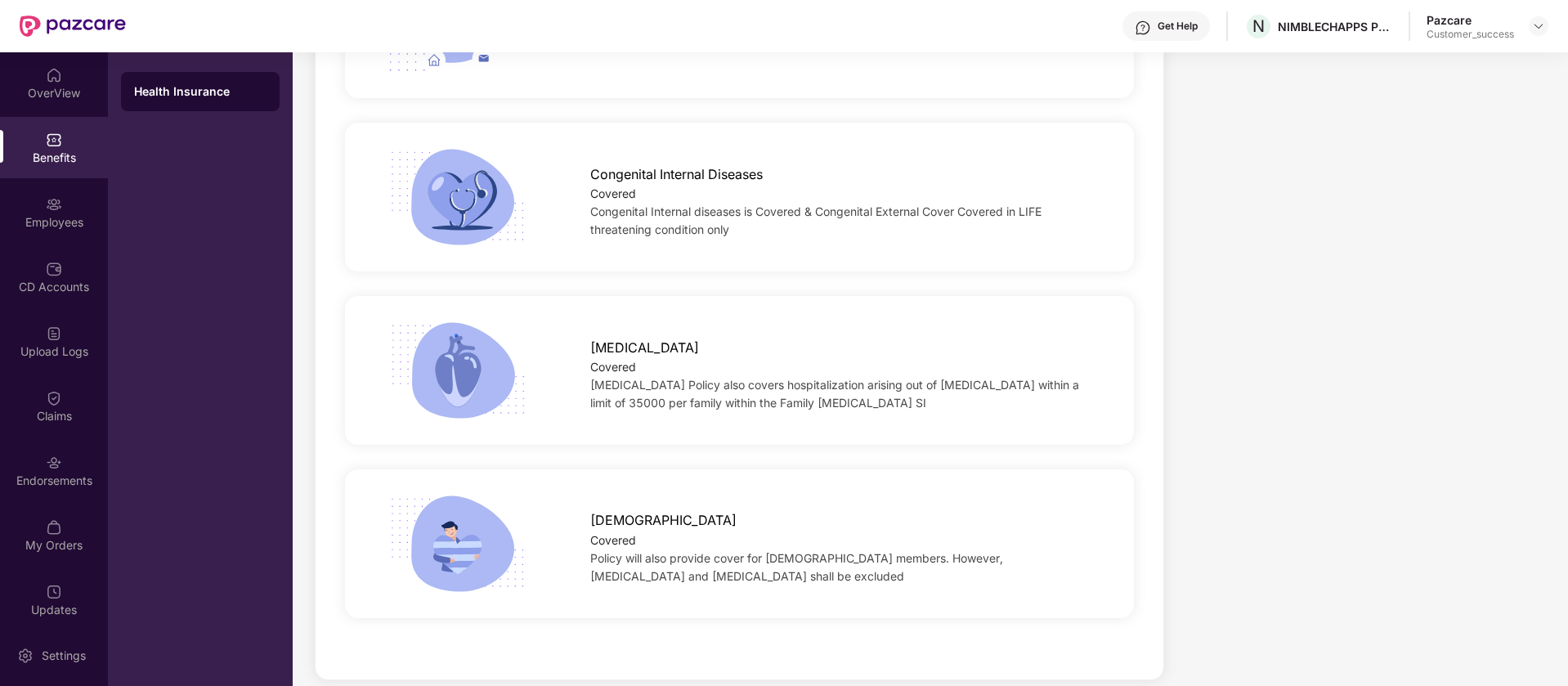
click at [625, 510] on span "[DEMOGRAPHIC_DATA]" at bounding box center [663, 519] width 146 height 20
copy span "[DEMOGRAPHIC_DATA]"
click at [612, 531] on div "Covered" at bounding box center [844, 540] width 509 height 18
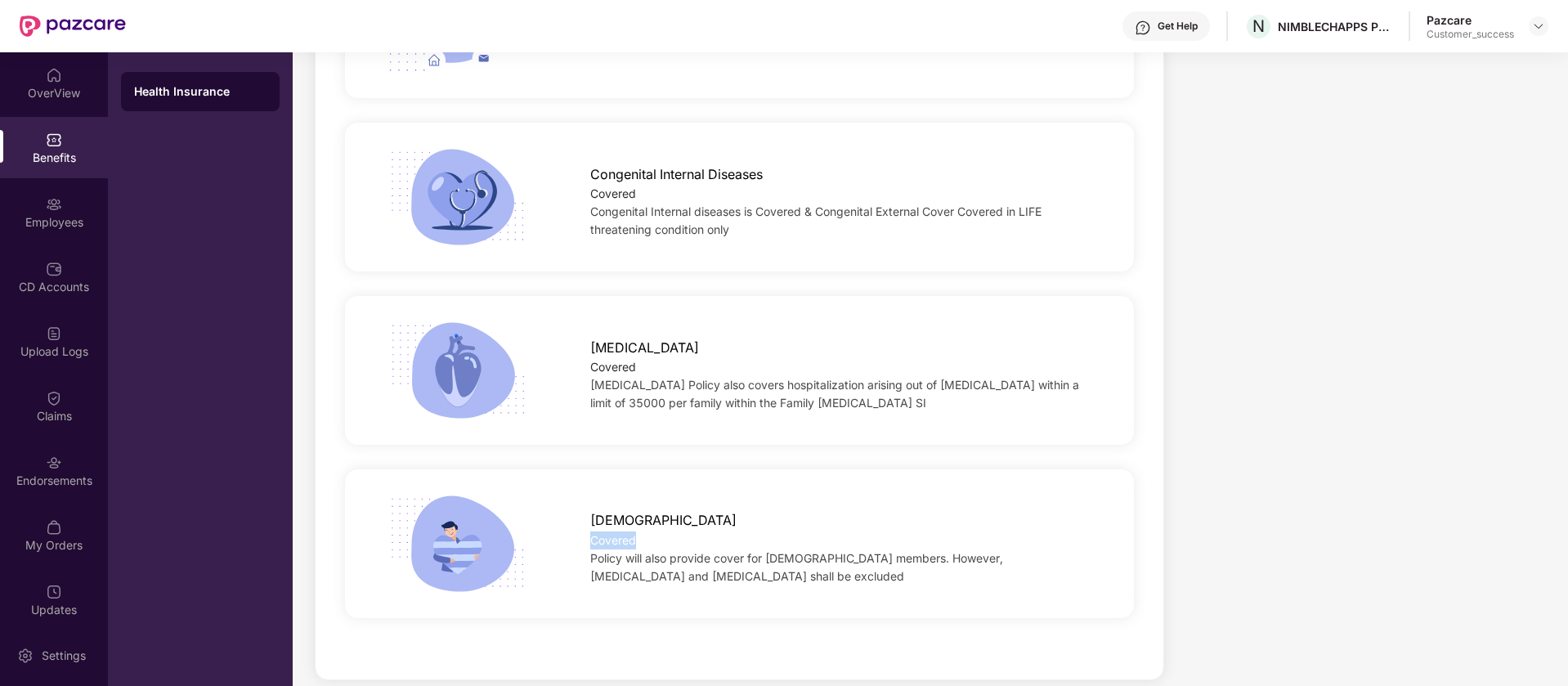
click at [612, 531] on div "Covered" at bounding box center [844, 540] width 509 height 18
copy div "Covered"
drag, startPoint x: 813, startPoint y: 555, endPoint x: 860, endPoint y: 543, distance: 48.5
click at [846, 549] on div "Policy will also provide cover for [DEMOGRAPHIC_DATA] members. However, [MEDICA…" at bounding box center [844, 567] width 509 height 36
click at [945, 549] on div "Policy will also provide cover for [DEMOGRAPHIC_DATA] members. However, [MEDICA…" at bounding box center [844, 567] width 509 height 36
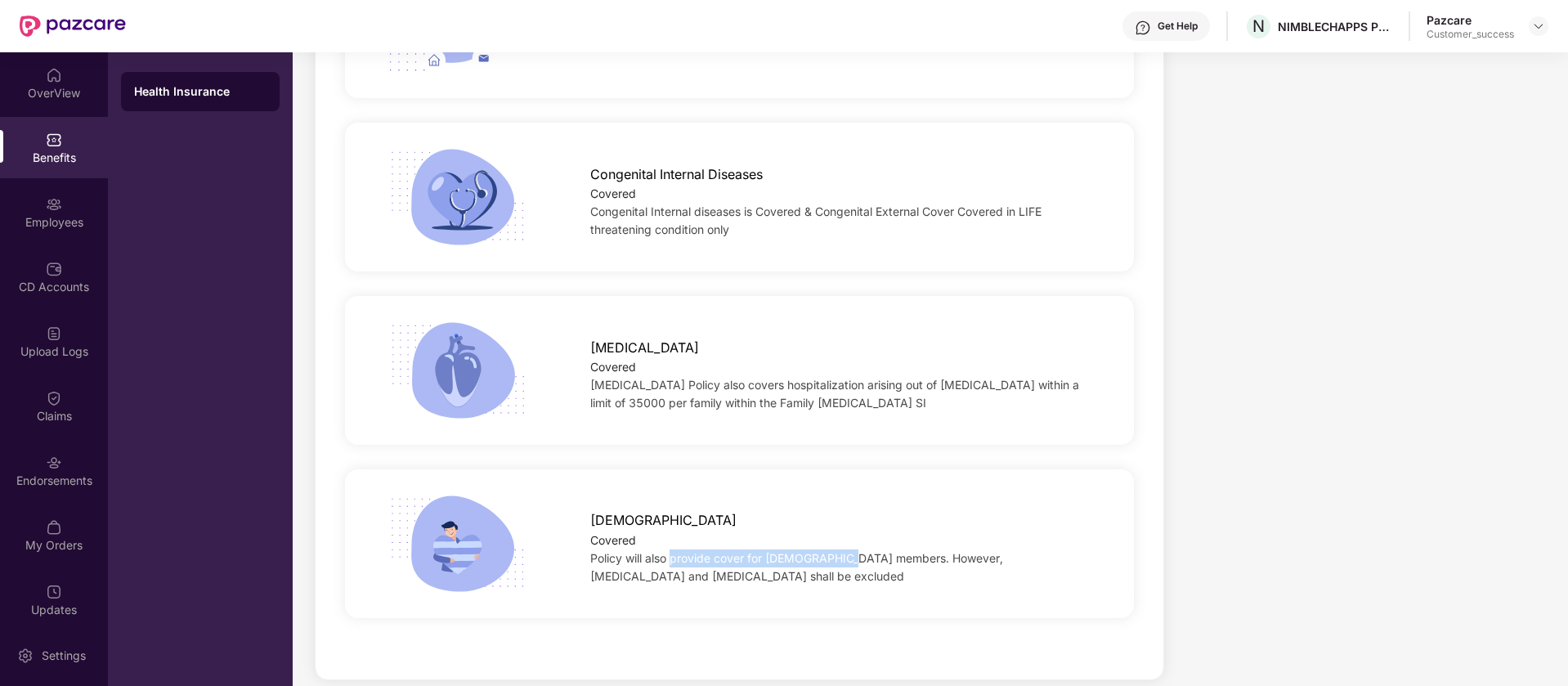
drag, startPoint x: 860, startPoint y: 535, endPoint x: 672, endPoint y: 534, distance: 188.0
click at [672, 551] on span "Policy will also provide cover for [DEMOGRAPHIC_DATA] members. However, [MEDICA…" at bounding box center [796, 567] width 412 height 32
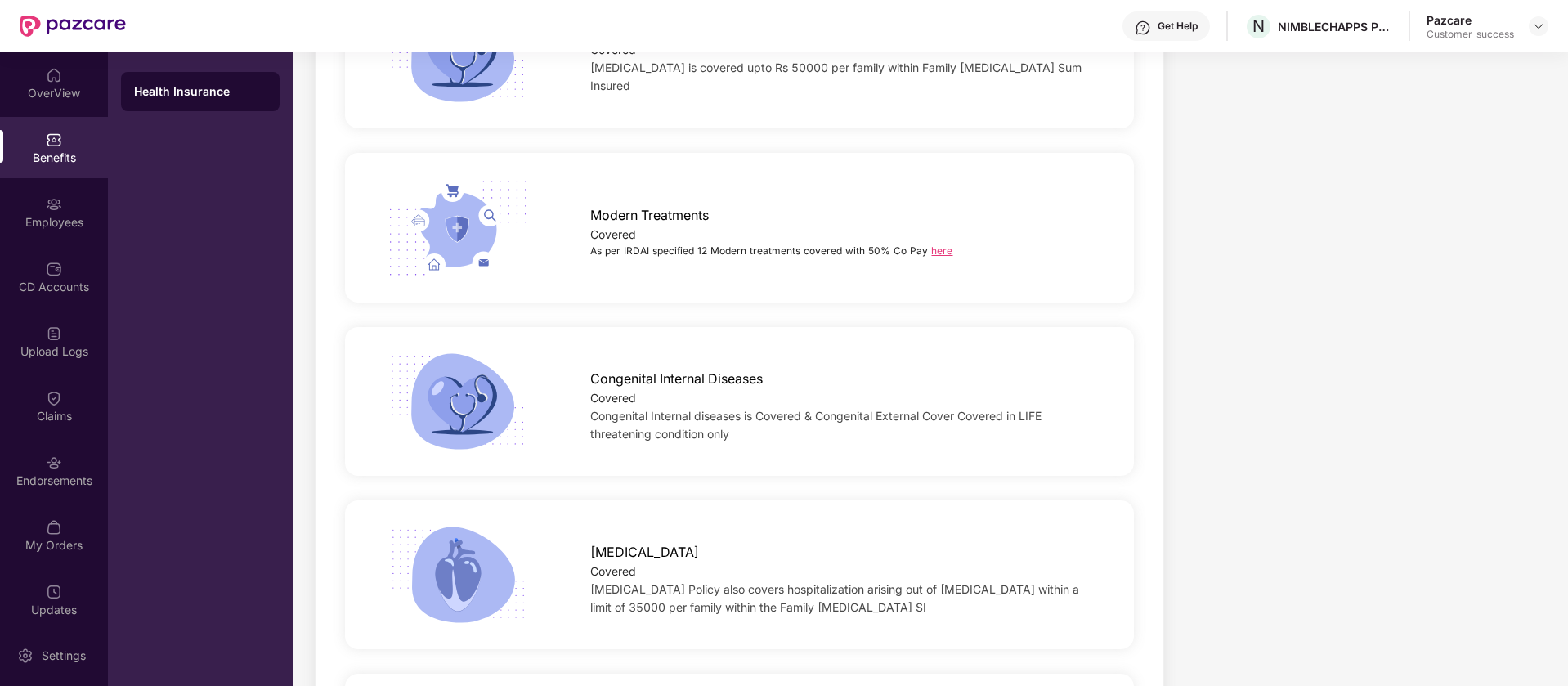
scroll to position [2795, 0]
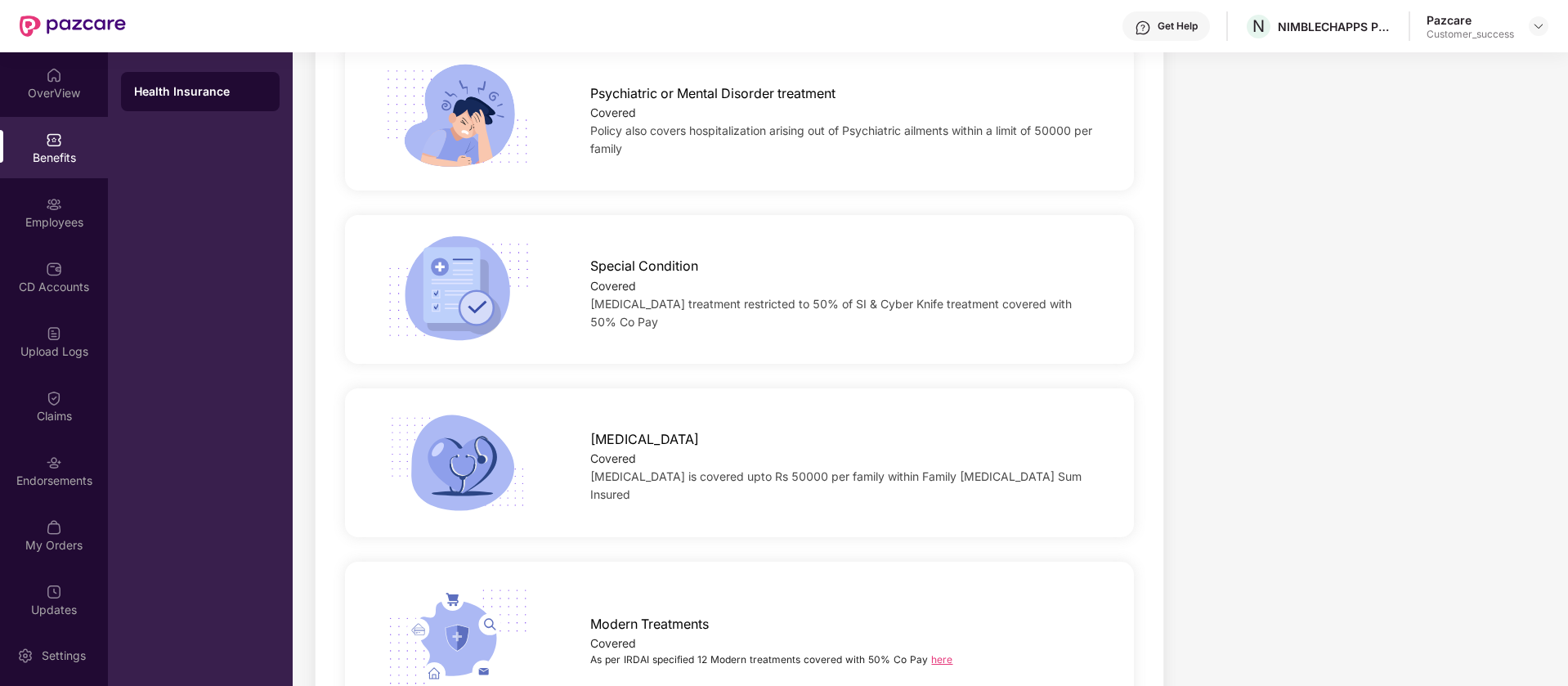
click at [938, 653] on link "here" at bounding box center [942, 659] width 21 height 12
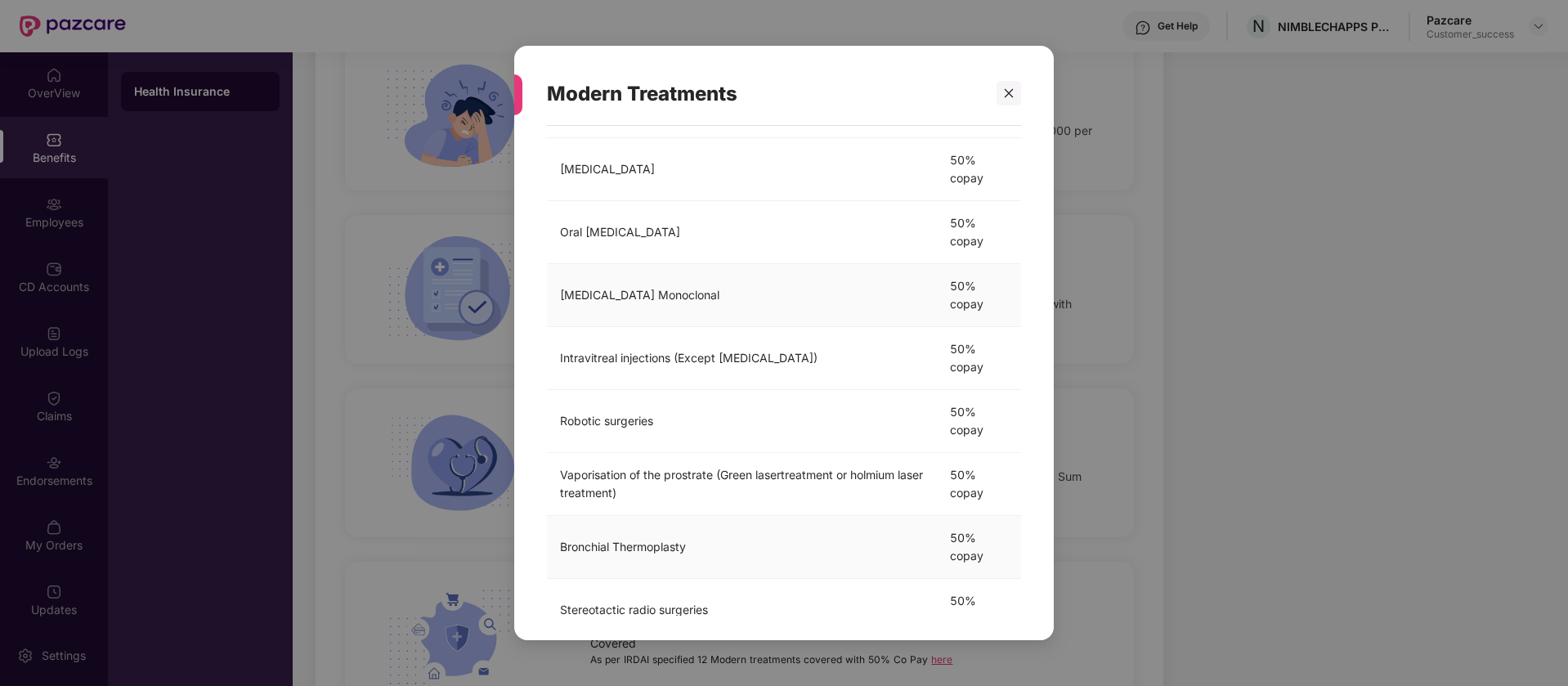
scroll to position [0, 0]
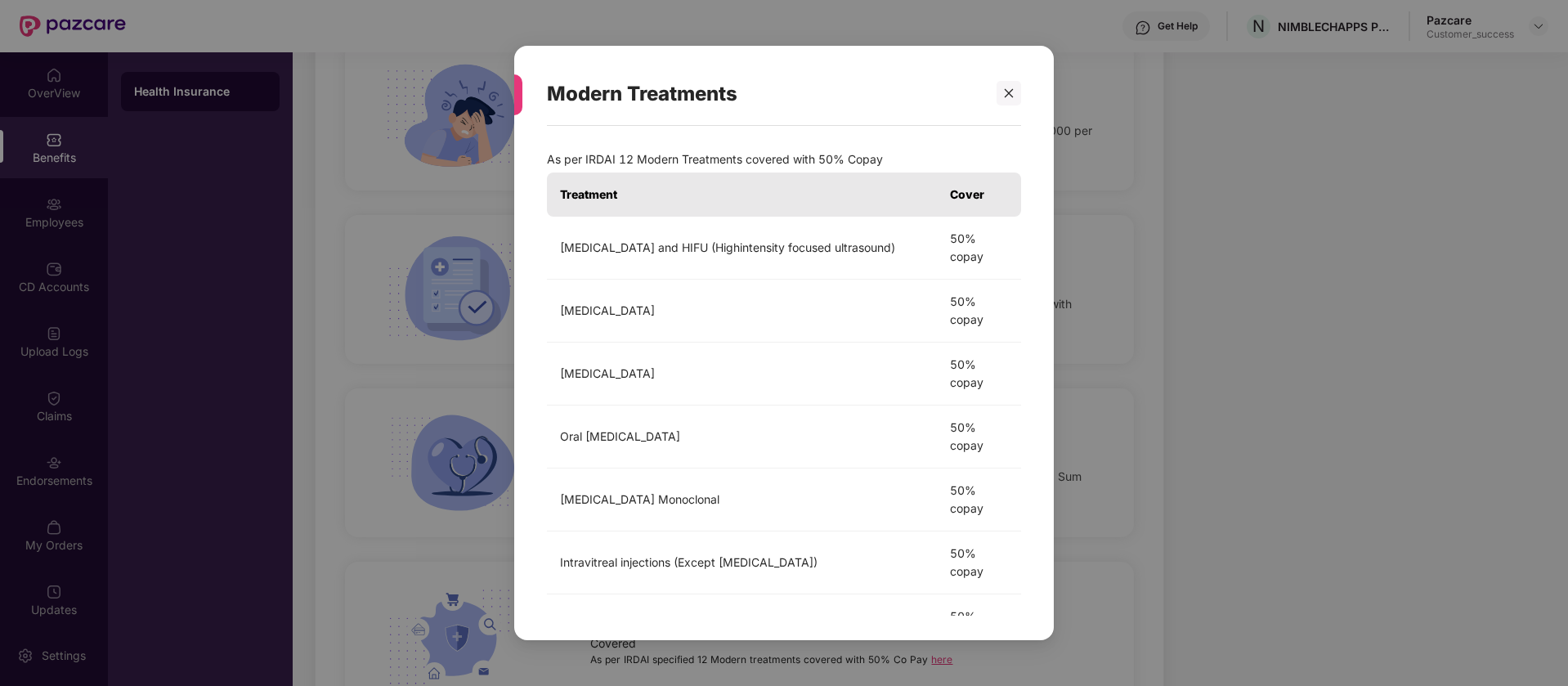
click at [713, 90] on div "Modern Treatments" at bounding box center [764, 94] width 435 height 64
copy div "Modern Treatments"
click at [803, 159] on p "As per IRDAI 12 Modern Treatments covered with 50% Co­pay" at bounding box center [784, 159] width 474 height 18
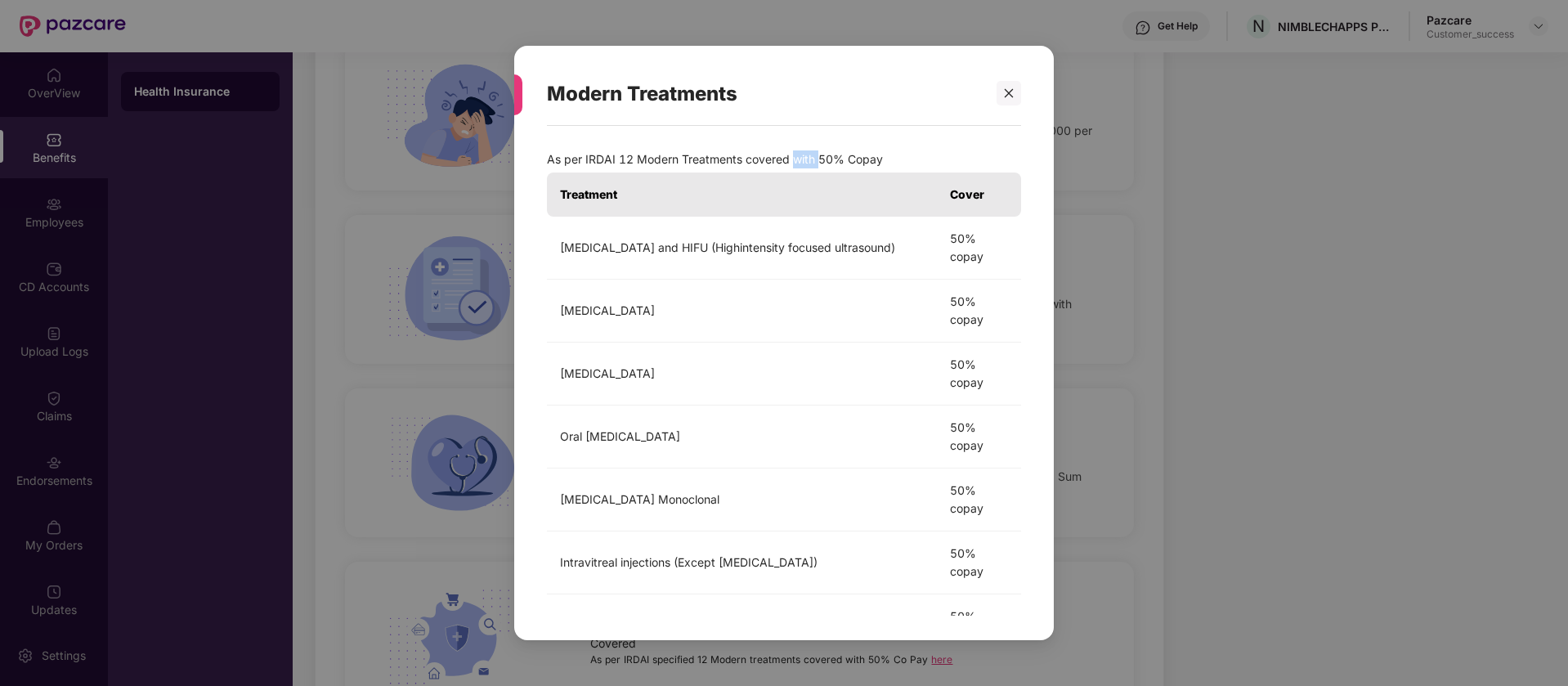
click at [803, 159] on p "As per IRDAI 12 Modern Treatments covered with 50% Co­pay" at bounding box center [784, 159] width 474 height 18
copy p "As per IRDAI 12 Modern Treatments covered with 50% Co­pay"
click at [1013, 87] on icon "close" at bounding box center [1009, 93] width 12 height 12
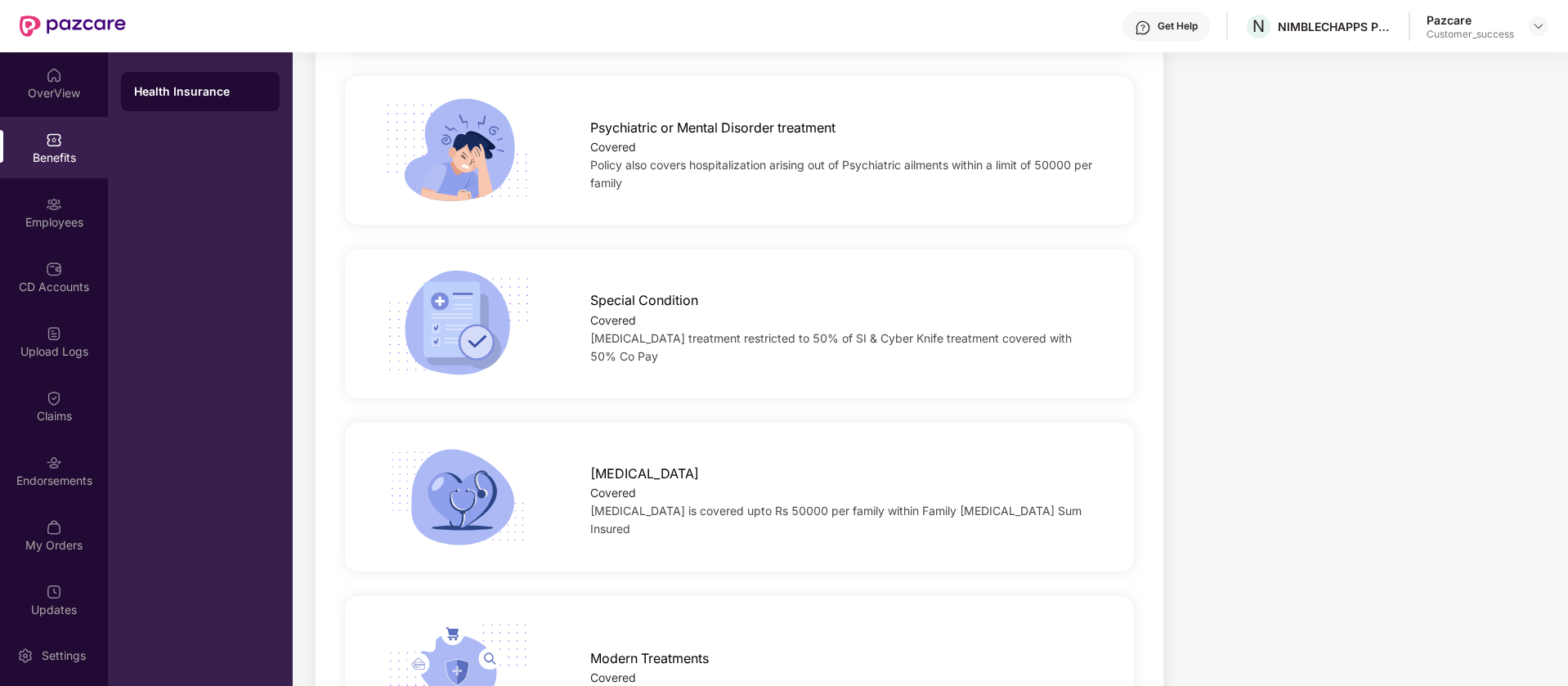
scroll to position [2795, 0]
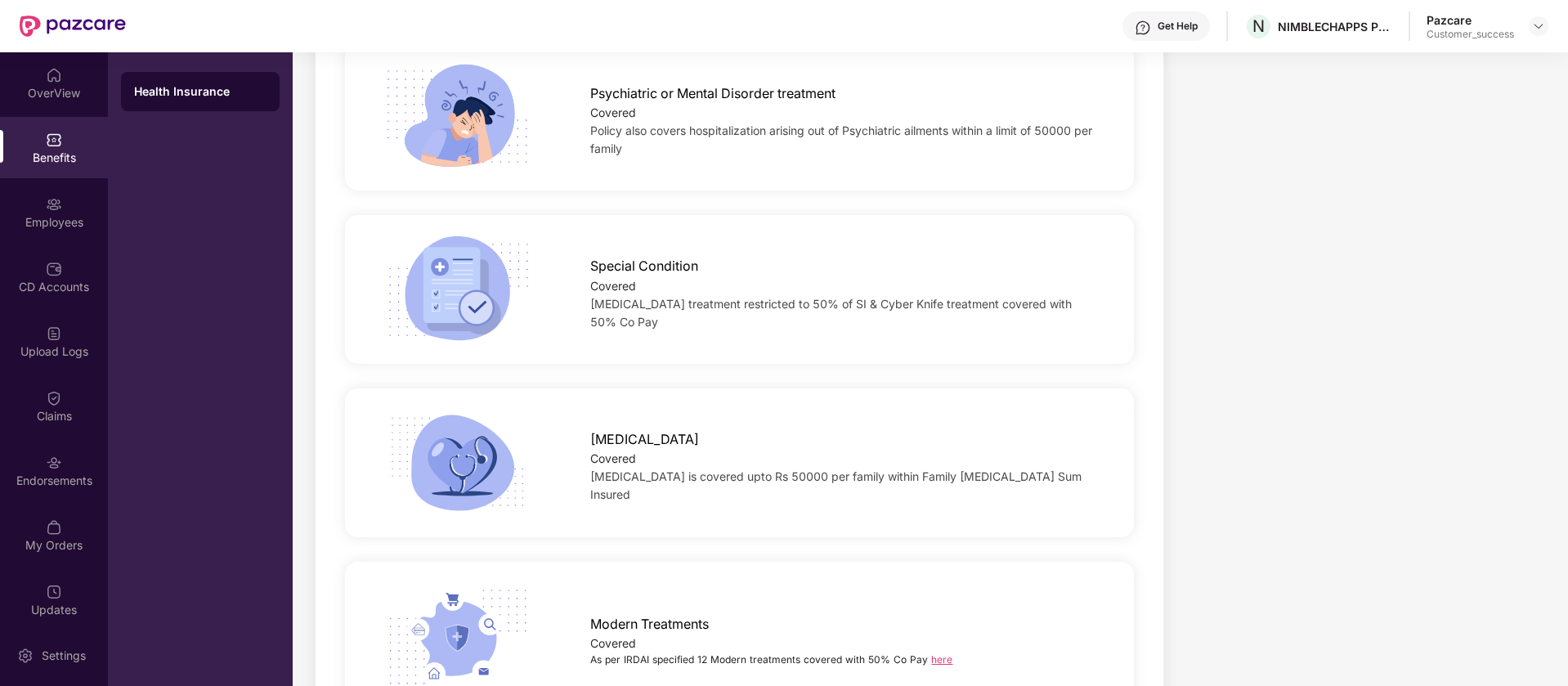
click at [626, 434] on span "[MEDICAL_DATA]" at bounding box center [644, 439] width 109 height 20
copy span "[MEDICAL_DATA]"
click at [836, 470] on span "[MEDICAL_DATA] is covered upto Rs 50000 per family within Family [MEDICAL_DATA]…" at bounding box center [835, 486] width 491 height 32
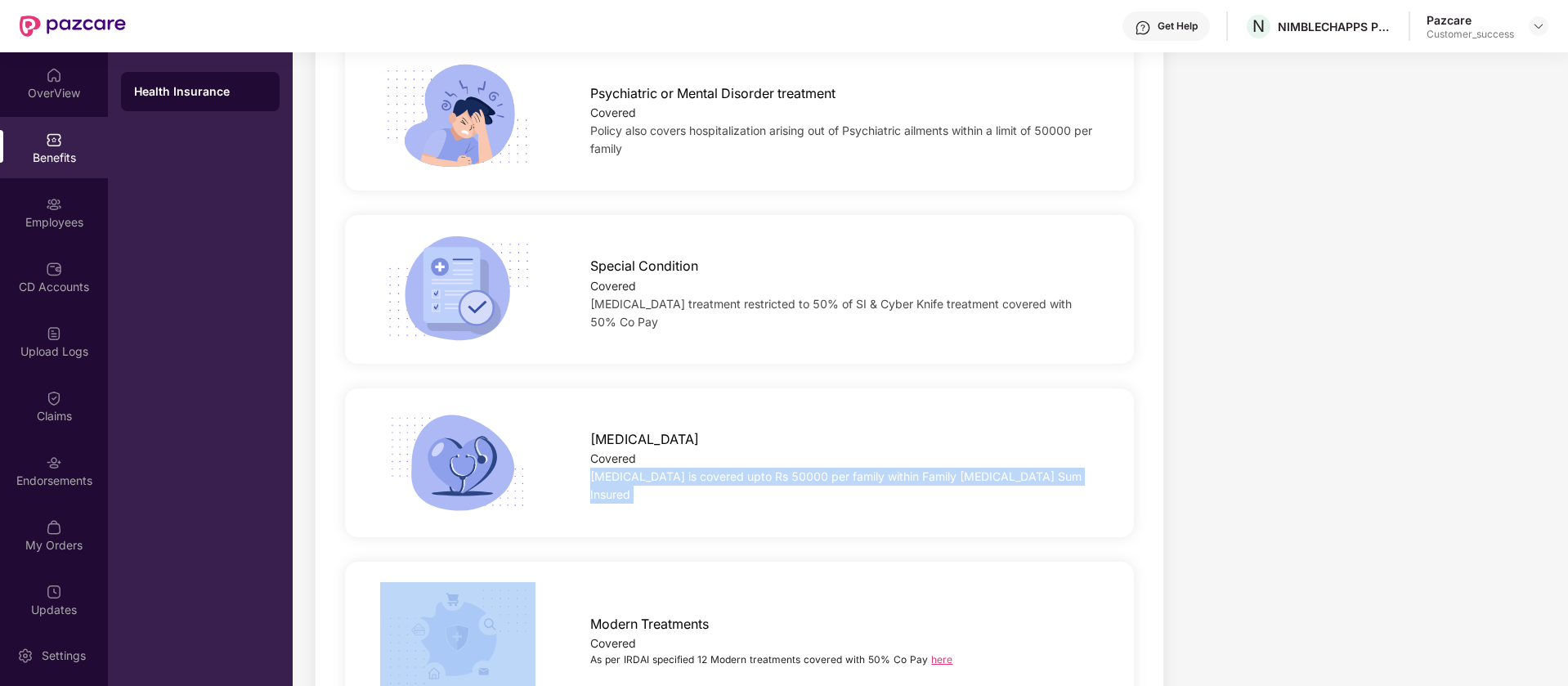
click at [836, 470] on span "[MEDICAL_DATA] is covered upto Rs 50000 per family within Family [MEDICAL_DATA]…" at bounding box center [835, 486] width 491 height 32
copy span "[MEDICAL_DATA] is covered upto Rs 50000 per family within Family [MEDICAL_DATA]…"
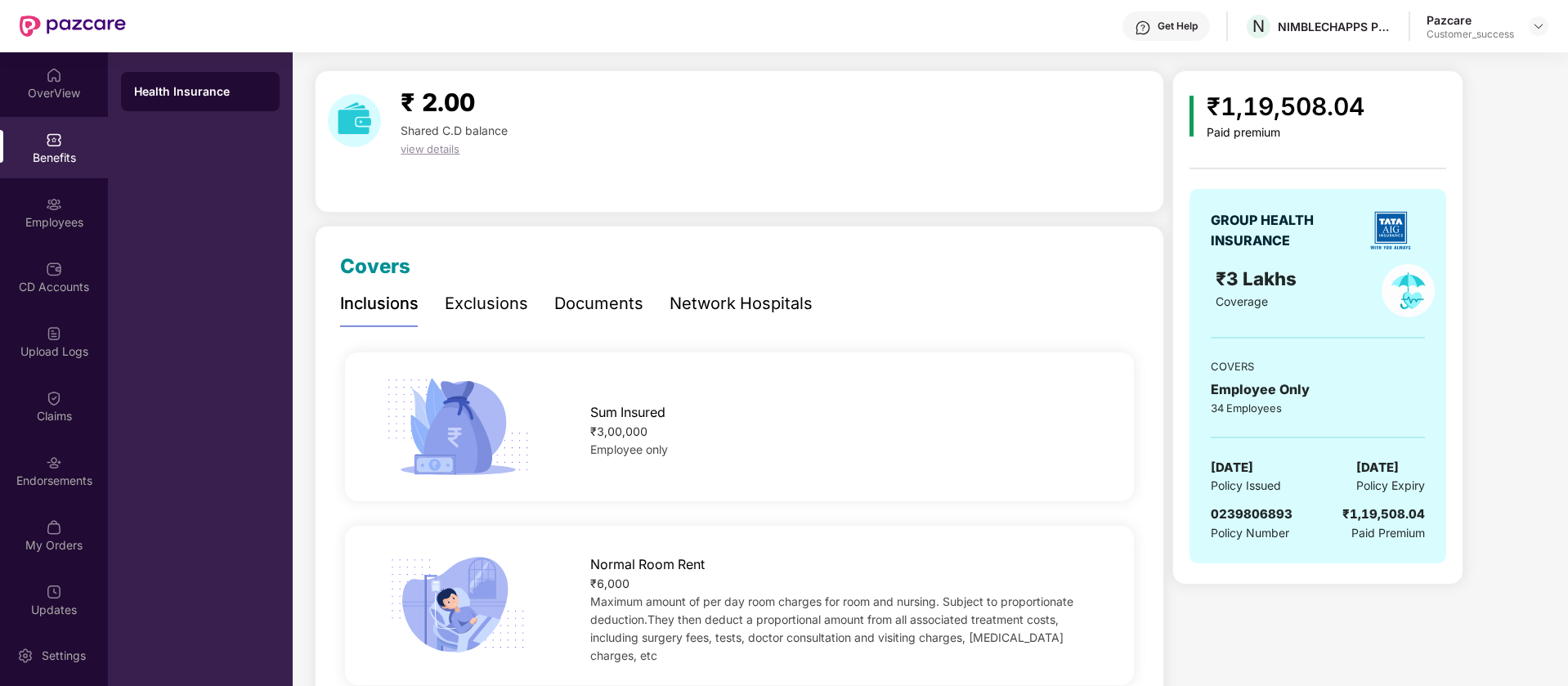
scroll to position [0, 0]
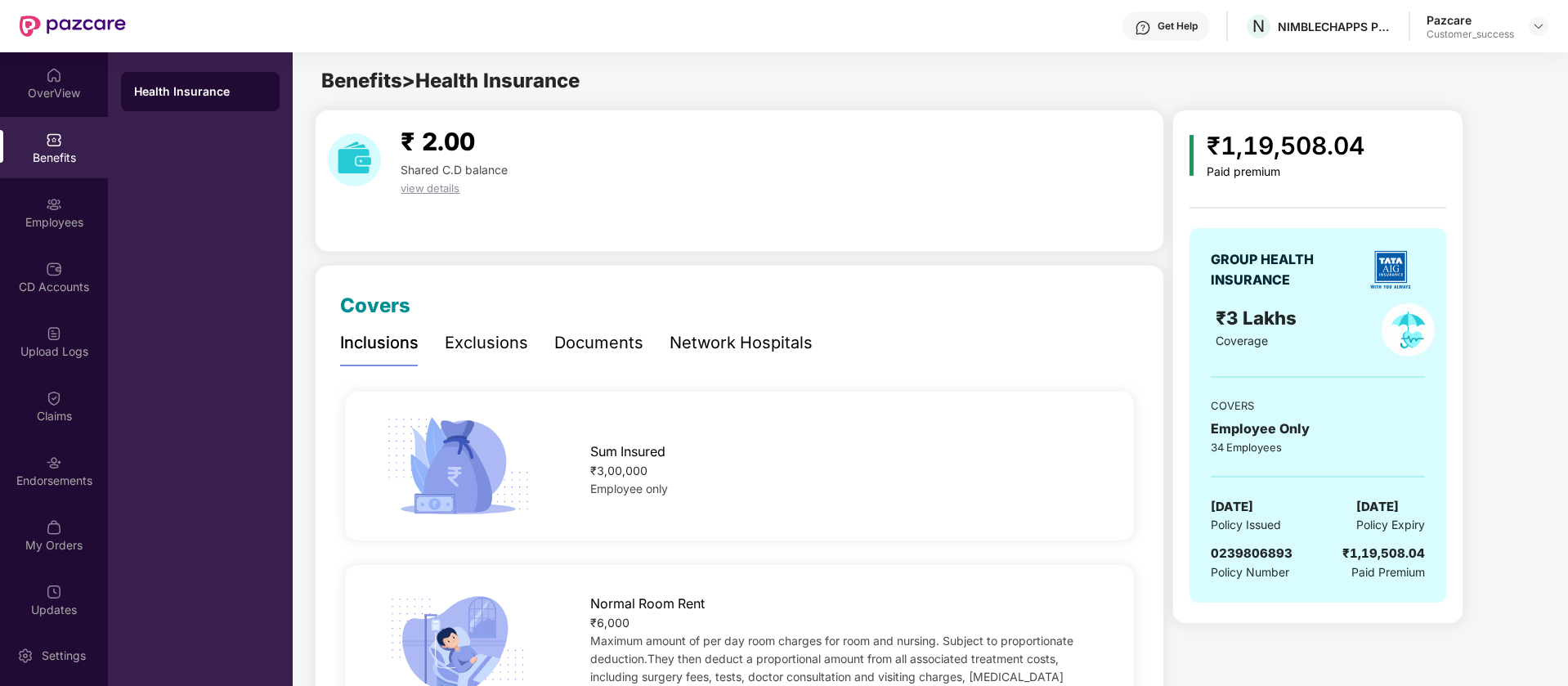
drag, startPoint x: 500, startPoint y: 336, endPoint x: 564, endPoint y: 362, distance: 69.1
click at [499, 336] on div "Exclusions" at bounding box center [486, 343] width 84 height 25
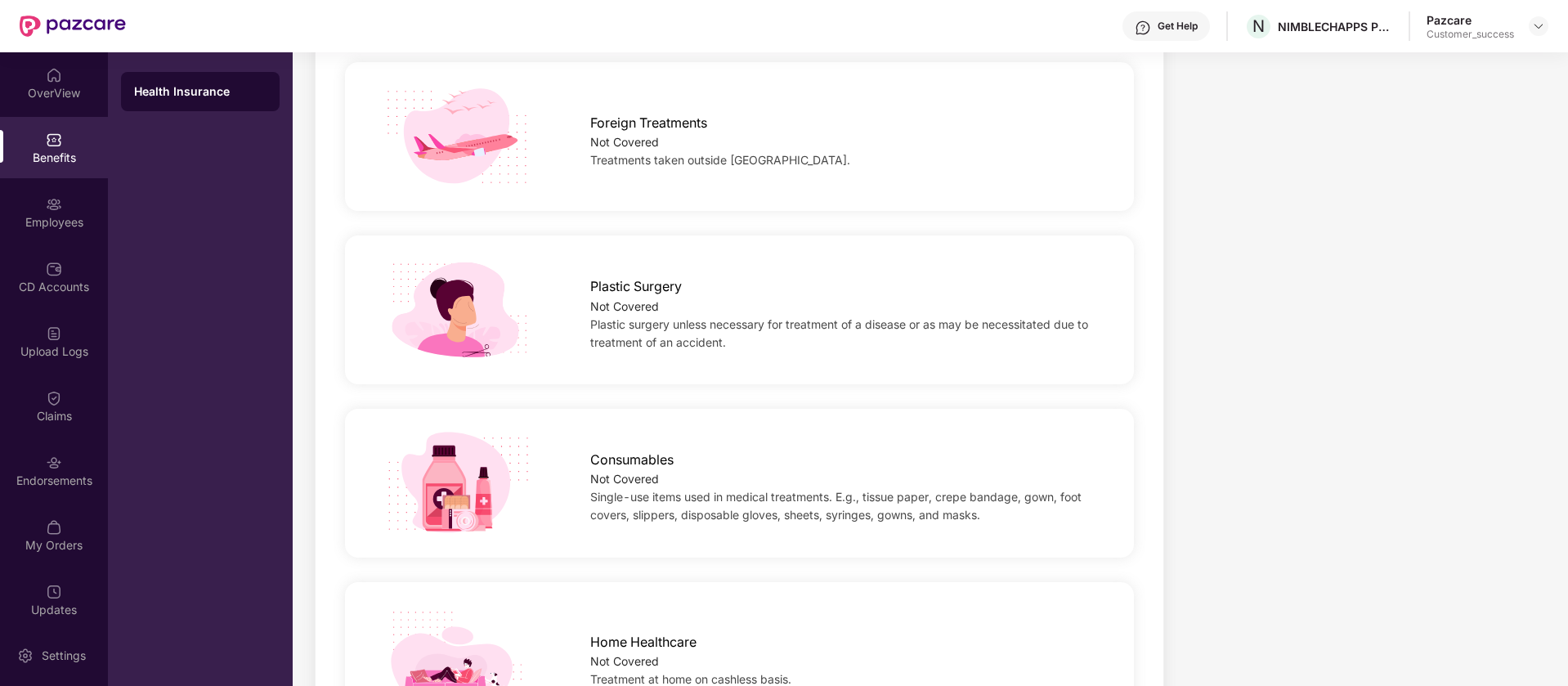
scroll to position [1155, 0]
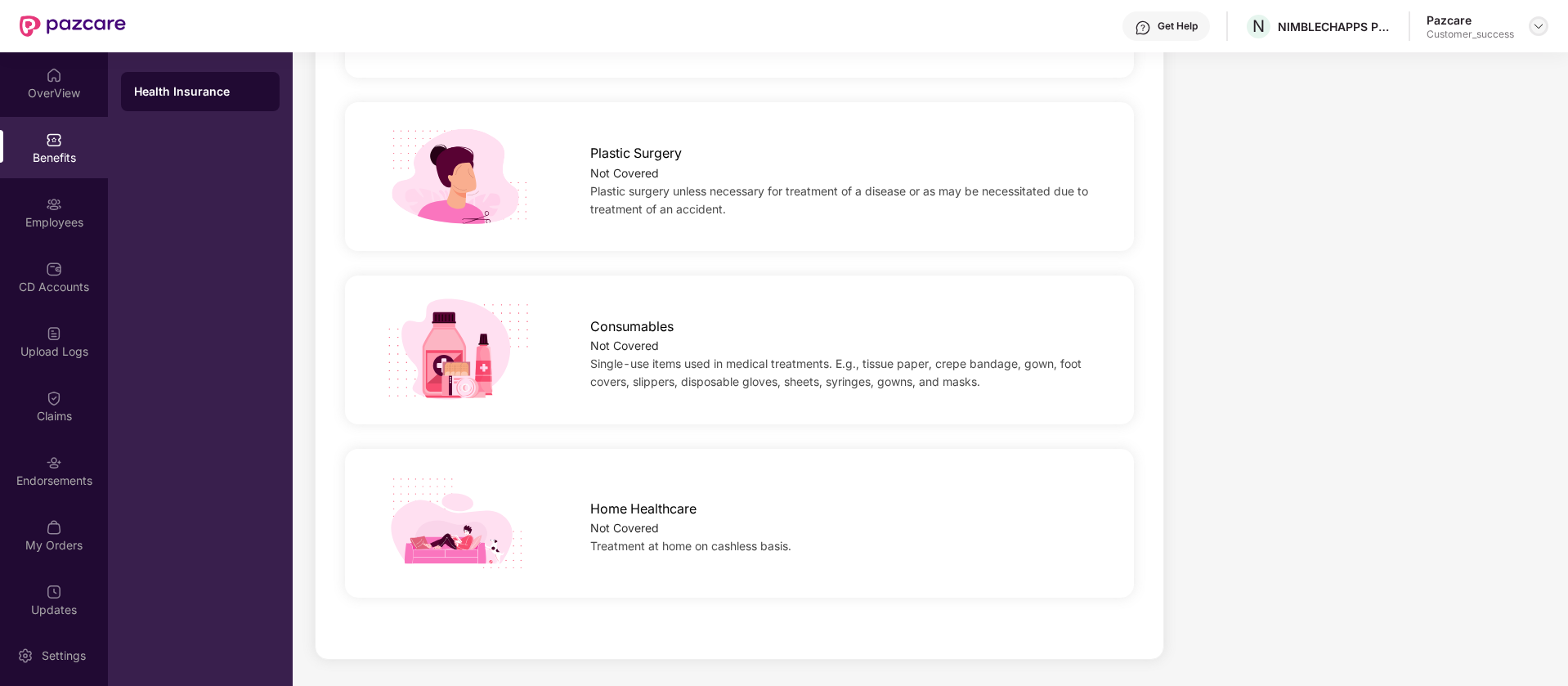
click at [1535, 26] on img at bounding box center [1538, 26] width 13 height 13
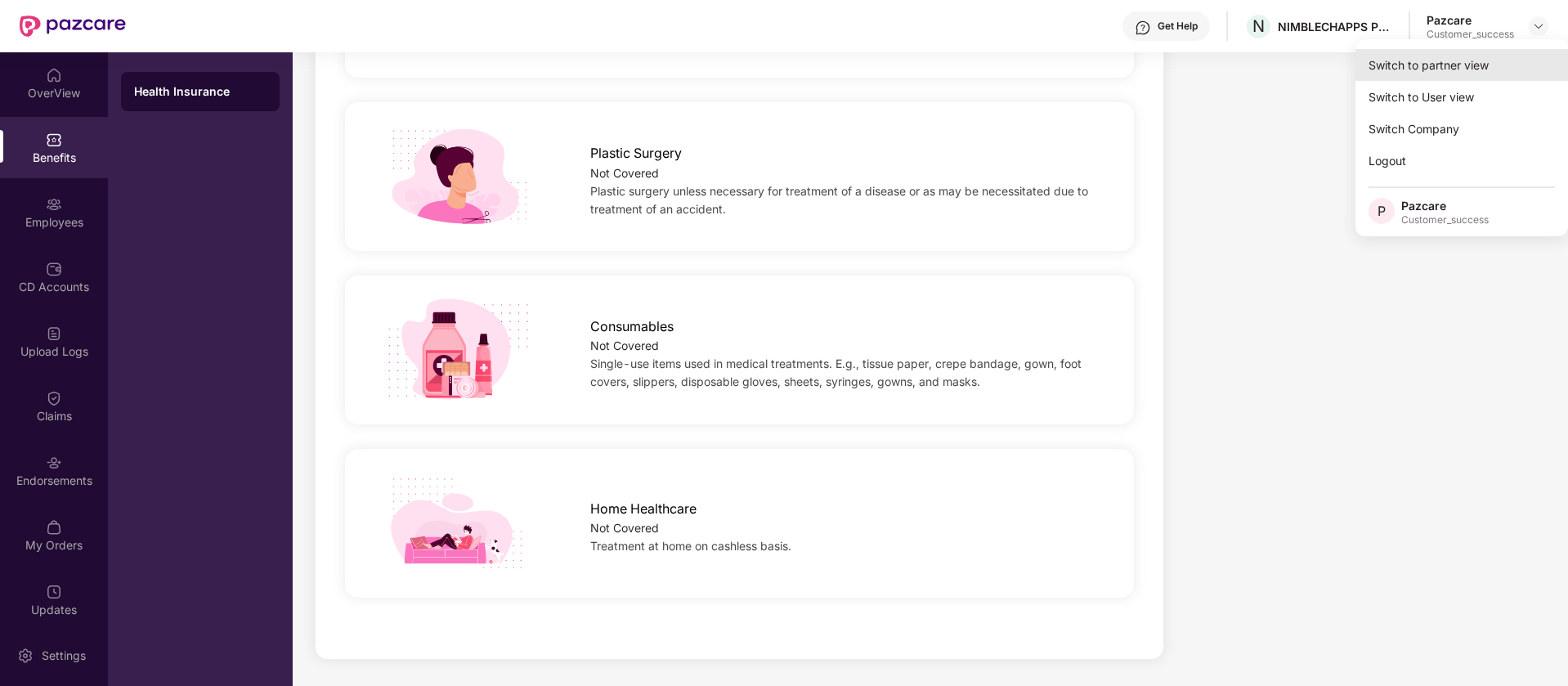
click at [1380, 54] on div "Switch to partner view" at bounding box center [1461, 65] width 213 height 32
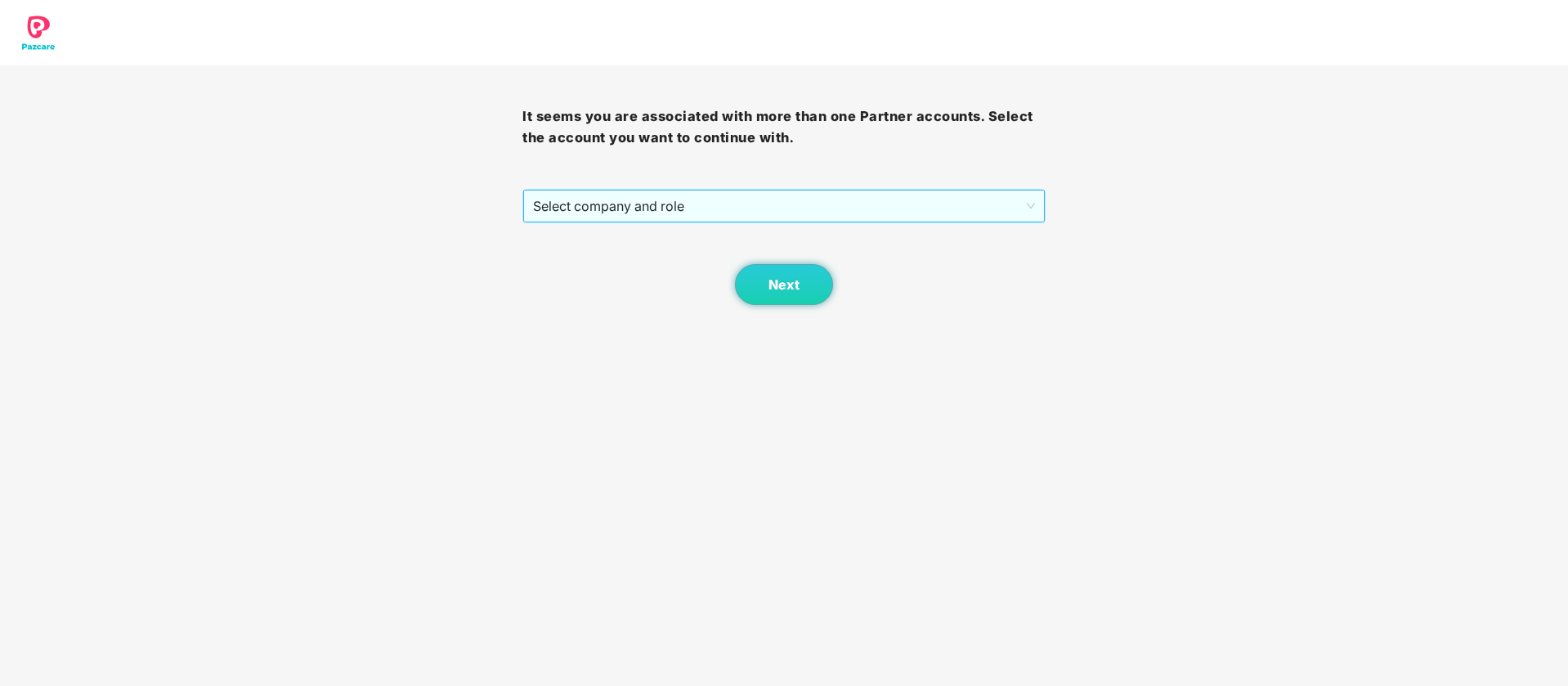
click at [1009, 197] on span "Select company and role" at bounding box center [783, 206] width 501 height 31
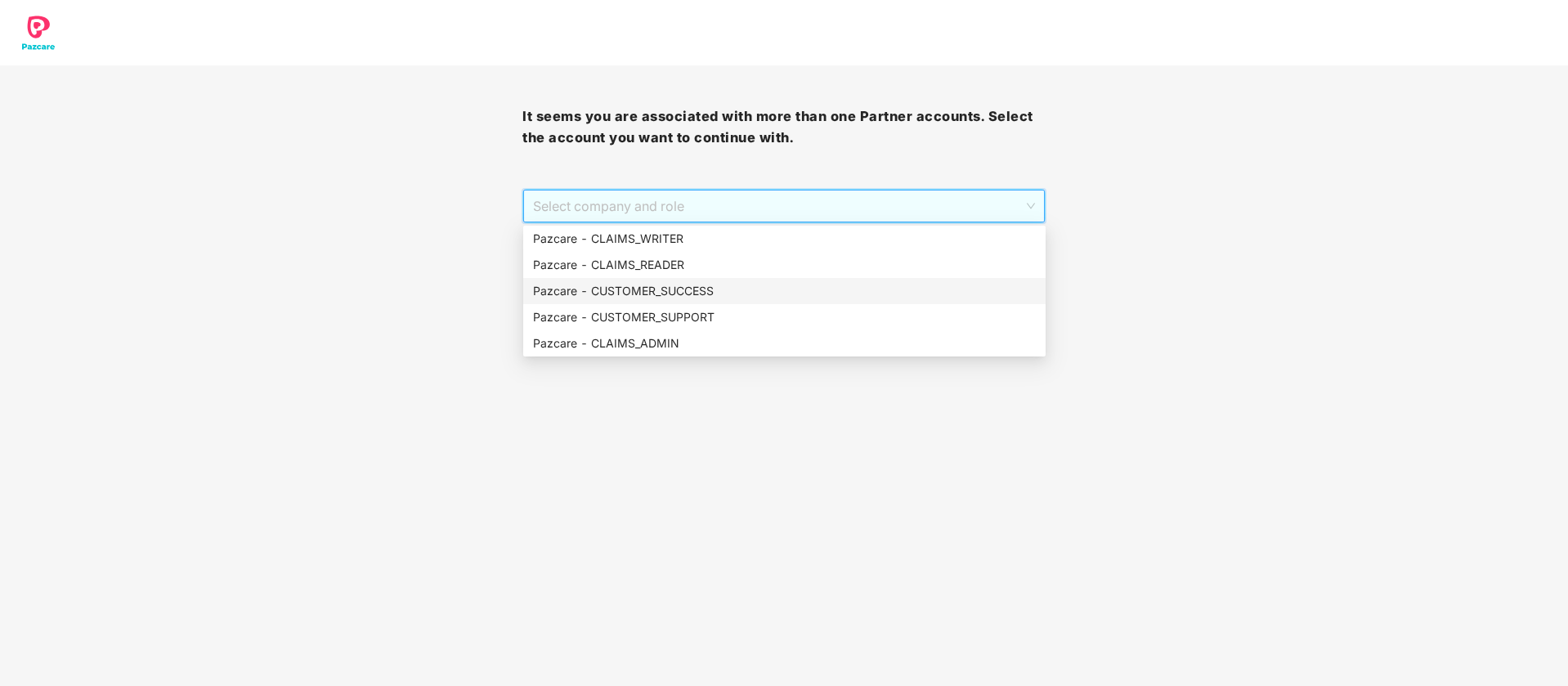
click at [796, 286] on div "Pazcare - CUSTOMER_SUCCESS" at bounding box center [784, 291] width 502 height 18
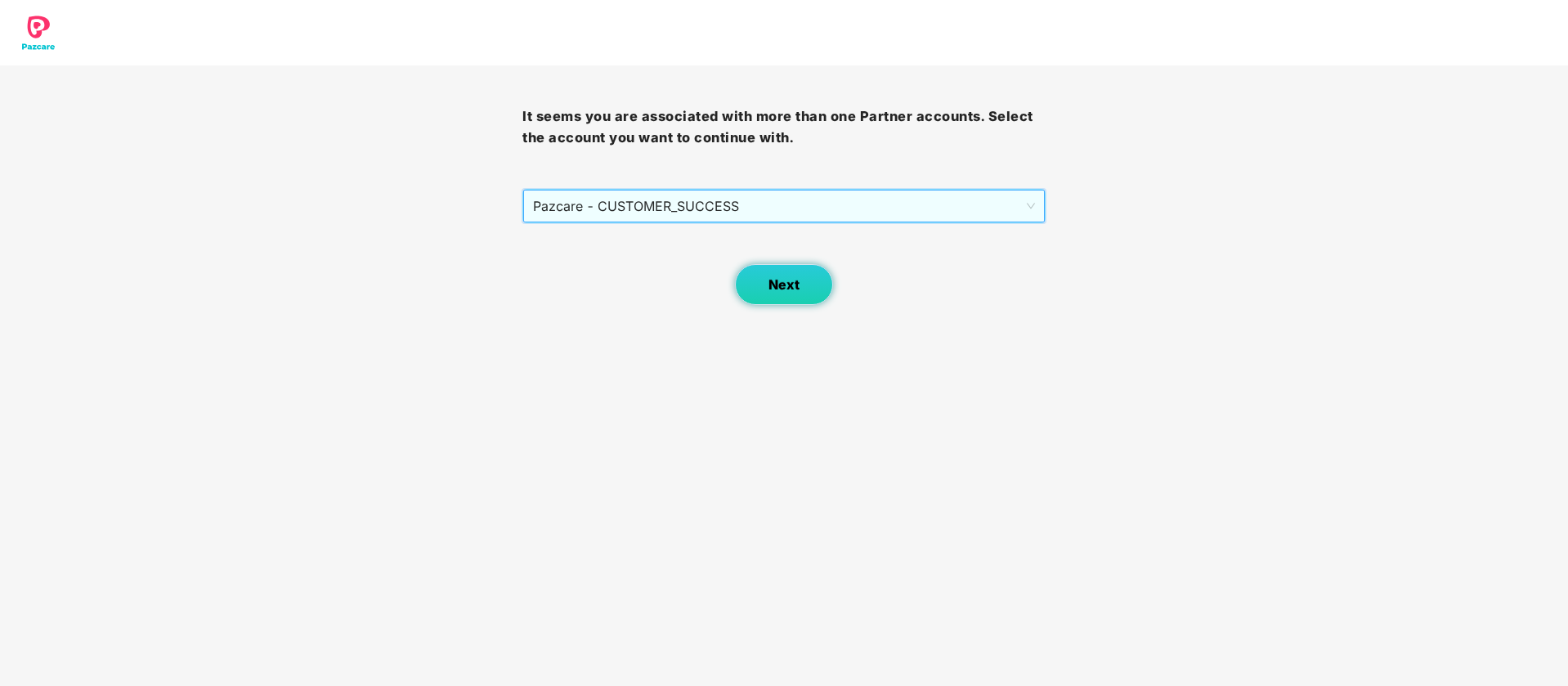
click at [825, 290] on button "Next" at bounding box center [784, 284] width 98 height 41
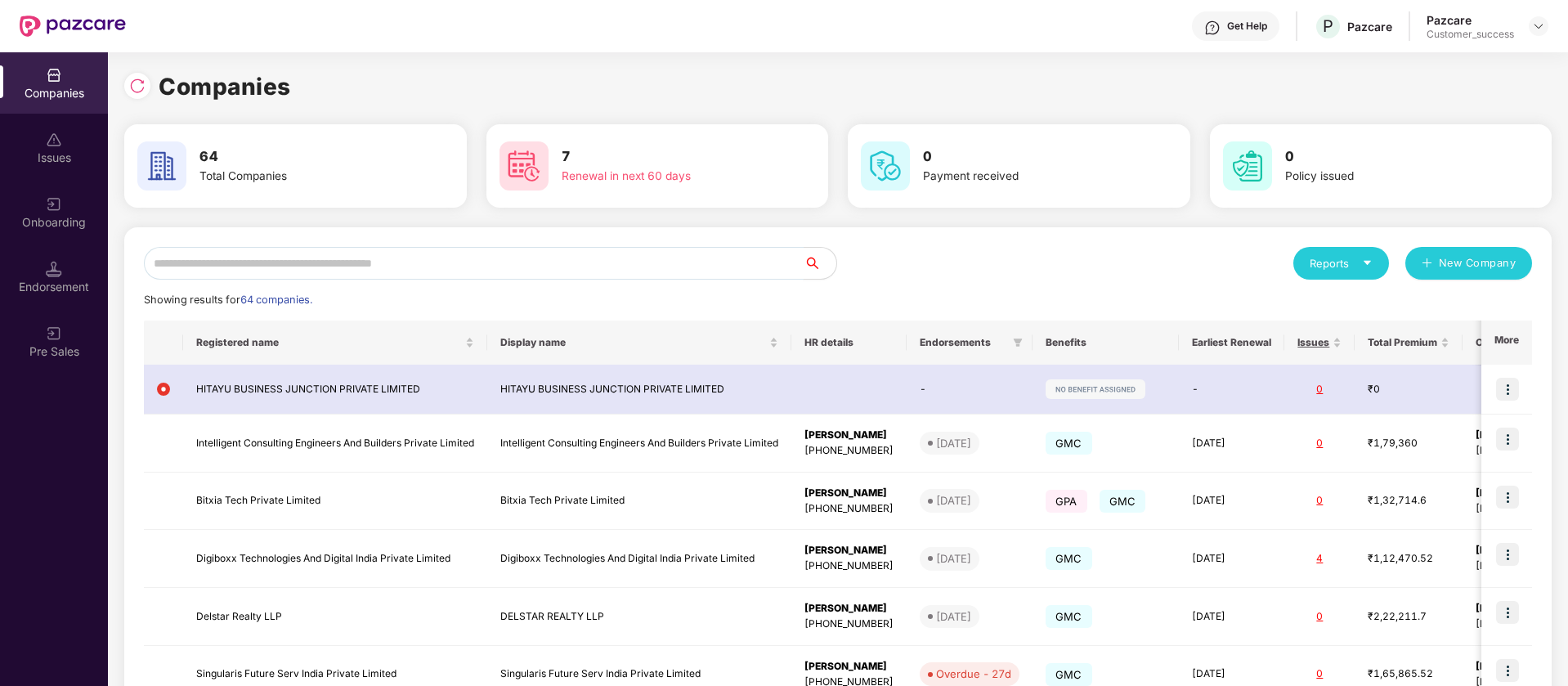
click at [523, 257] on input "text" at bounding box center [473, 263] width 659 height 33
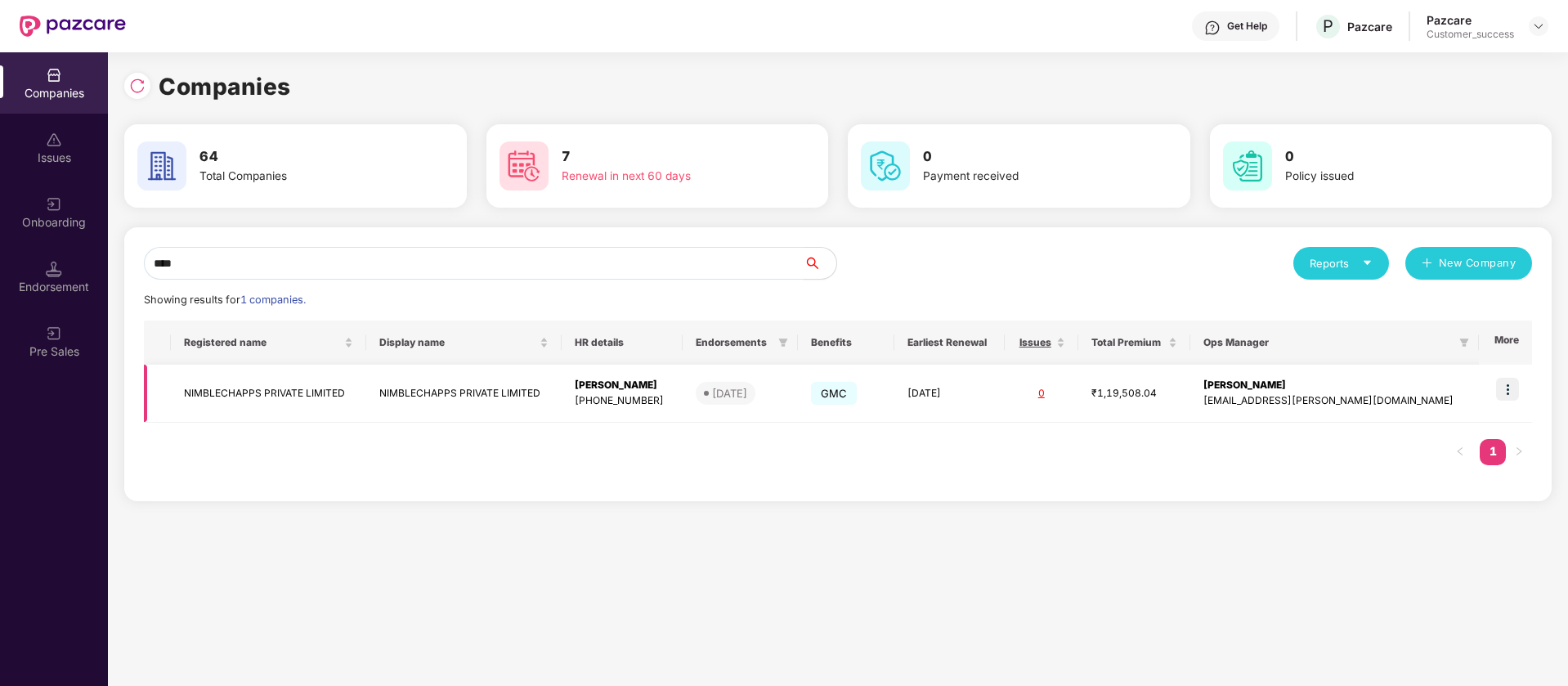
type input "****"
click at [1512, 386] on img at bounding box center [1507, 389] width 23 height 23
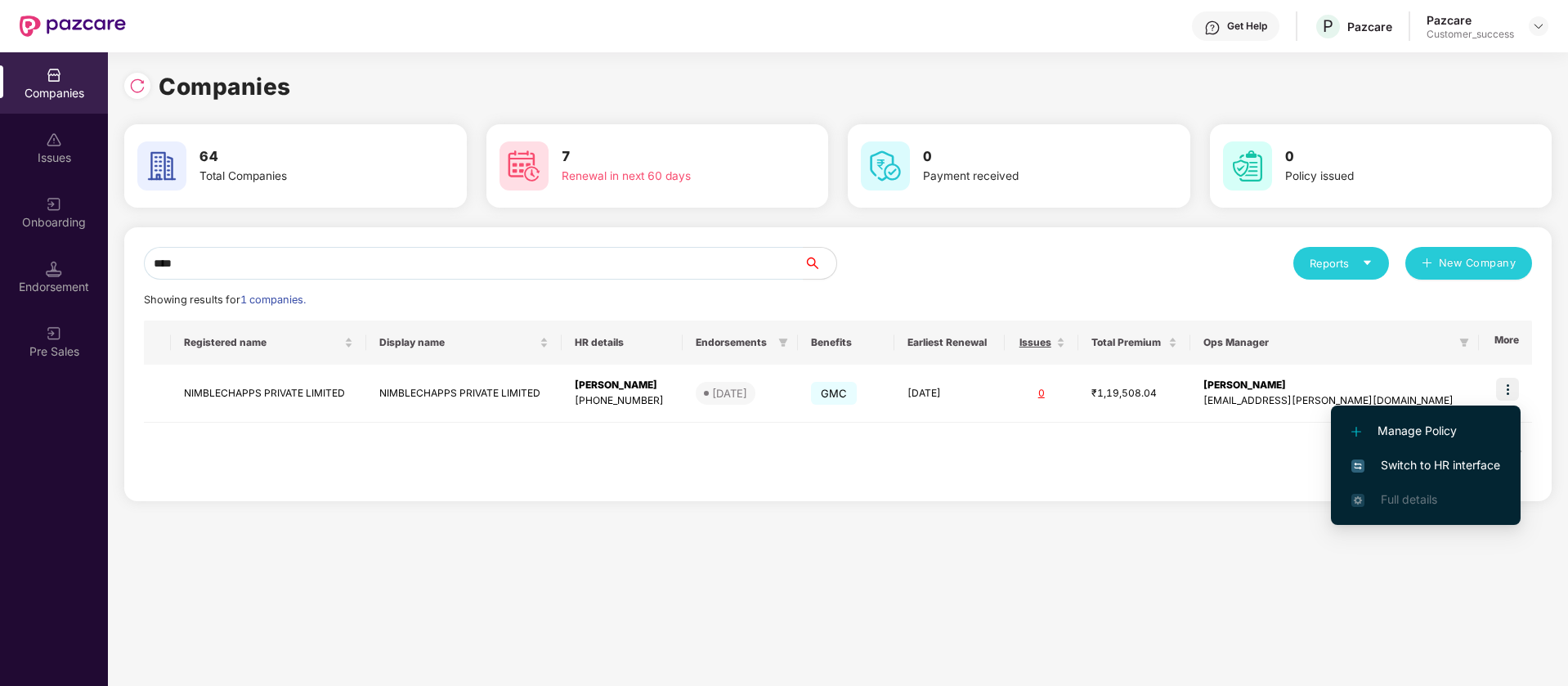
click at [1476, 467] on span "Switch to HR interface" at bounding box center [1425, 465] width 149 height 18
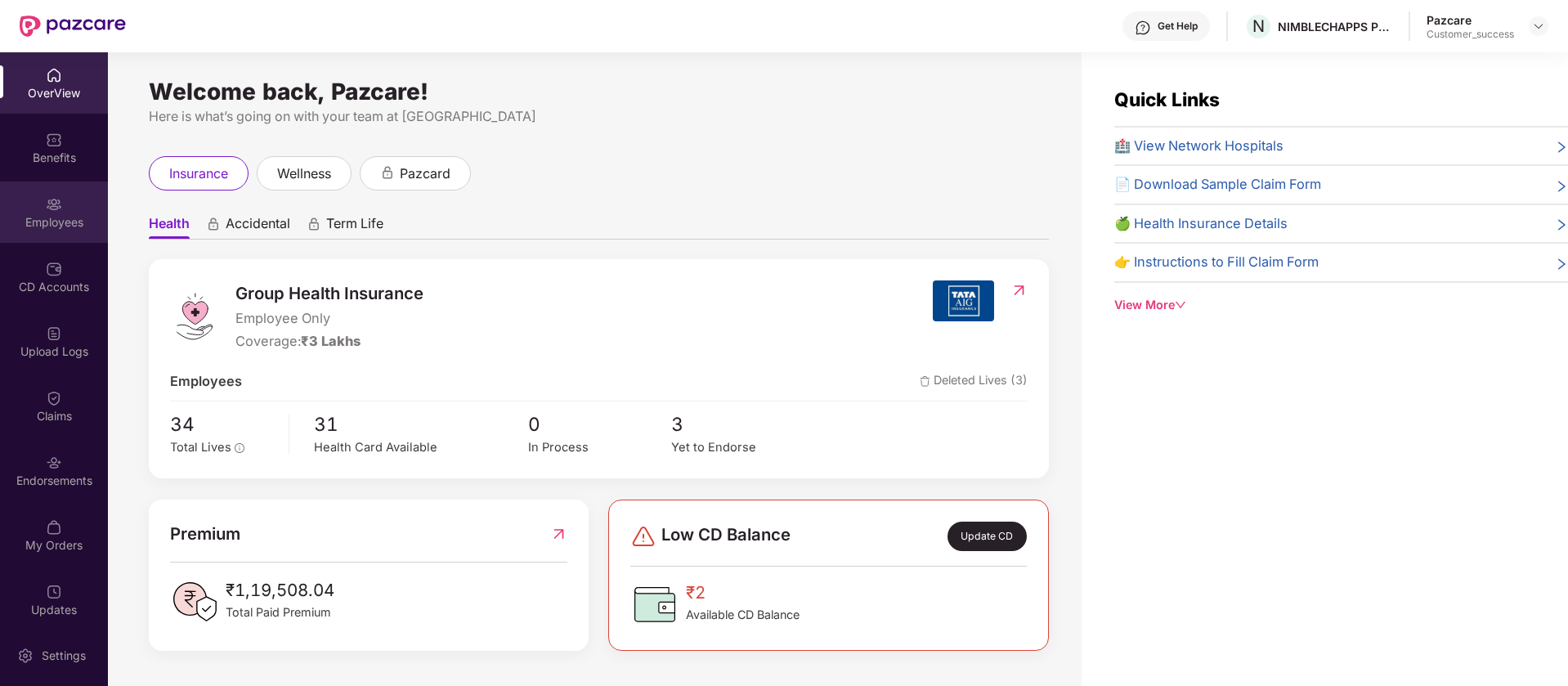
click at [42, 233] on div "Employees" at bounding box center [53, 212] width 108 height 61
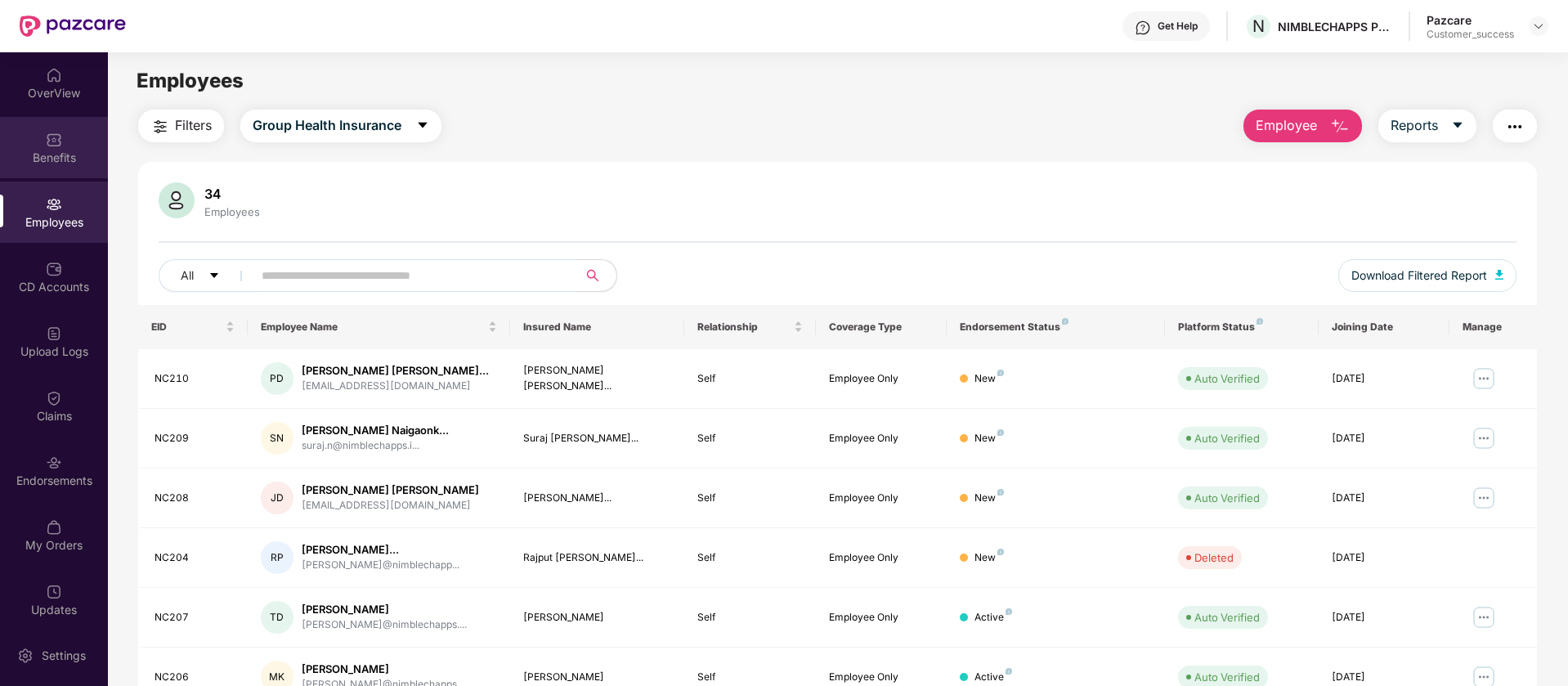
click at [63, 160] on div "Benefits" at bounding box center [53, 158] width 108 height 16
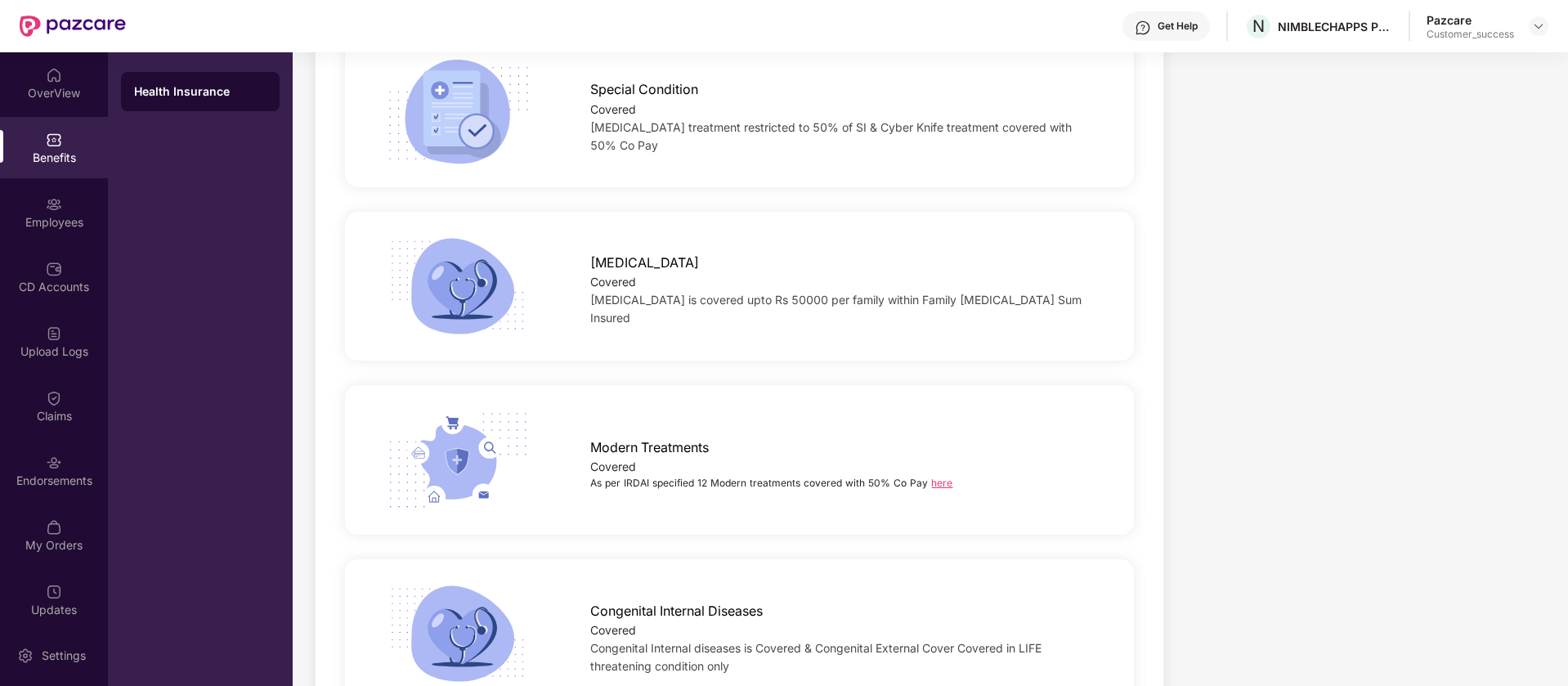
scroll to position [2982, 0]
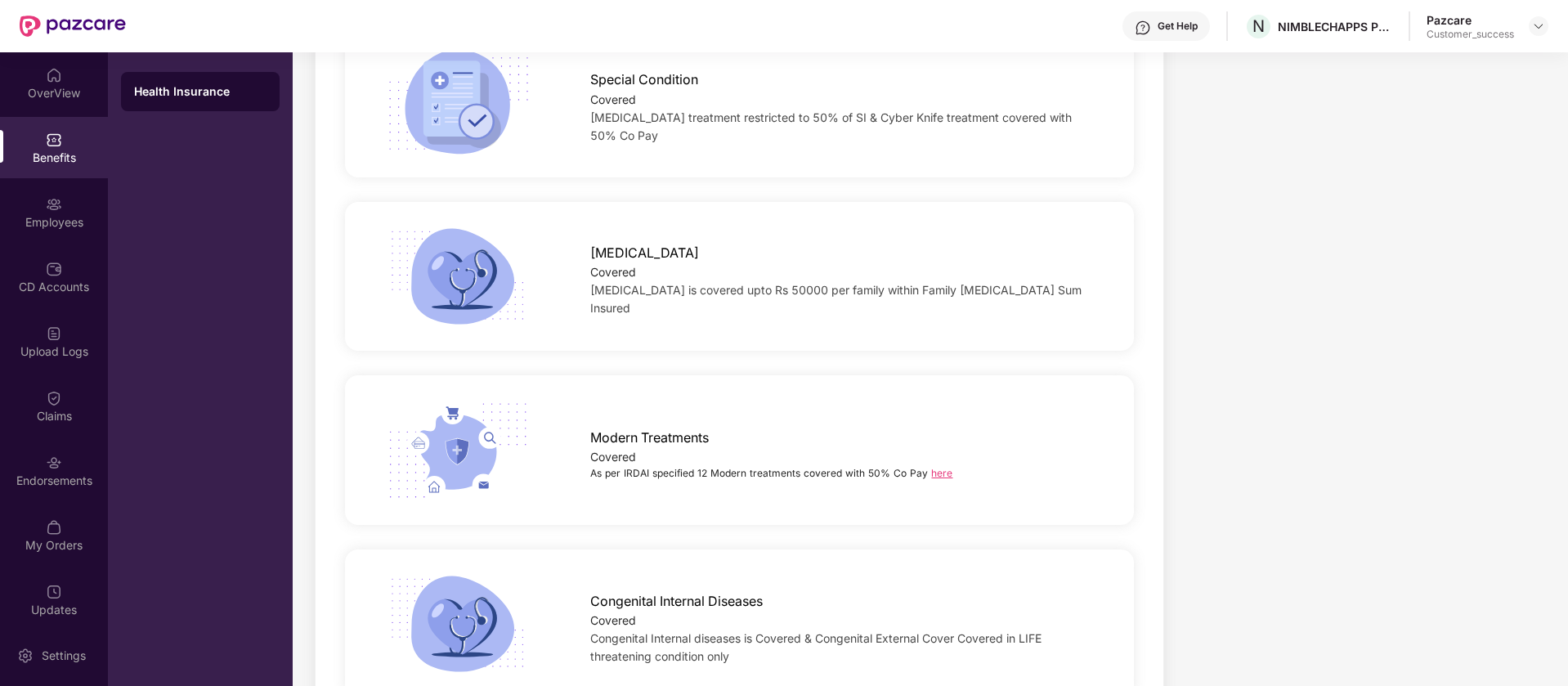
click at [939, 467] on link "here" at bounding box center [942, 473] width 21 height 12
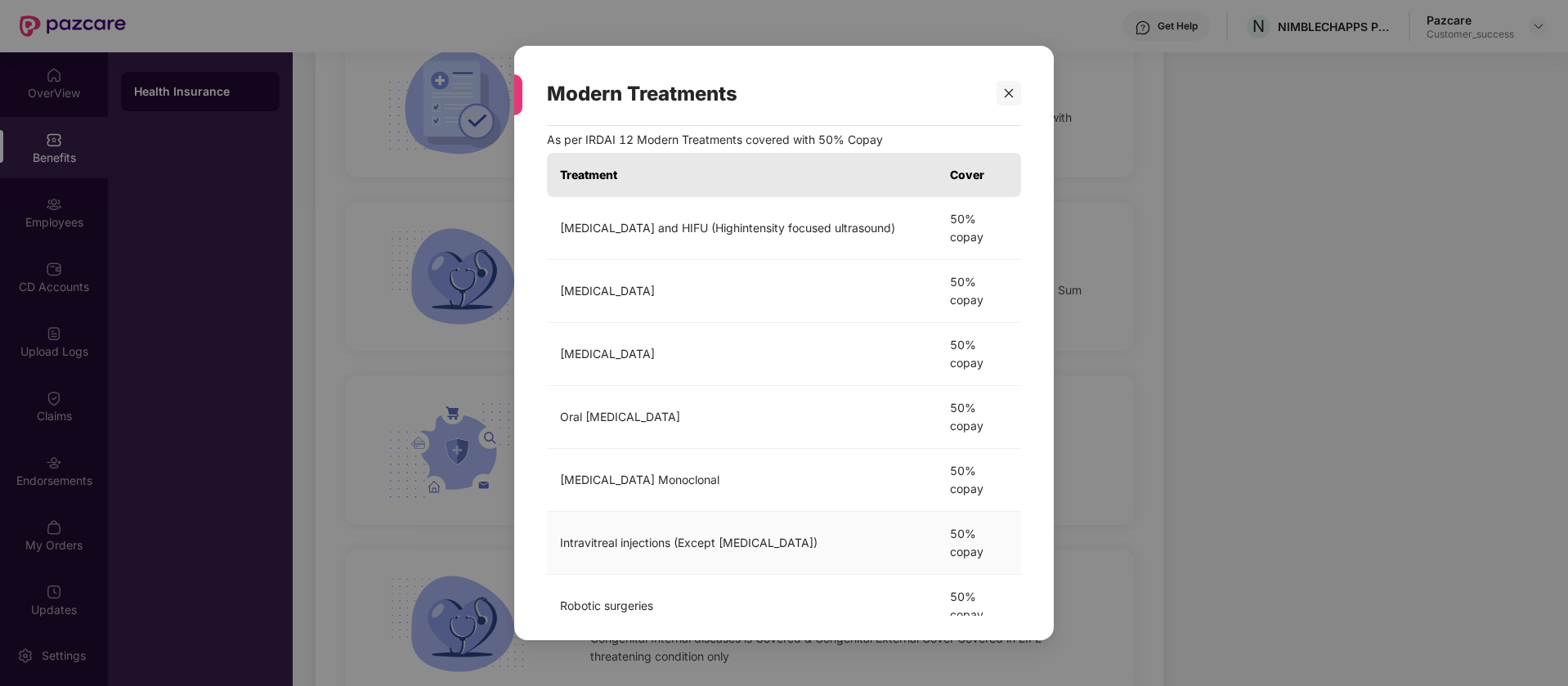
scroll to position [0, 0]
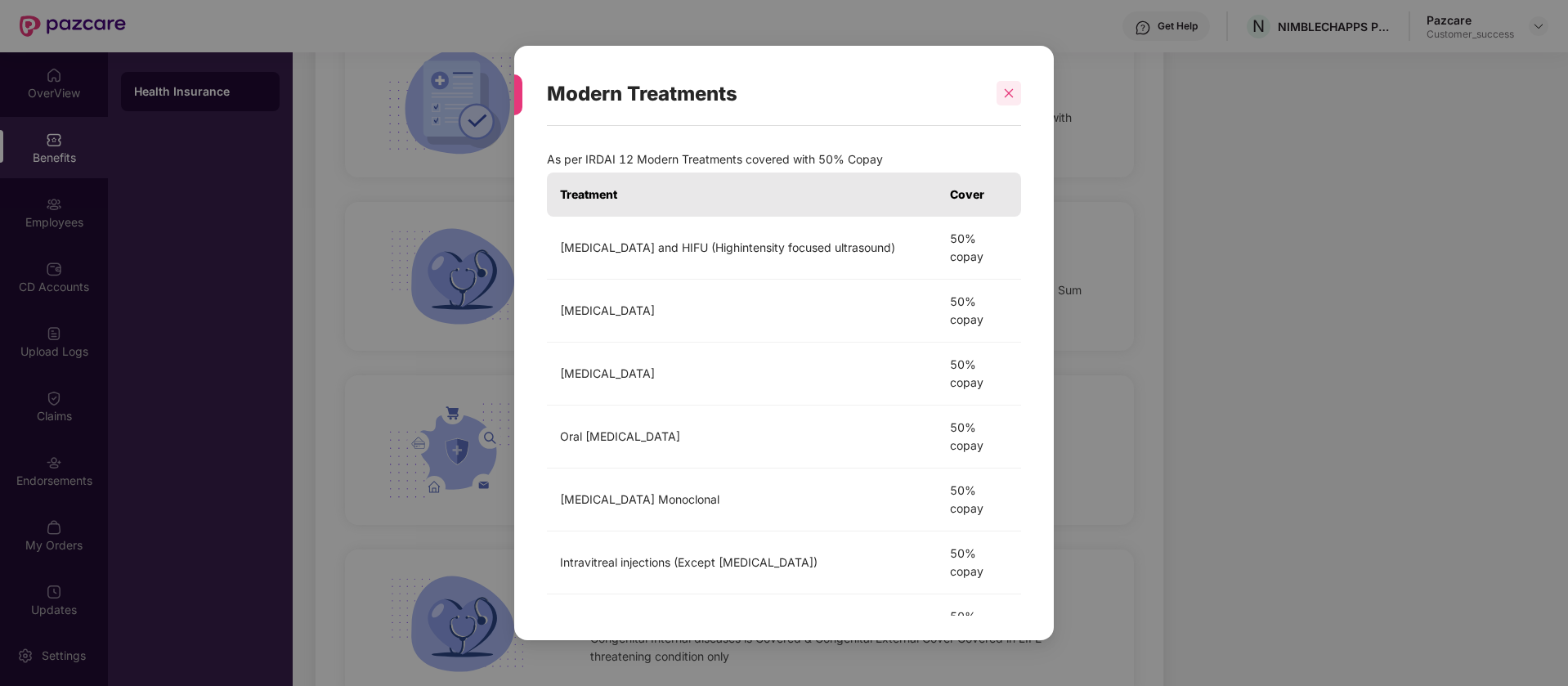
click at [1009, 96] on icon "close" at bounding box center [1009, 93] width 12 height 12
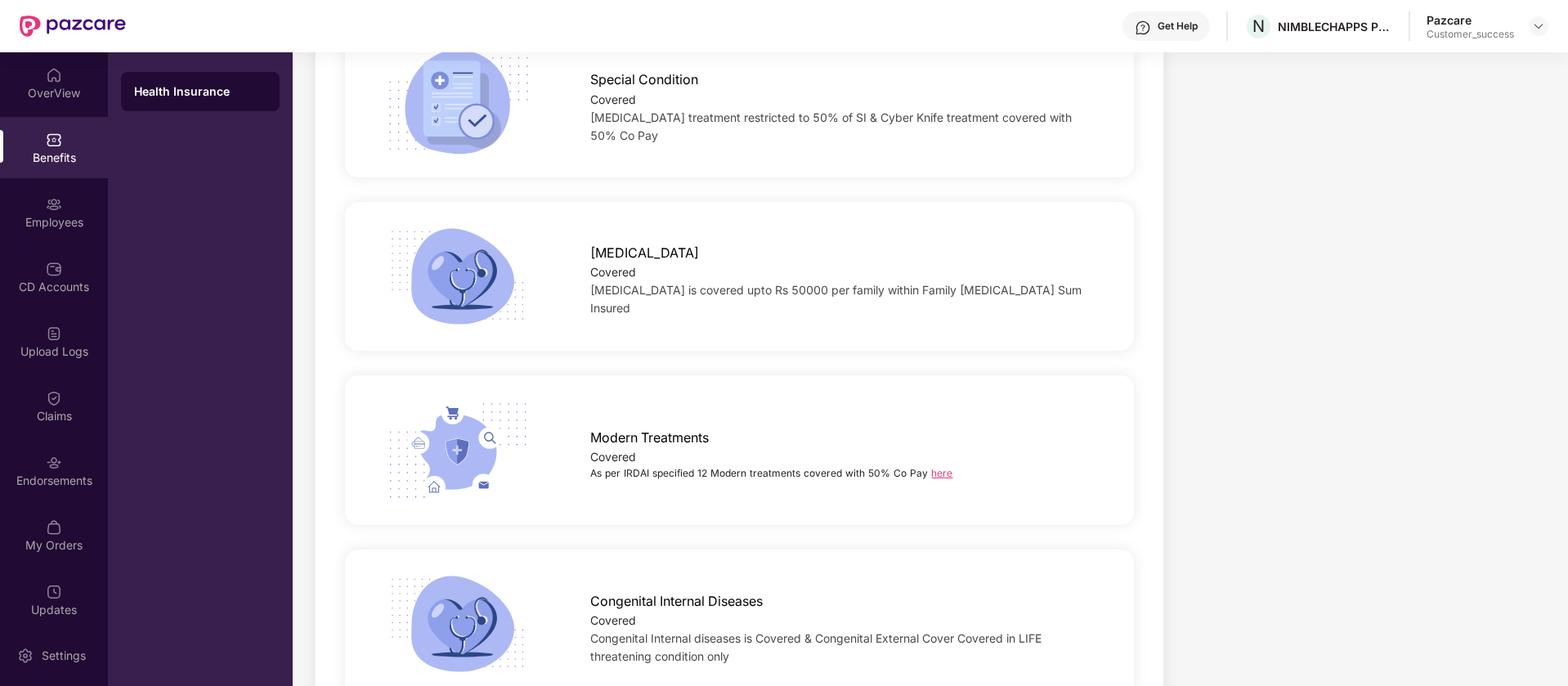
click at [944, 467] on link "here" at bounding box center [942, 473] width 21 height 12
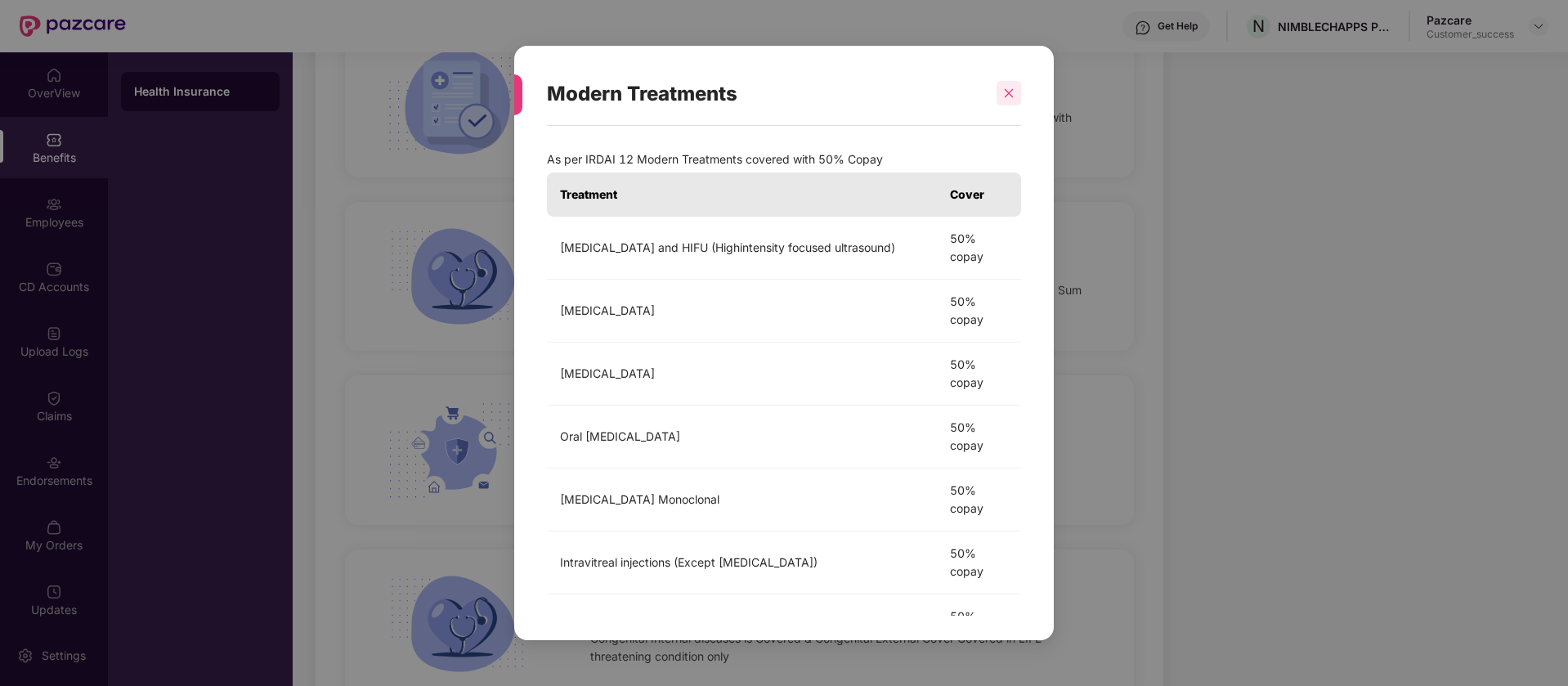
click at [1010, 91] on icon "close" at bounding box center [1009, 94] width 9 height 9
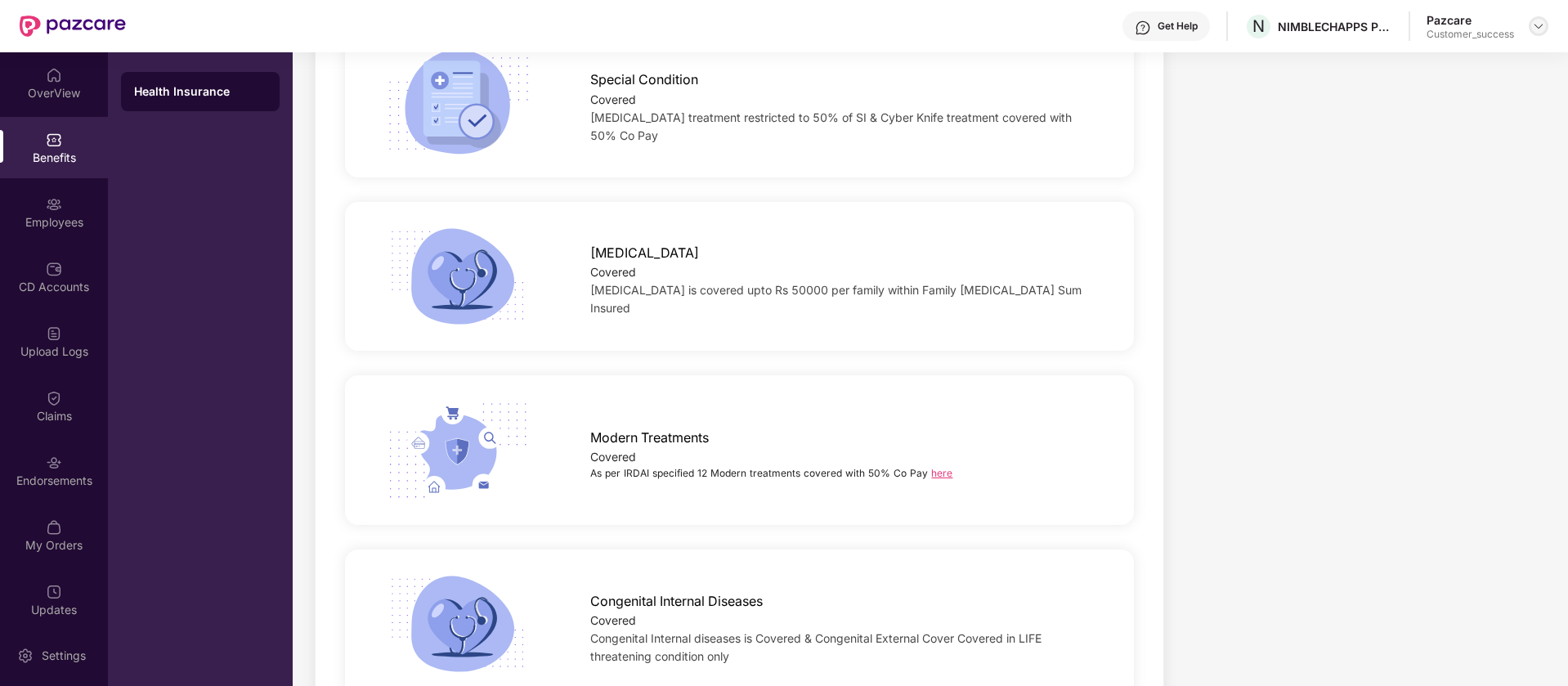
click at [1541, 28] on img at bounding box center [1538, 26] width 13 height 13
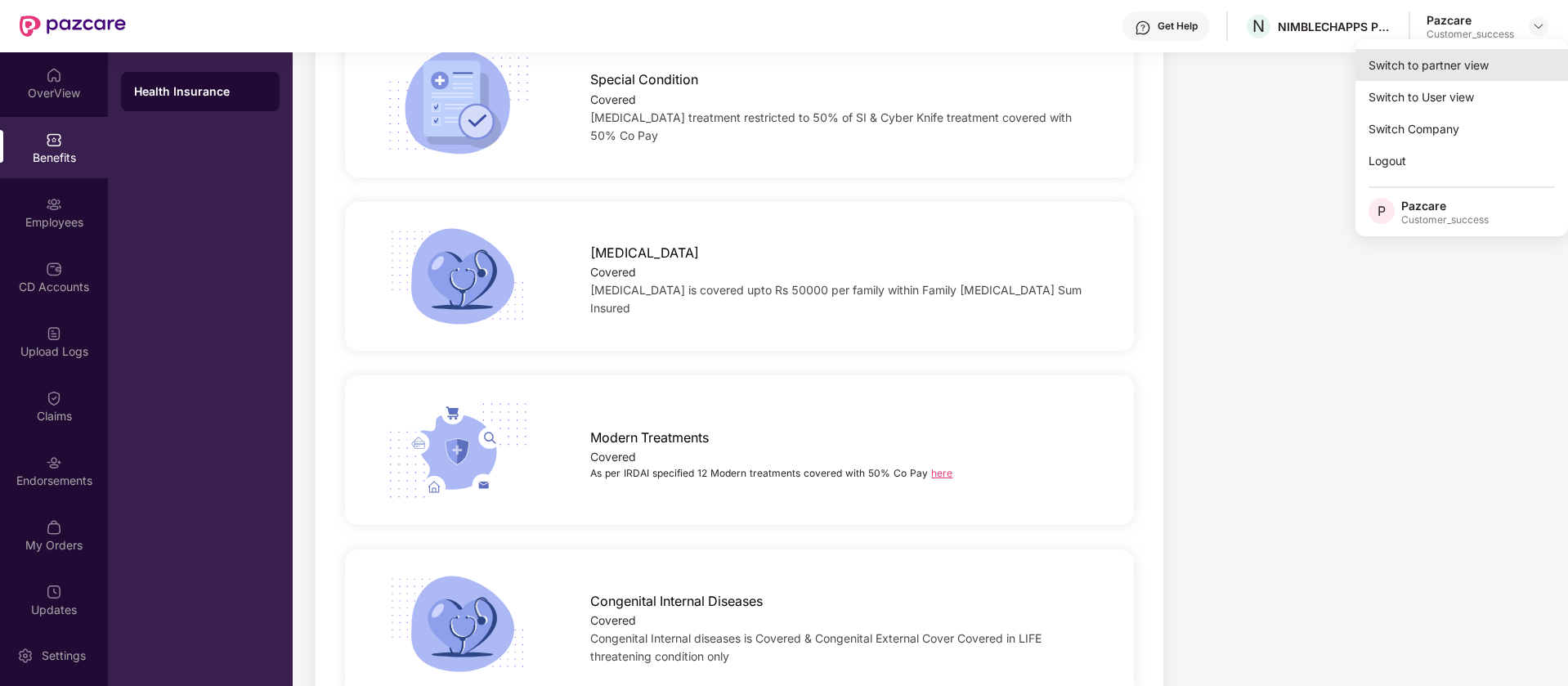
click at [1450, 70] on div "Switch to partner view" at bounding box center [1461, 65] width 213 height 32
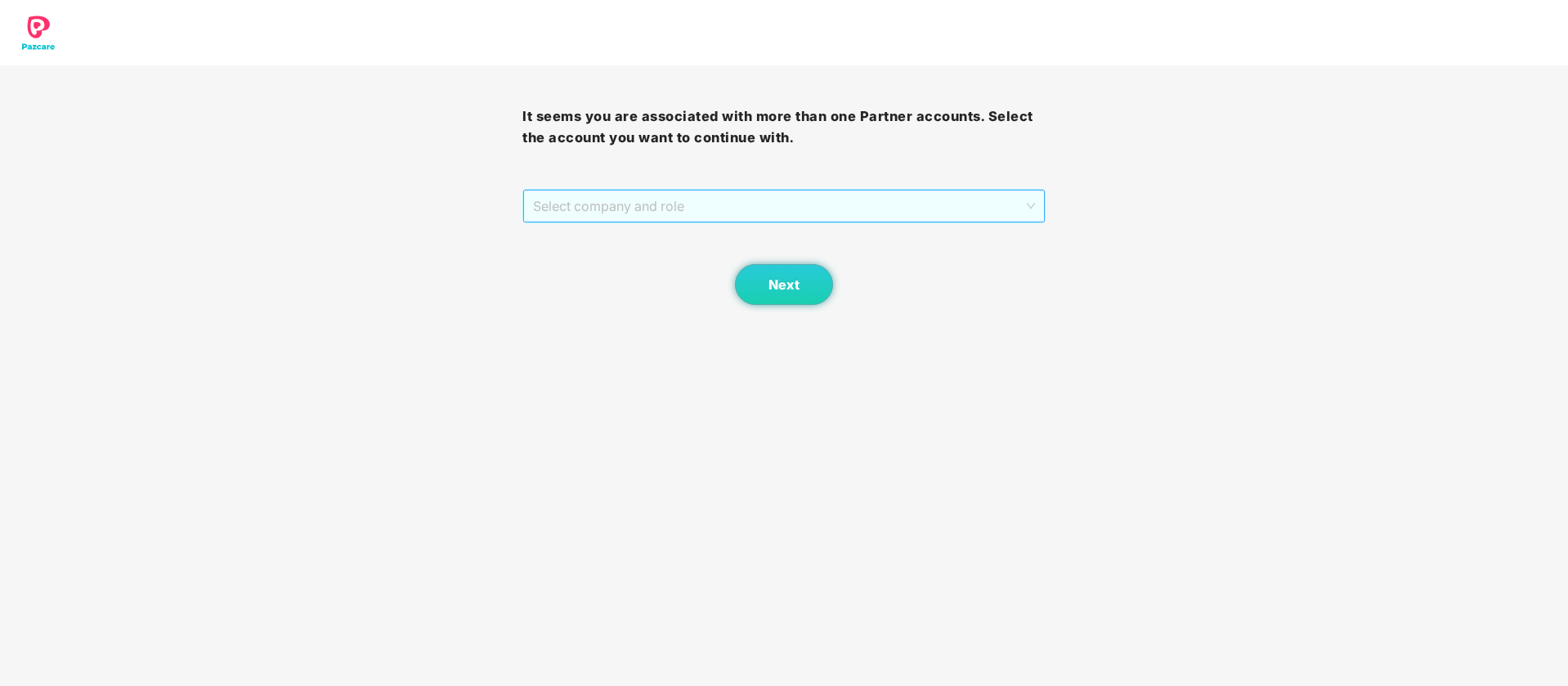
click at [859, 222] on div "Select company and role" at bounding box center [783, 206] width 520 height 33
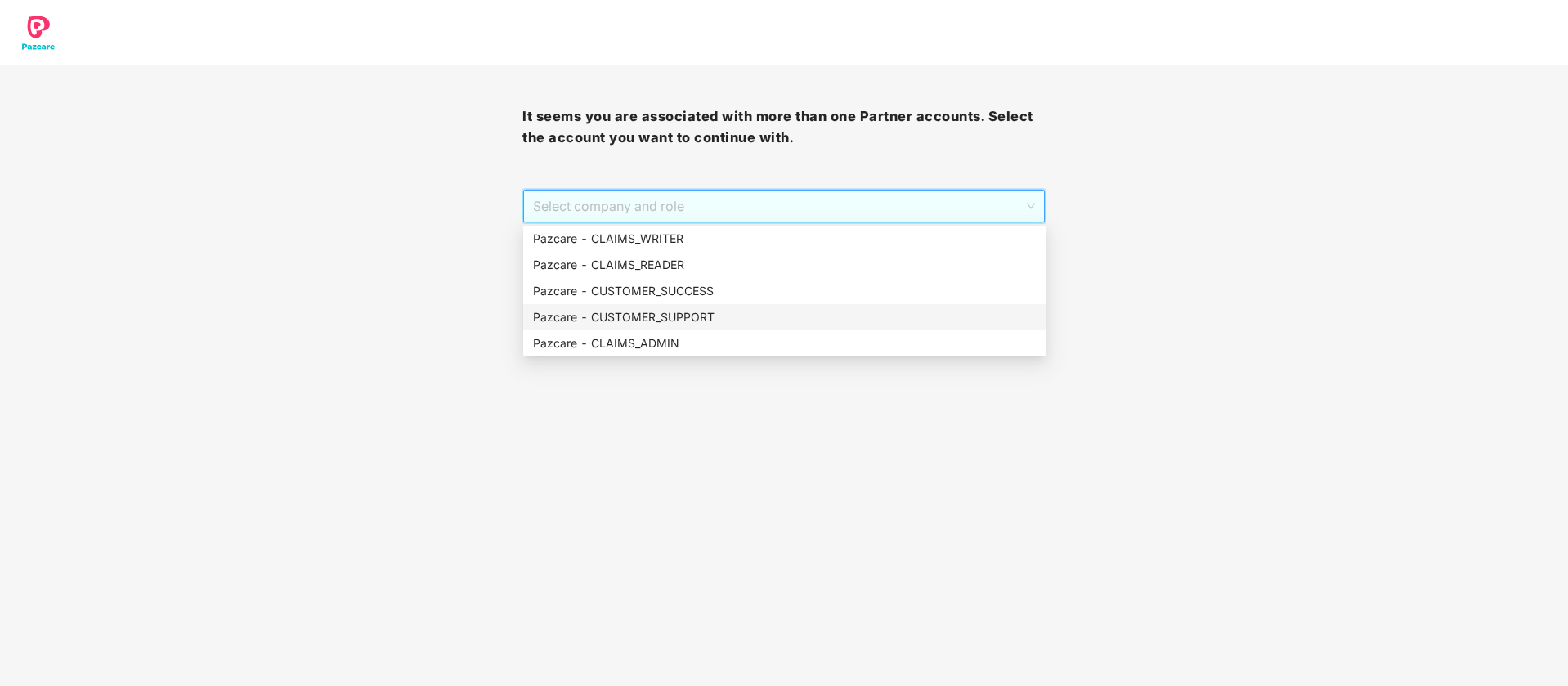
click at [698, 321] on div "Pazcare - CUSTOMER_SUPPORT" at bounding box center [784, 317] width 502 height 18
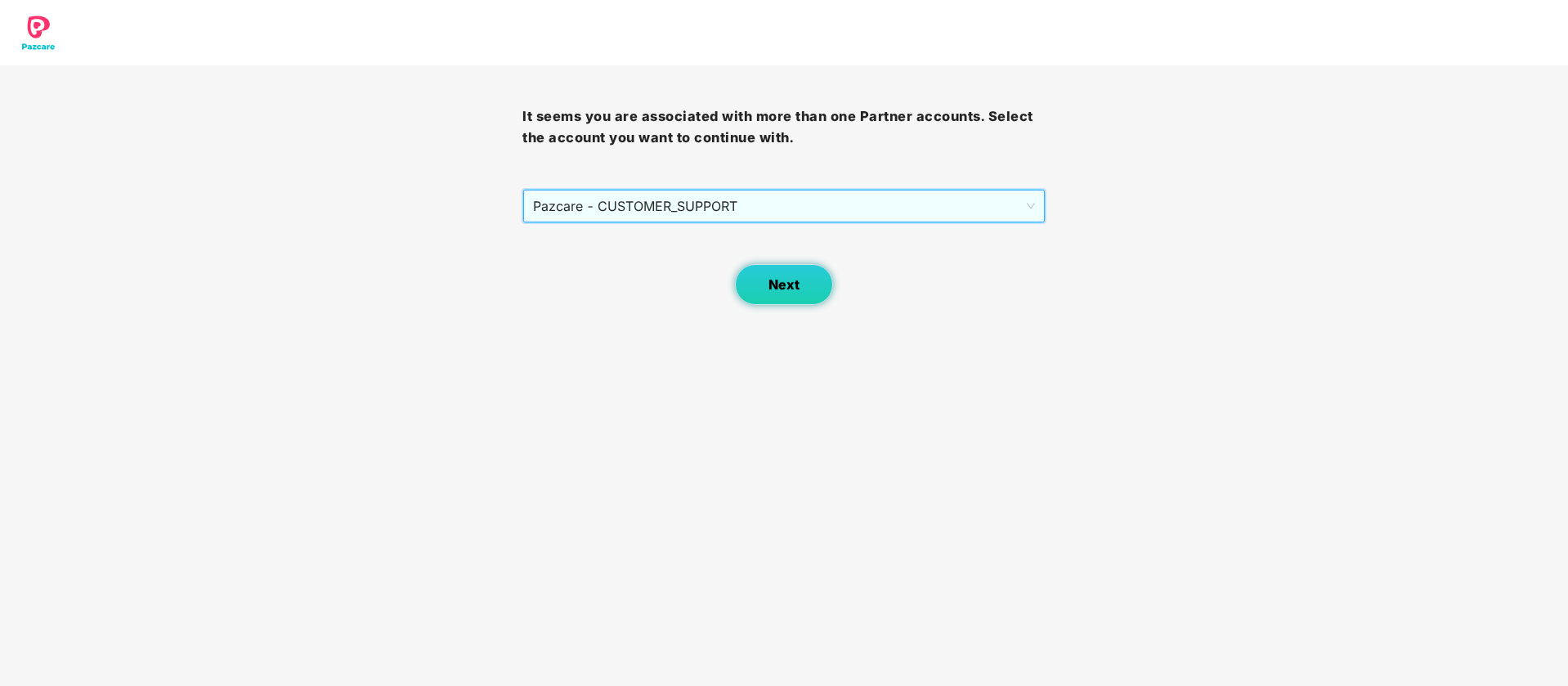
click at [786, 284] on span "Next" at bounding box center [783, 284] width 31 height 15
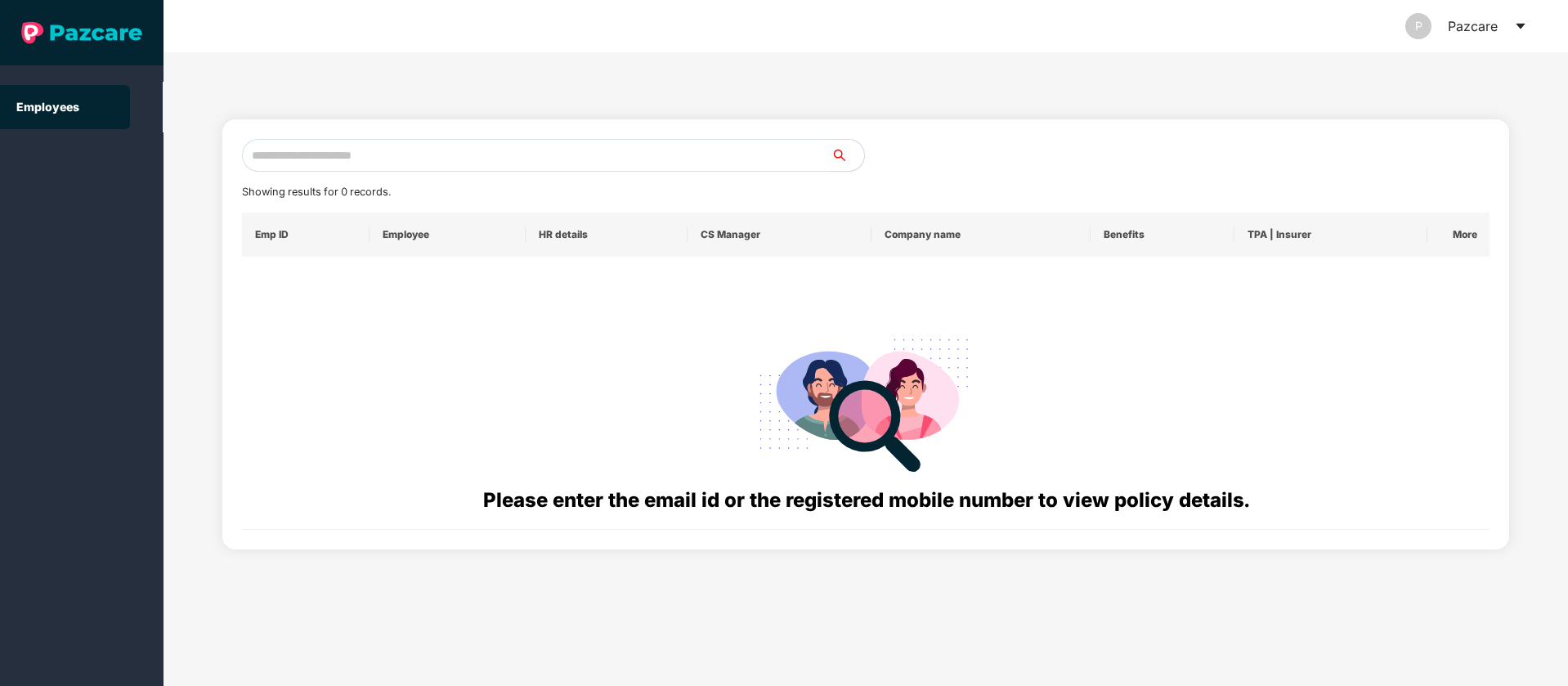
click at [424, 151] on input "text" at bounding box center [536, 155] width 589 height 33
type input "**********"
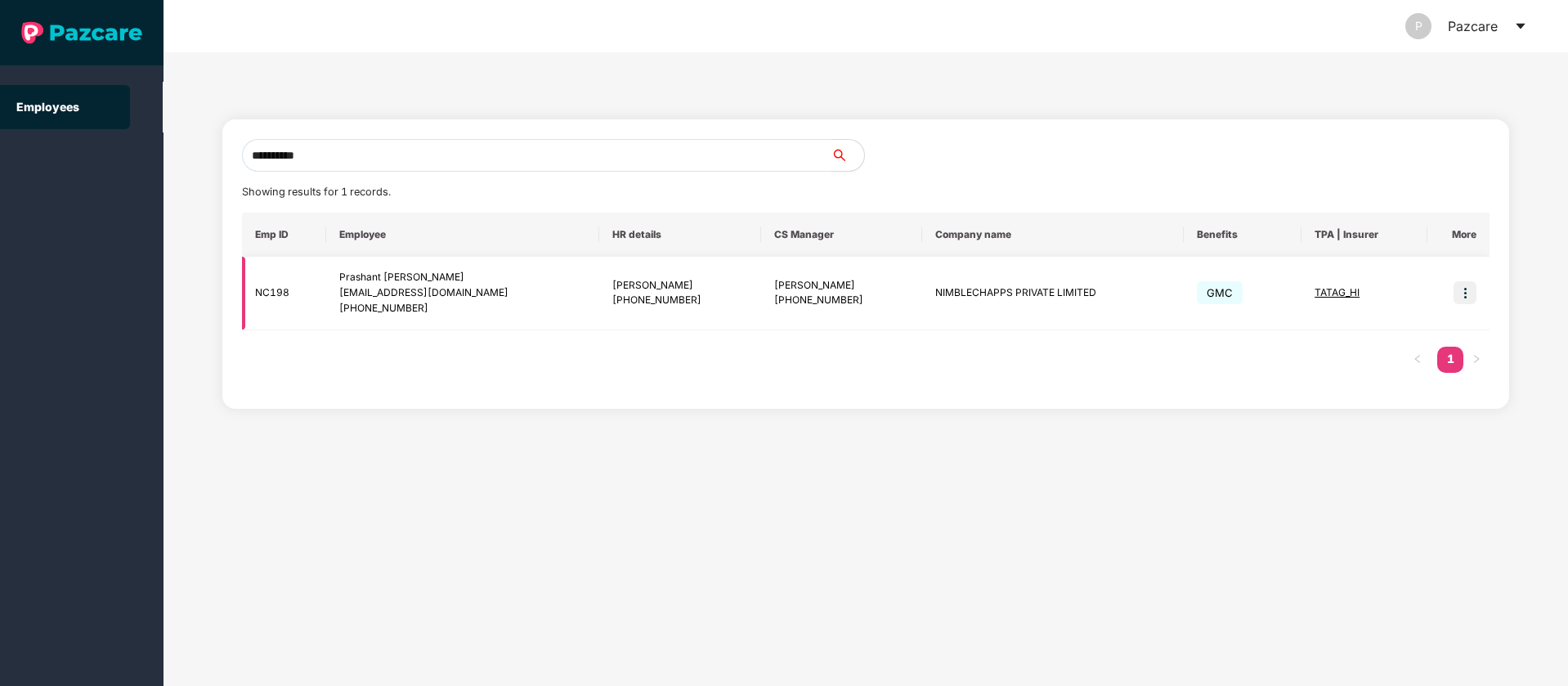
type input "**********"
click at [1466, 286] on img at bounding box center [1465, 293] width 23 height 23
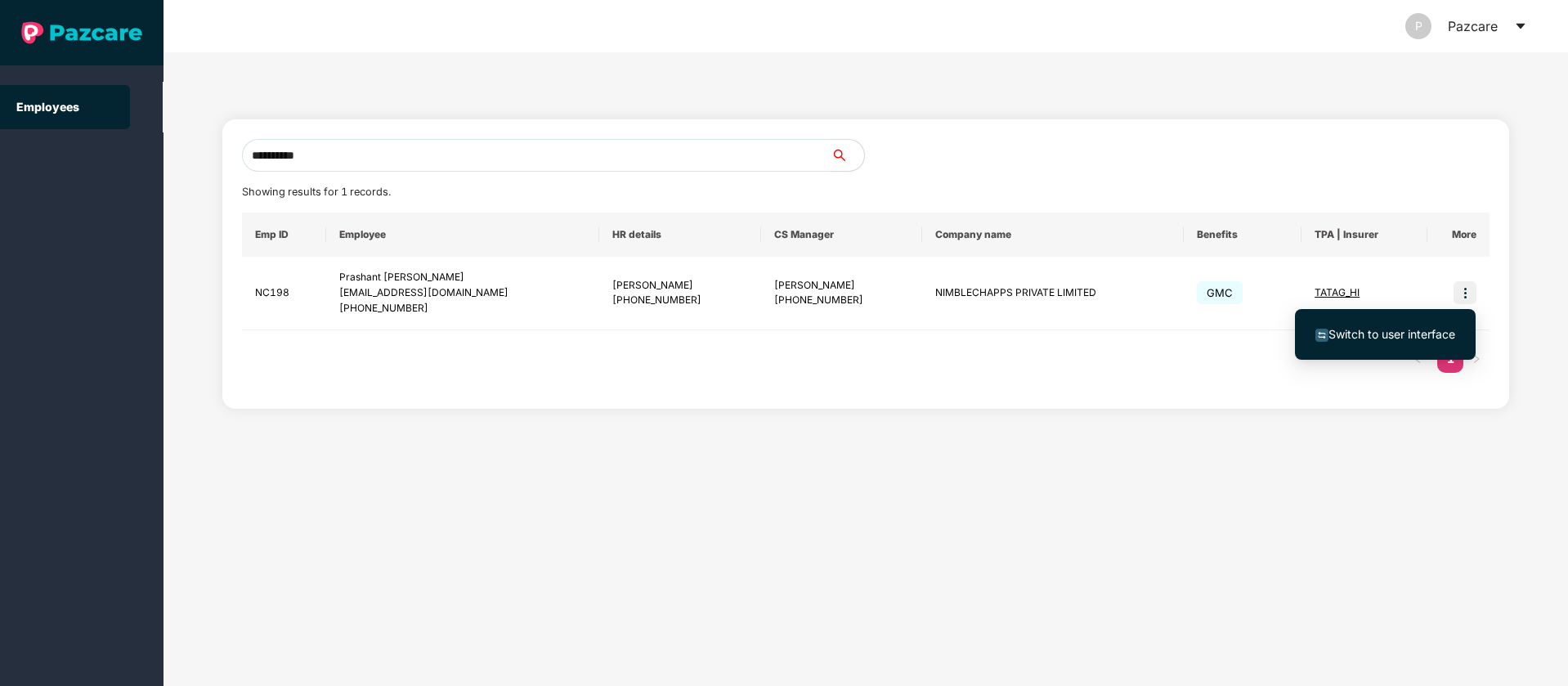
click at [1435, 336] on span "Switch to user interface" at bounding box center [1392, 334] width 127 height 14
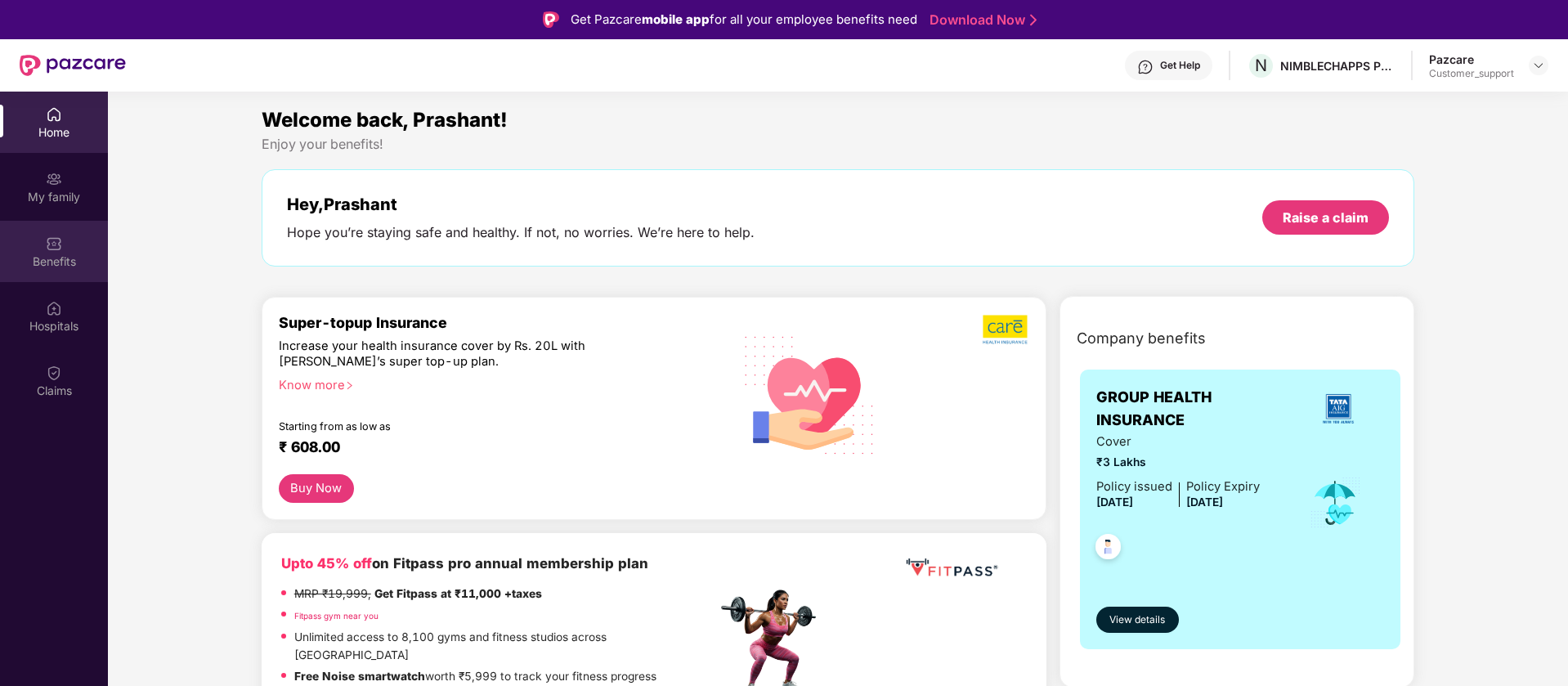
click at [68, 257] on div "Benefits" at bounding box center [53, 261] width 108 height 16
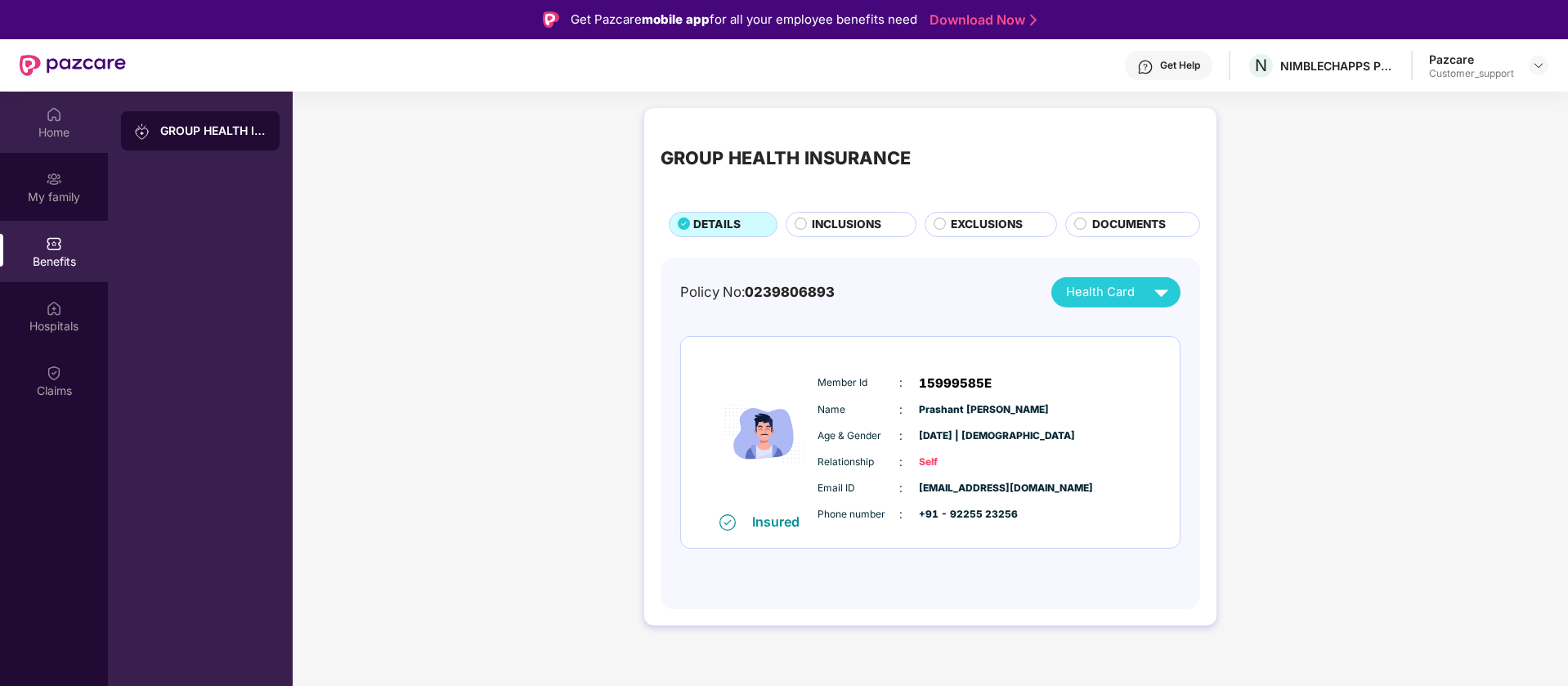
click at [14, 127] on div "Home" at bounding box center [53, 132] width 108 height 16
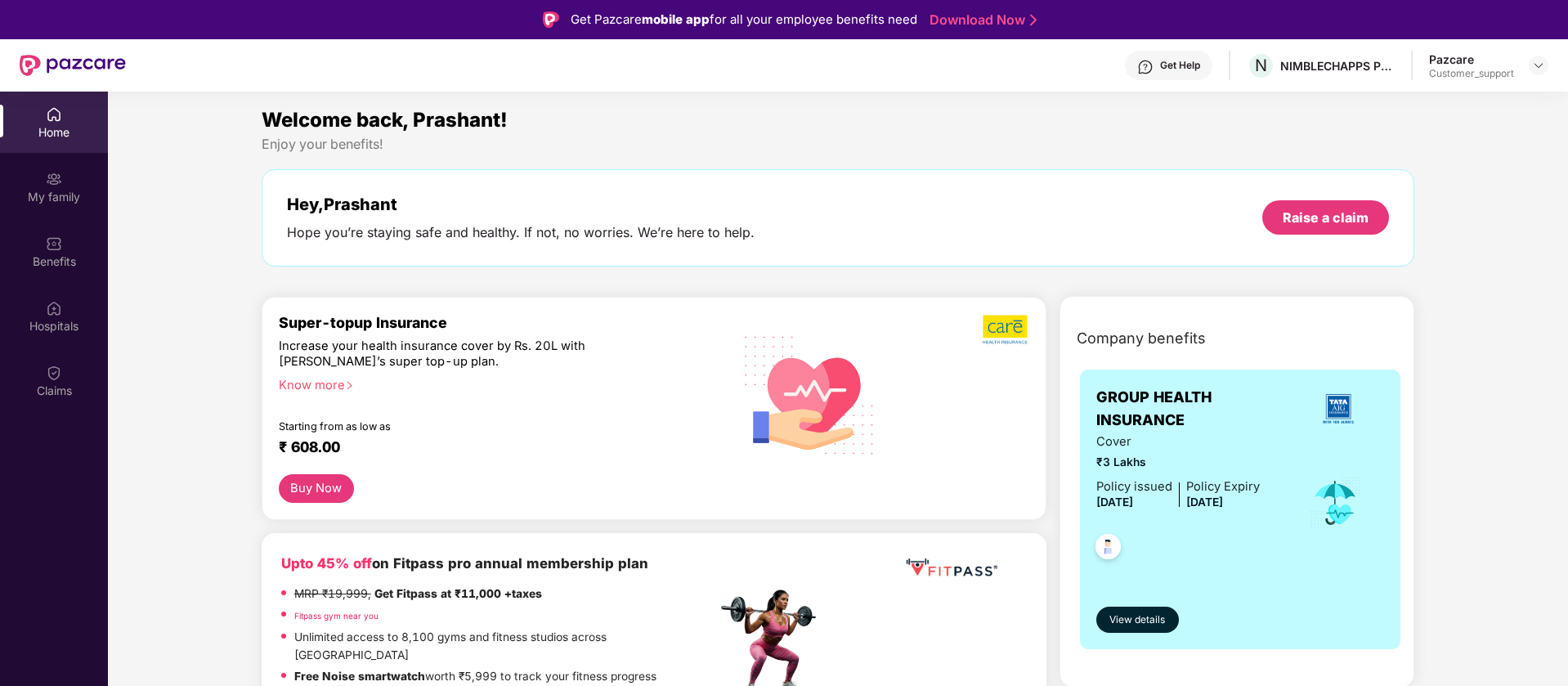
click at [332, 486] on button "Buy Now" at bounding box center [316, 488] width 75 height 29
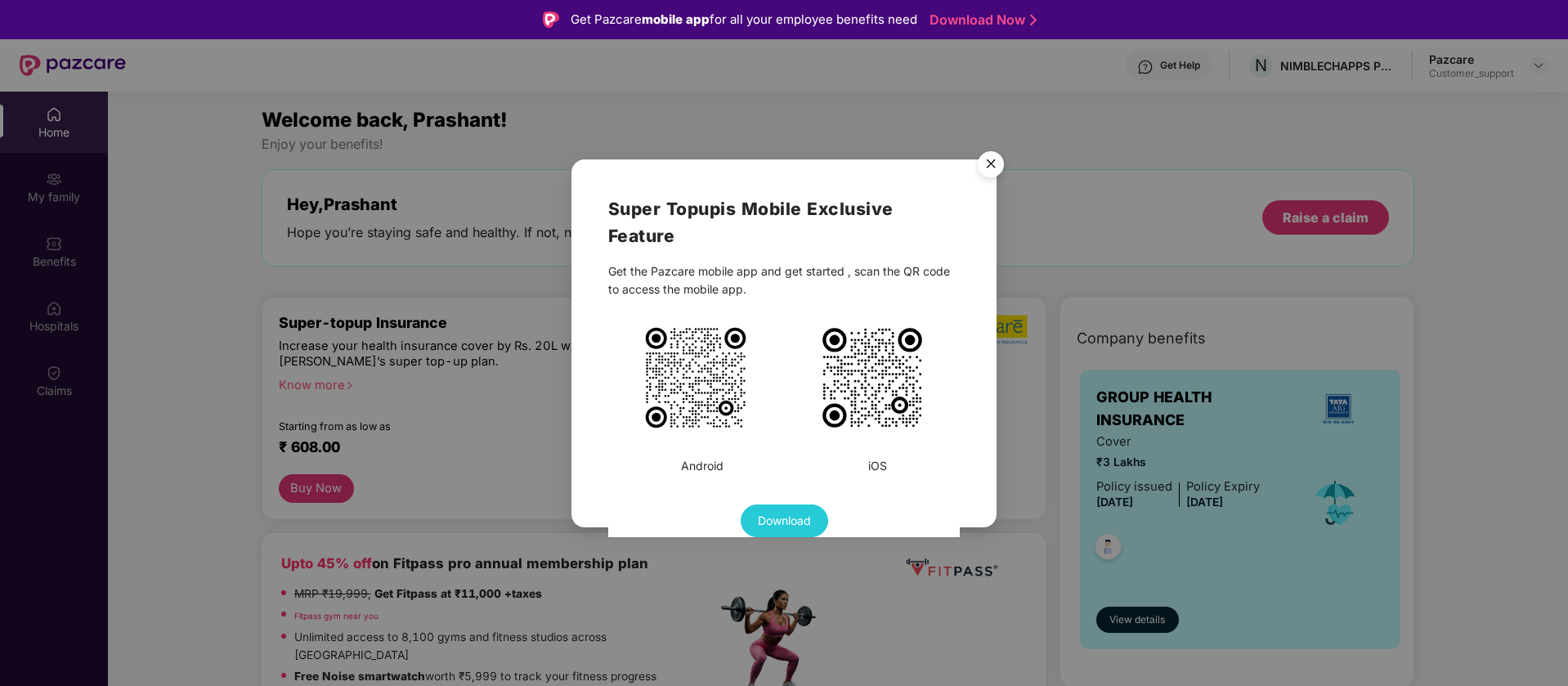
scroll to position [92, 0]
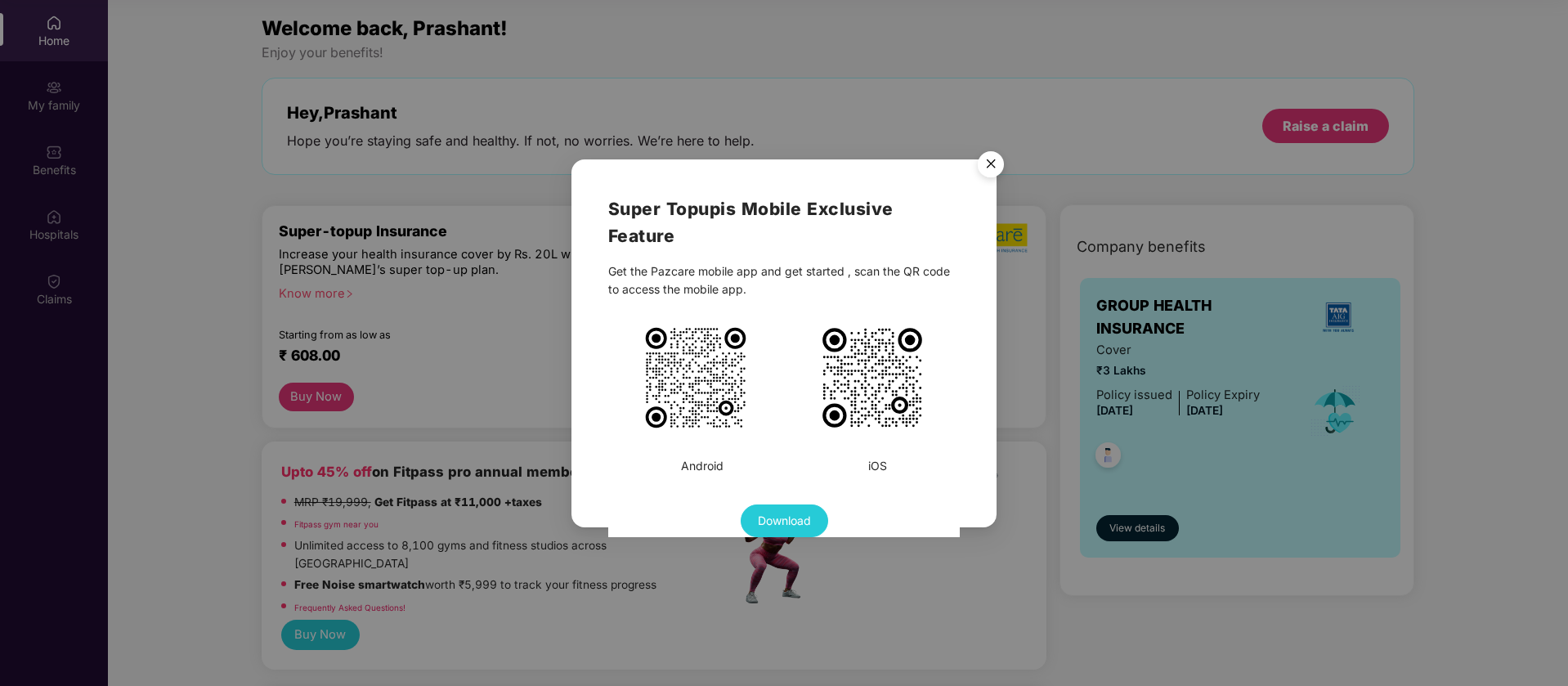
click at [798, 520] on span "Download" at bounding box center [784, 520] width 53 height 18
